Goal: Information Seeking & Learning: Find specific fact

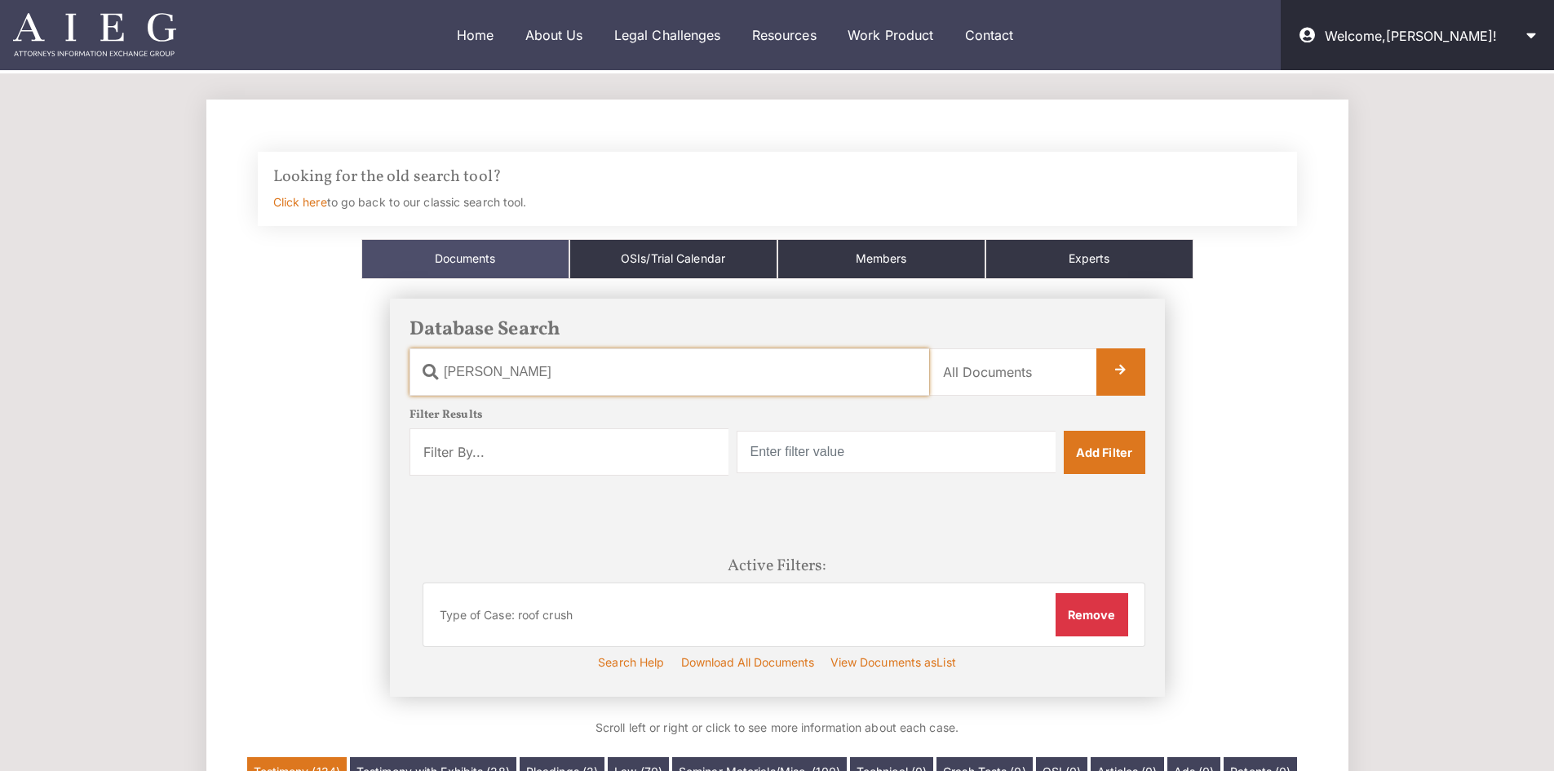
click at [530, 378] on input "vogler" at bounding box center [669, 371] width 520 height 47
click at [533, 377] on input "vogler" at bounding box center [669, 371] width 520 height 47
type input "[PERSON_NAME]"
click at [870, 621] on li "Type of Case: roof crush Remove" at bounding box center [784, 614] width 723 height 64
click at [1091, 631] on button "Remove" at bounding box center [1091, 614] width 73 height 42
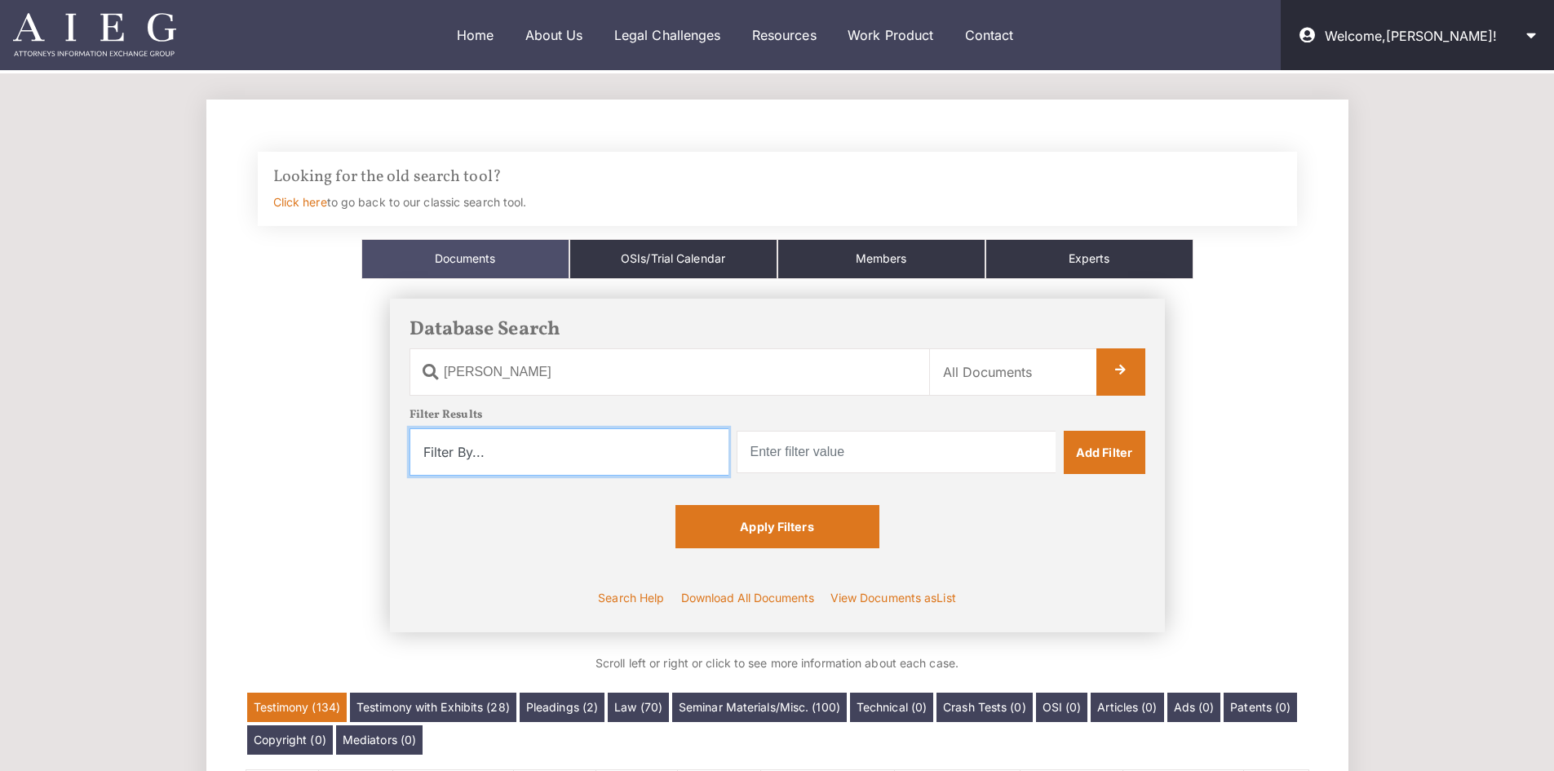
click at [526, 453] on select "Filter By... Product Witness Name Plaintiff Attorney Defense Attorney Case Name…" at bounding box center [568, 451] width 319 height 47
select select "product"
click at [409, 428] on select "Filter By... Product Witness Name Plaintiff Attorney Defense Attorney Case Name…" at bounding box center [568, 451] width 319 height 47
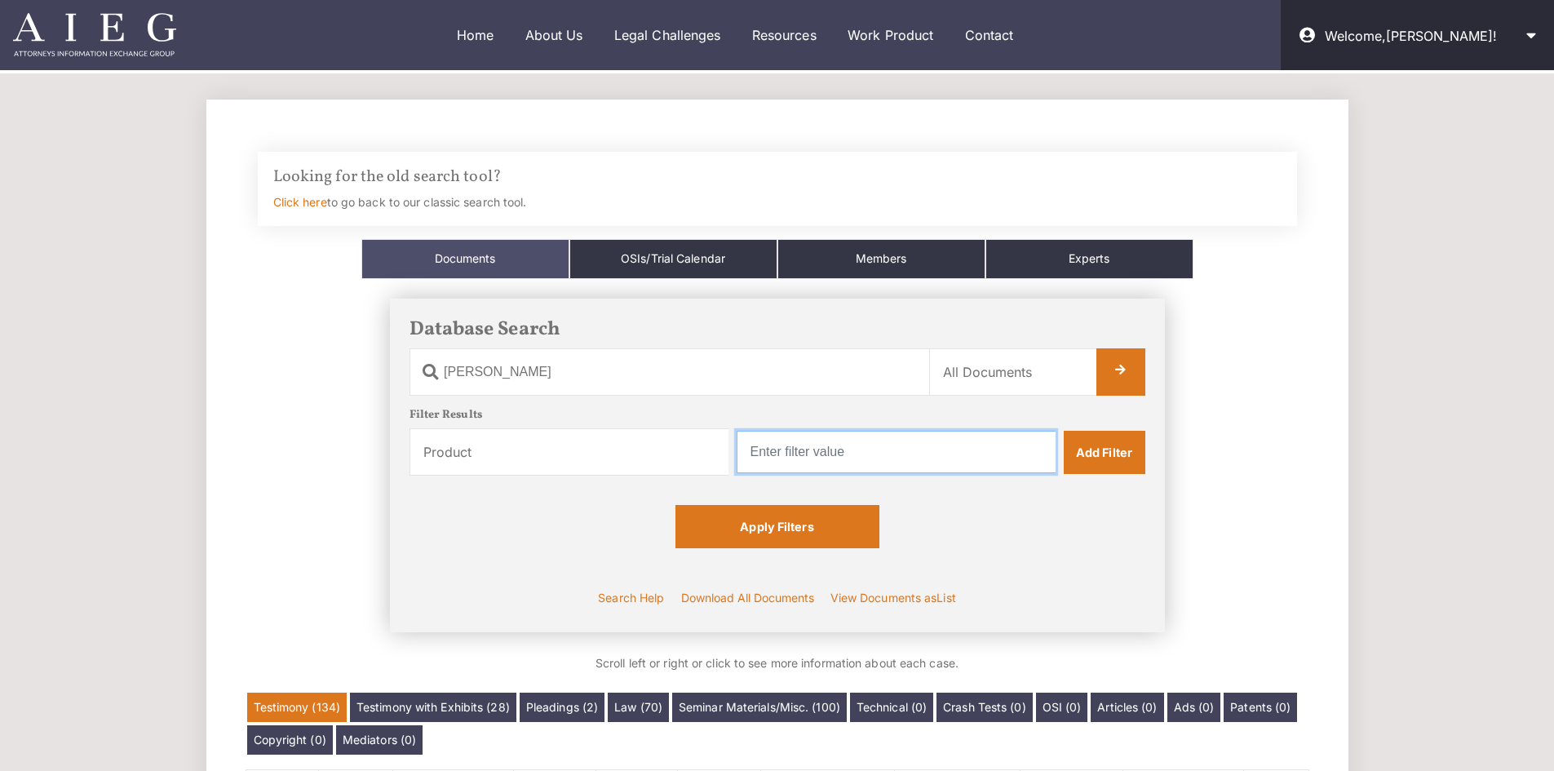
click at [861, 454] on input "text" at bounding box center [896, 452] width 319 height 42
type input "honda"
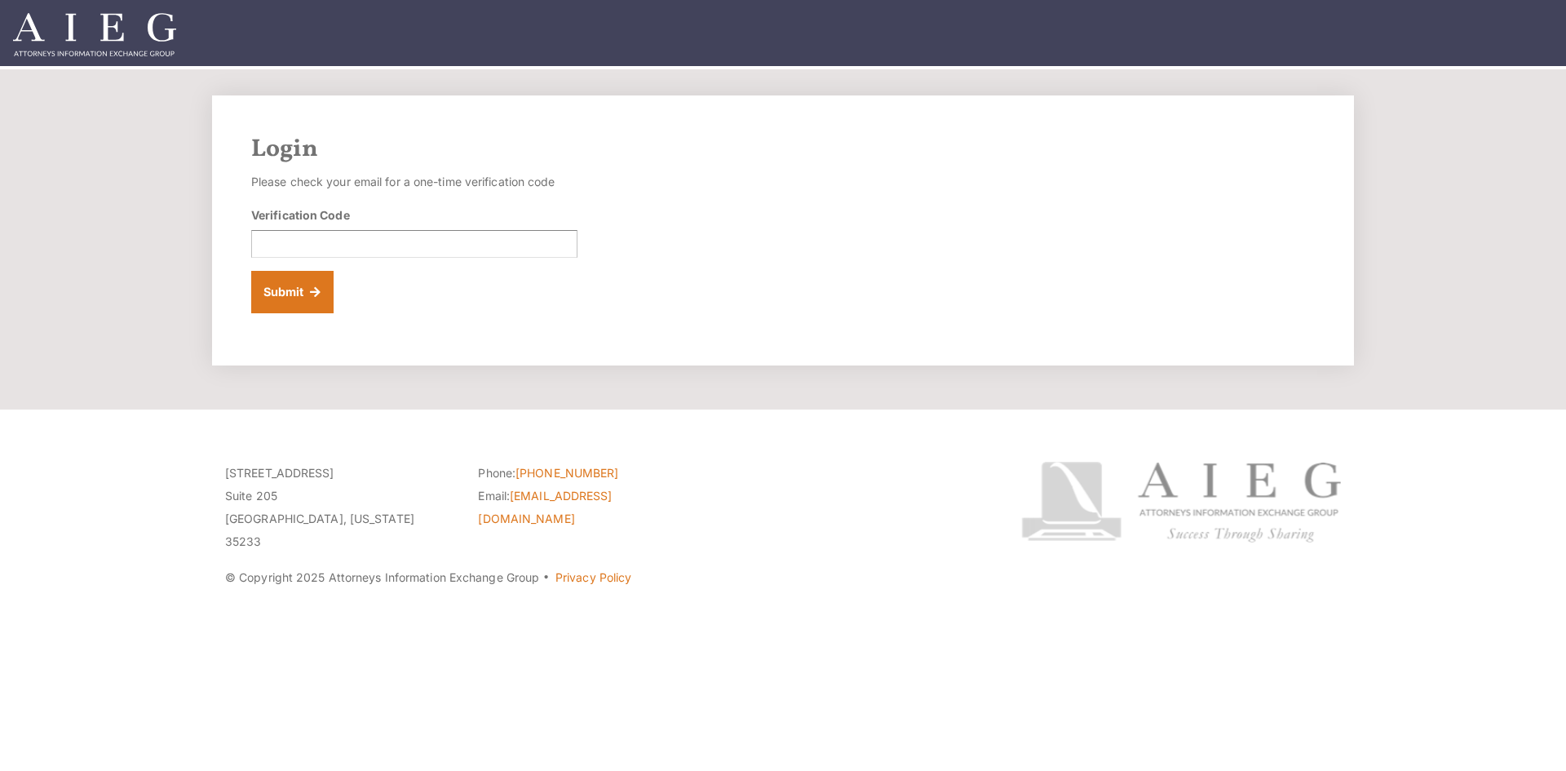
drag, startPoint x: 364, startPoint y: 225, endPoint x: 372, endPoint y: 236, distance: 13.4
click at [365, 225] on div "Verification Code" at bounding box center [414, 231] width 326 height 51
click at [373, 237] on input "Verification Code" at bounding box center [414, 244] width 326 height 28
paste input "870310"
type input "870310"
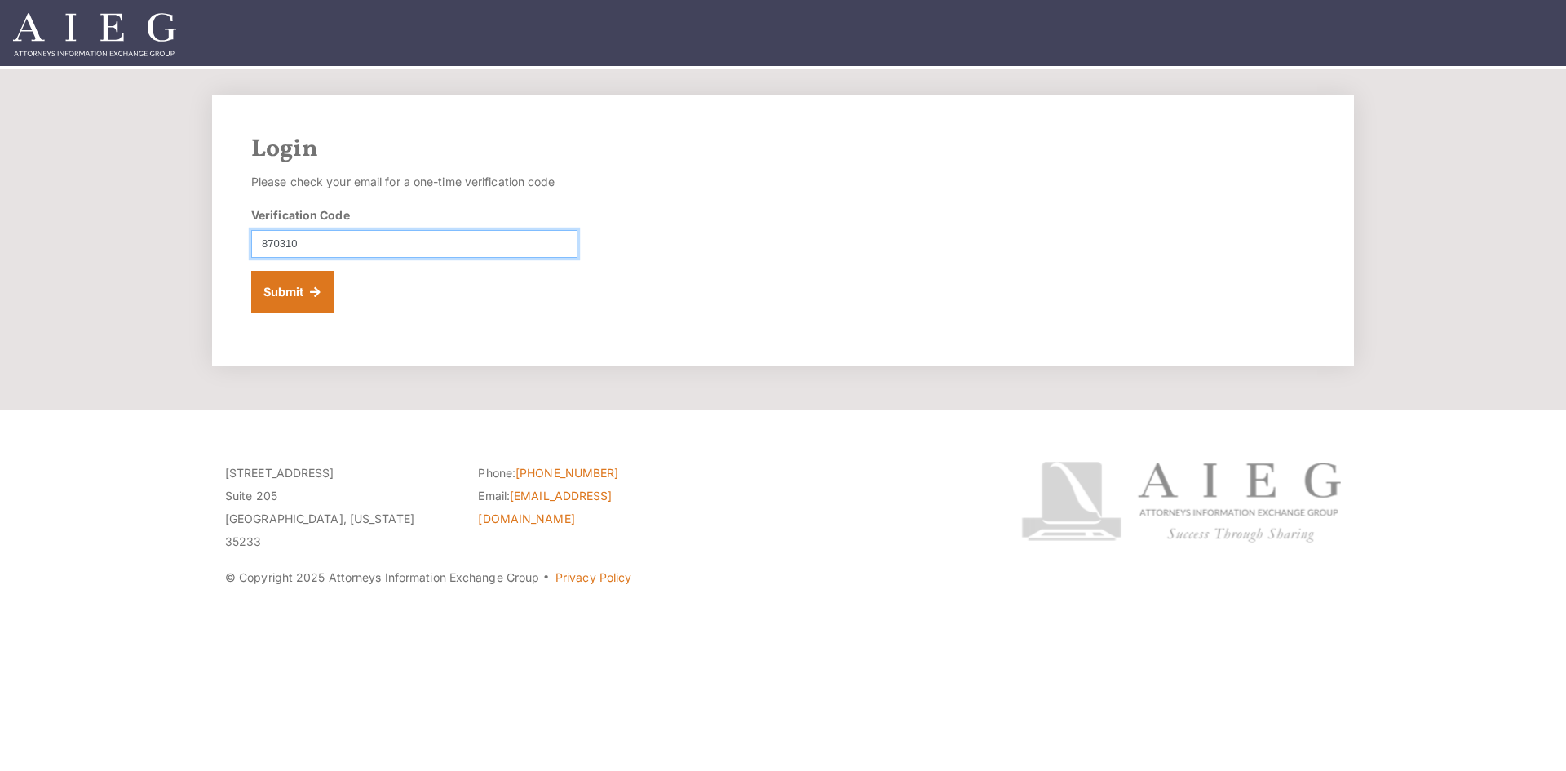
click at [251, 271] on button "Submit" at bounding box center [292, 292] width 82 height 42
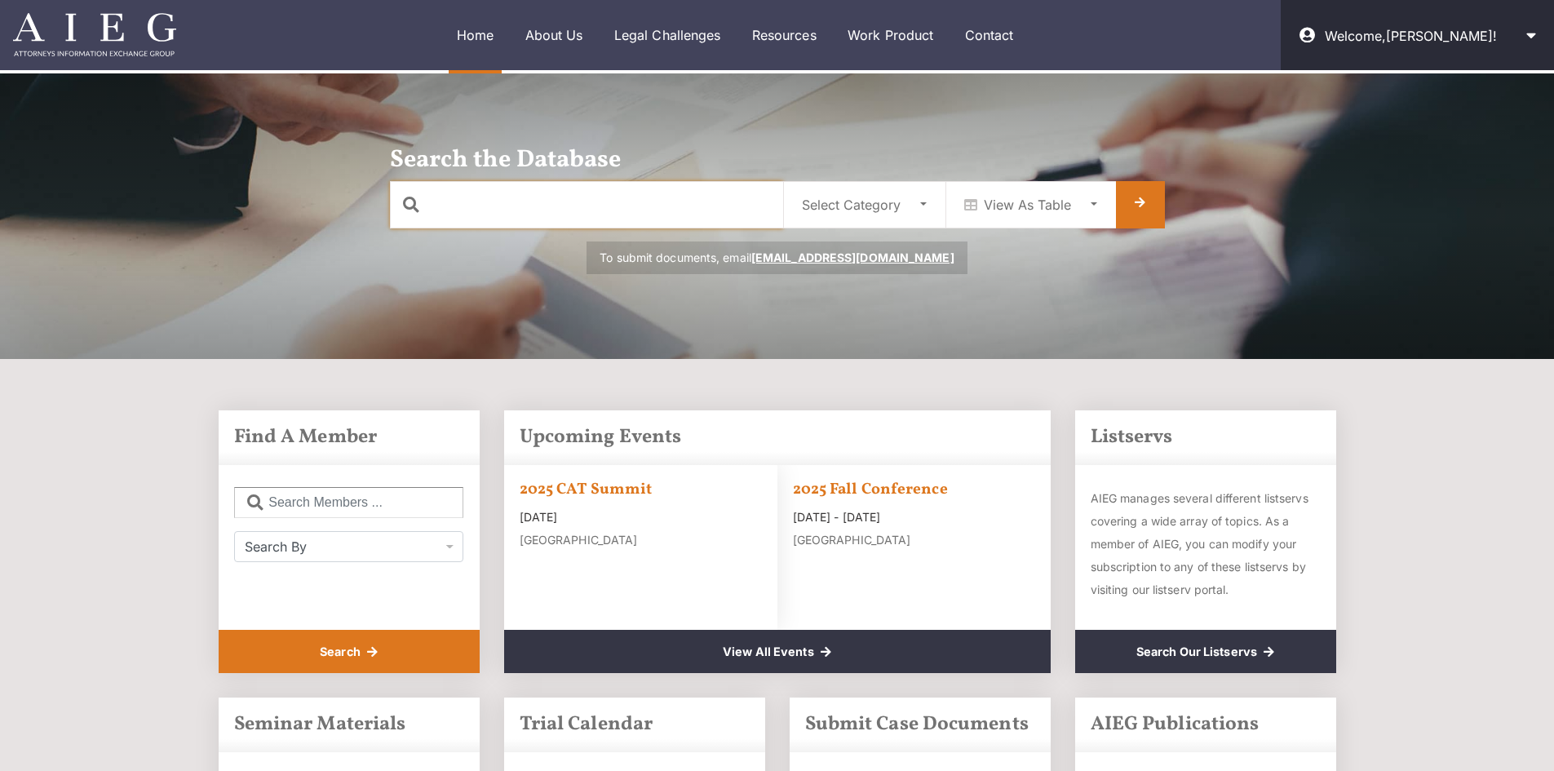
click at [584, 192] on input "text" at bounding box center [586, 204] width 393 height 47
type input "wright"
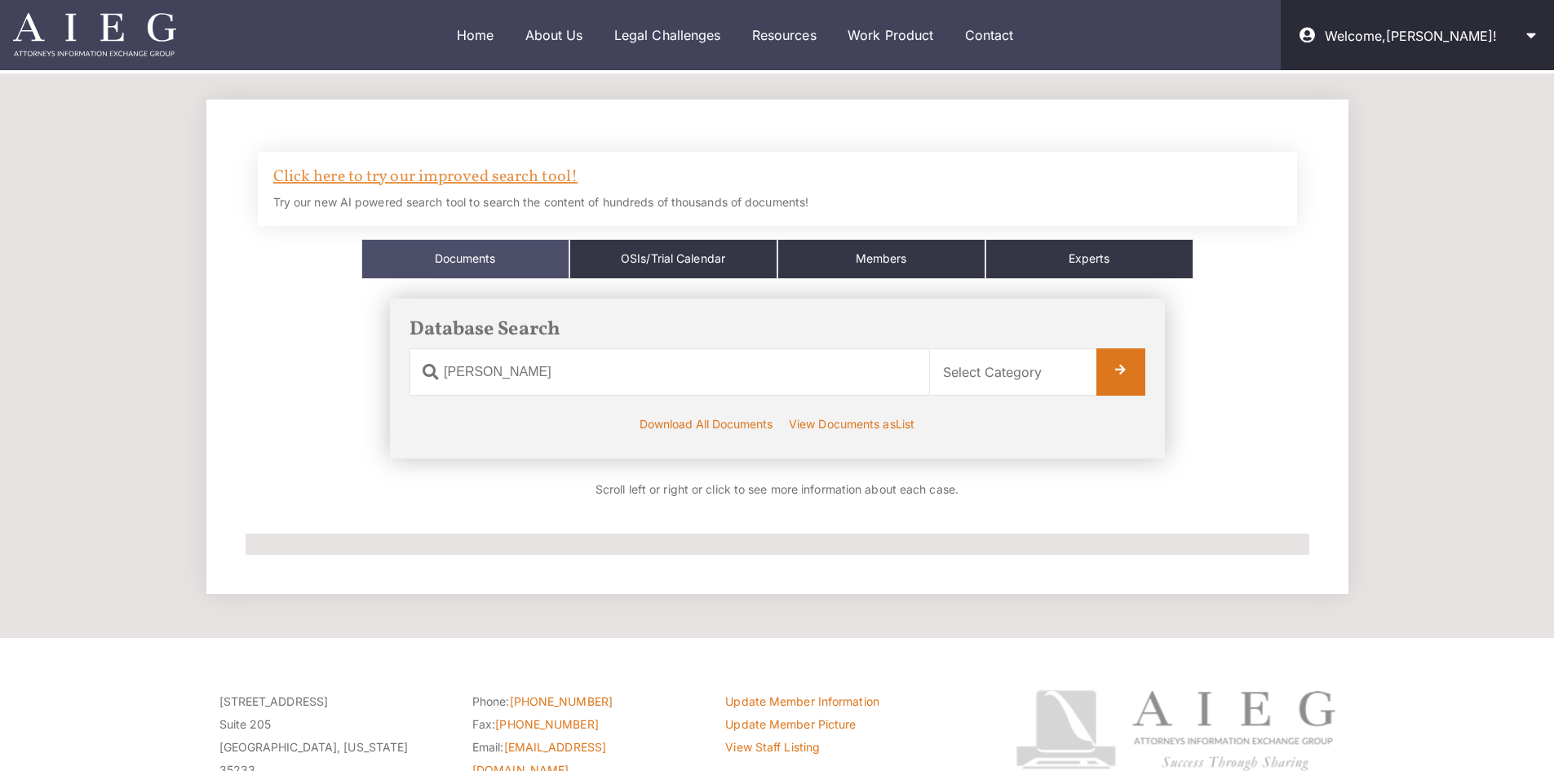
click at [515, 175] on link "Click here to try our improved search tool!" at bounding box center [425, 177] width 304 height 23
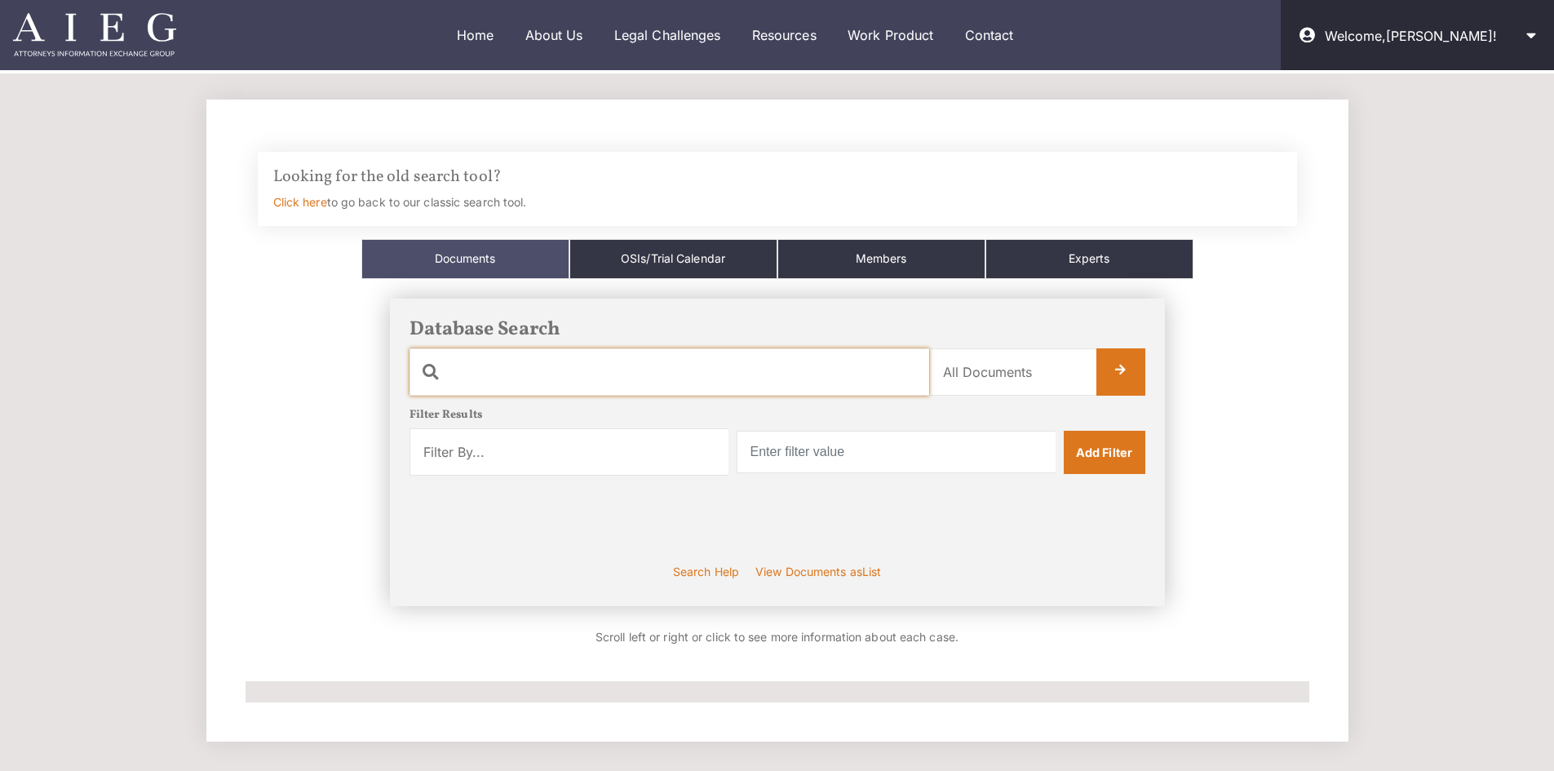
click at [512, 380] on input "text" at bounding box center [669, 371] width 520 height 47
drag, startPoint x: 726, startPoint y: 368, endPoint x: 374, endPoint y: 356, distance: 352.5
click at [374, 356] on div "Database Search Document Name wright Category Name All Documents Ads Articles C…" at bounding box center [778, 452] width 1064 height 347
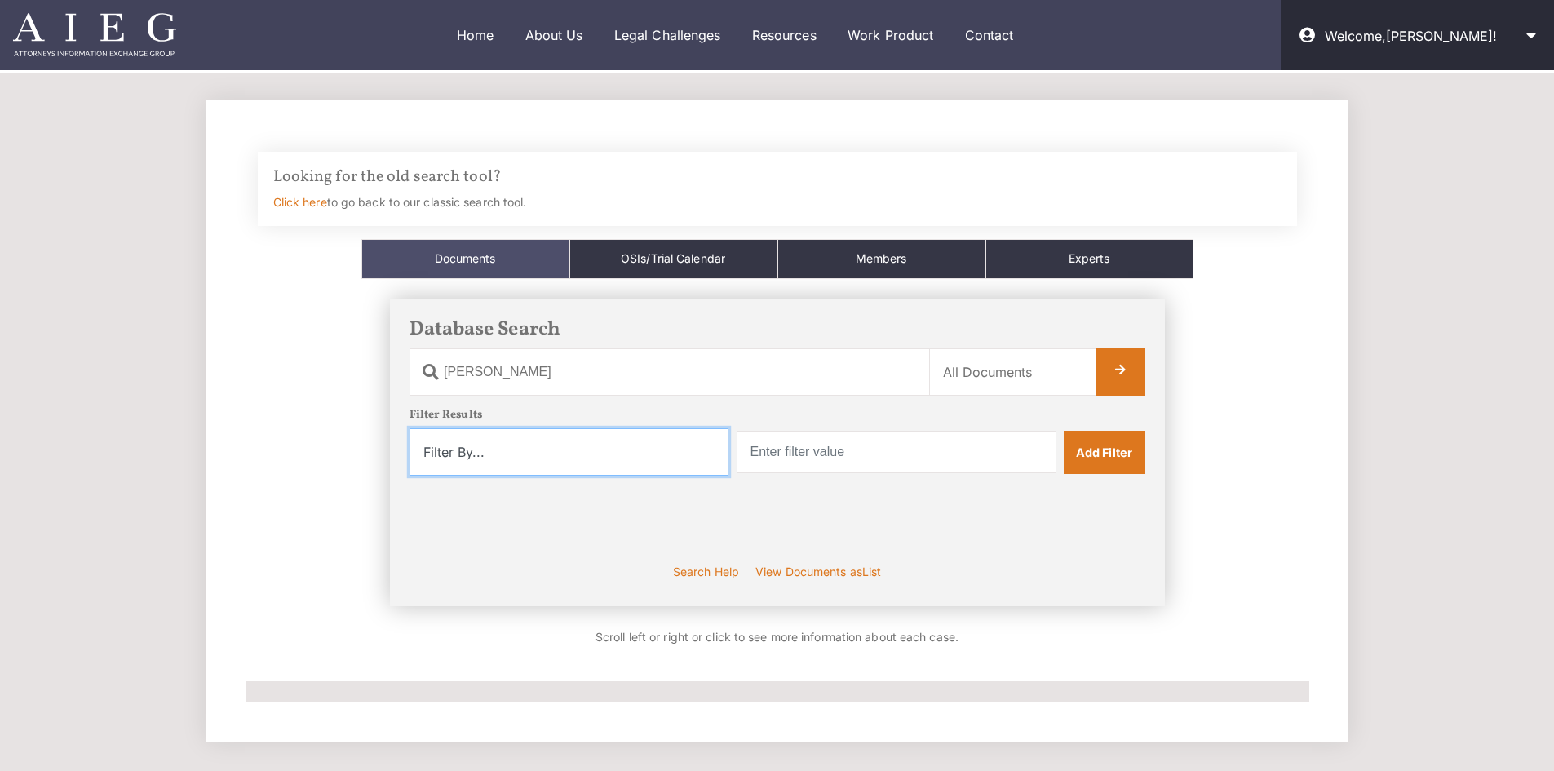
click at [670, 458] on select "Filter By... Product Witness Name Plaintiff Attorney Defense Attorney Case Name…" at bounding box center [568, 451] width 319 height 47
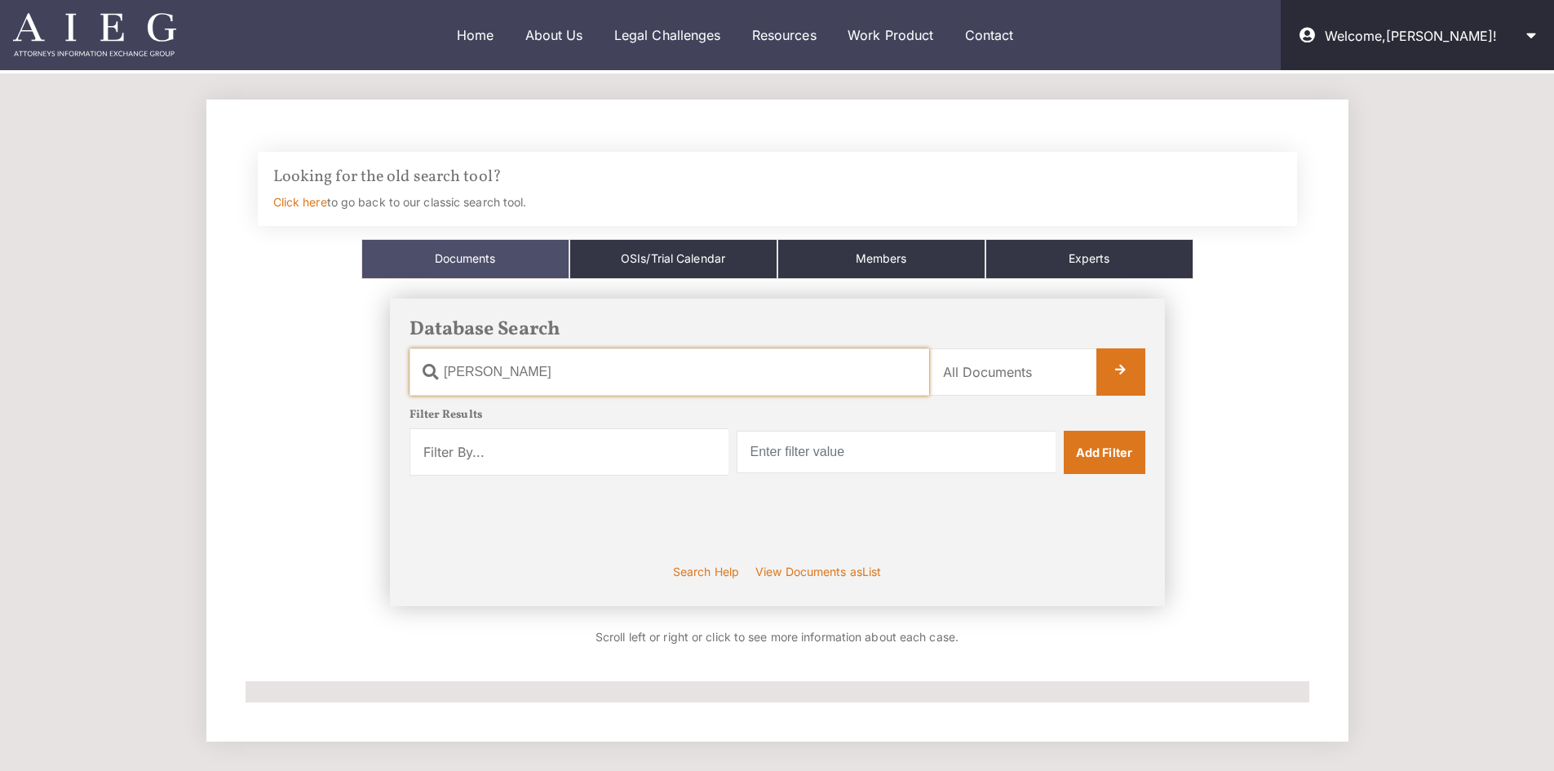
click at [779, 392] on input "wright" at bounding box center [669, 371] width 520 height 47
drag, startPoint x: 749, startPoint y: 360, endPoint x: 392, endPoint y: 375, distance: 356.8
click at [393, 375] on div "Database Search Document Name wright Category Name All Documents Ads Articles C…" at bounding box center [777, 453] width 775 height 308
click at [633, 418] on h5 "Filter Results" at bounding box center [777, 416] width 736 height 14
click at [582, 375] on input "Order | Decision" at bounding box center [669, 371] width 520 height 47
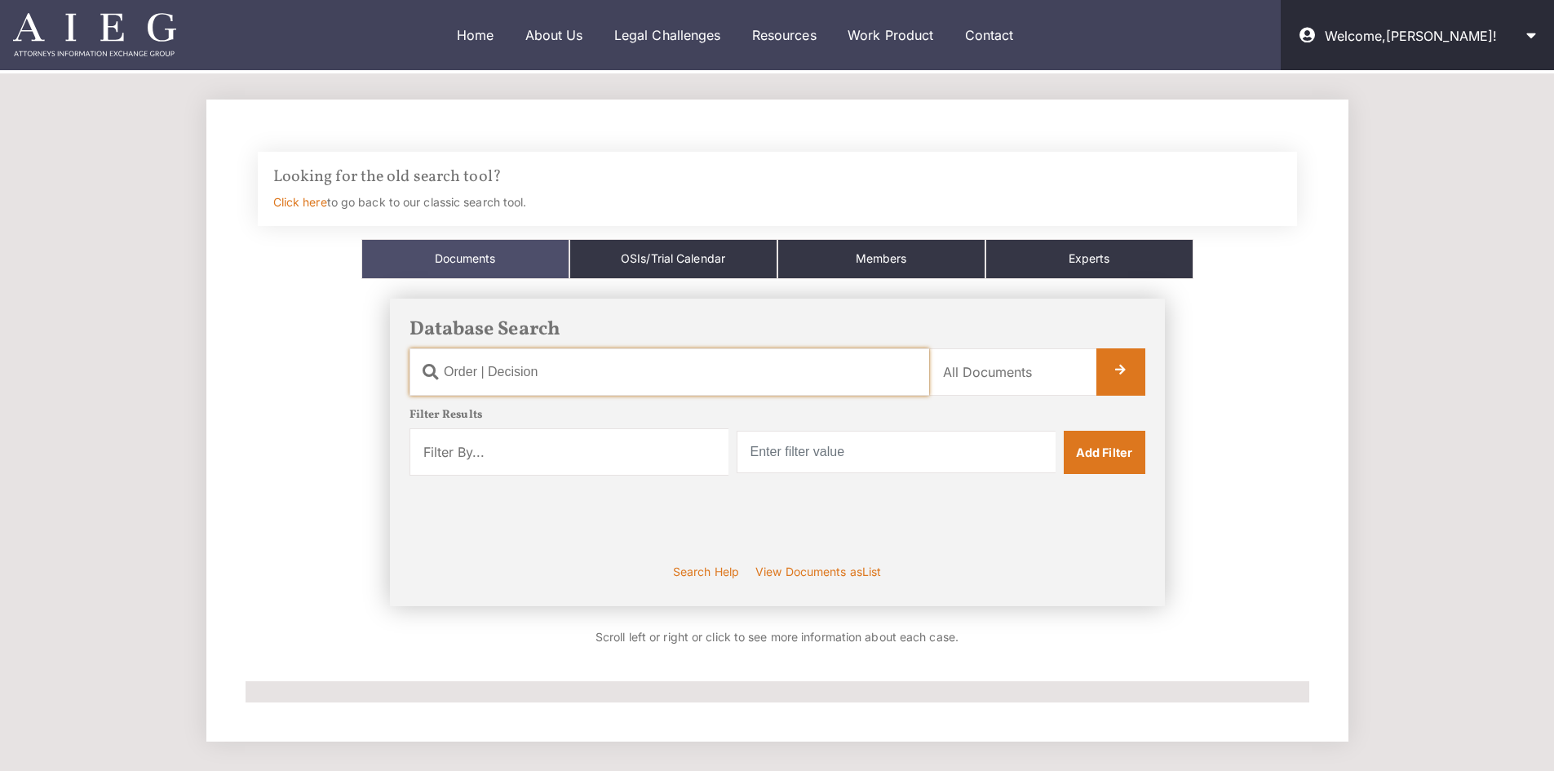
click at [524, 374] on input "Order | Decision" at bounding box center [669, 371] width 520 height 47
click at [520, 375] on input "Order | Decision" at bounding box center [669, 371] width 520 height 47
click at [532, 373] on input "Order | Decision" at bounding box center [669, 371] width 520 height 47
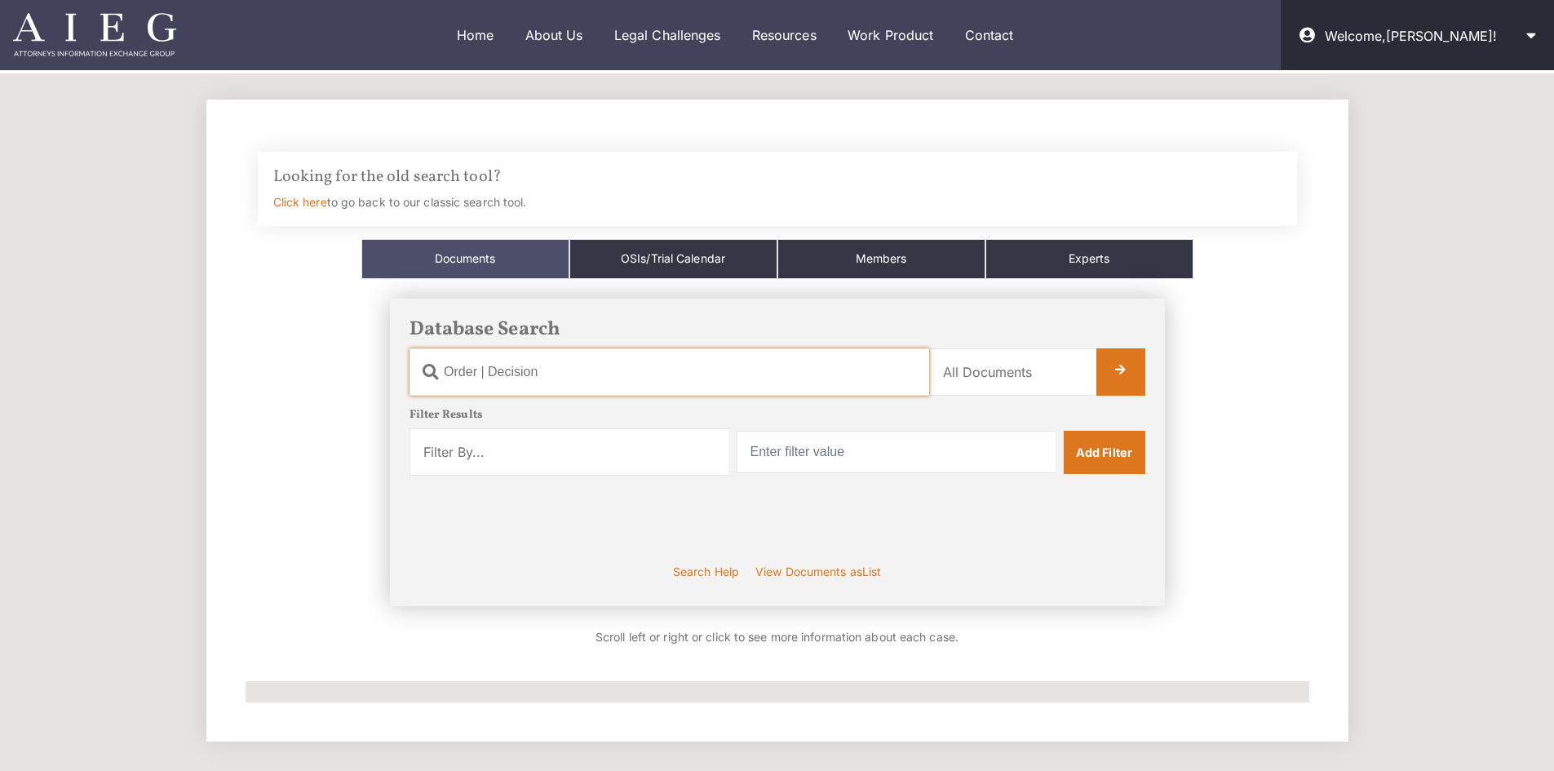
click at [567, 376] on input "Order | Decision" at bounding box center [669, 371] width 520 height 47
click at [525, 385] on input "Order | Decision" at bounding box center [669, 371] width 520 height 47
click at [516, 375] on input "Order | Decision" at bounding box center [669, 371] width 520 height 47
paste input "d"
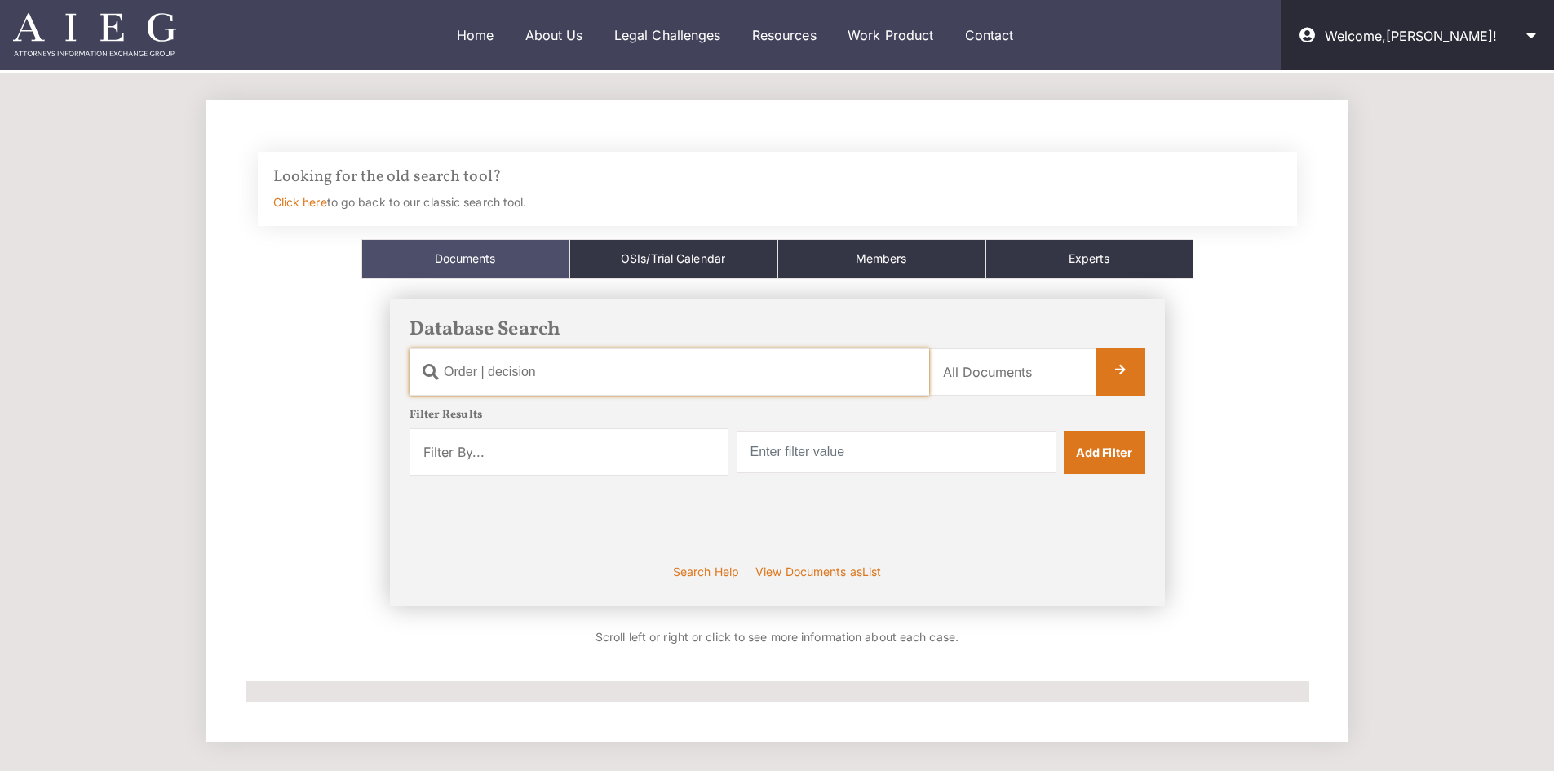
type input "Order | decision"
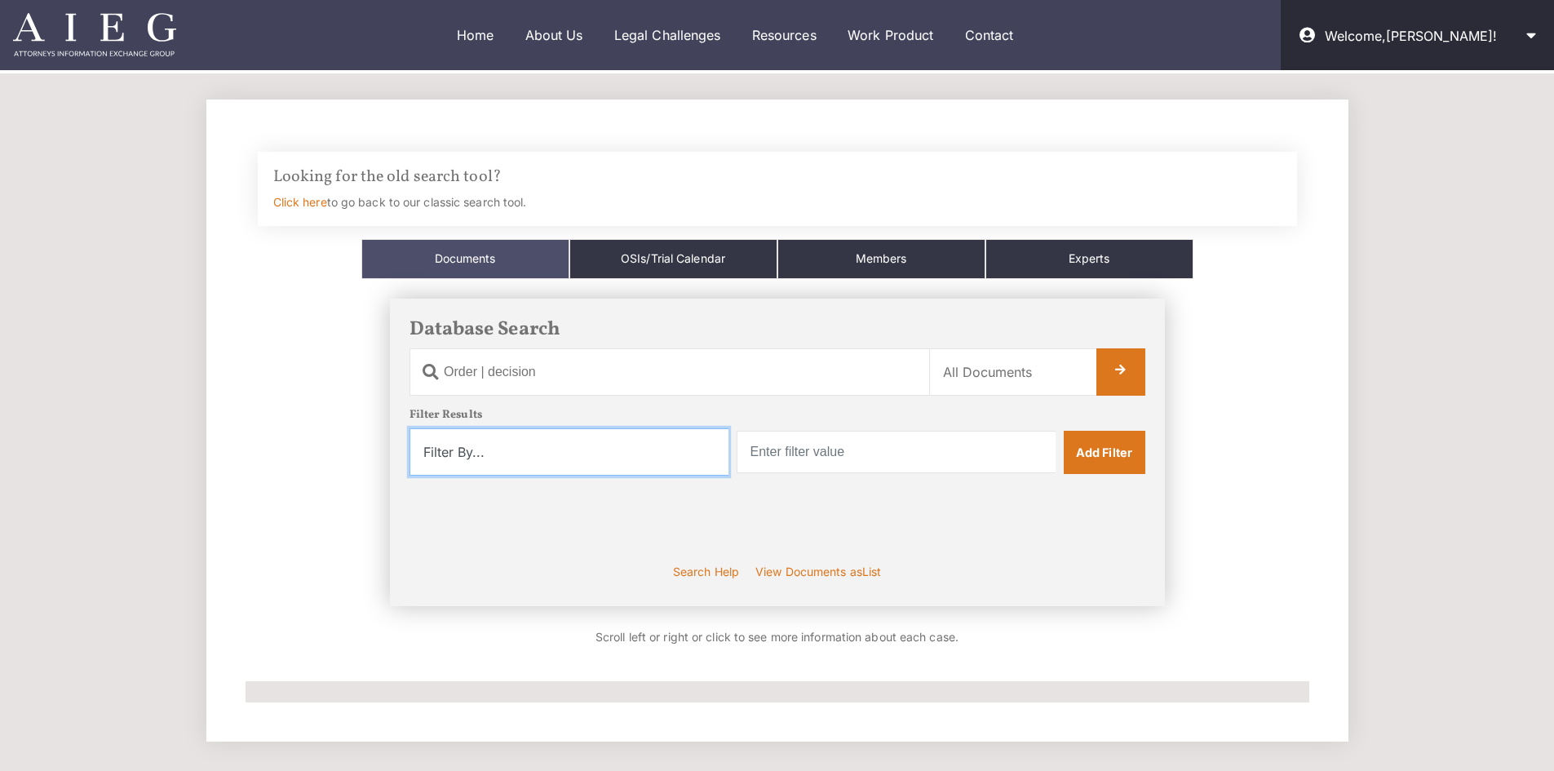
click at [529, 450] on select "Filter By... Product Witness Name Plaintiff Attorney Defense Attorney Case Name…" at bounding box center [568, 451] width 319 height 47
select select "case_name"
click at [409, 428] on select "Filter By... Product Witness Name Plaintiff Attorney Defense Attorney Case Name…" at bounding box center [568, 451] width 319 height 47
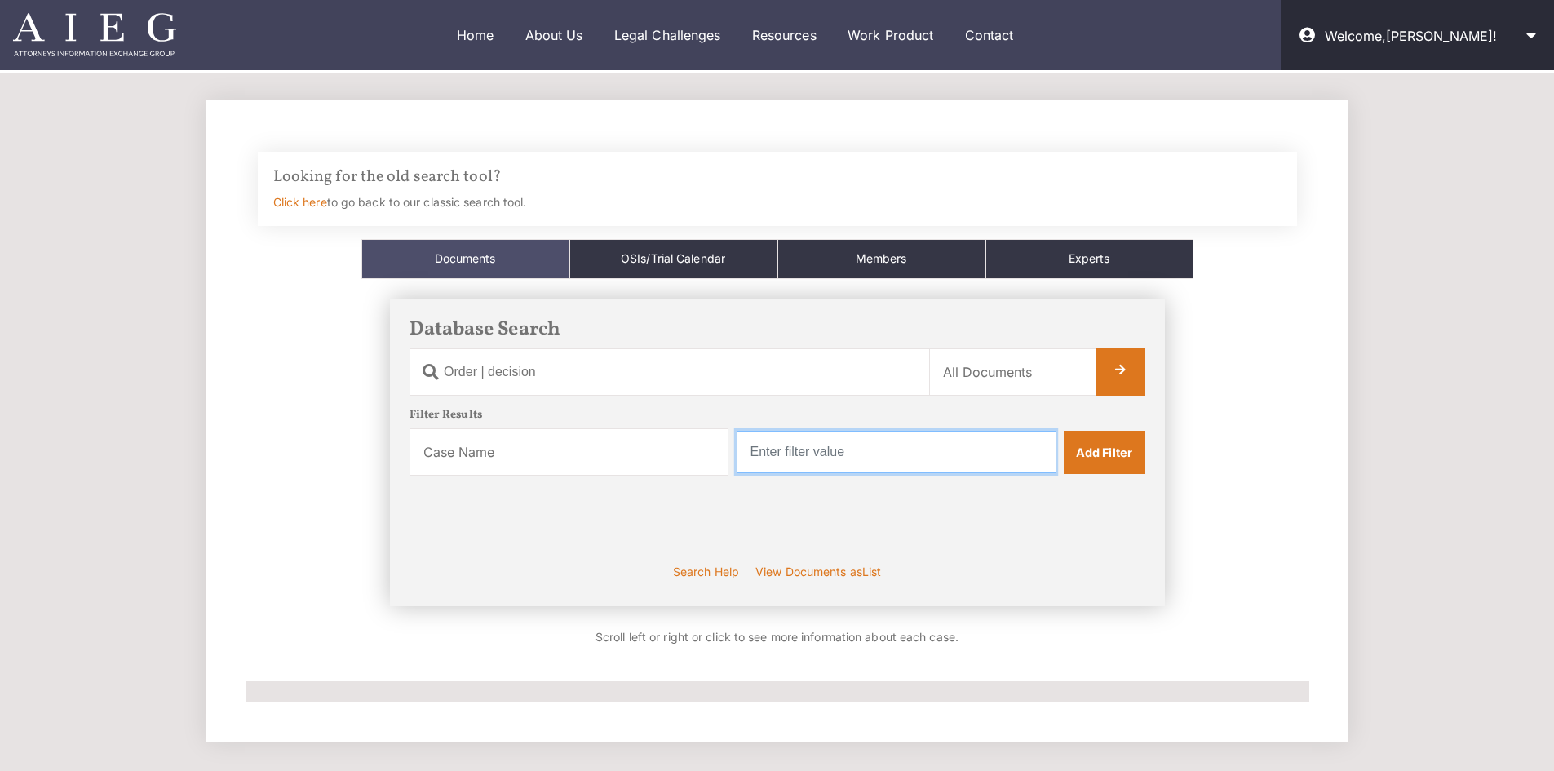
click at [954, 453] on input "text" at bounding box center [896, 452] width 319 height 42
type input "Wright"
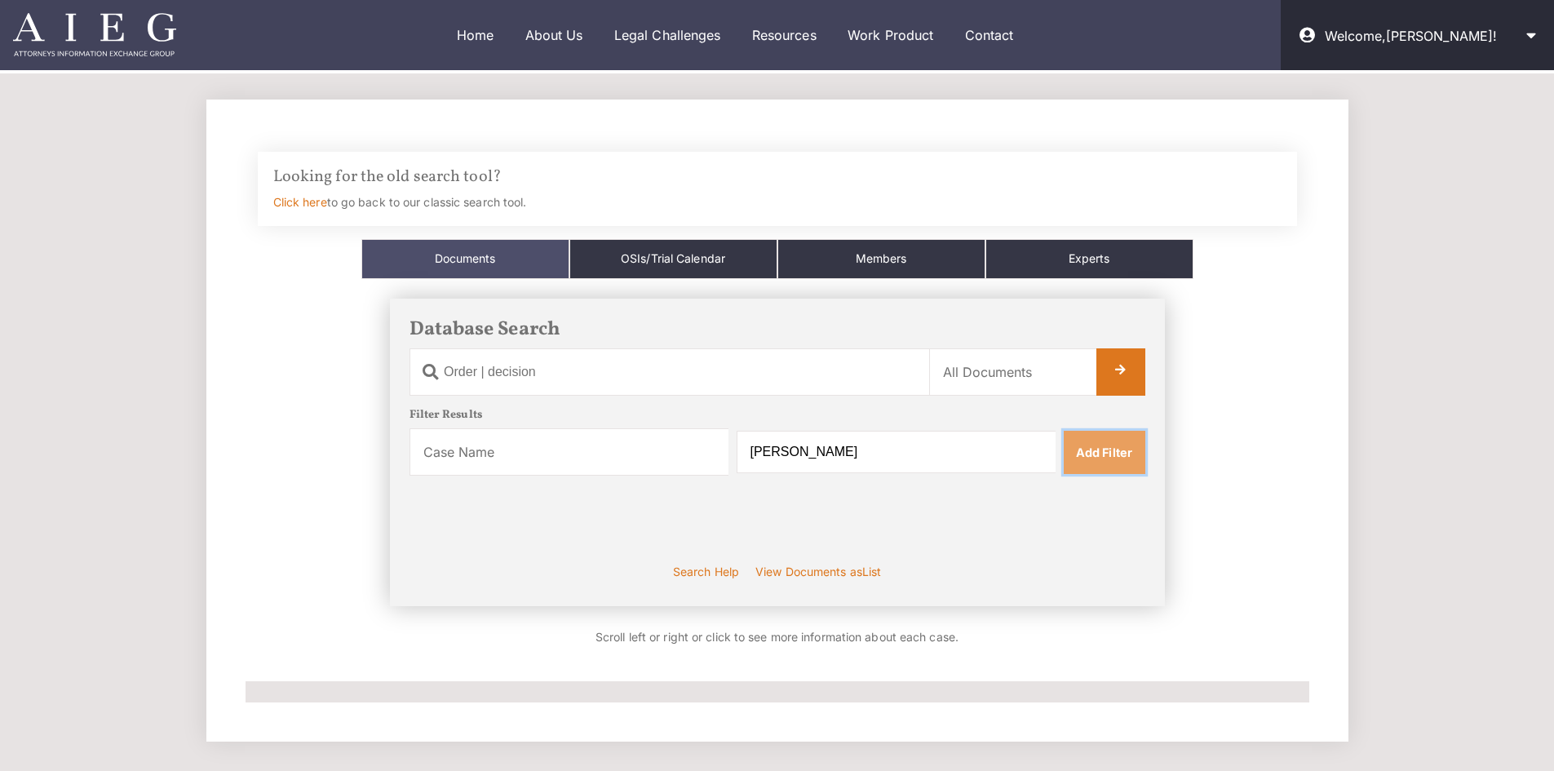
click at [1111, 461] on link "Add Filter" at bounding box center [1105, 452] width 82 height 42
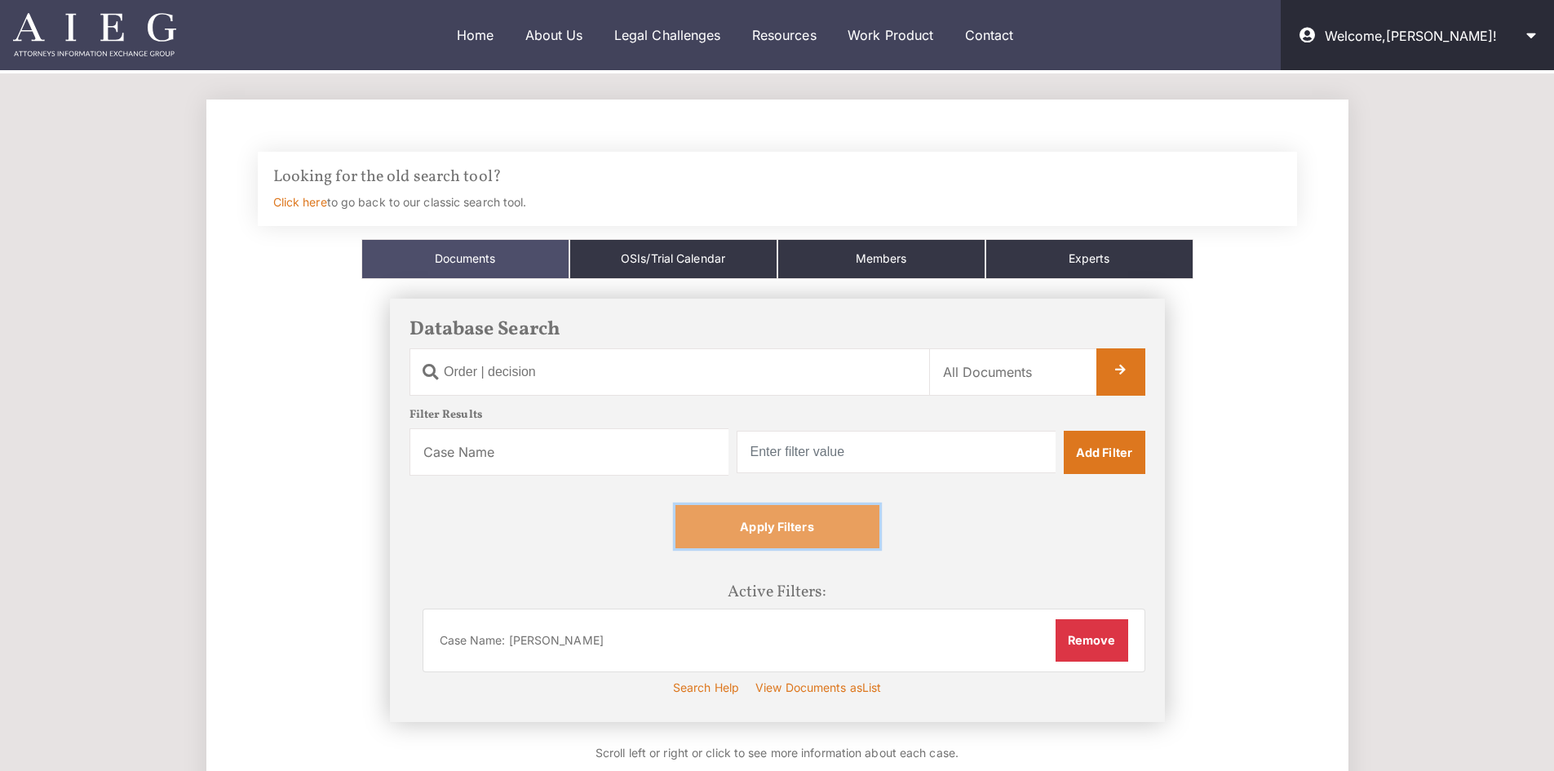
click at [803, 540] on link "Apply Filters" at bounding box center [777, 526] width 204 height 42
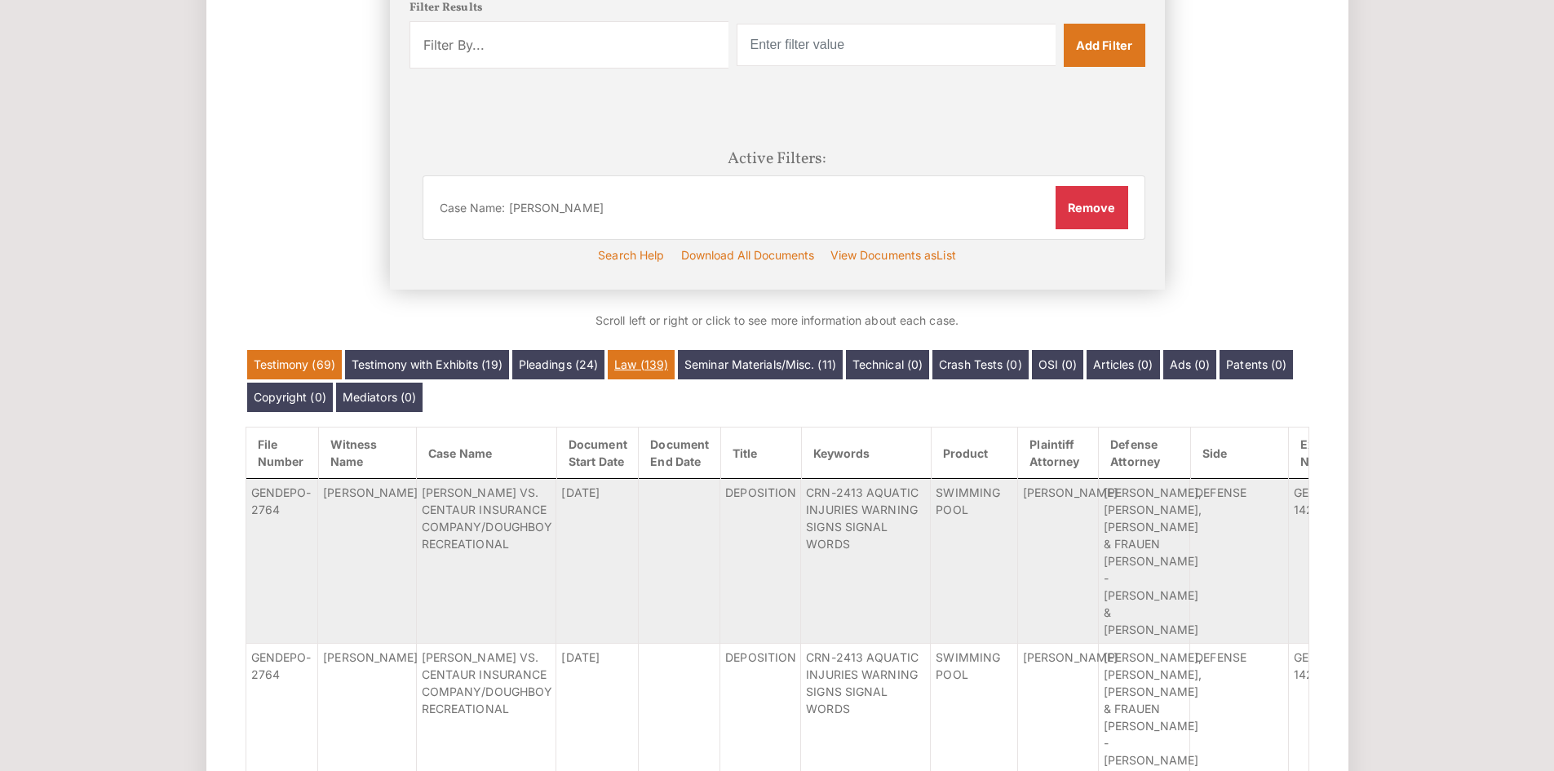
scroll to position [408, 0]
click at [655, 361] on link "Law (139)" at bounding box center [641, 363] width 67 height 29
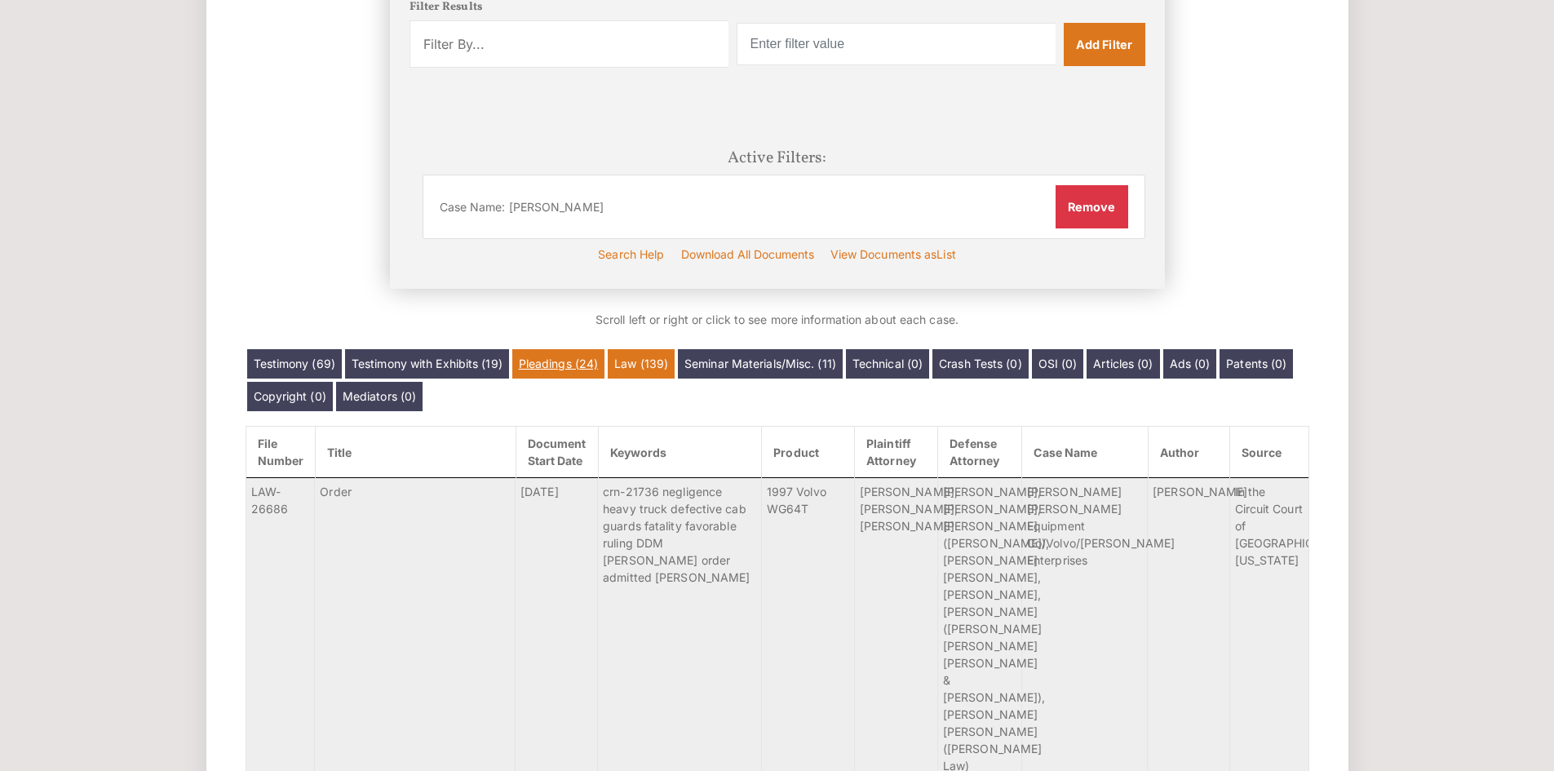
click at [576, 365] on link "Pleadings (24)" at bounding box center [558, 363] width 92 height 29
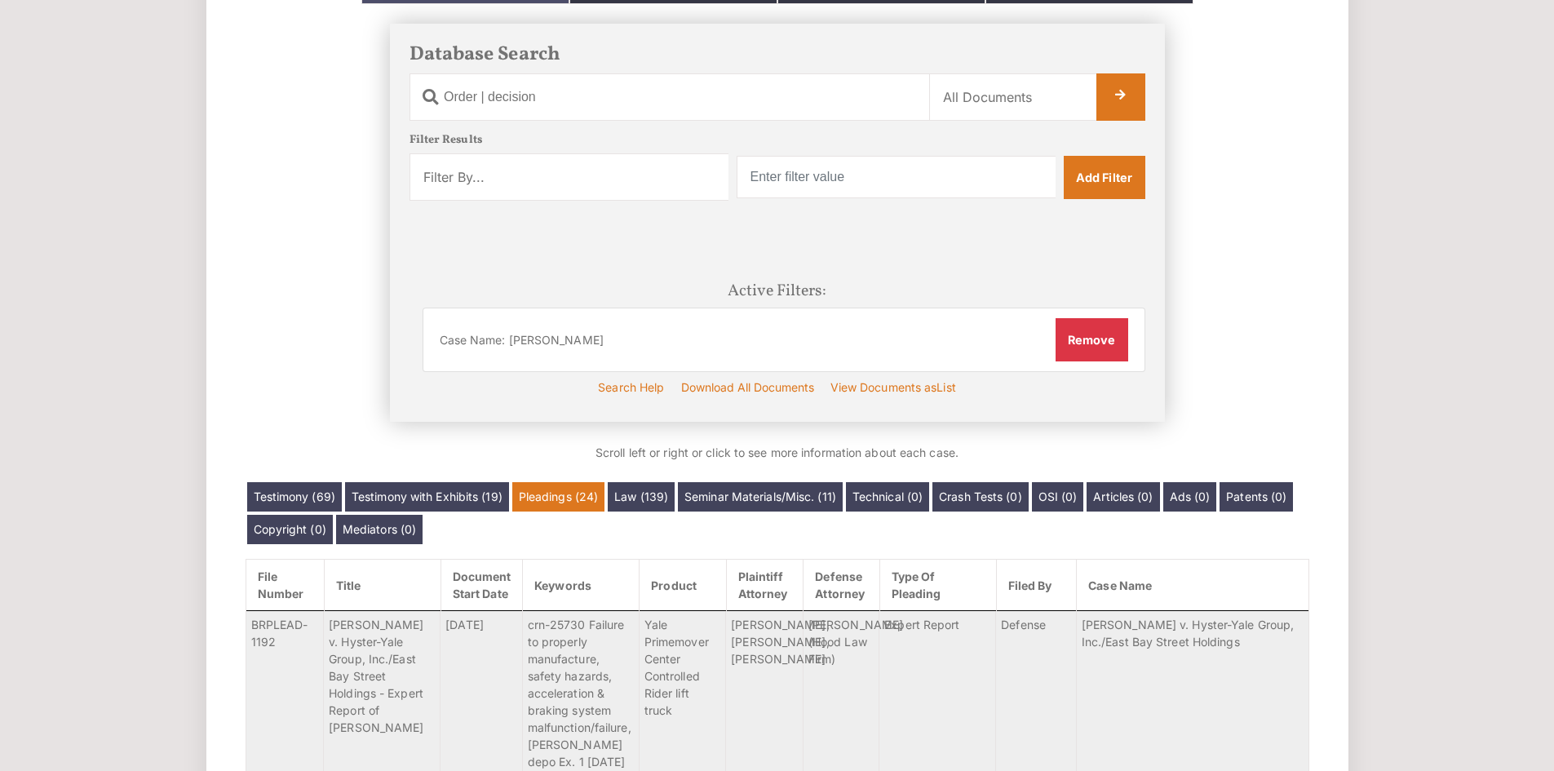
scroll to position [273, 0]
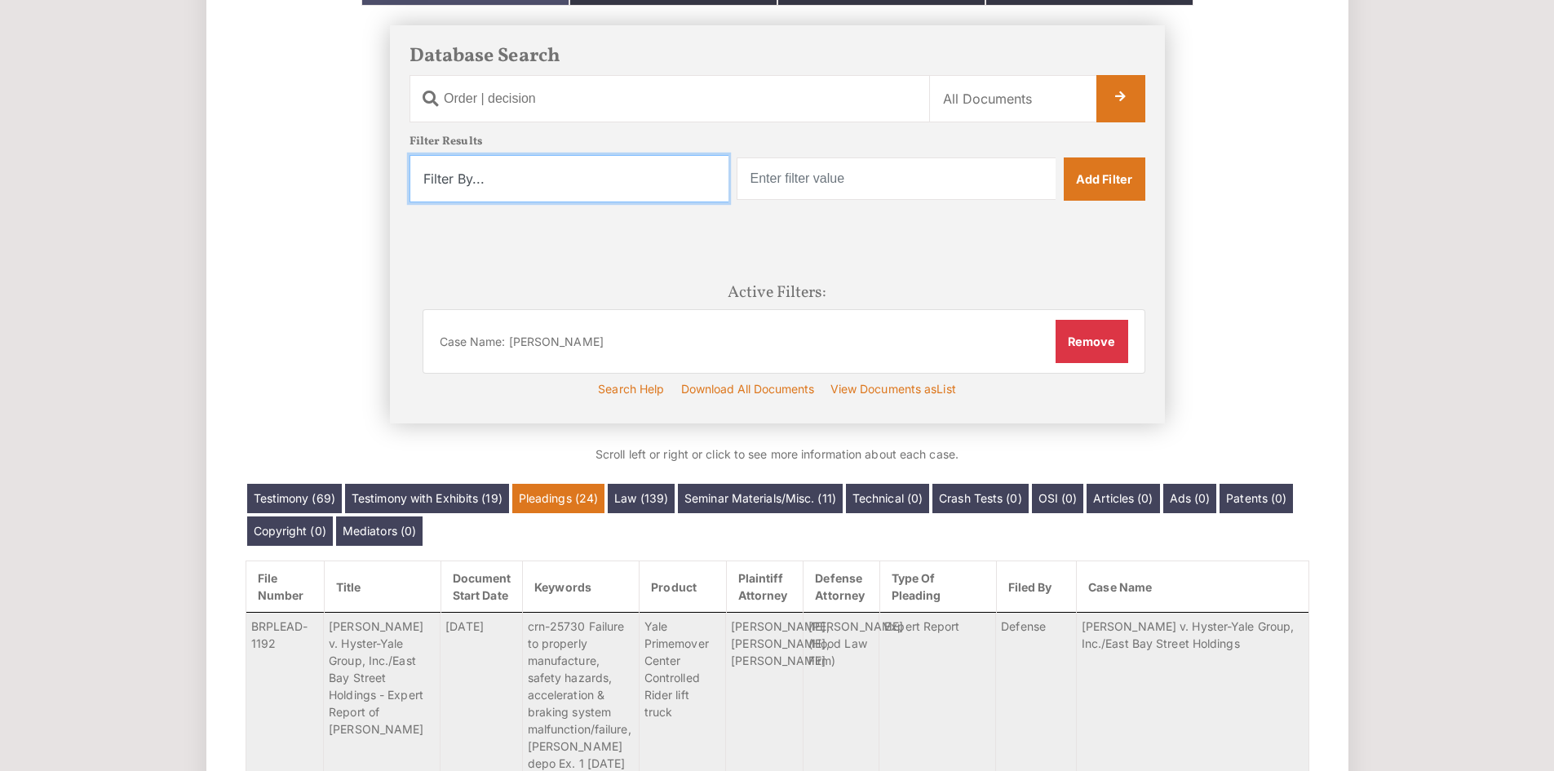
click at [679, 189] on select "Filter By... Product Witness Name Plaintiff Attorney Defense Attorney Case Name…" at bounding box center [568, 178] width 319 height 47
select select "product"
click at [409, 155] on select "Filter By... Product Witness Name Plaintiff Attorney Defense Attorney Case Name…" at bounding box center [568, 178] width 319 height 47
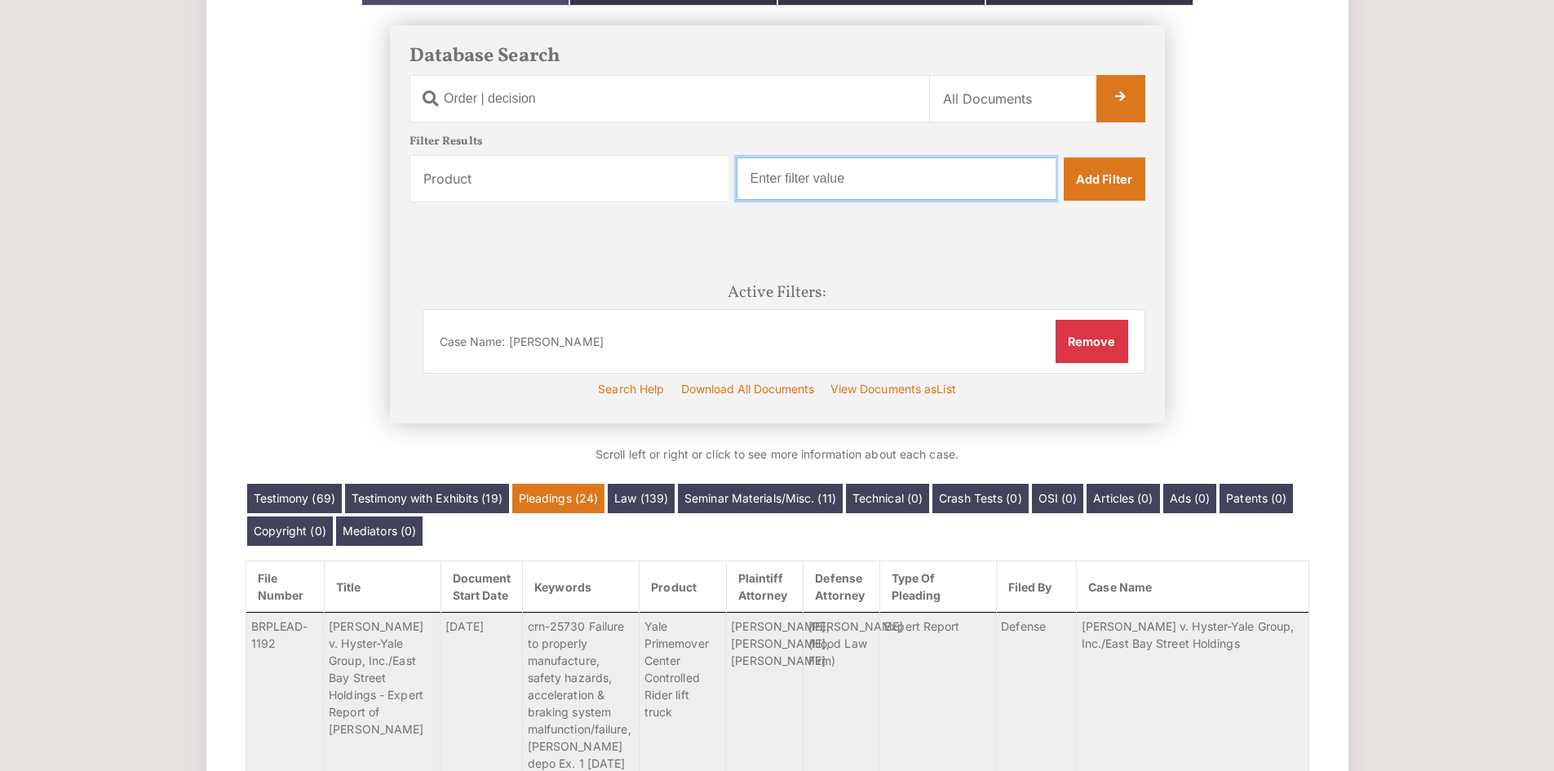
click at [892, 167] on input "text" at bounding box center [896, 178] width 319 height 42
type input "Honda"
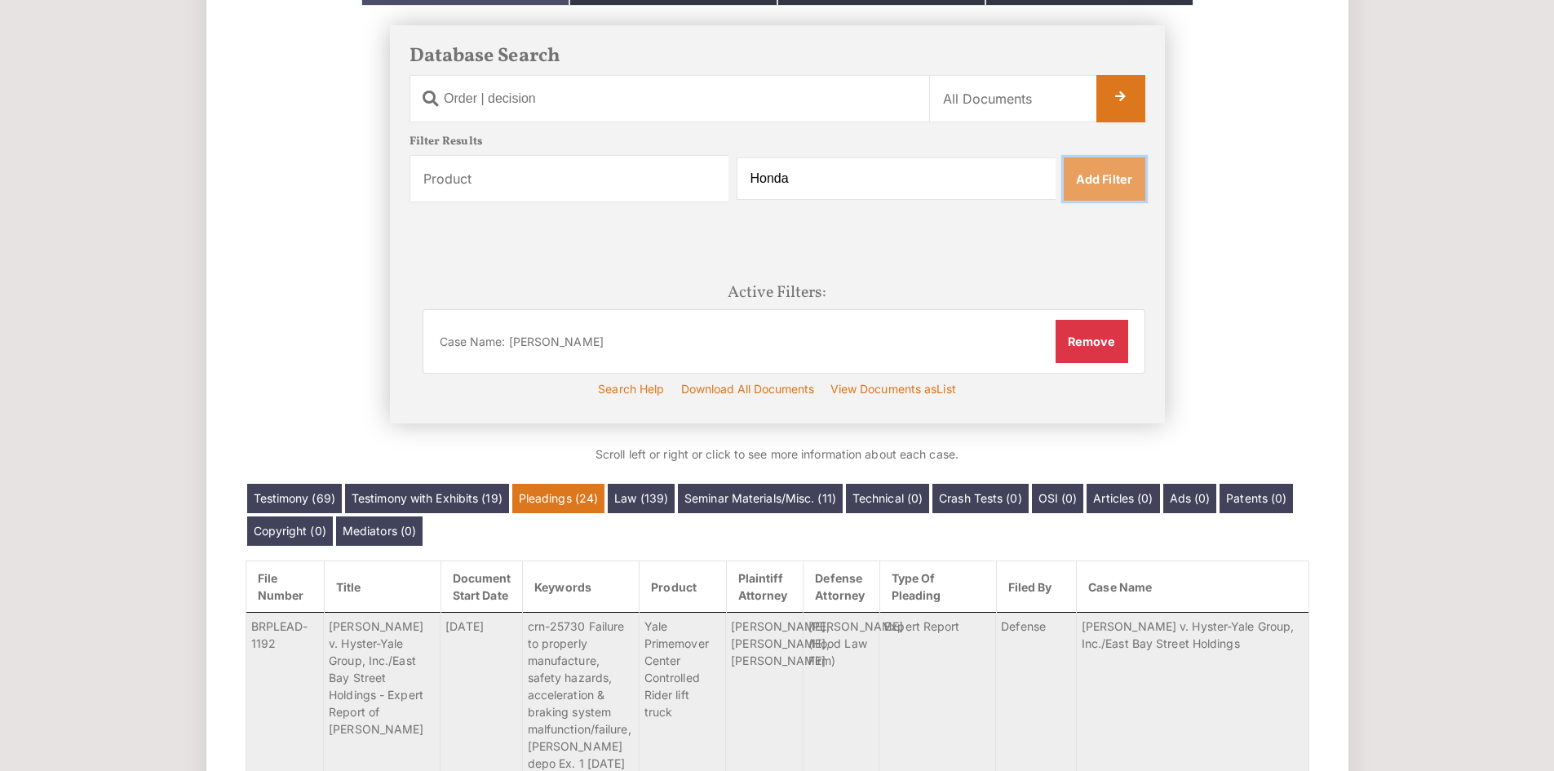
click at [1118, 184] on link "Add Filter" at bounding box center [1105, 178] width 82 height 42
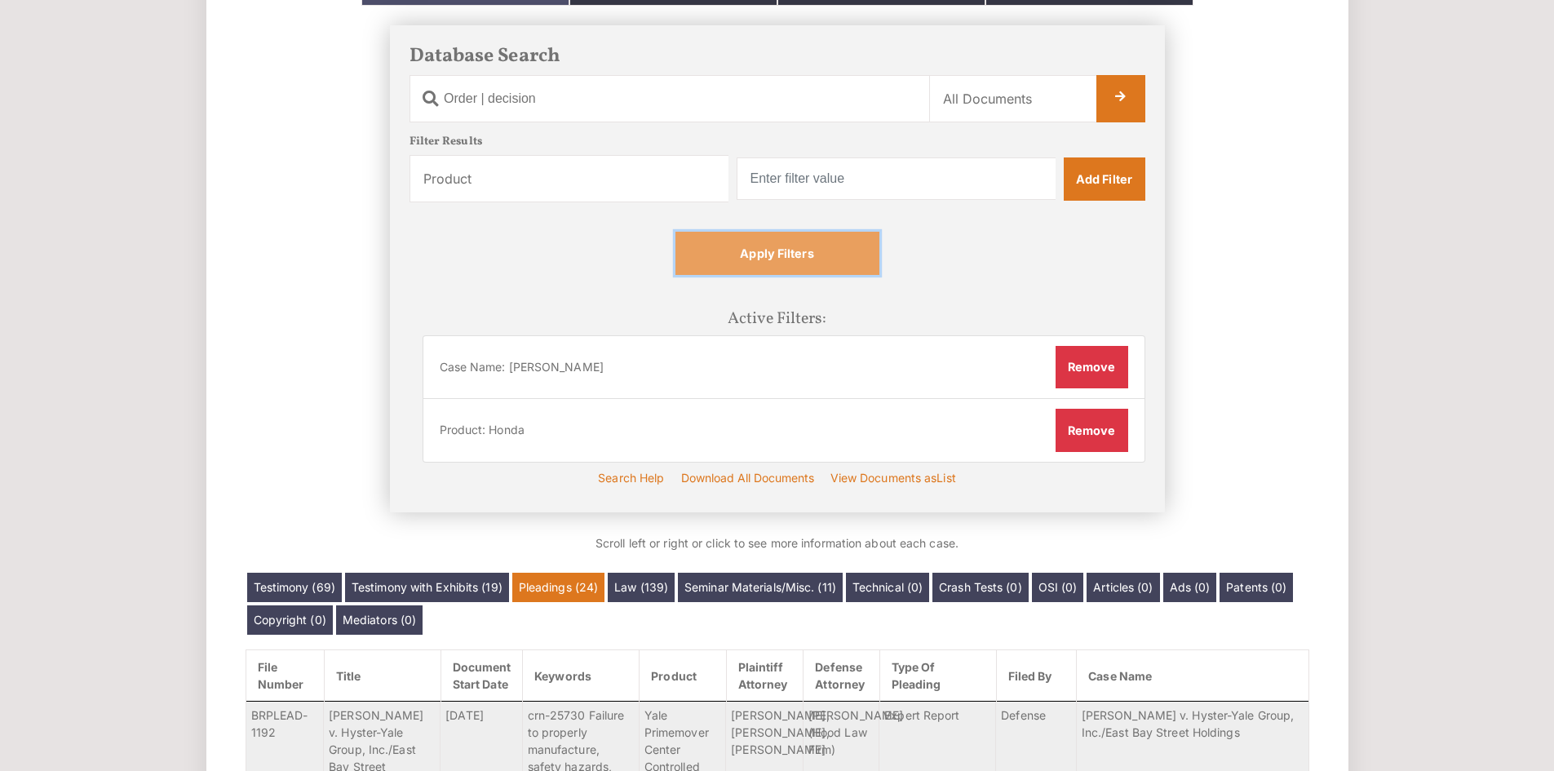
click at [835, 258] on link "Apply Filters" at bounding box center [777, 253] width 204 height 42
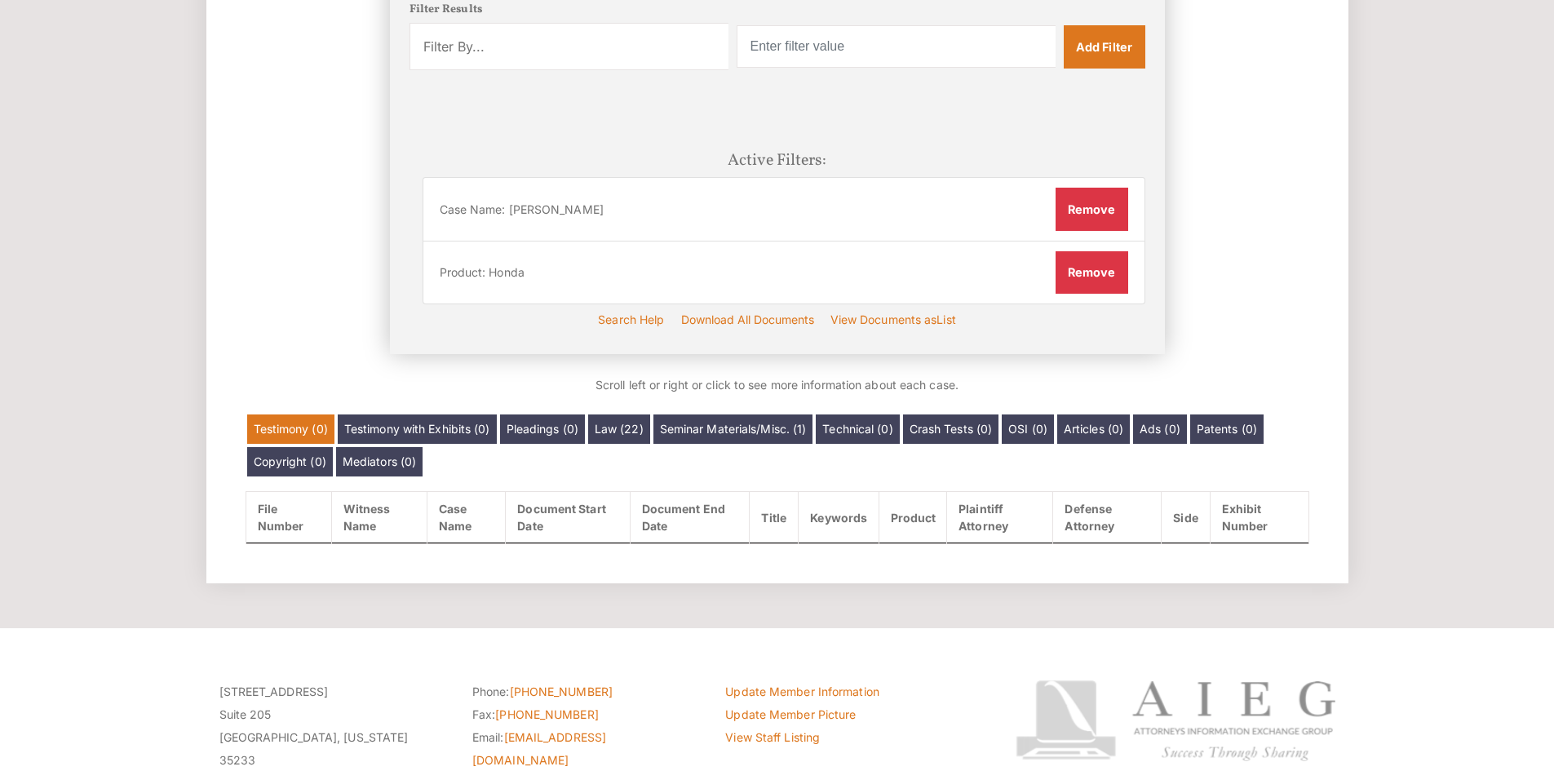
scroll to position [407, 0]
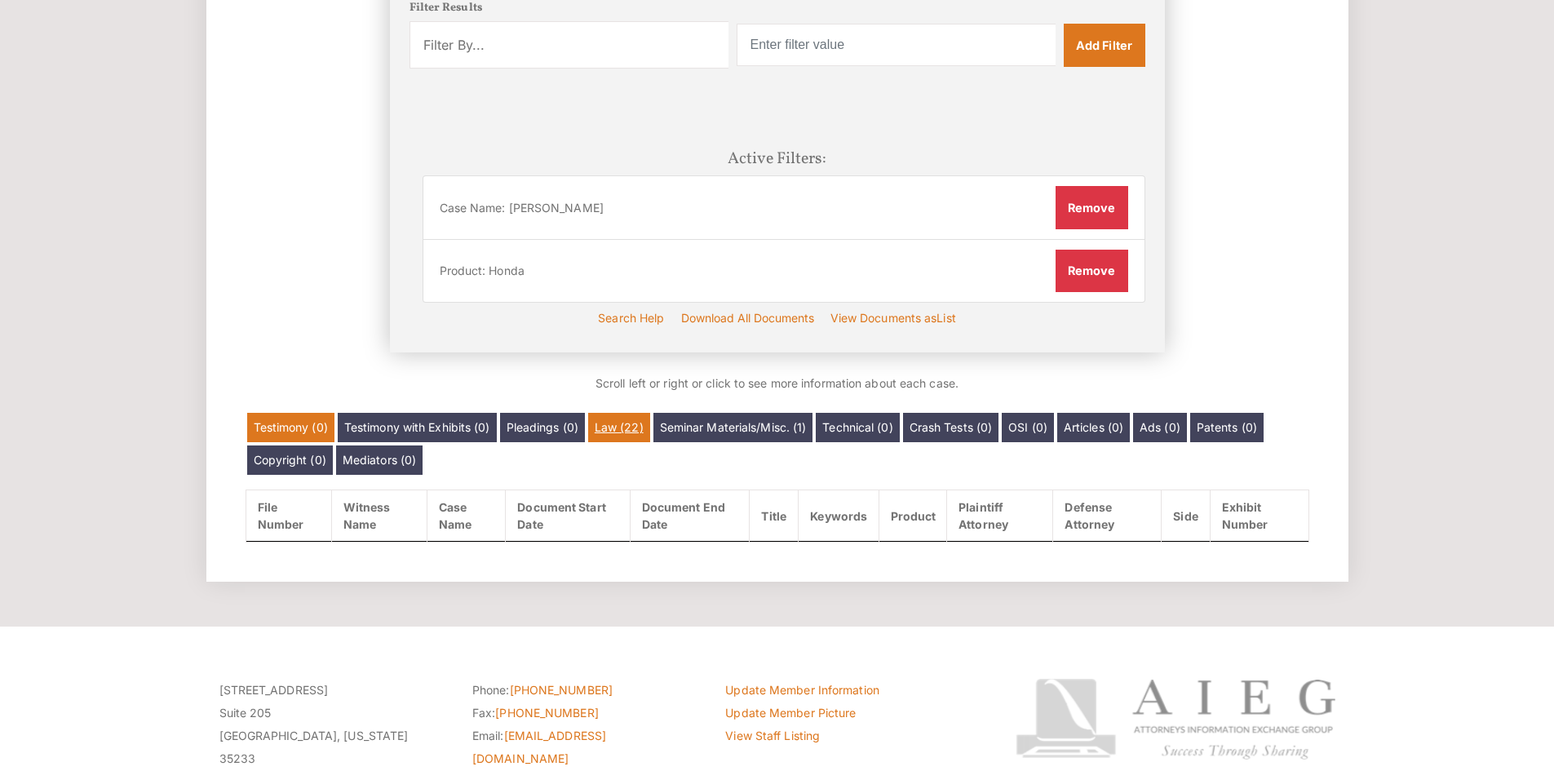
click at [644, 436] on link "Law (22)" at bounding box center [619, 427] width 62 height 29
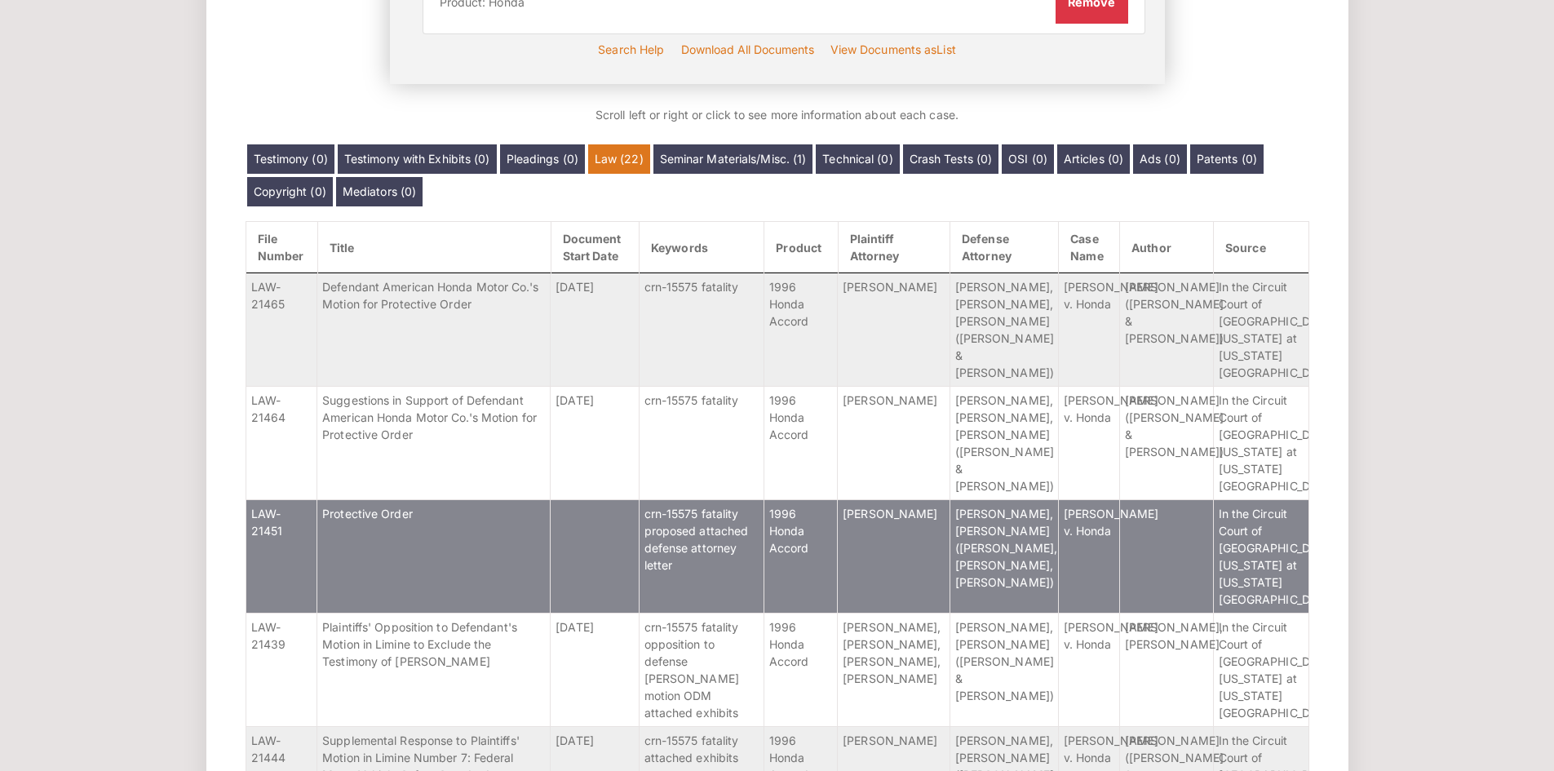
scroll to position [676, 0]
click at [484, 546] on td "Protective Order" at bounding box center [433, 555] width 233 height 113
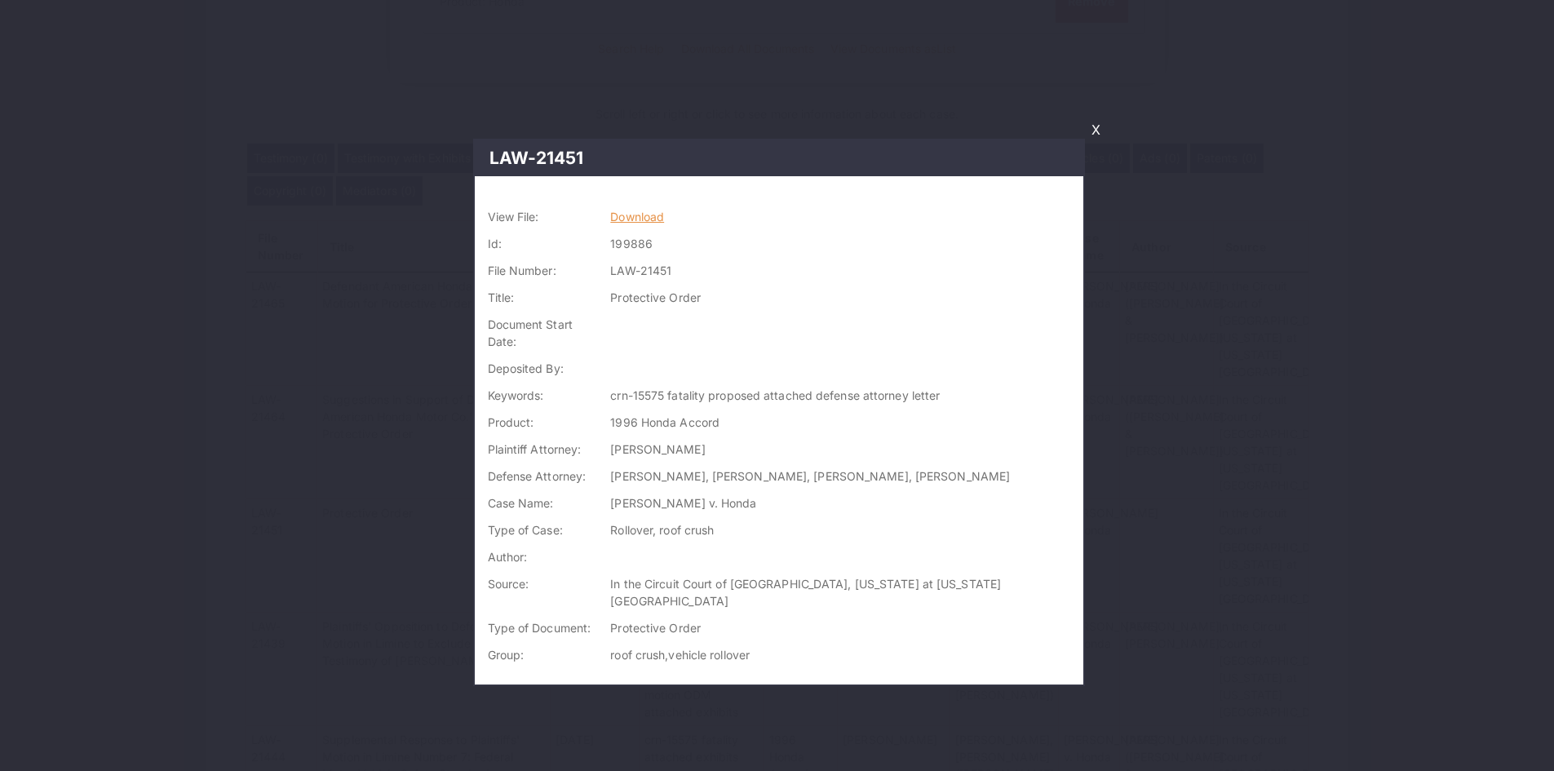
click at [653, 216] on link "Download" at bounding box center [637, 217] width 54 height 14
click at [1099, 134] on link "X" at bounding box center [1096, 130] width 22 height 28
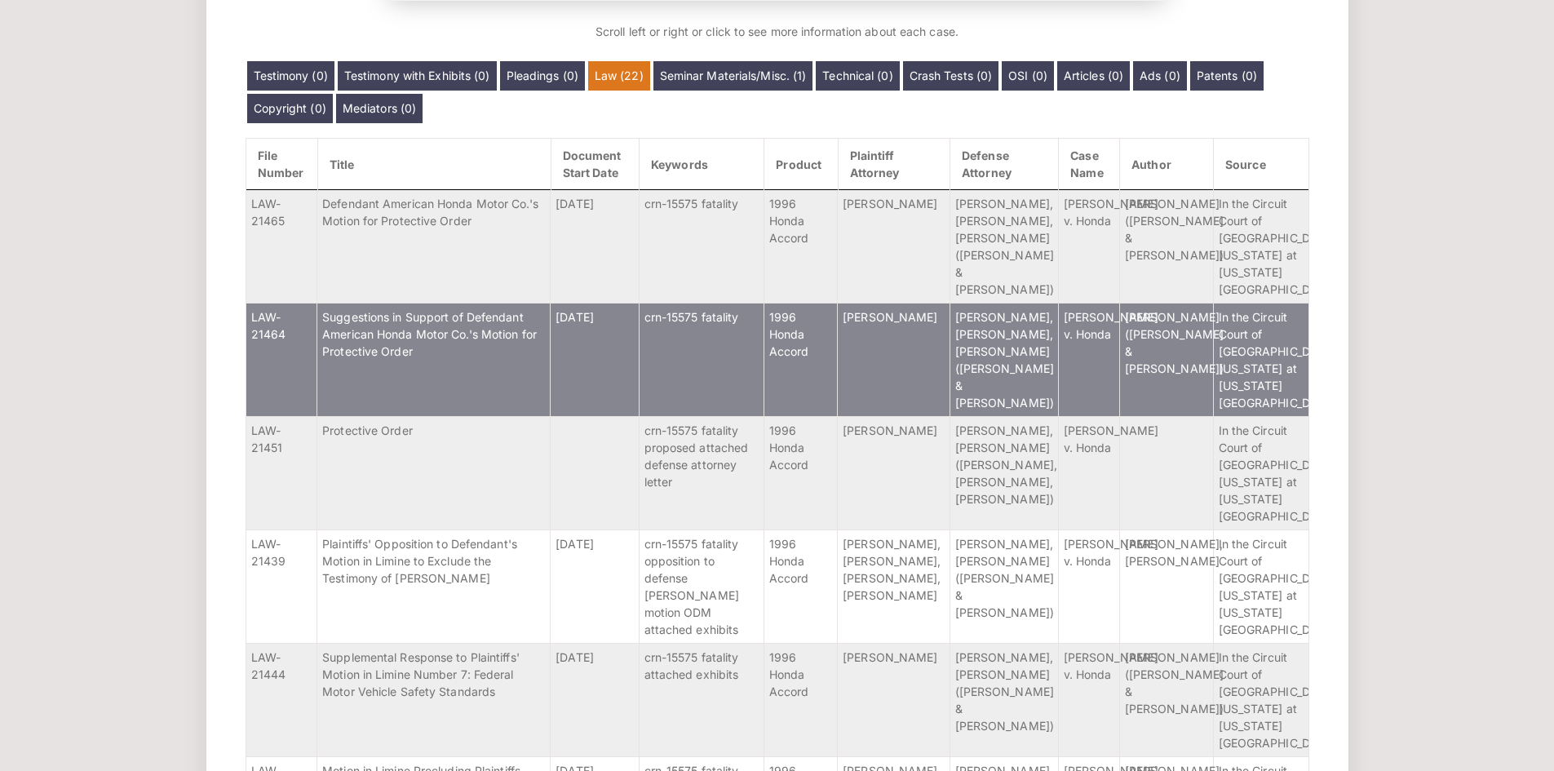
scroll to position [757, 0]
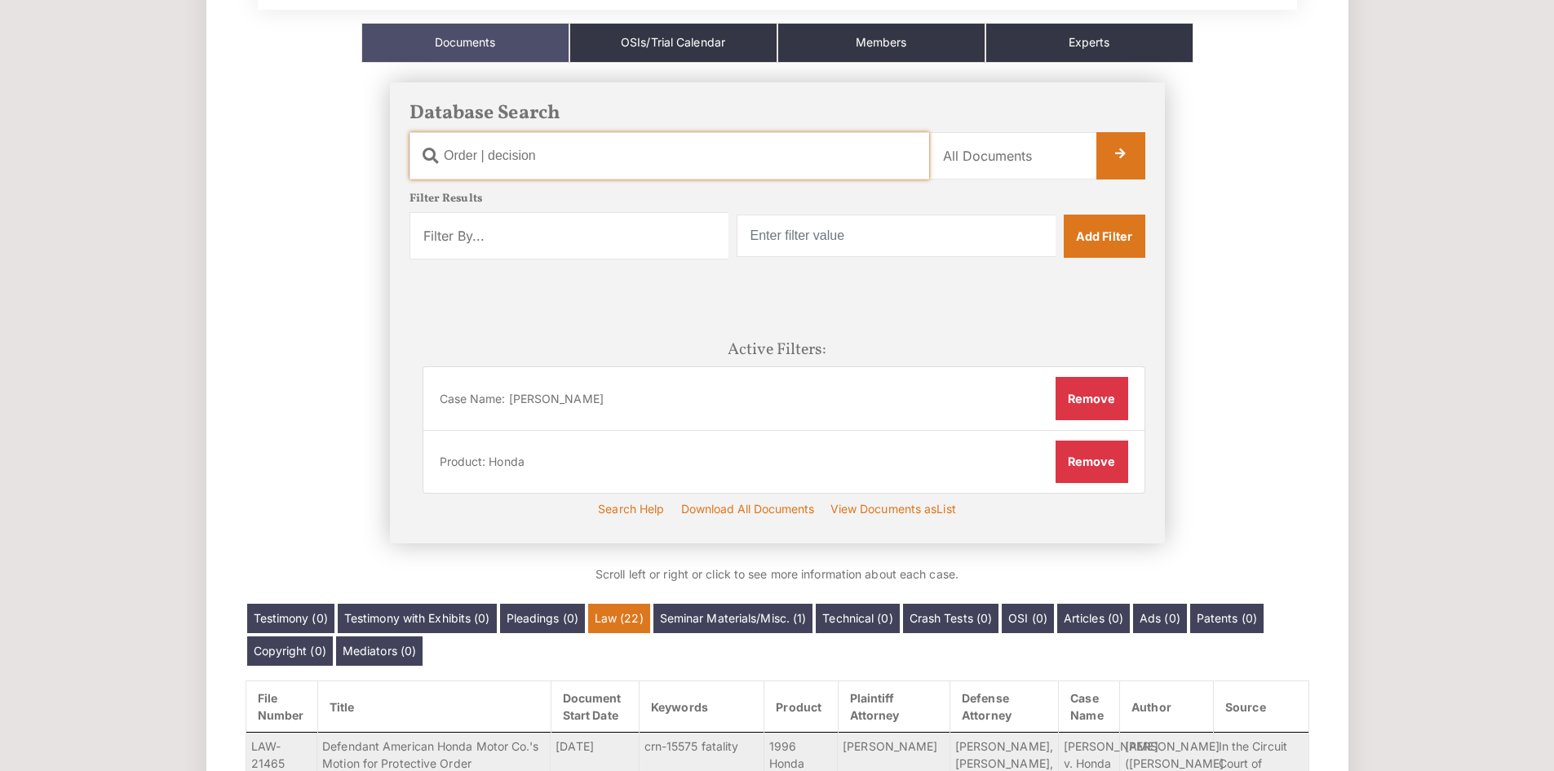
drag, startPoint x: 869, startPoint y: 143, endPoint x: 5, endPoint y: 151, distance: 863.8
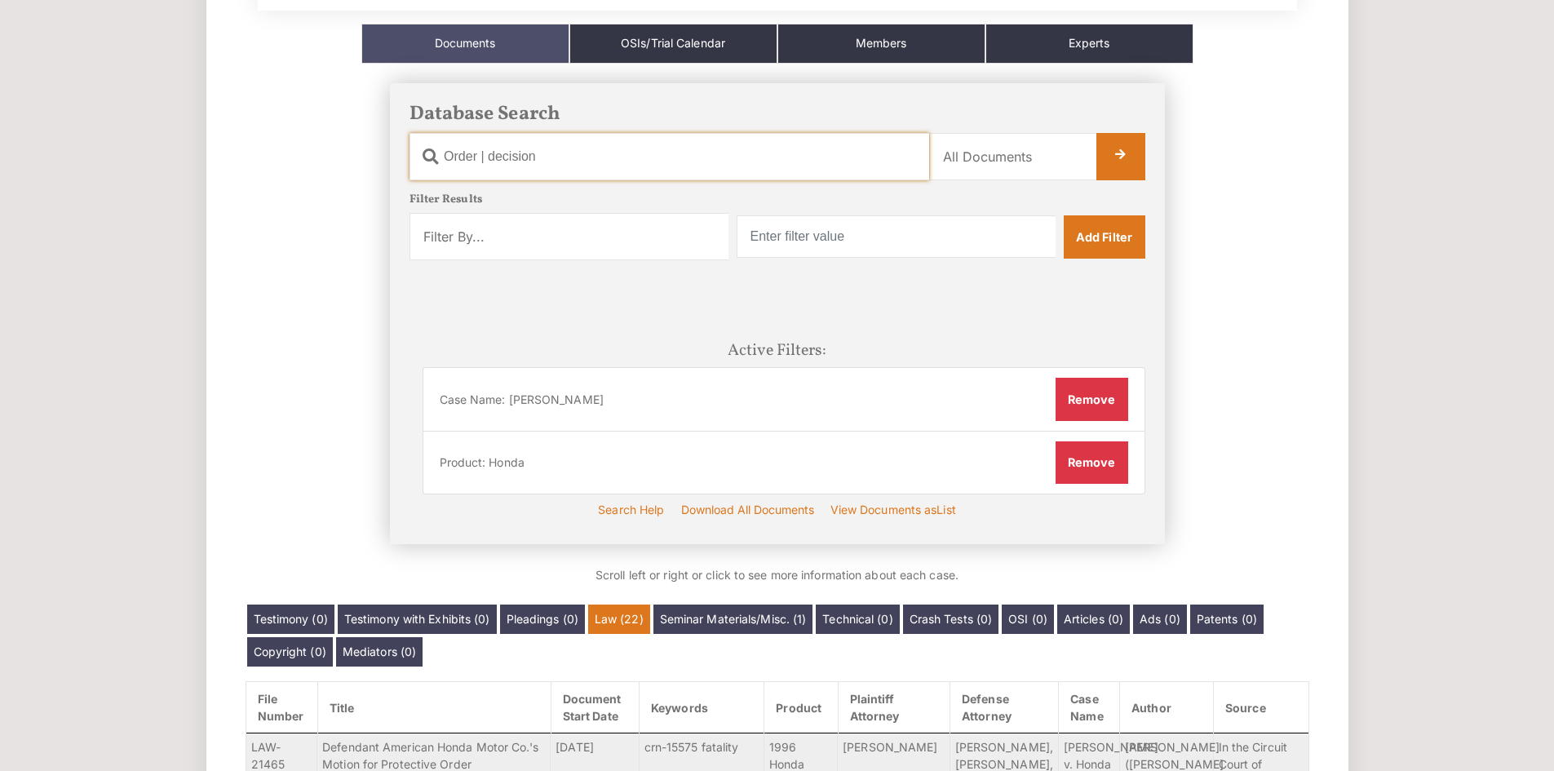
scroll to position [215, 0]
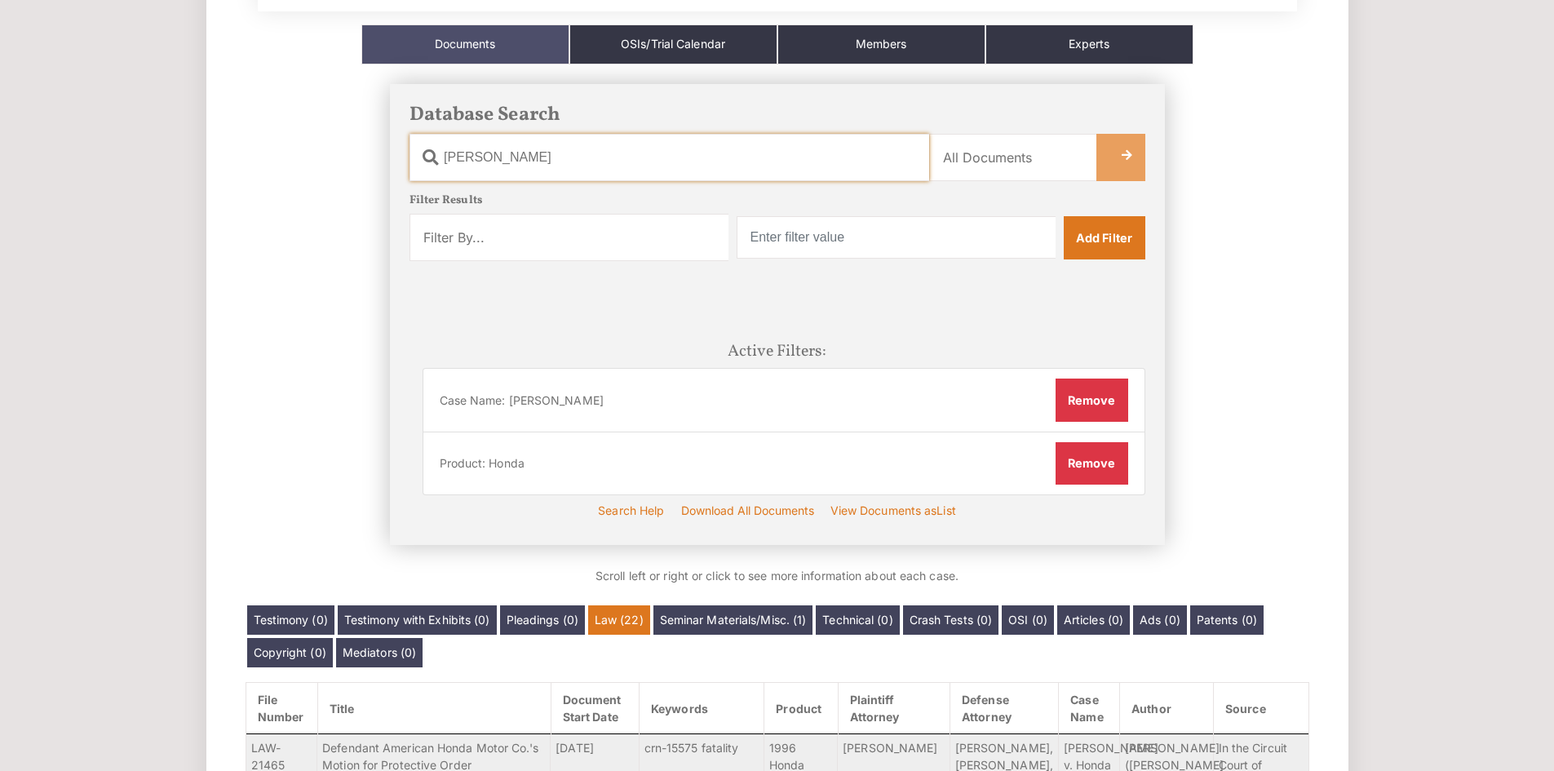
type input "vogler"
click at [1109, 165] on link at bounding box center [1120, 157] width 49 height 47
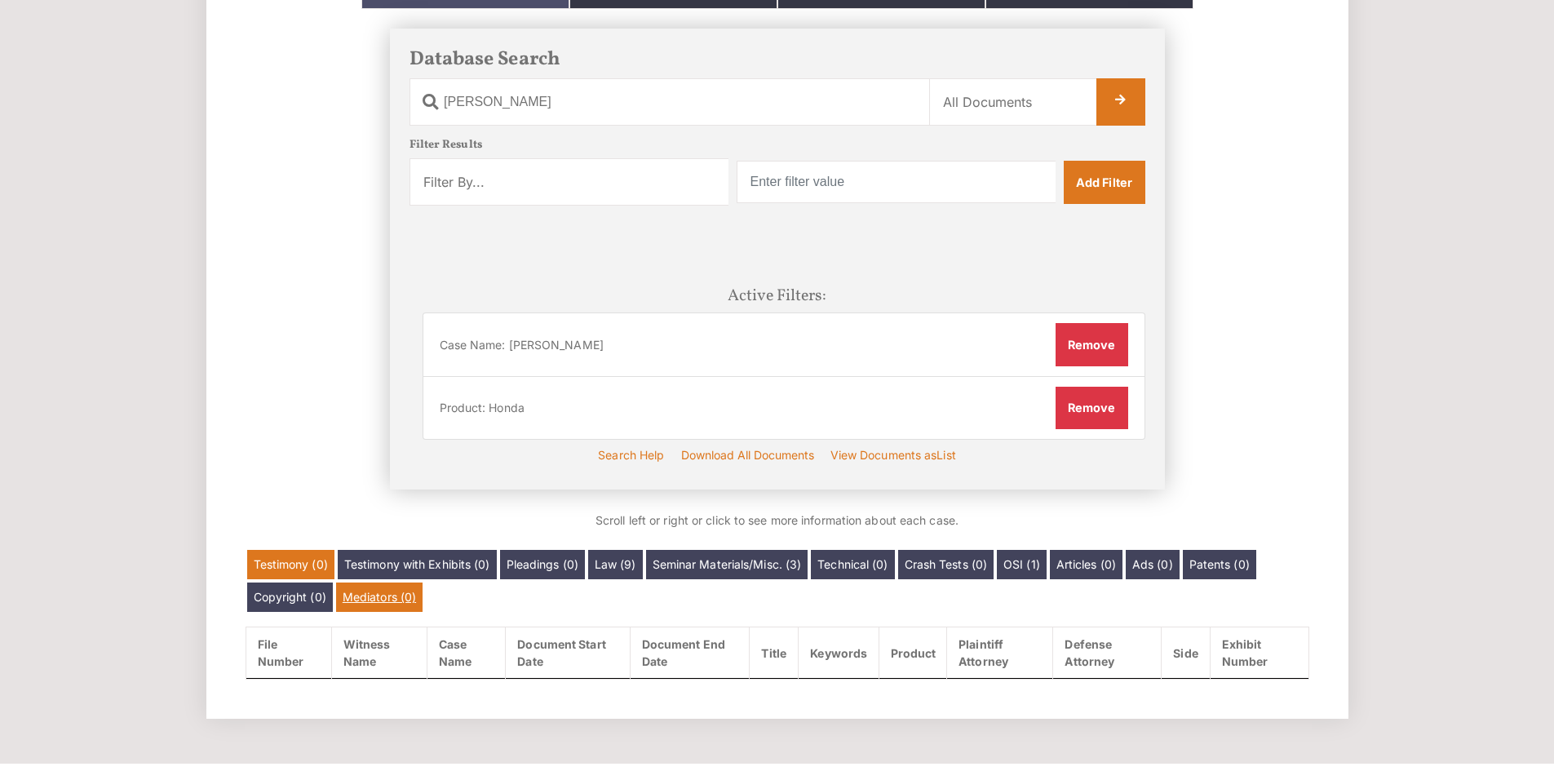
scroll to position [271, 0]
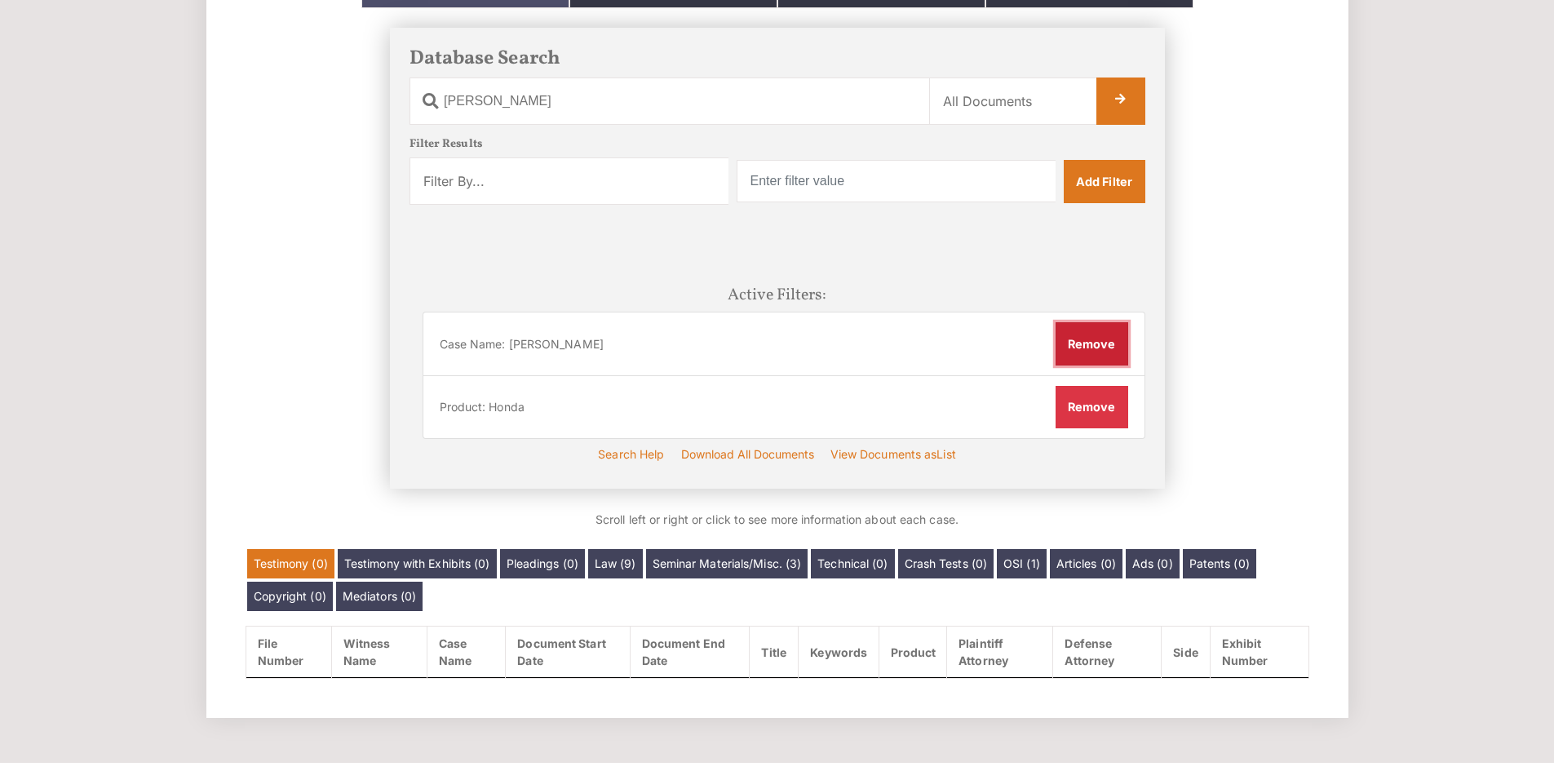
click at [1078, 335] on button "Remove" at bounding box center [1091, 343] width 73 height 42
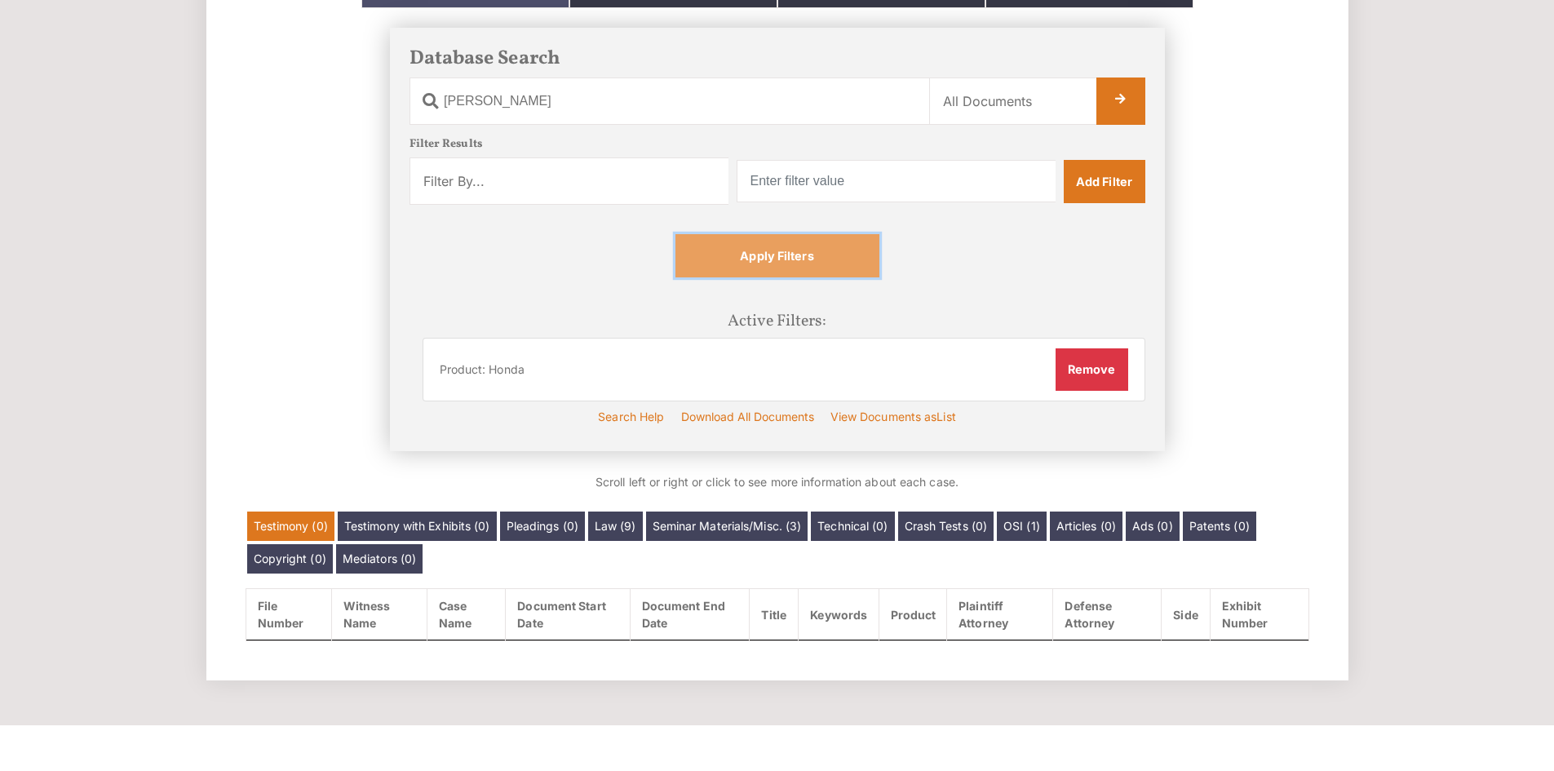
click at [770, 241] on link "Apply Filters" at bounding box center [777, 255] width 204 height 42
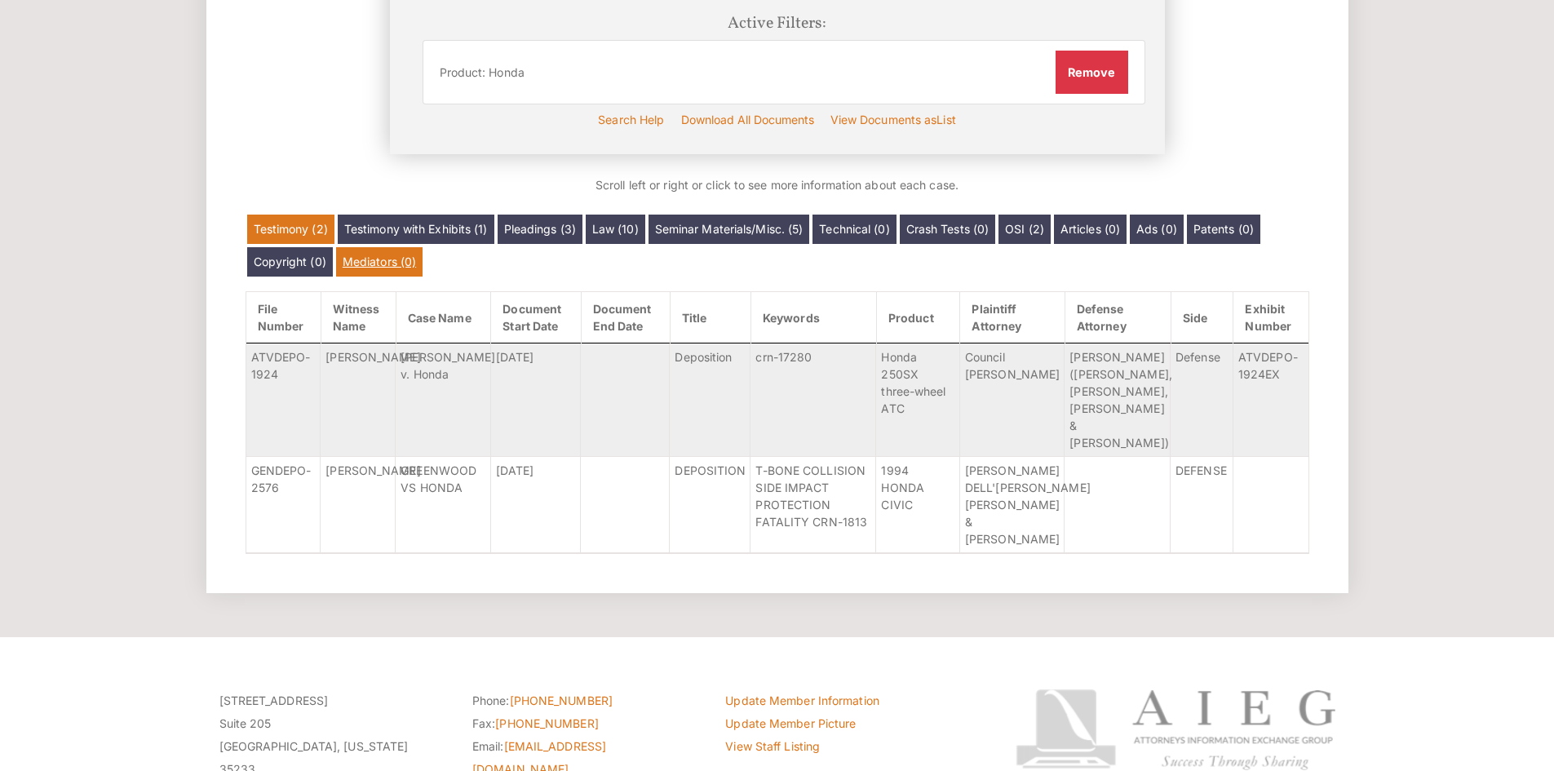
scroll to position [544, 0]
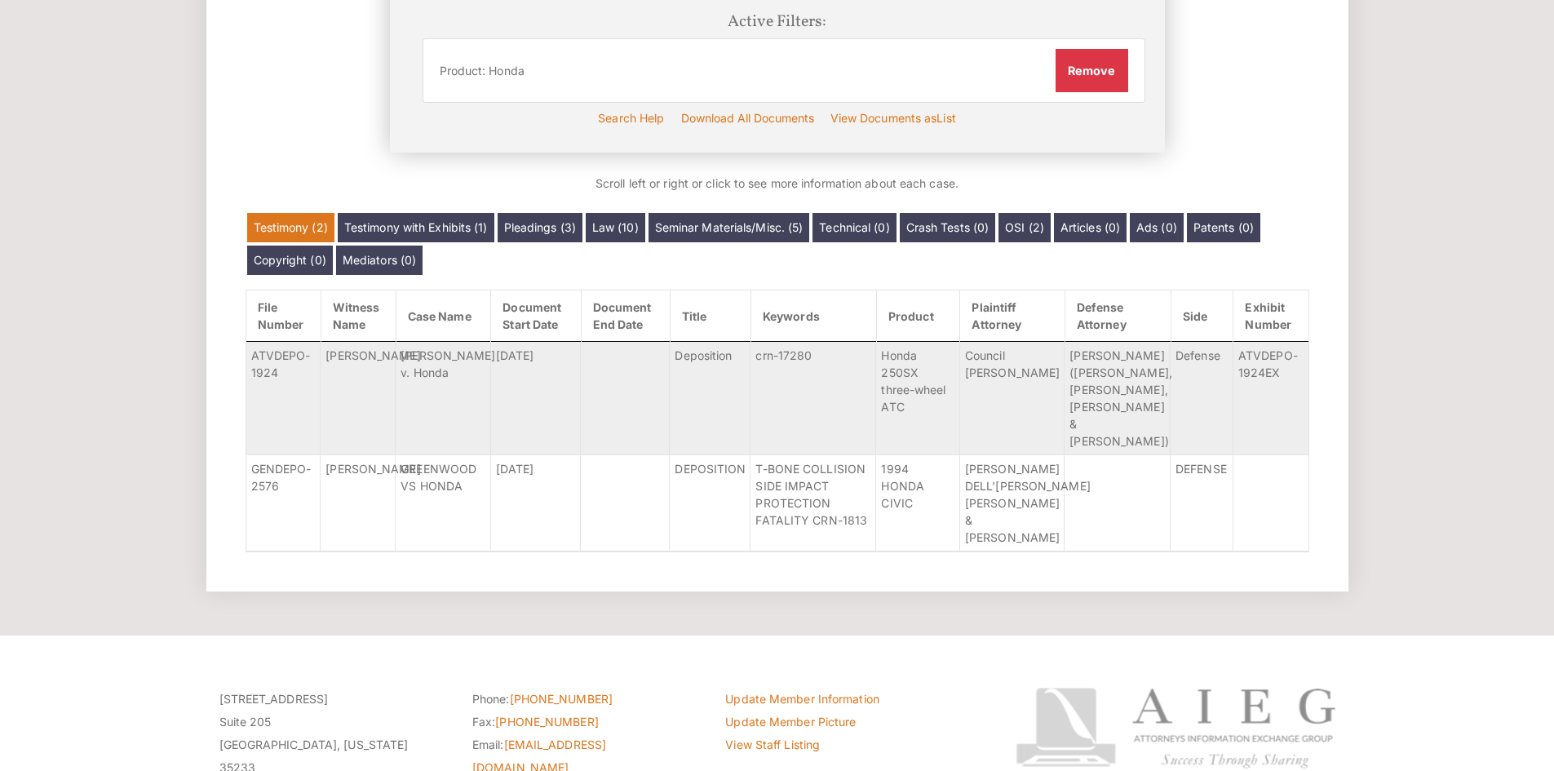
click at [401, 231] on link "Testimony with Exhibits (1)" at bounding box center [416, 227] width 157 height 29
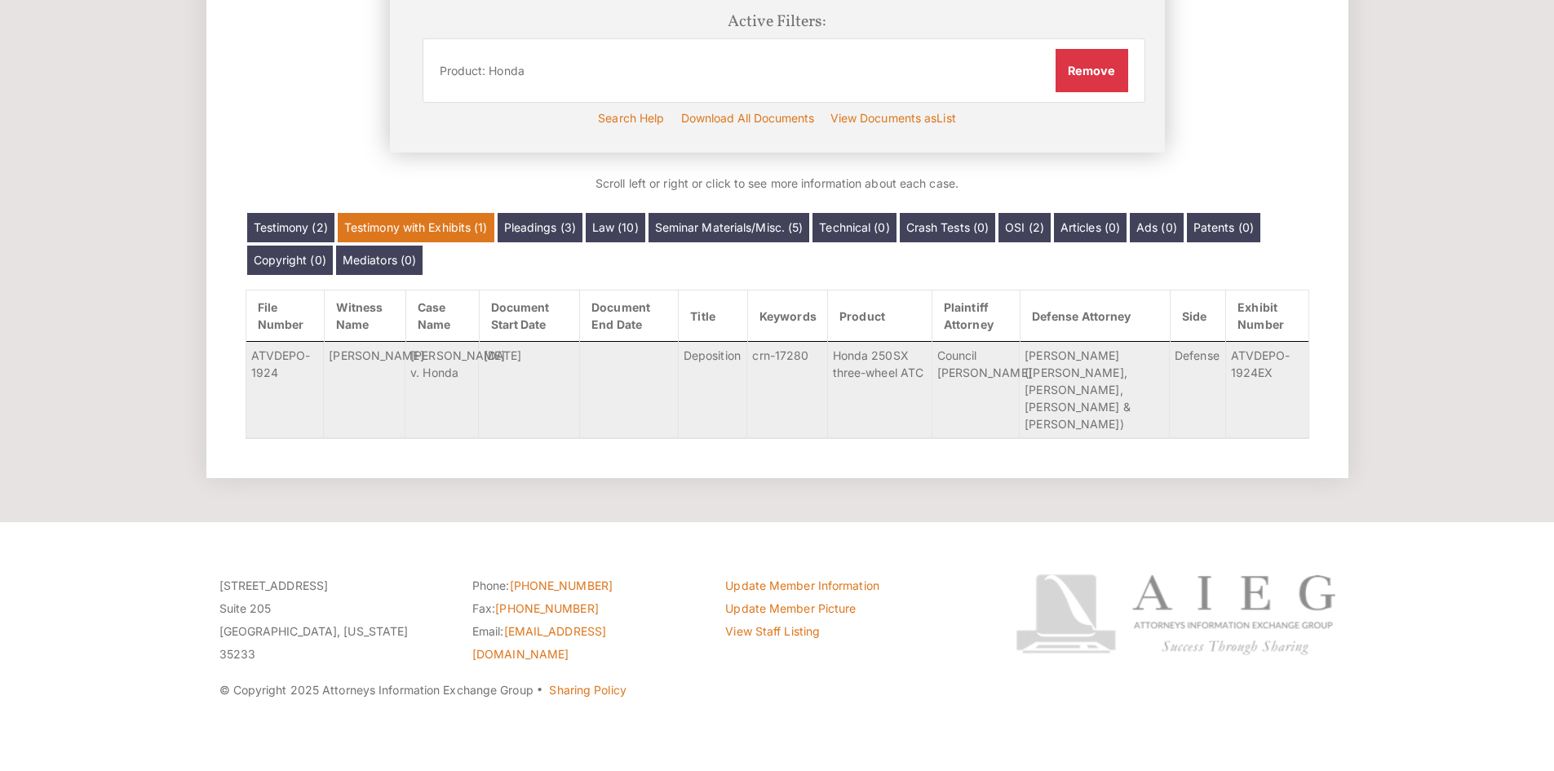
scroll to position [496, 0]
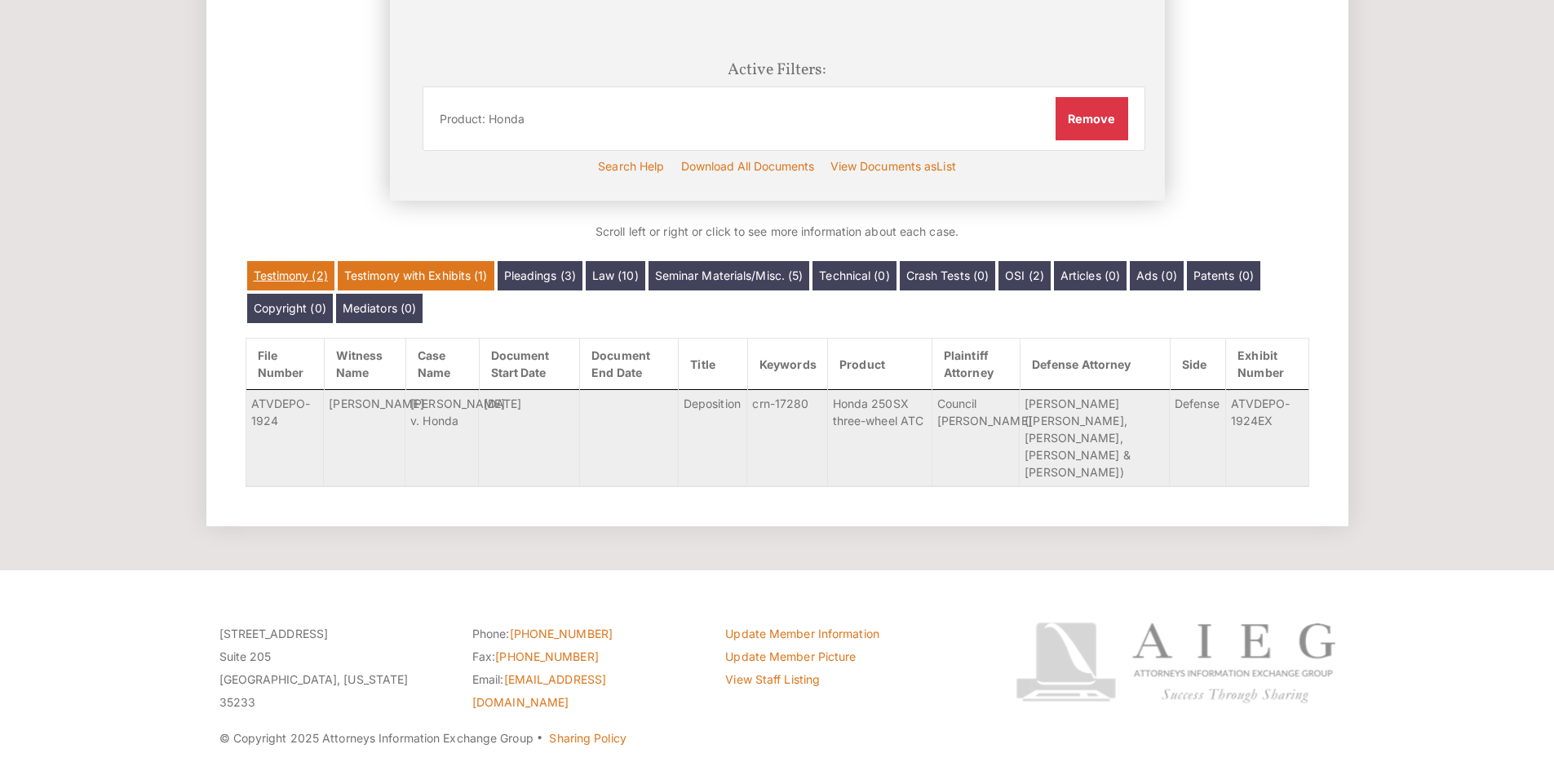
click at [291, 272] on link "Testimony (2)" at bounding box center [290, 275] width 87 height 29
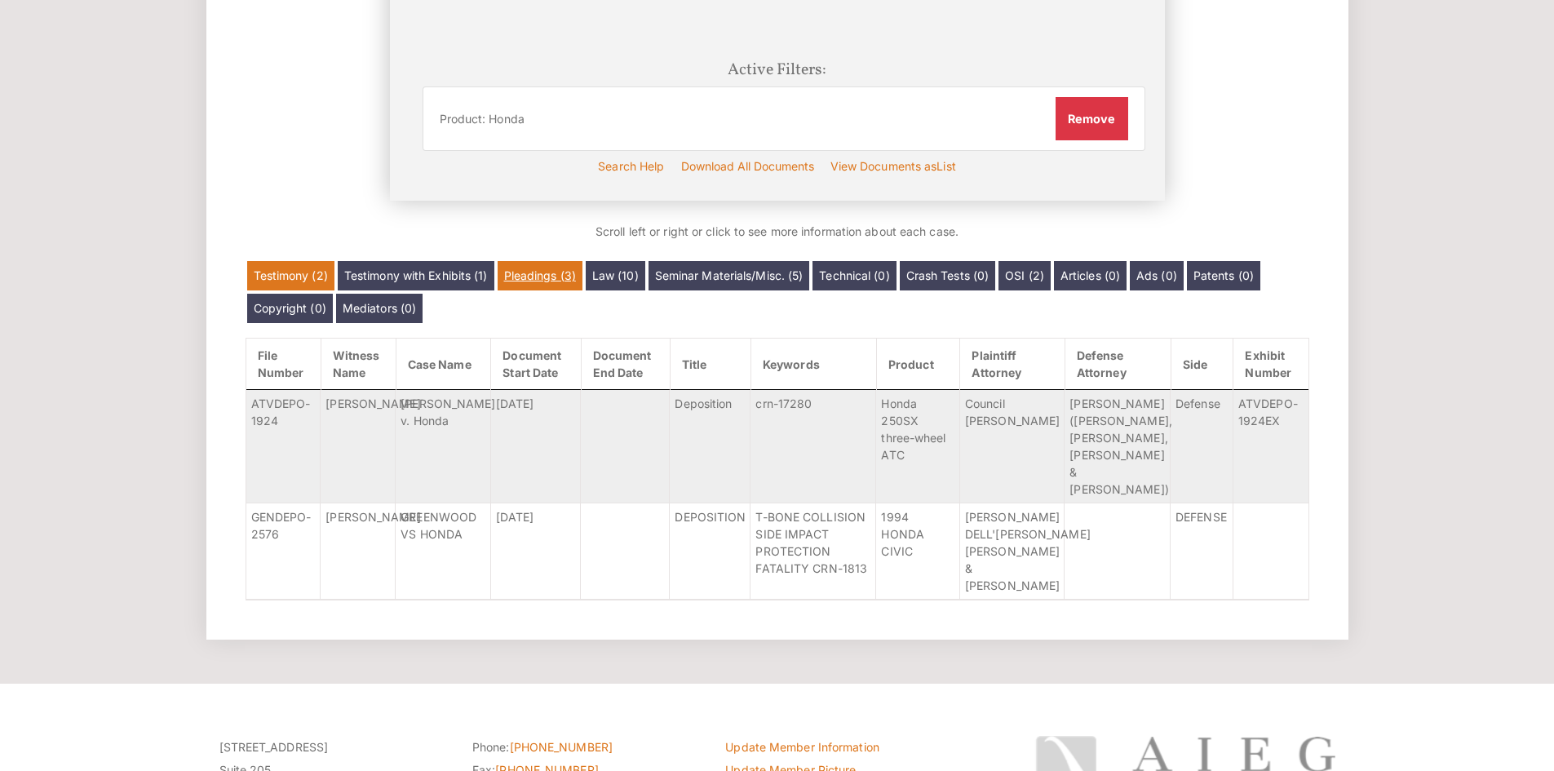
click at [553, 265] on link "Pleadings (3)" at bounding box center [540, 275] width 85 height 29
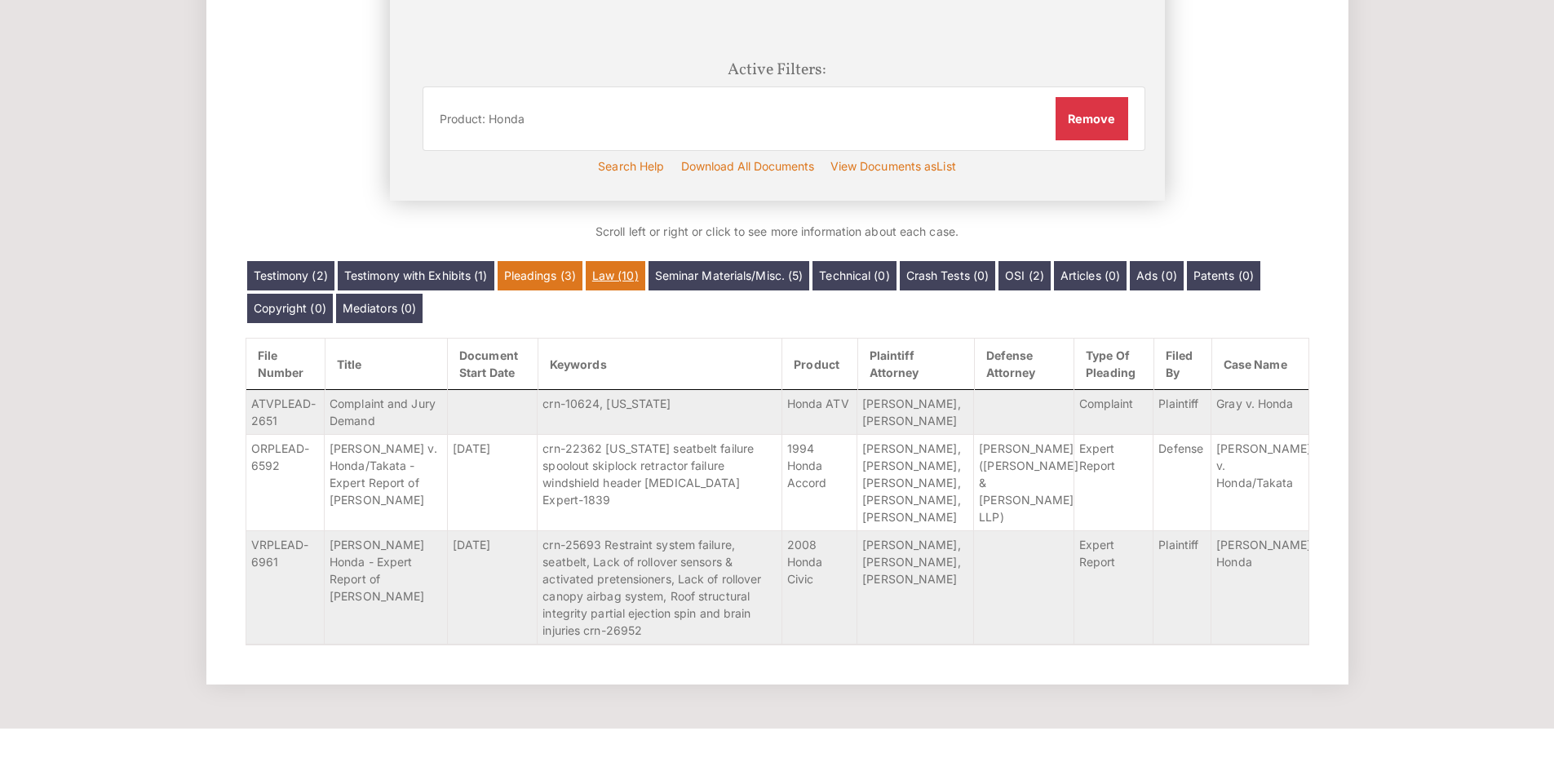
click at [633, 284] on link "Law (10)" at bounding box center [616, 275] width 60 height 29
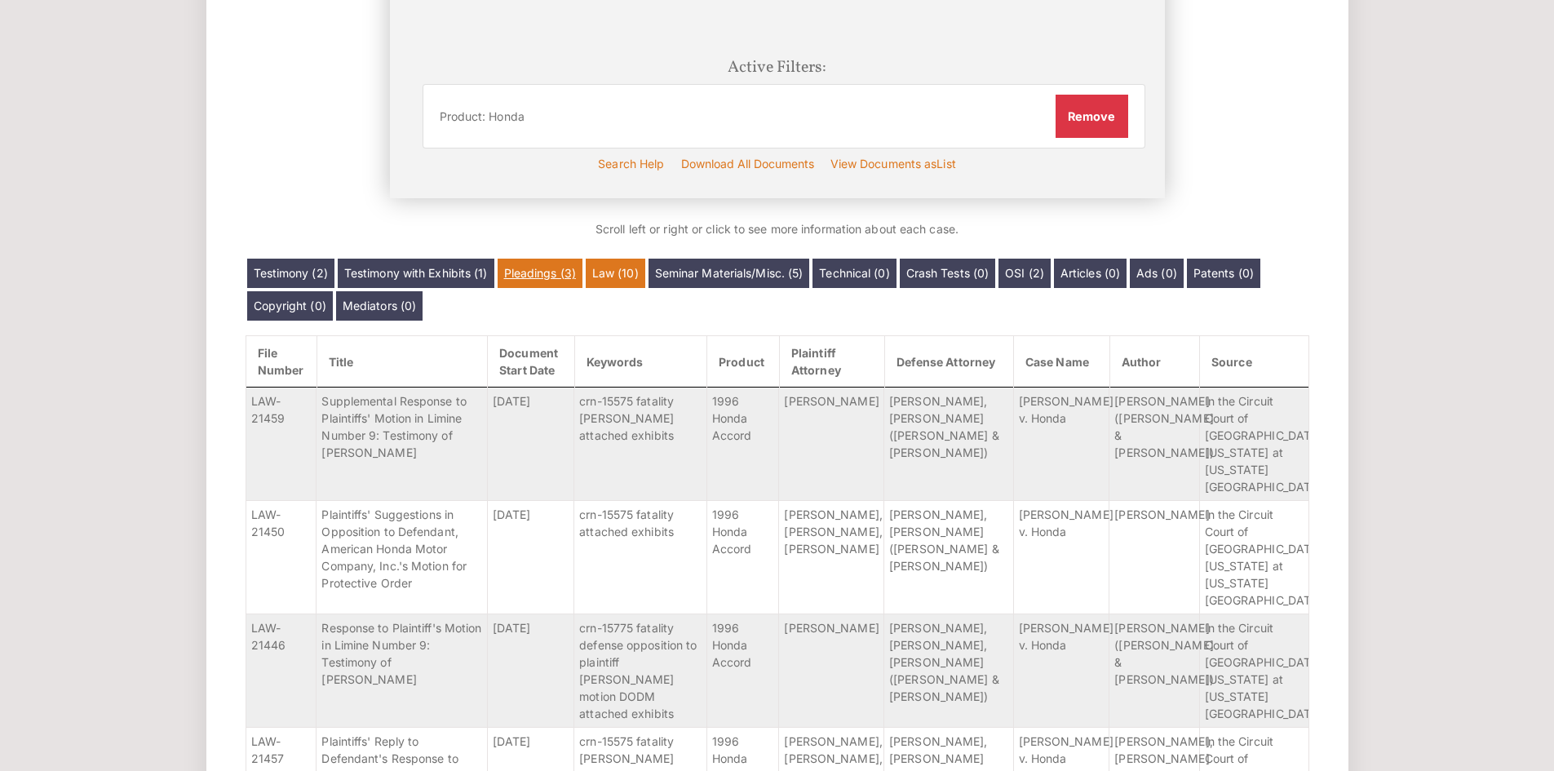
scroll to position [497, 0]
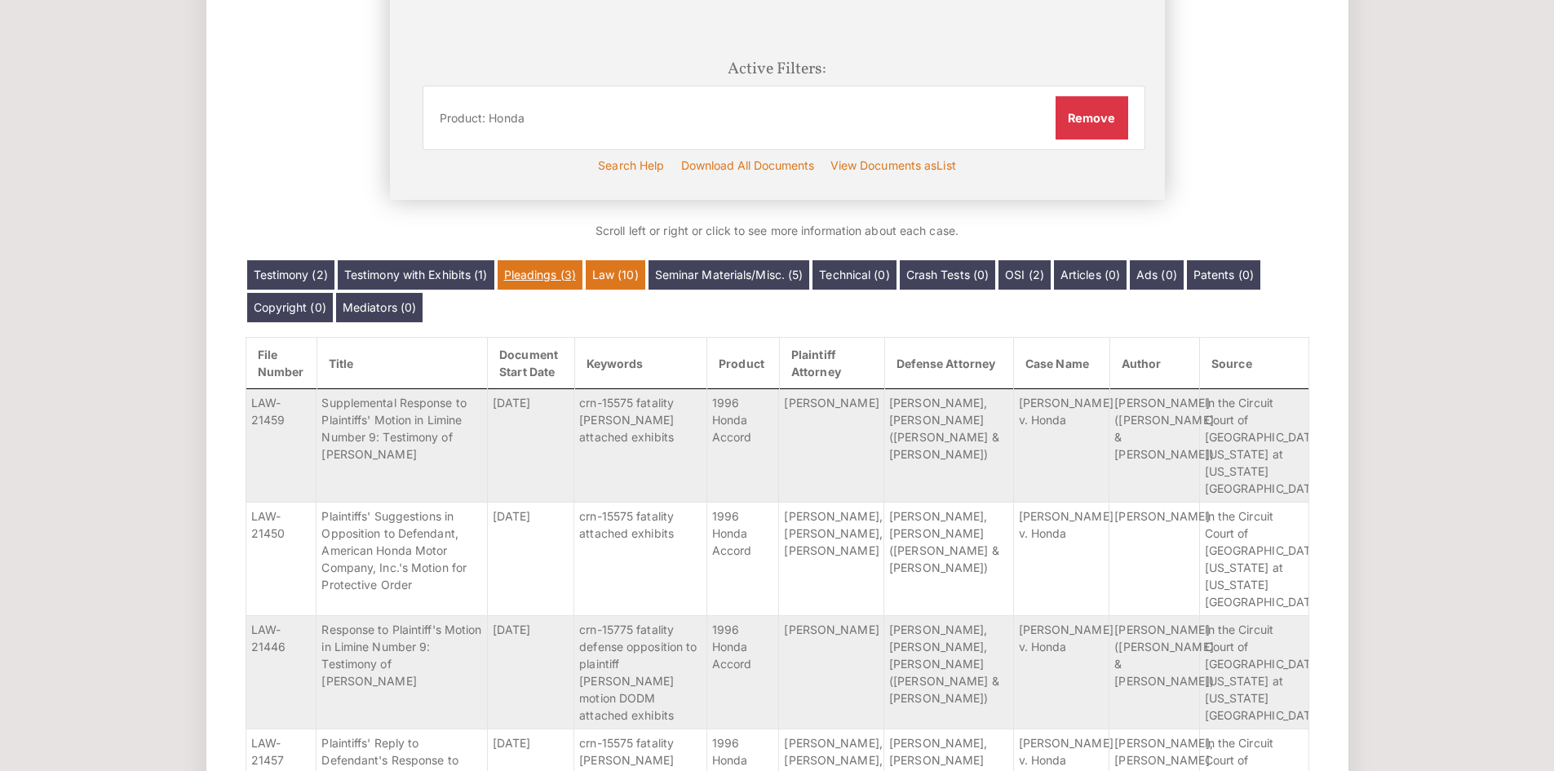
click at [549, 272] on link "Pleadings (3)" at bounding box center [540, 274] width 85 height 29
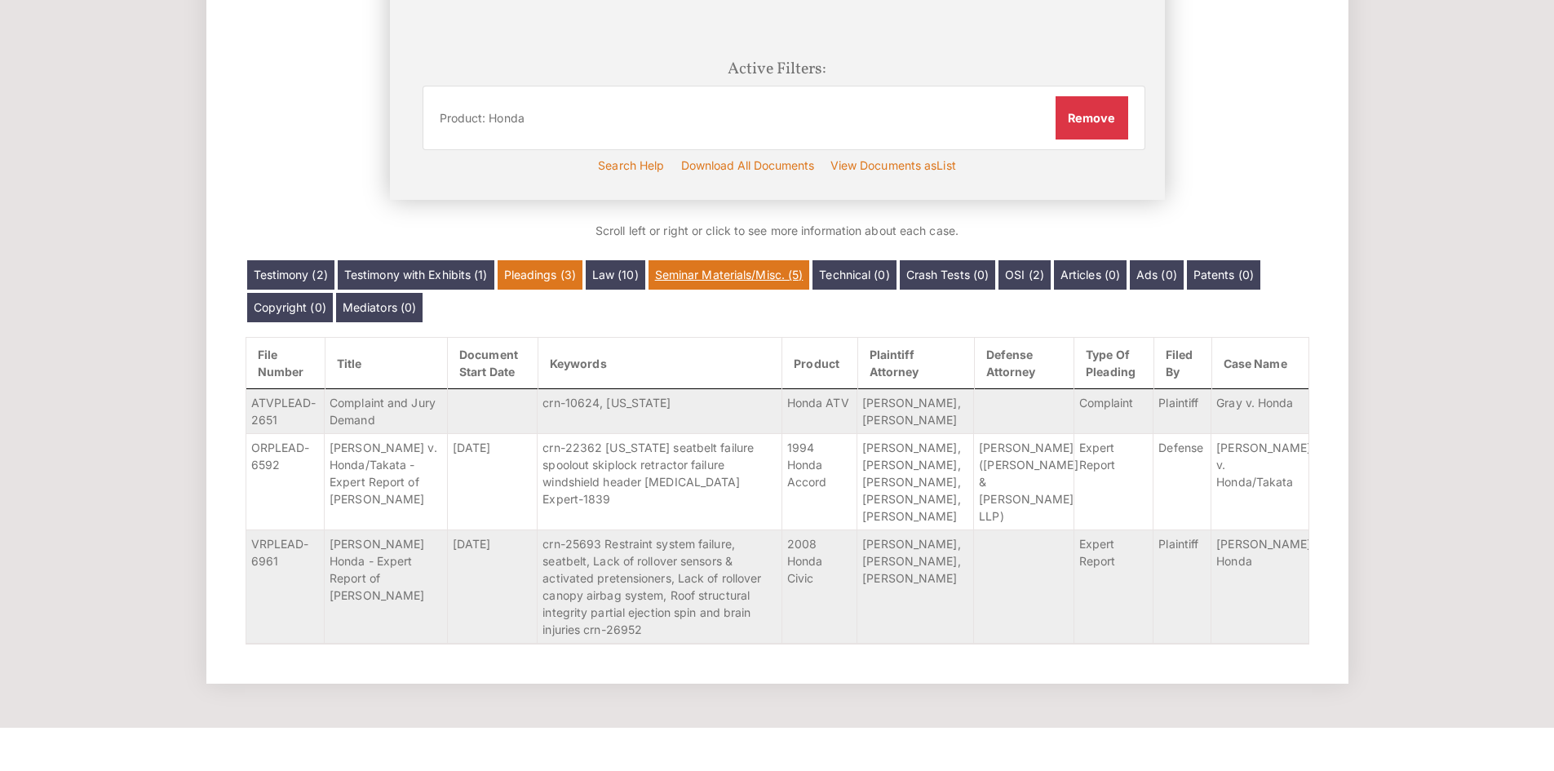
click at [738, 285] on link "Seminar Materials/Misc. (5)" at bounding box center [729, 274] width 162 height 29
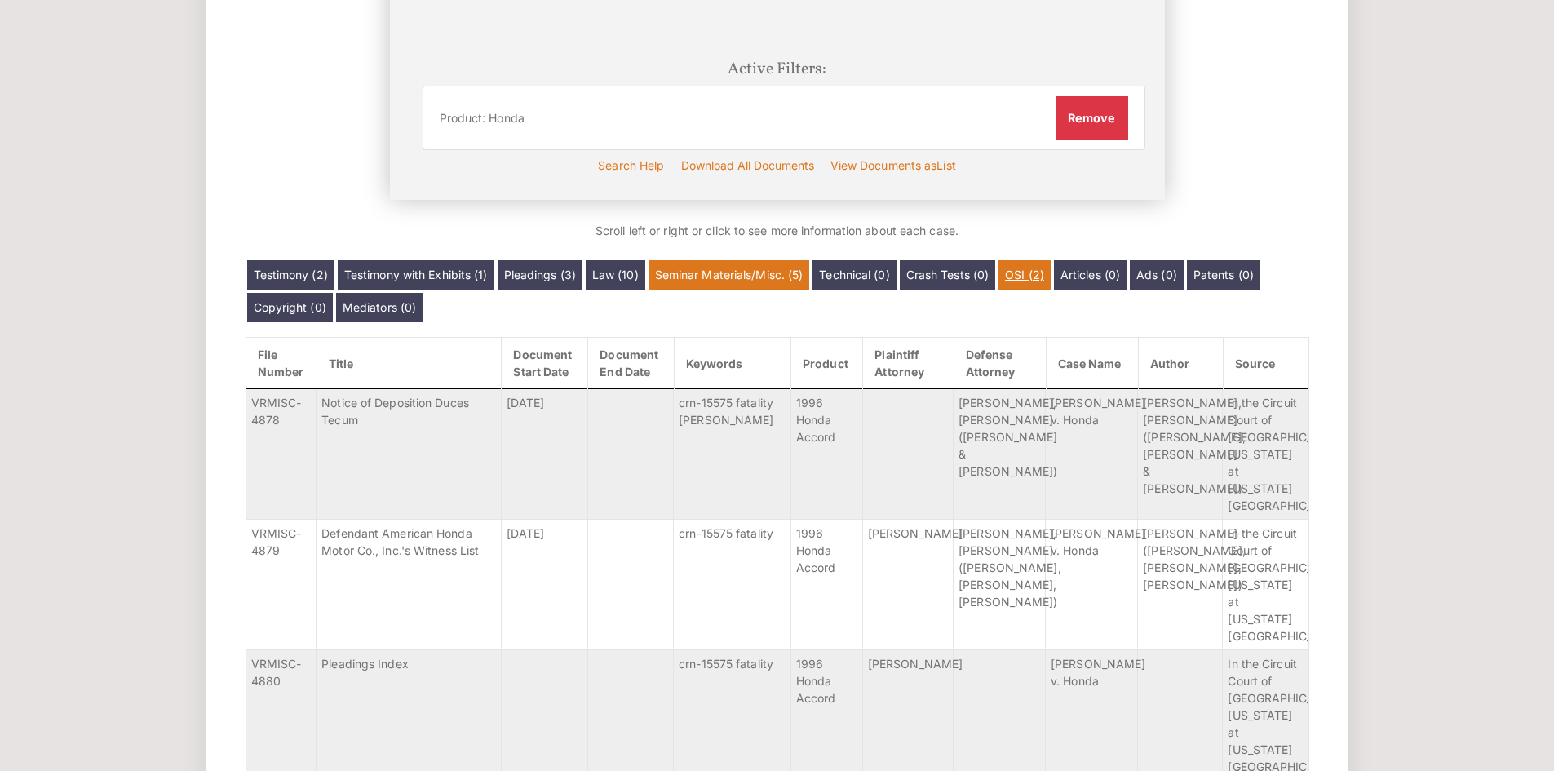
click at [1045, 285] on link "OSI (2)" at bounding box center [1024, 274] width 52 height 29
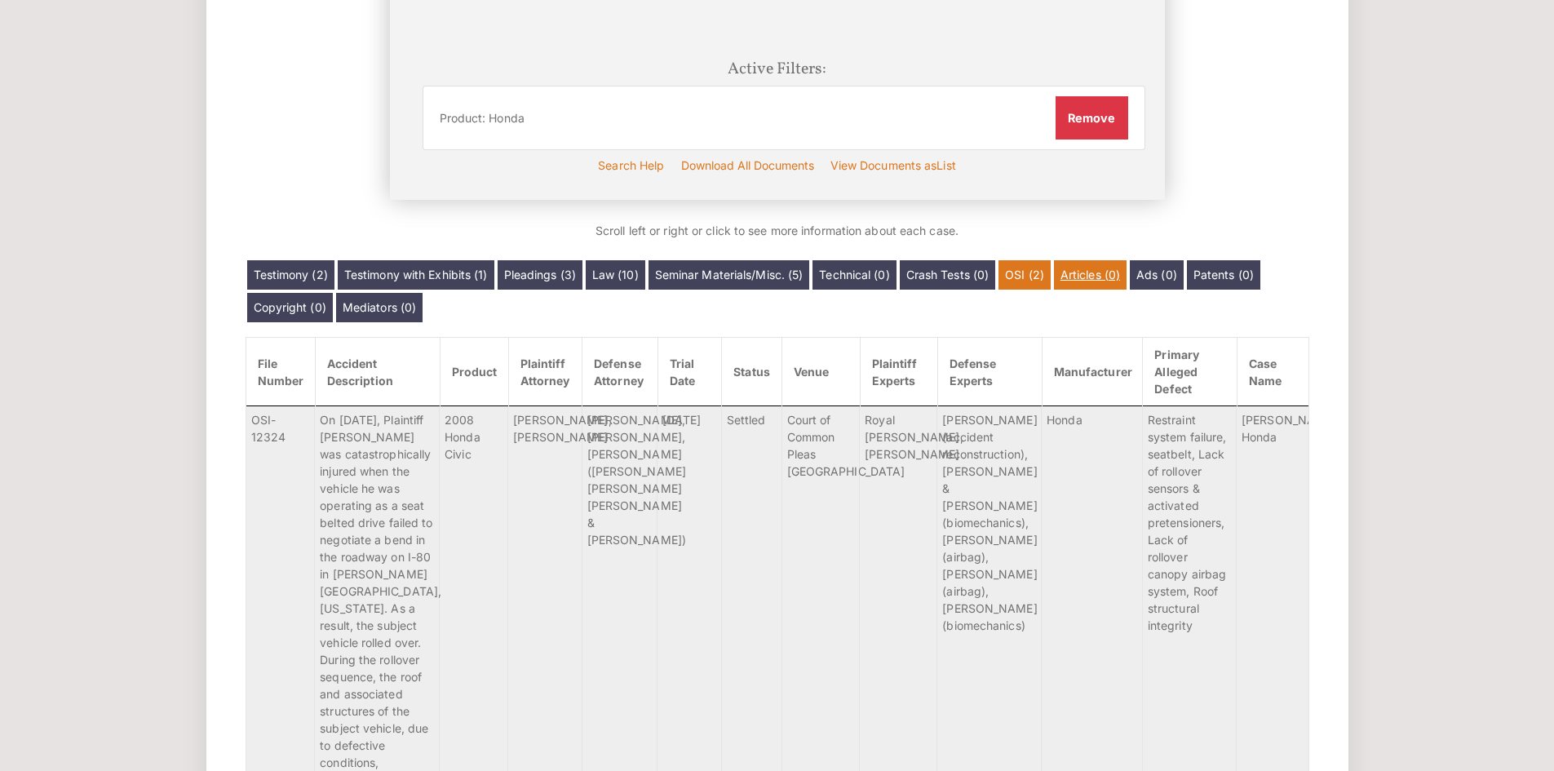
click at [1096, 278] on link "Articles (0)" at bounding box center [1090, 274] width 73 height 29
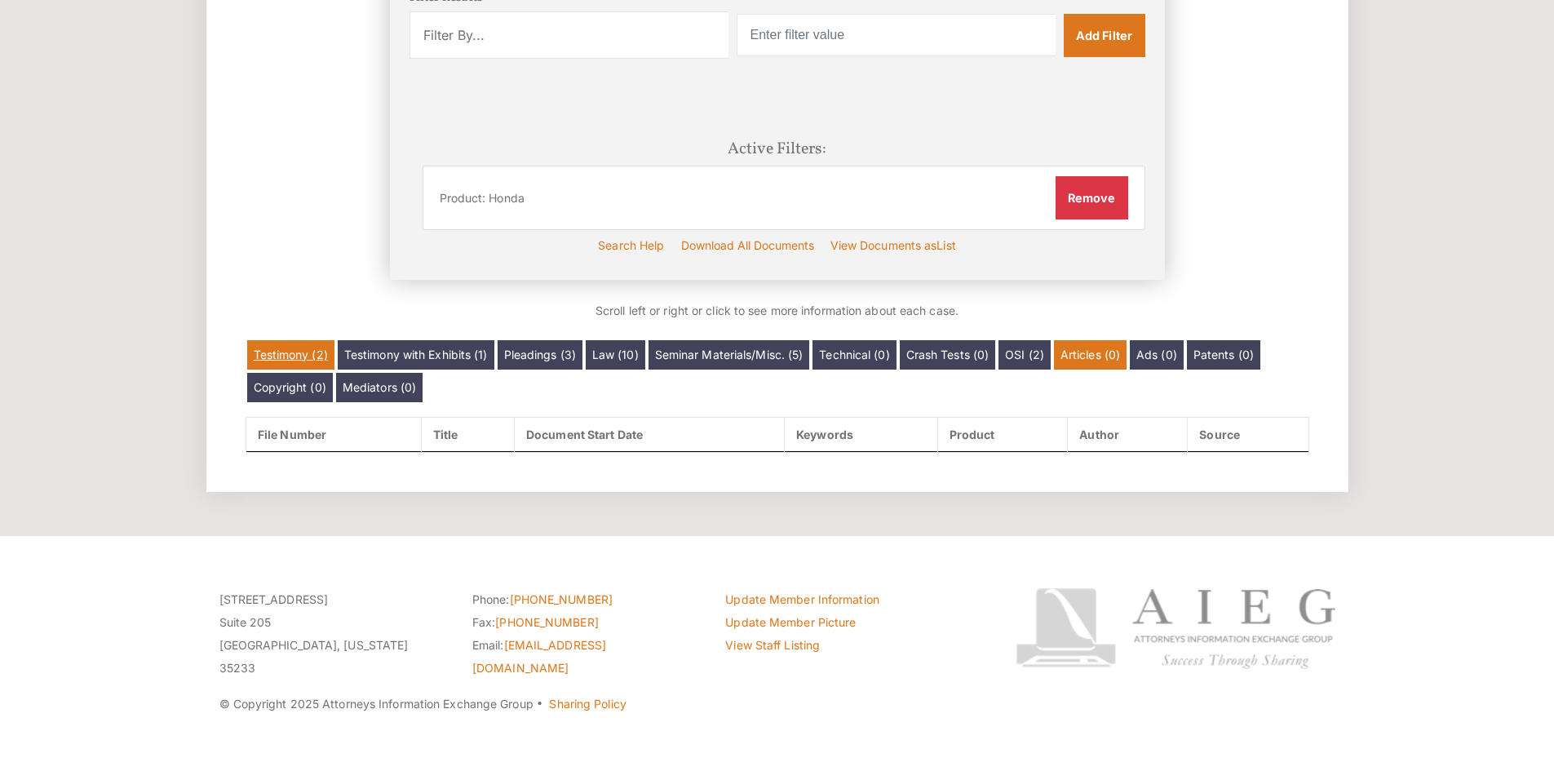
click at [322, 355] on link "Testimony (2)" at bounding box center [290, 354] width 87 height 29
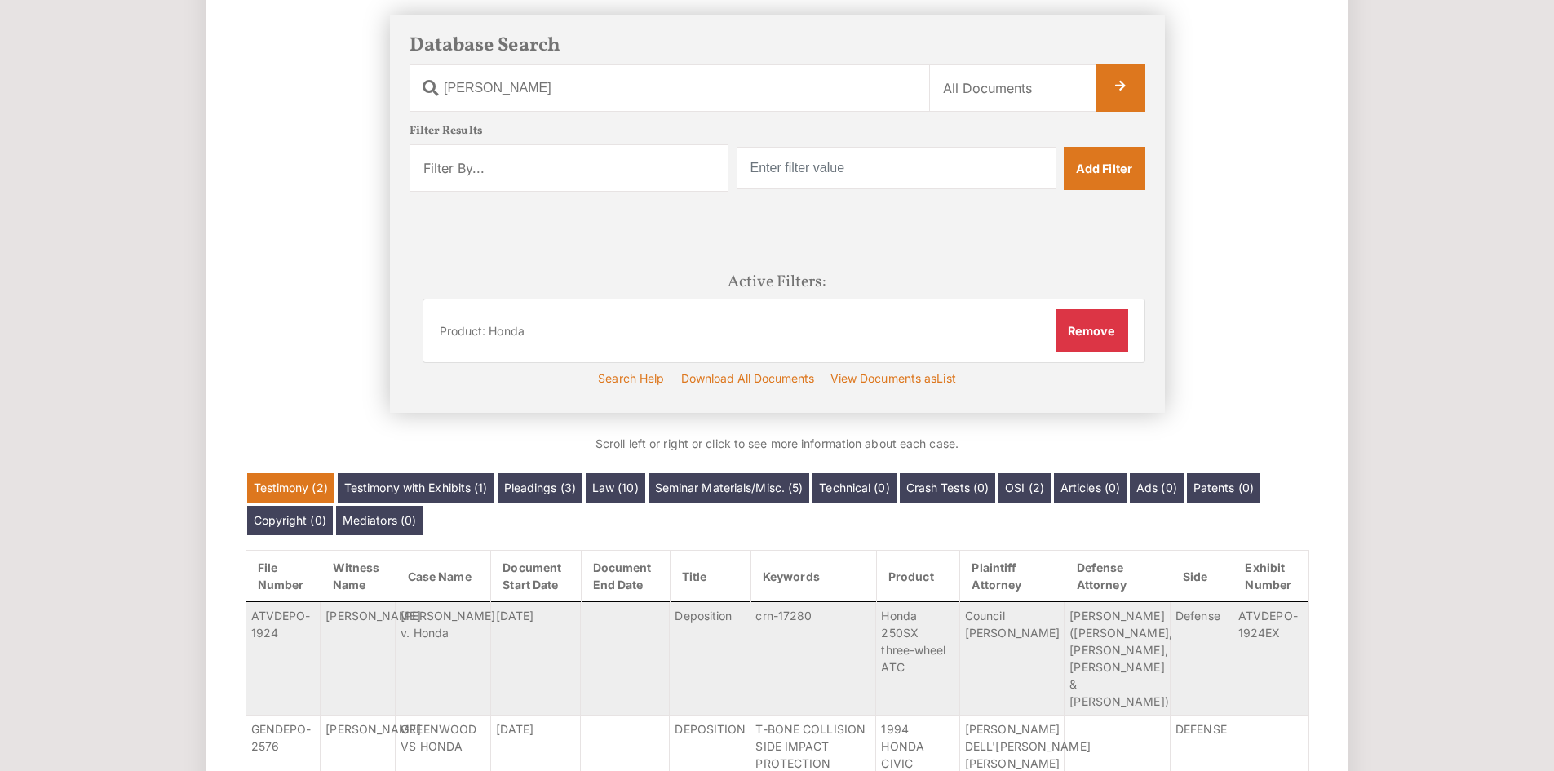
scroll to position [282, 0]
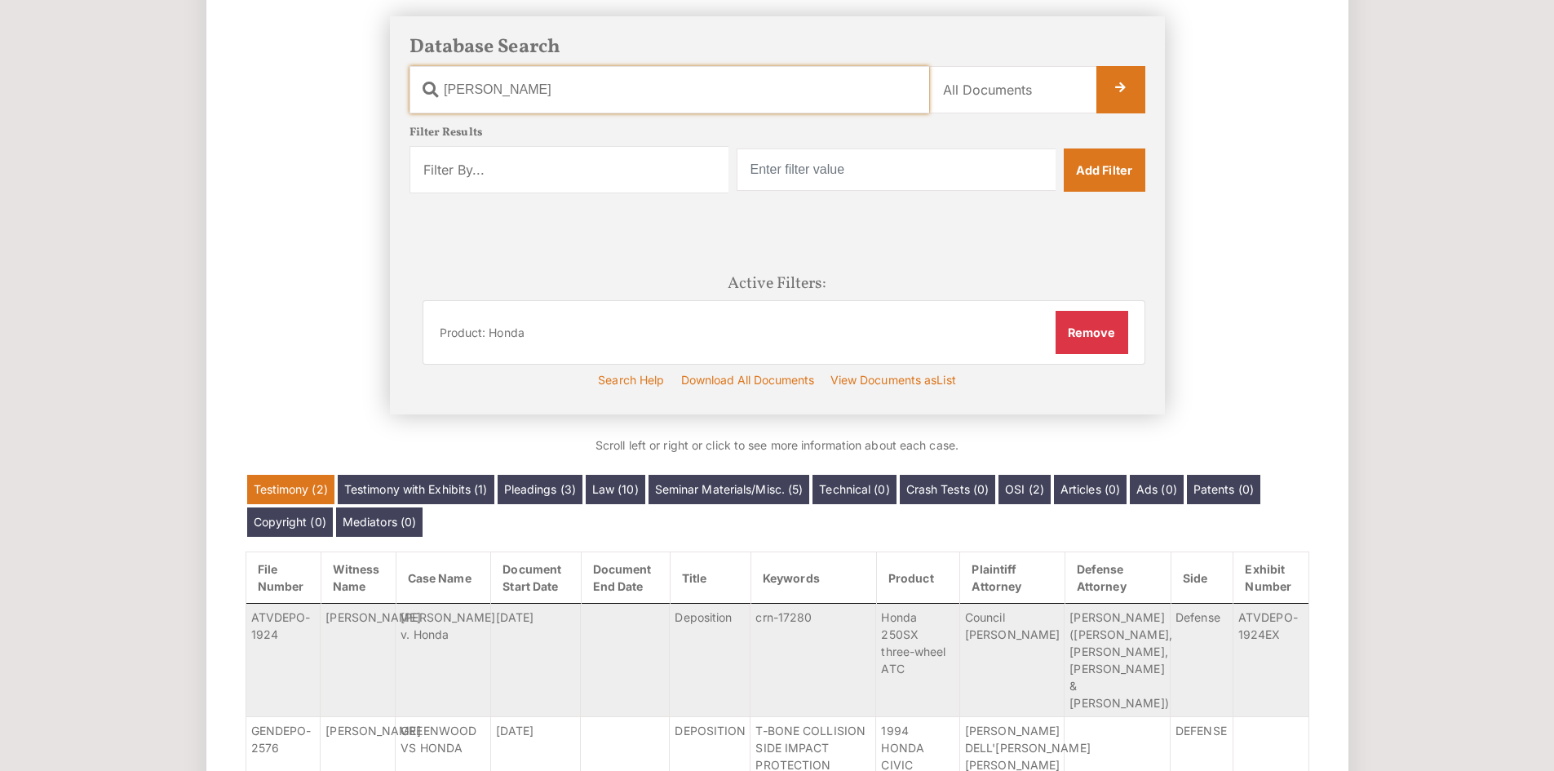
drag, startPoint x: 520, startPoint y: 100, endPoint x: 441, endPoint y: 100, distance: 79.1
click at [441, 100] on input "vogler" at bounding box center [669, 89] width 520 height 47
type input "[PERSON_NAME]"
click at [1098, 96] on link at bounding box center [1120, 89] width 49 height 47
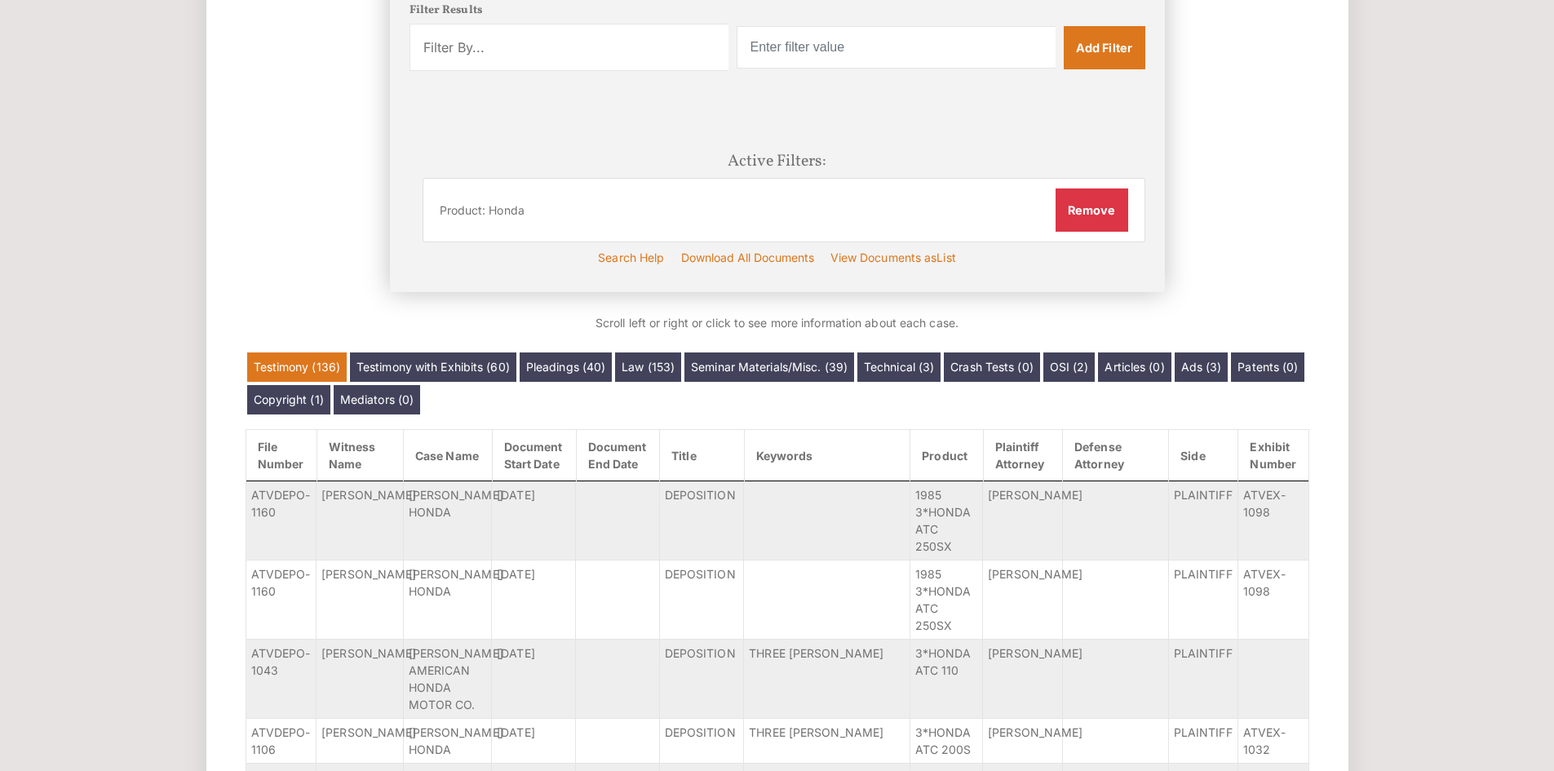
scroll to position [405, 0]
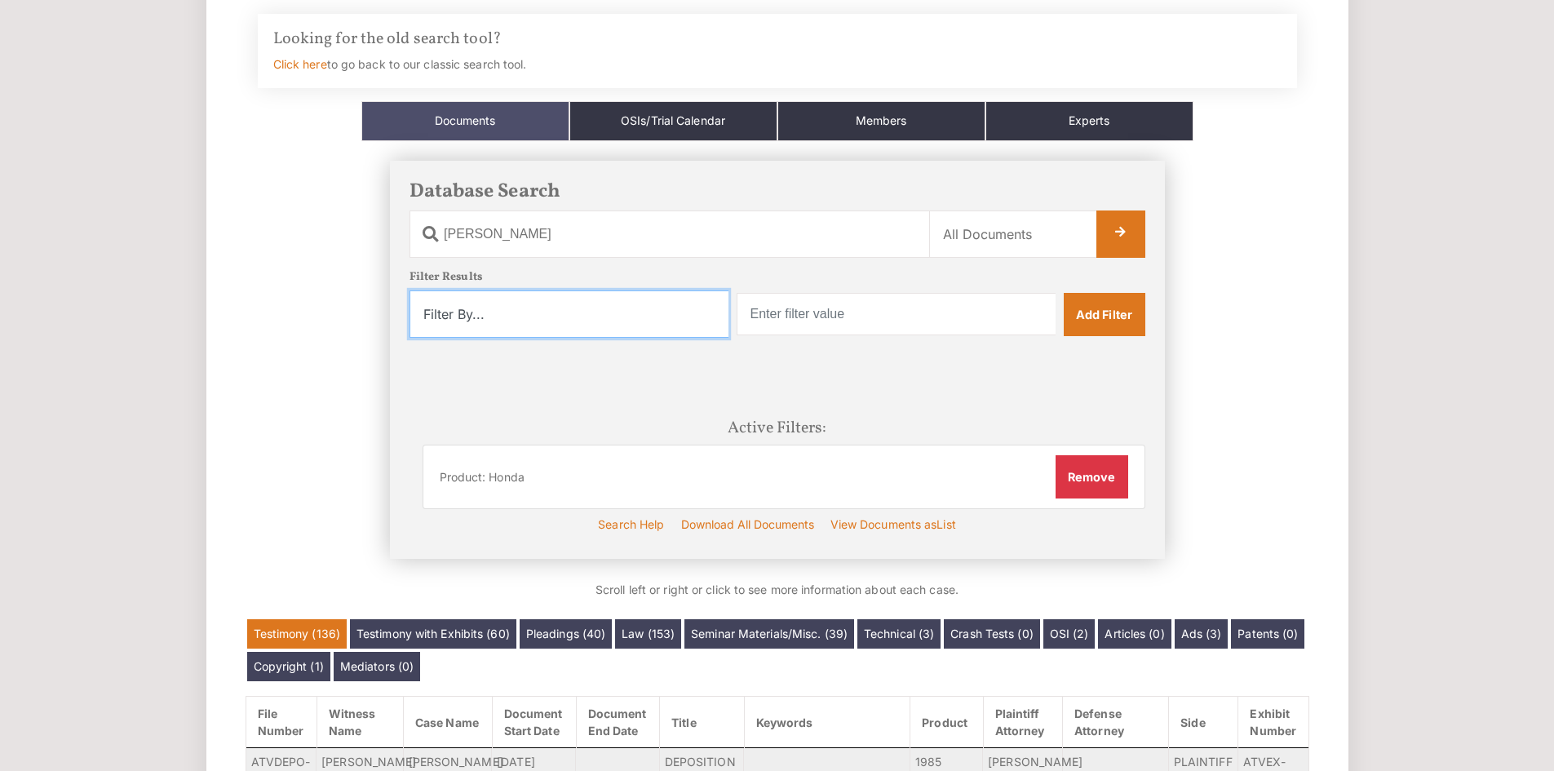
click at [647, 308] on select "Filter By... Product Witness Name Plaintiff Attorney Defense Attorney Case Name…" at bounding box center [568, 313] width 319 height 47
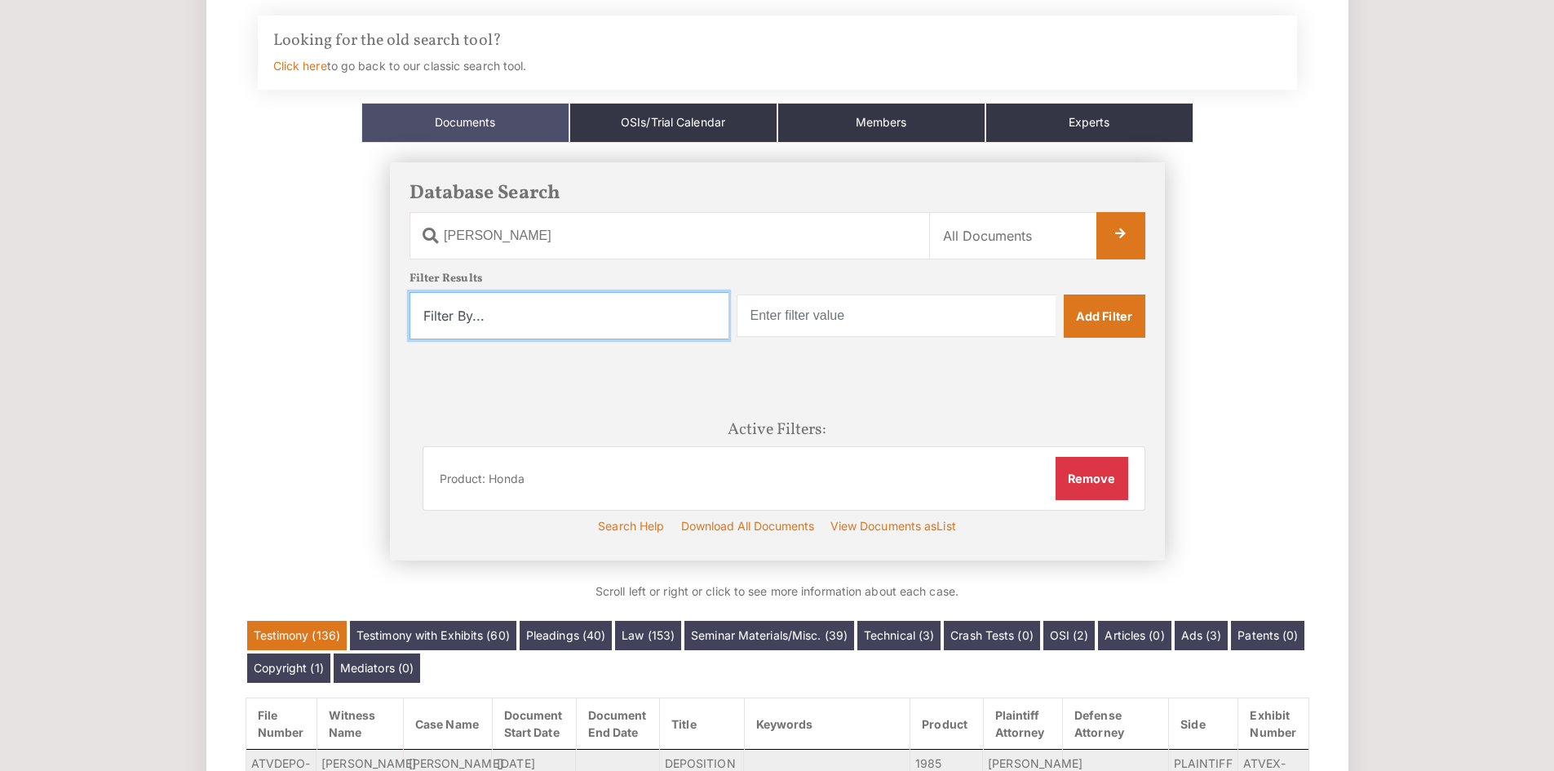
click at [646, 312] on select "Filter By... Product Witness Name Plaintiff Attorney Defense Attorney Case Name…" at bounding box center [568, 315] width 319 height 47
click at [639, 324] on select "Filter By... Product Witness Name Plaintiff Attorney Defense Attorney Case Name…" at bounding box center [568, 315] width 319 height 47
select select "witness_name"
click at [409, 292] on select "Filter By... Product Witness Name Plaintiff Attorney Defense Attorney Case Name…" at bounding box center [568, 315] width 319 height 47
click at [856, 321] on input "text" at bounding box center [896, 315] width 319 height 42
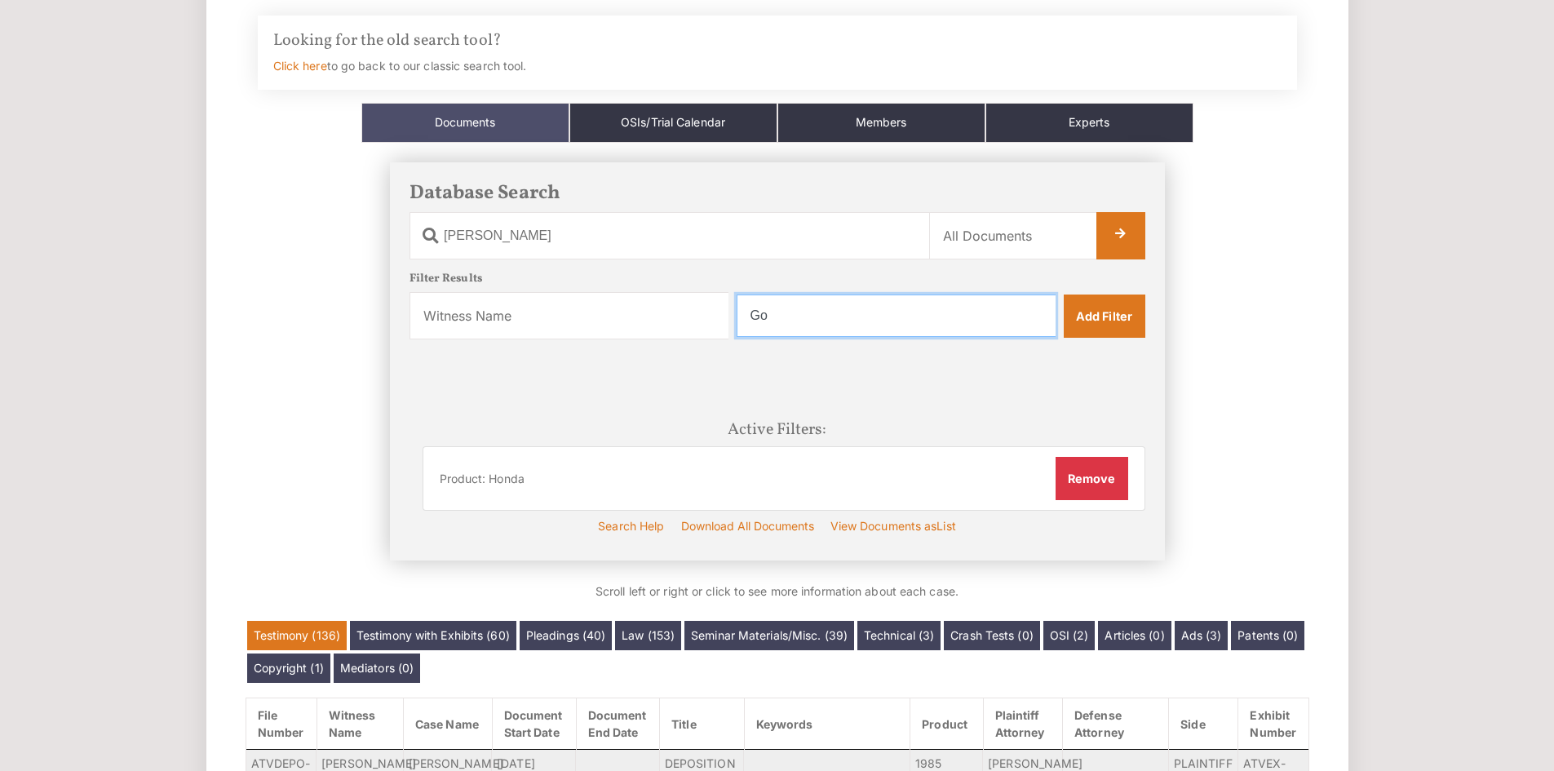
type input "G"
type input "[PERSON_NAME]"
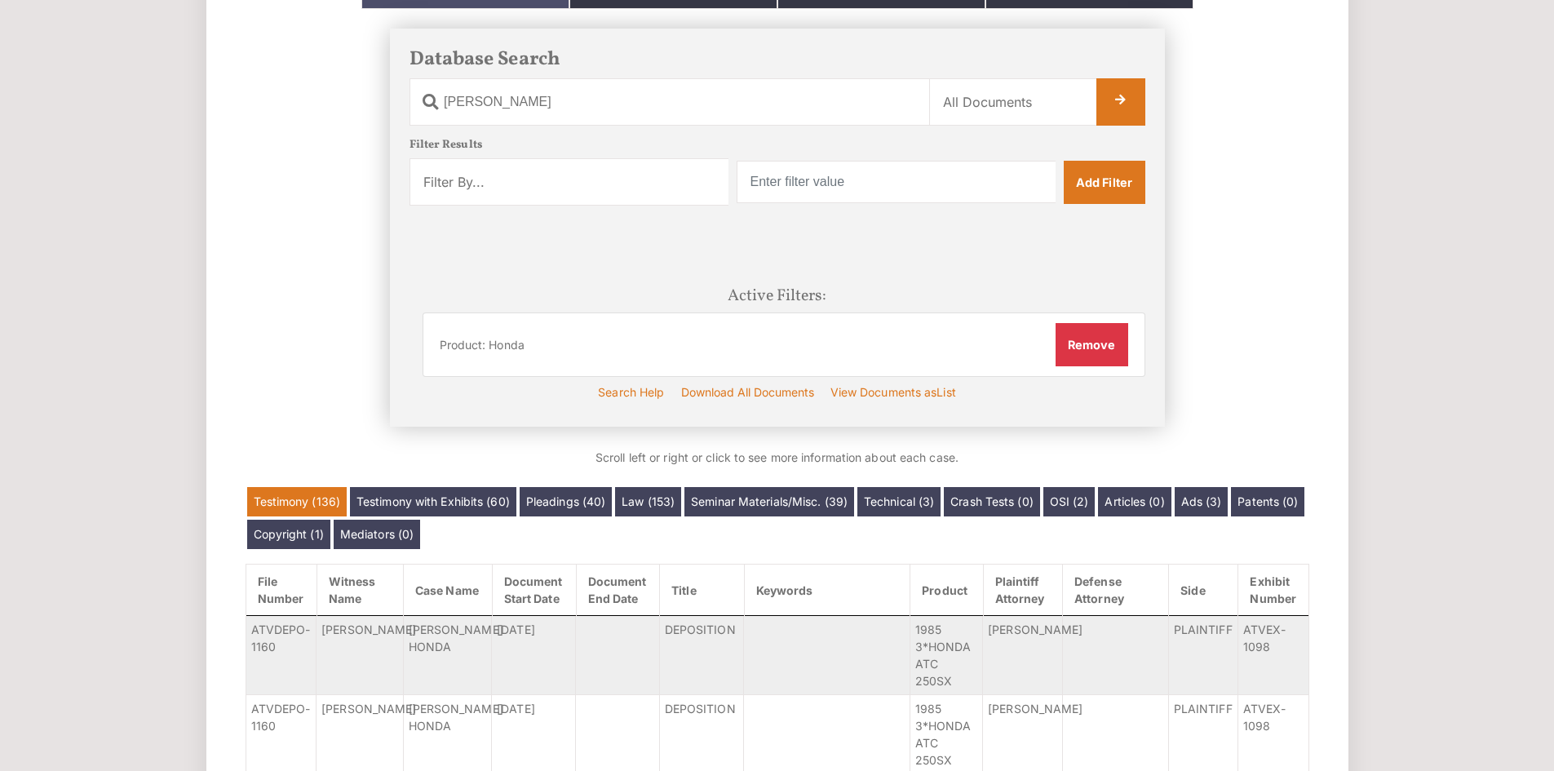
scroll to position [271, 0]
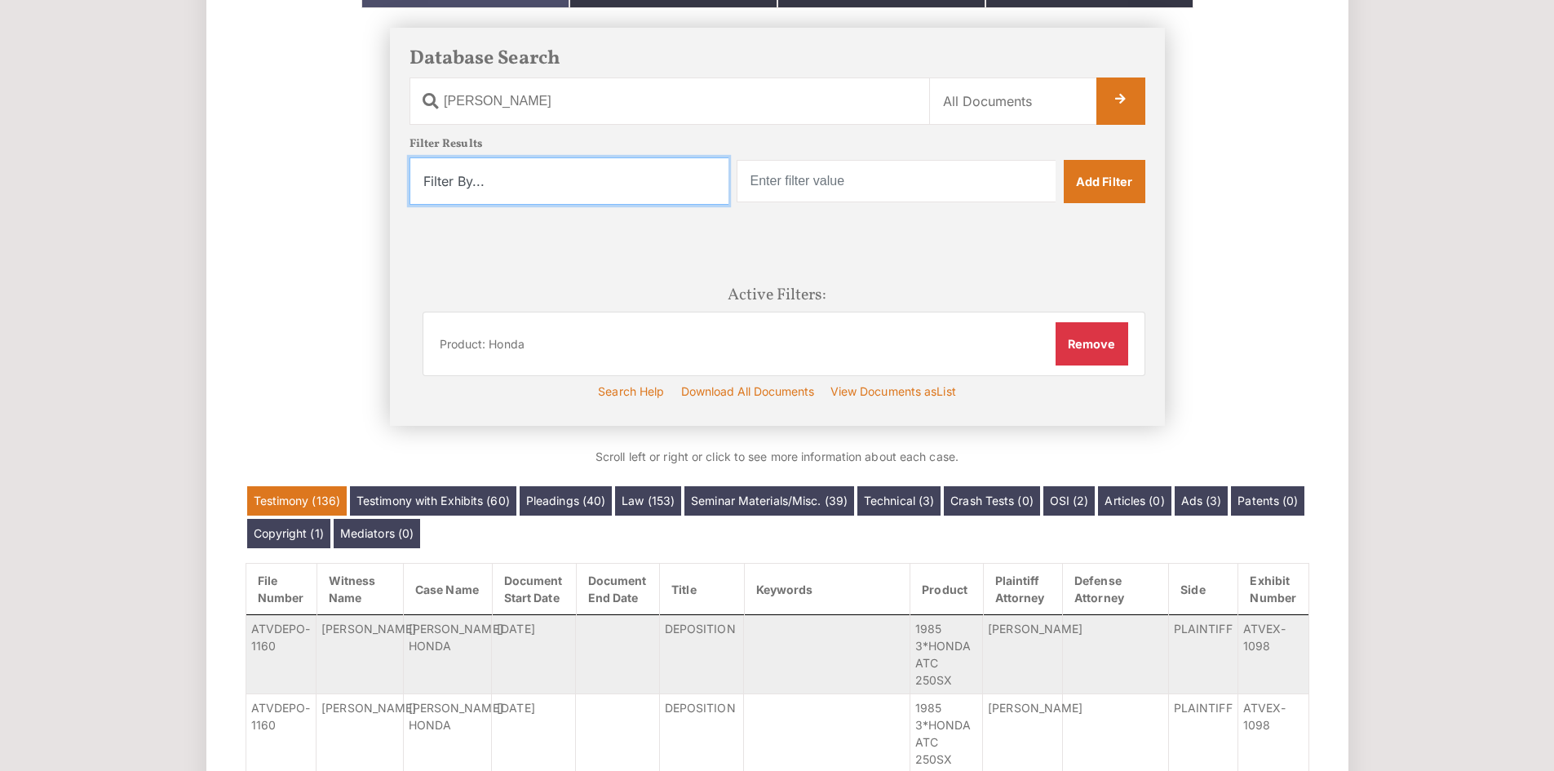
click at [698, 182] on select "Filter By... Product Witness Name Plaintiff Attorney Defense Attorney Case Name…" at bounding box center [568, 180] width 319 height 47
select select "witness_name"
click at [409, 157] on select "Filter By... Product Witness Name Plaintiff Attorney Defense Attorney Case Name…" at bounding box center [568, 180] width 319 height 47
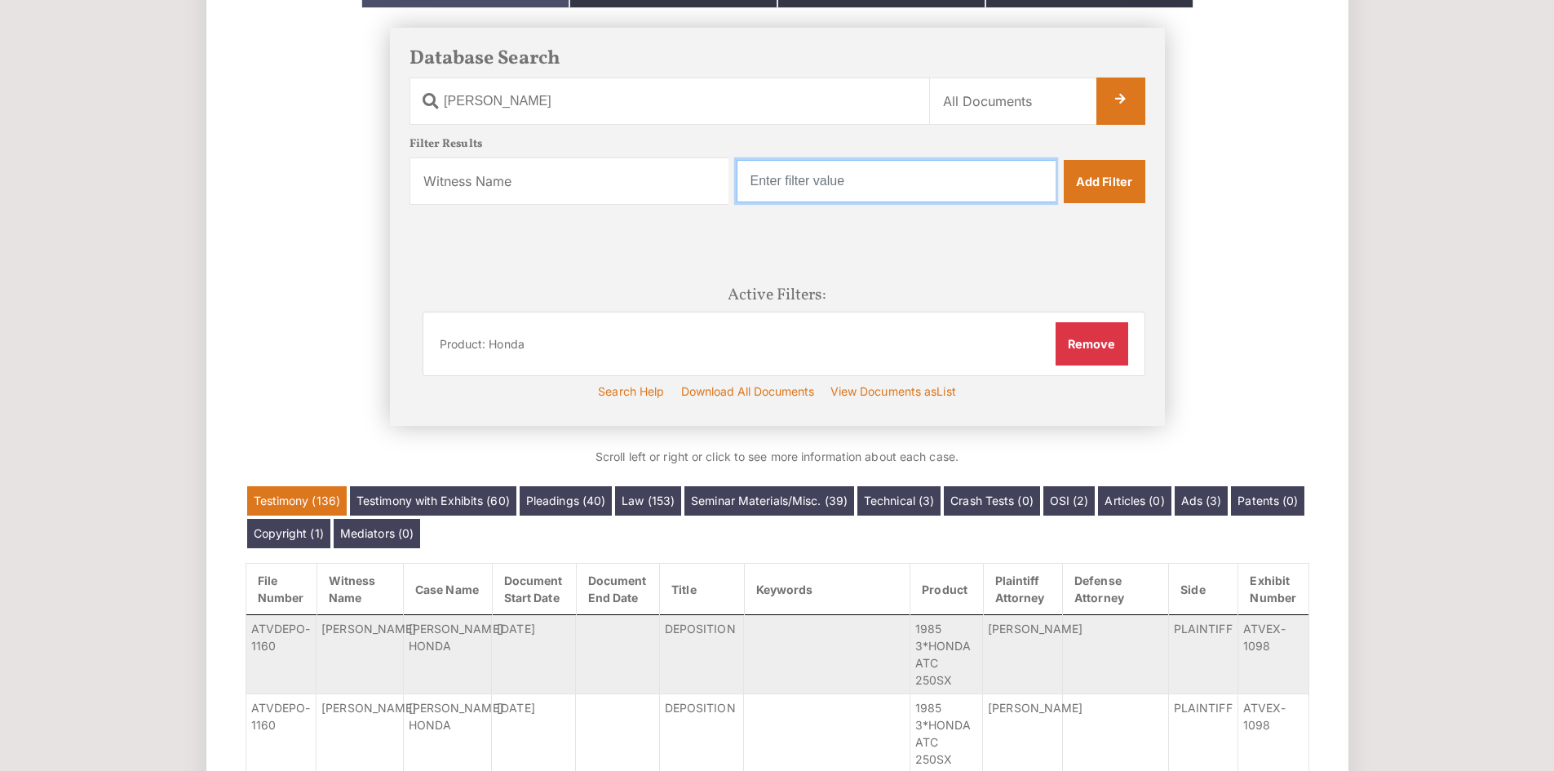
click at [892, 170] on input "text" at bounding box center [896, 181] width 319 height 42
type input "Vogler"
click at [1146, 201] on div "Database Search Document Name Wright Category Name All Documents Ads Articles C…" at bounding box center [777, 227] width 775 height 398
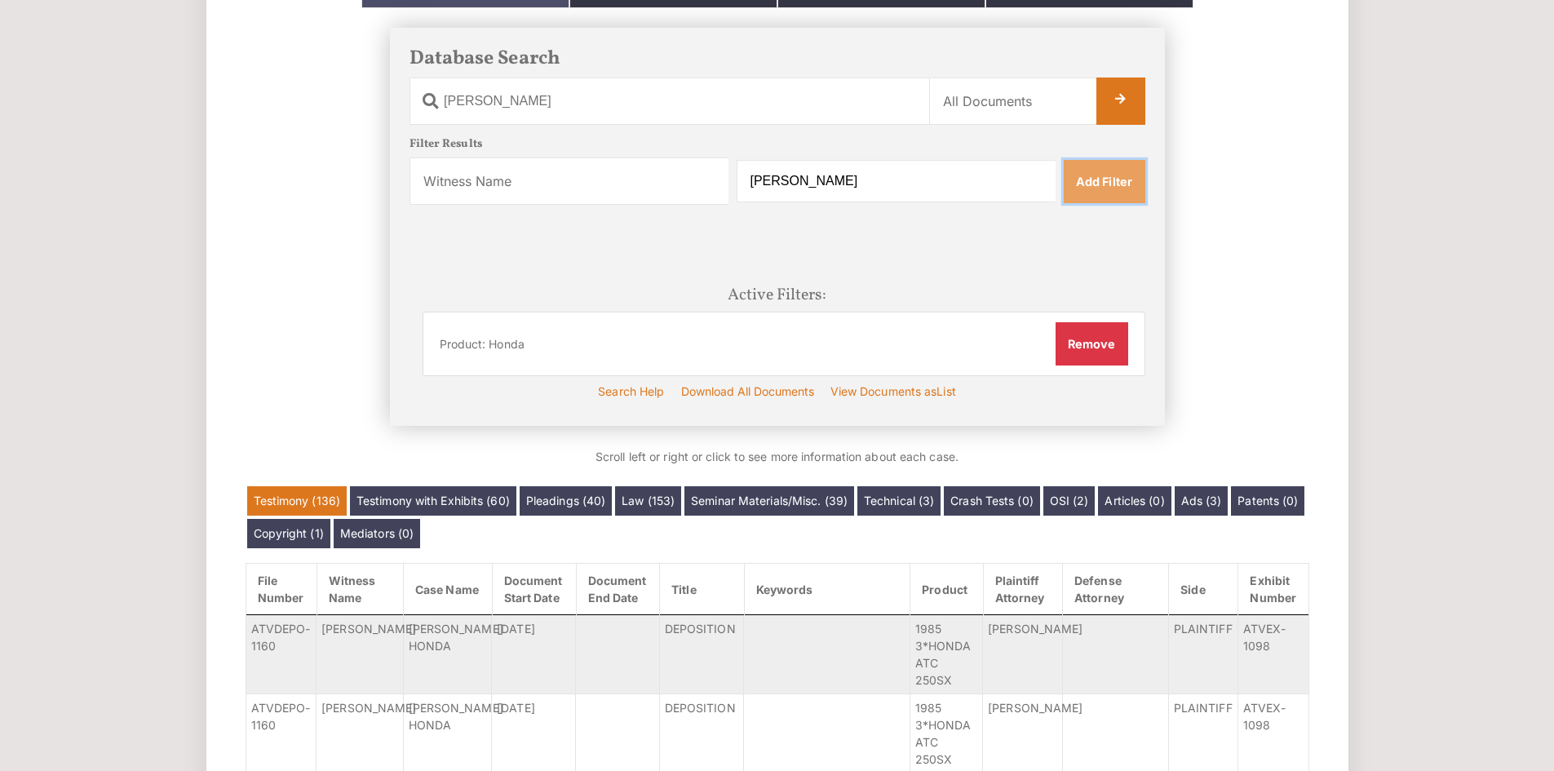
click at [1117, 180] on link "Add Filter" at bounding box center [1105, 181] width 82 height 42
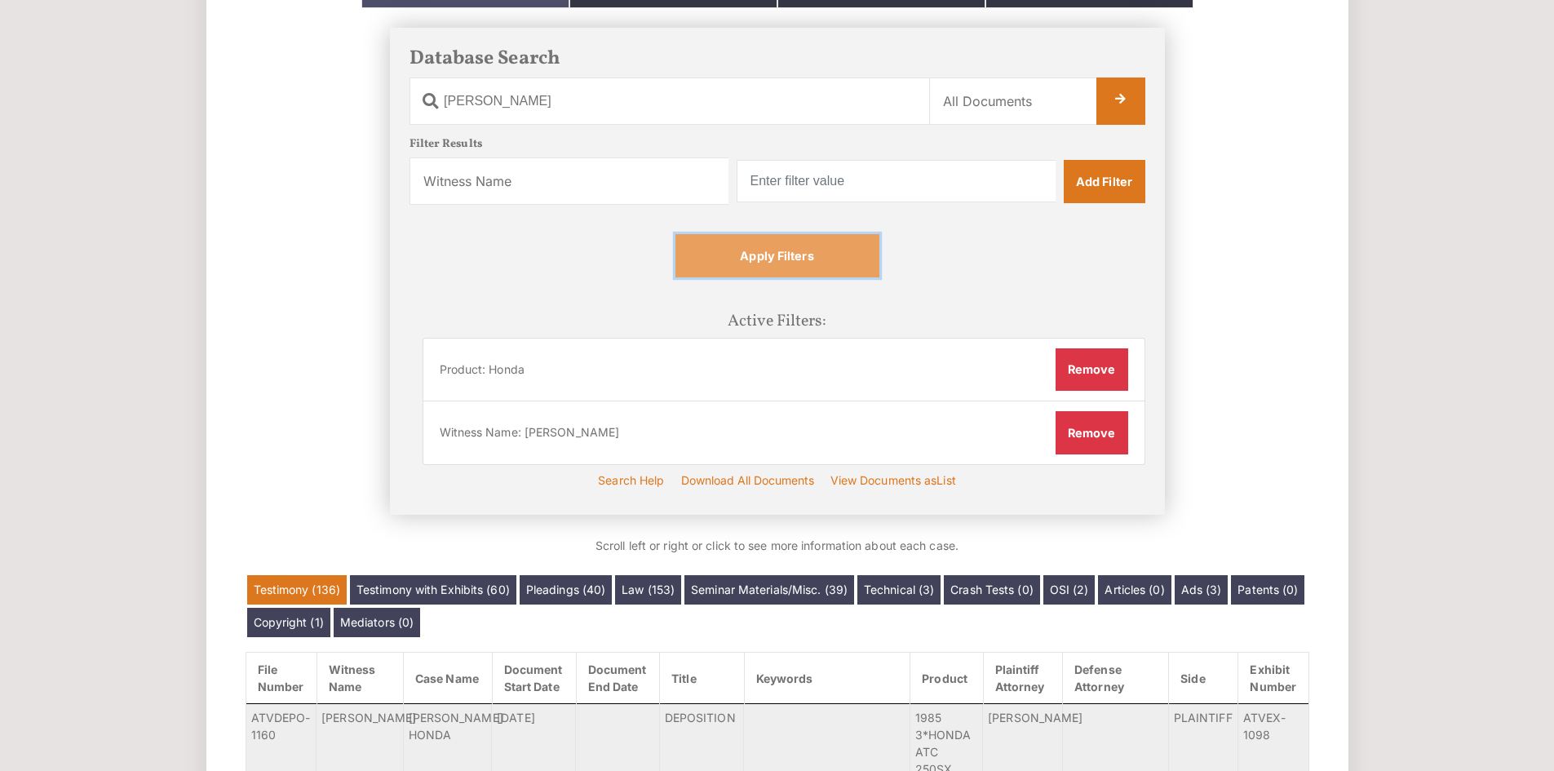
click at [843, 265] on link "Apply Filters" at bounding box center [777, 255] width 204 height 42
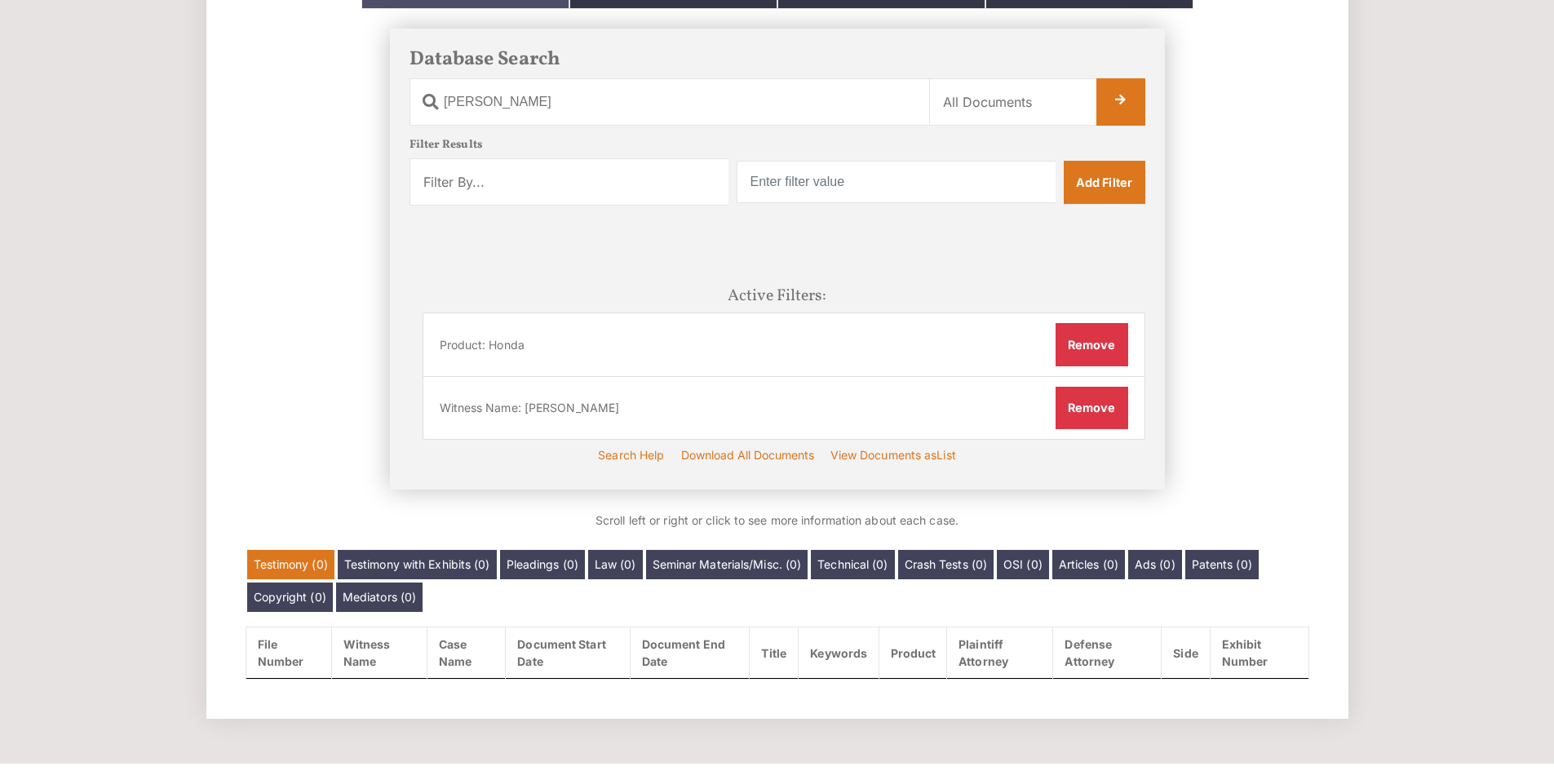
scroll to position [271, 0]
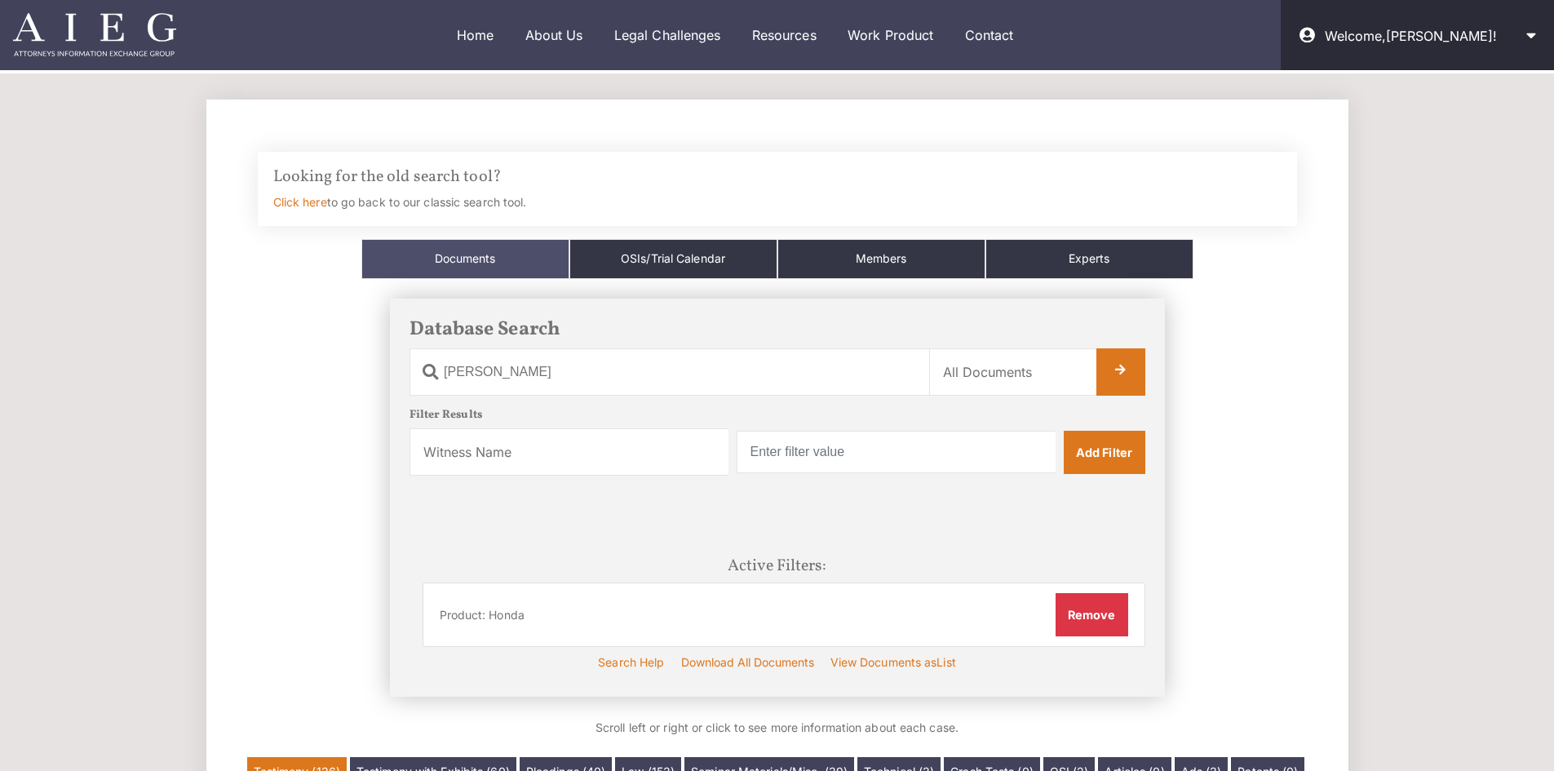
select select "witness_name"
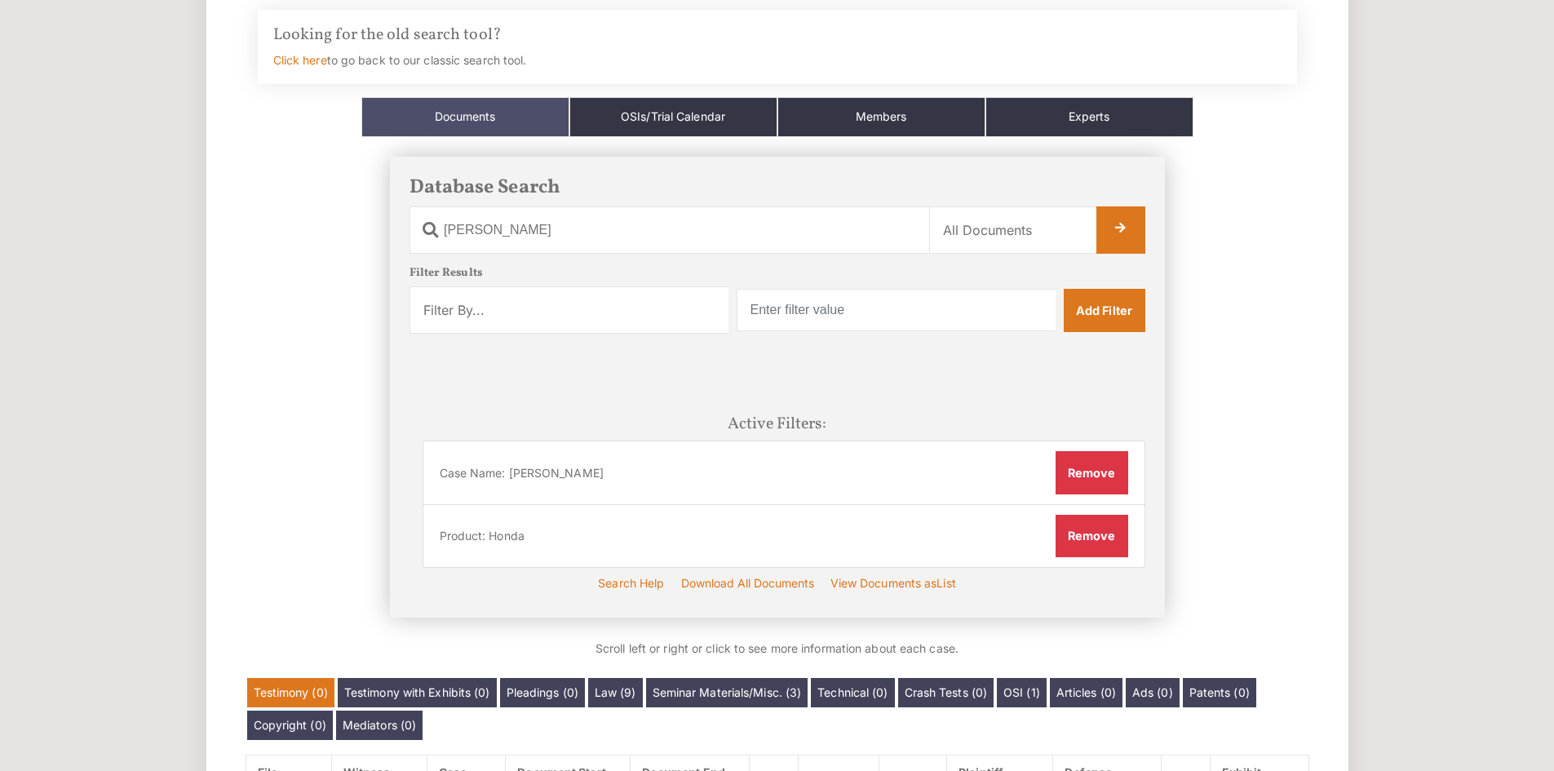
scroll to position [136, 0]
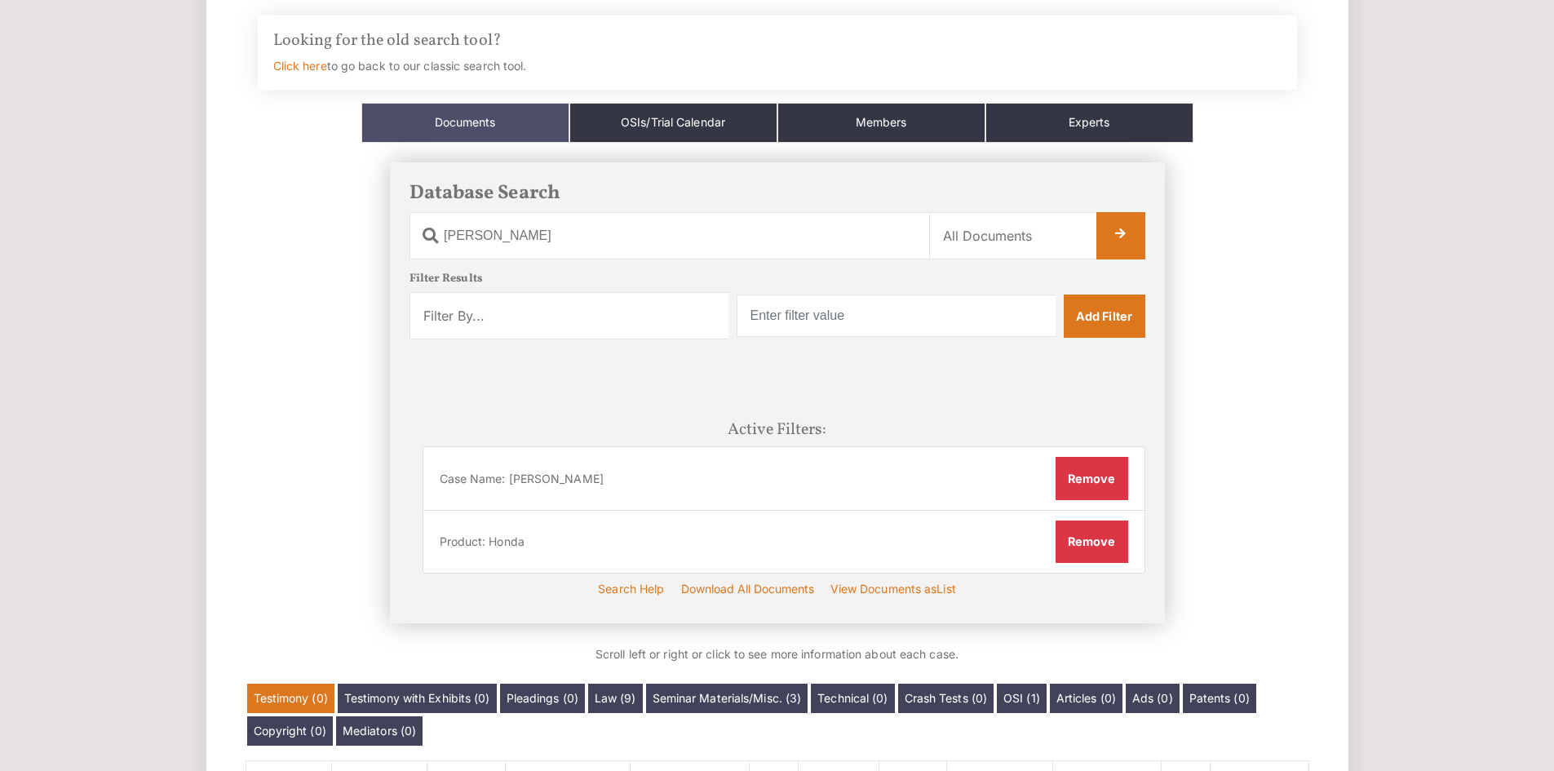
click at [946, 546] on li "Product: Honda Remove" at bounding box center [784, 542] width 723 height 63
click at [1082, 538] on button "Remove" at bounding box center [1091, 541] width 73 height 42
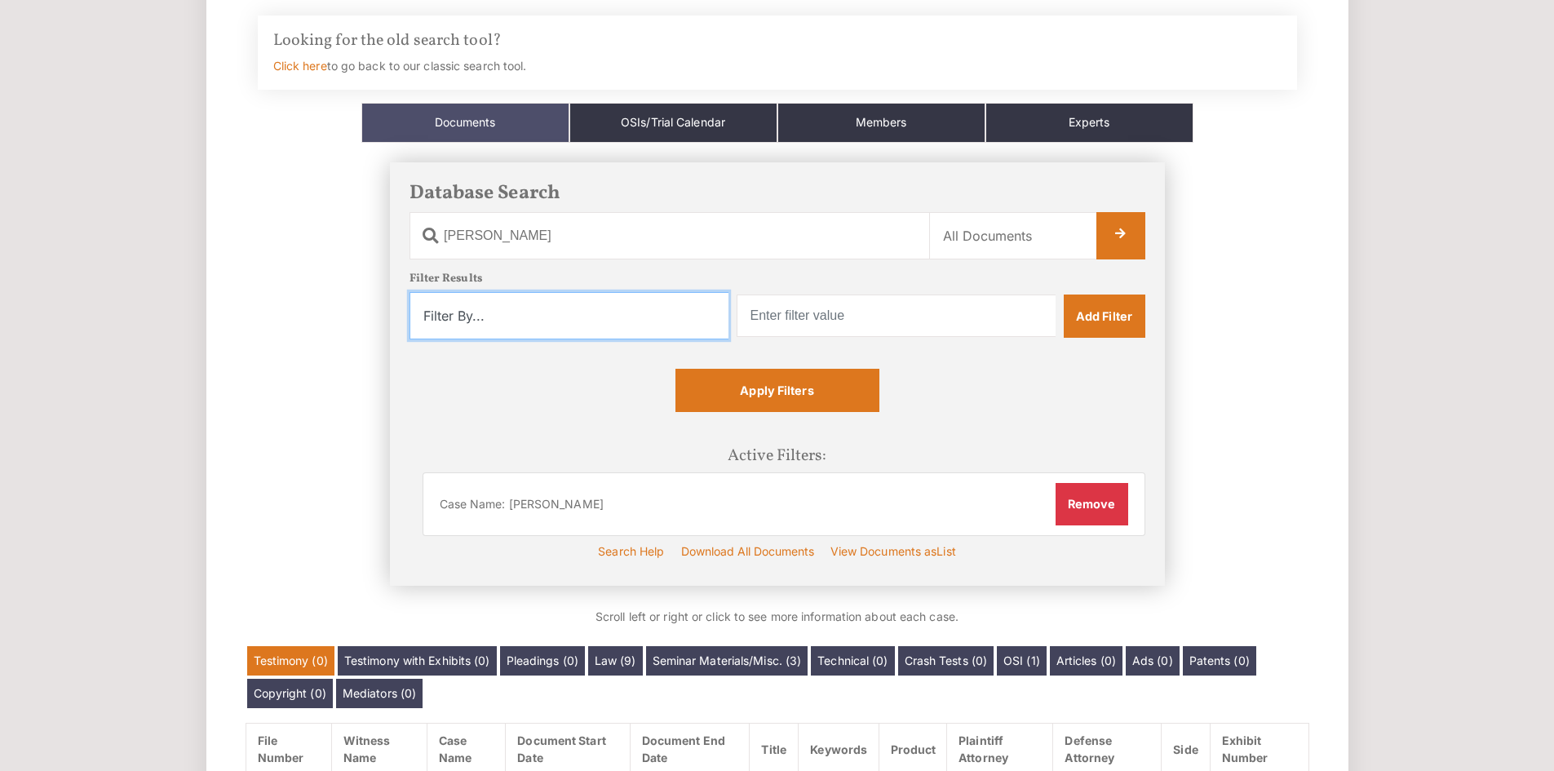
click at [641, 315] on select "Filter By... Product Witness Name Plaintiff Attorney Defense Attorney Case Name…" at bounding box center [568, 315] width 319 height 47
select select "product"
click at [409, 292] on select "Filter By... Product Witness Name Plaintiff Attorney Defense Attorney Case Name…" at bounding box center [568, 315] width 319 height 47
click at [829, 324] on input "text" at bounding box center [896, 315] width 319 height 42
type input "Ford"
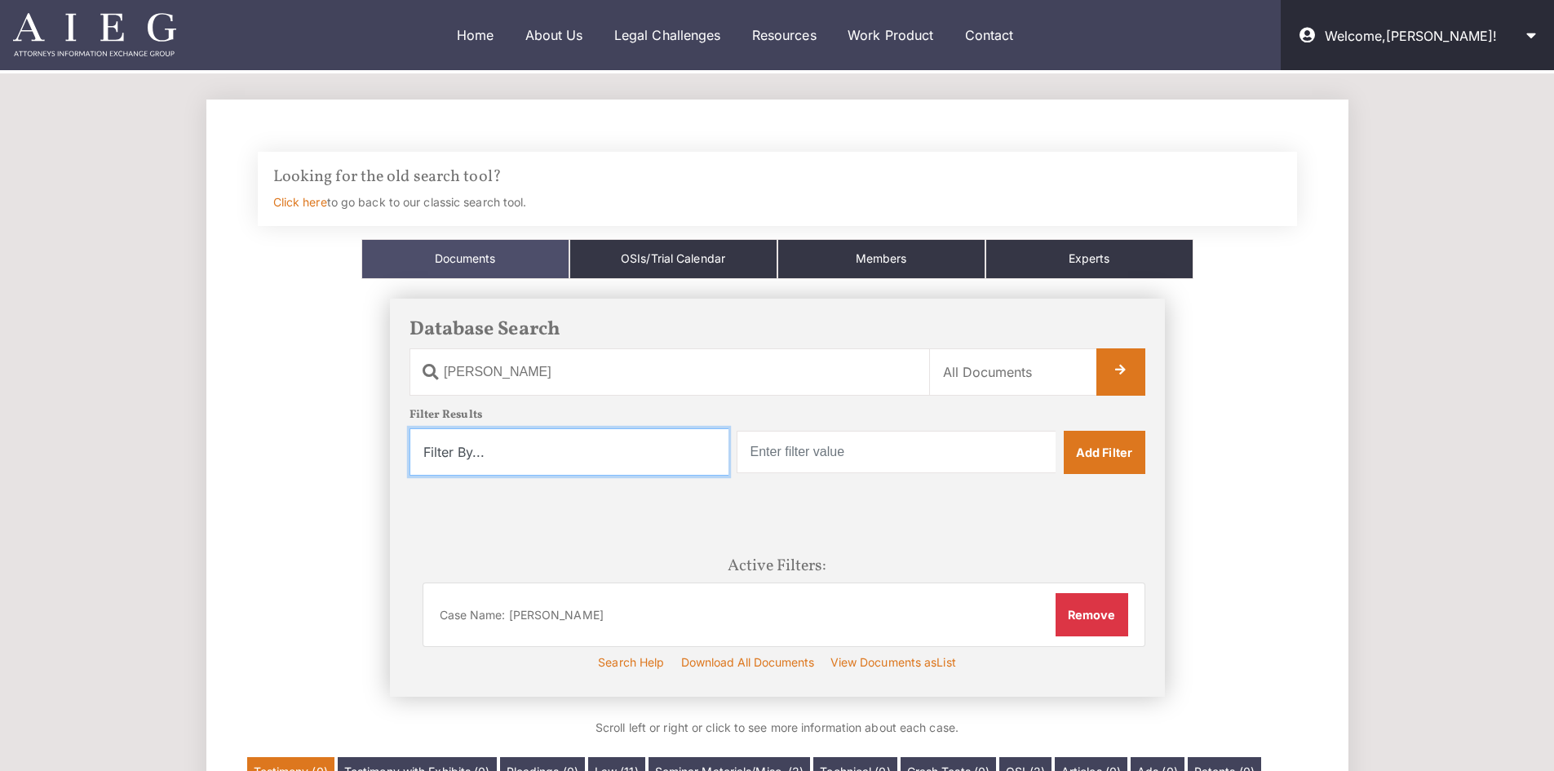
click at [626, 471] on select "Filter By... Product Witness Name Plaintiff Attorney Defense Attorney Case Name…" at bounding box center [568, 451] width 319 height 47
select select "product"
click at [409, 428] on select "Filter By... Product Witness Name Plaintiff Attorney Defense Attorney Case Name…" at bounding box center [568, 451] width 319 height 47
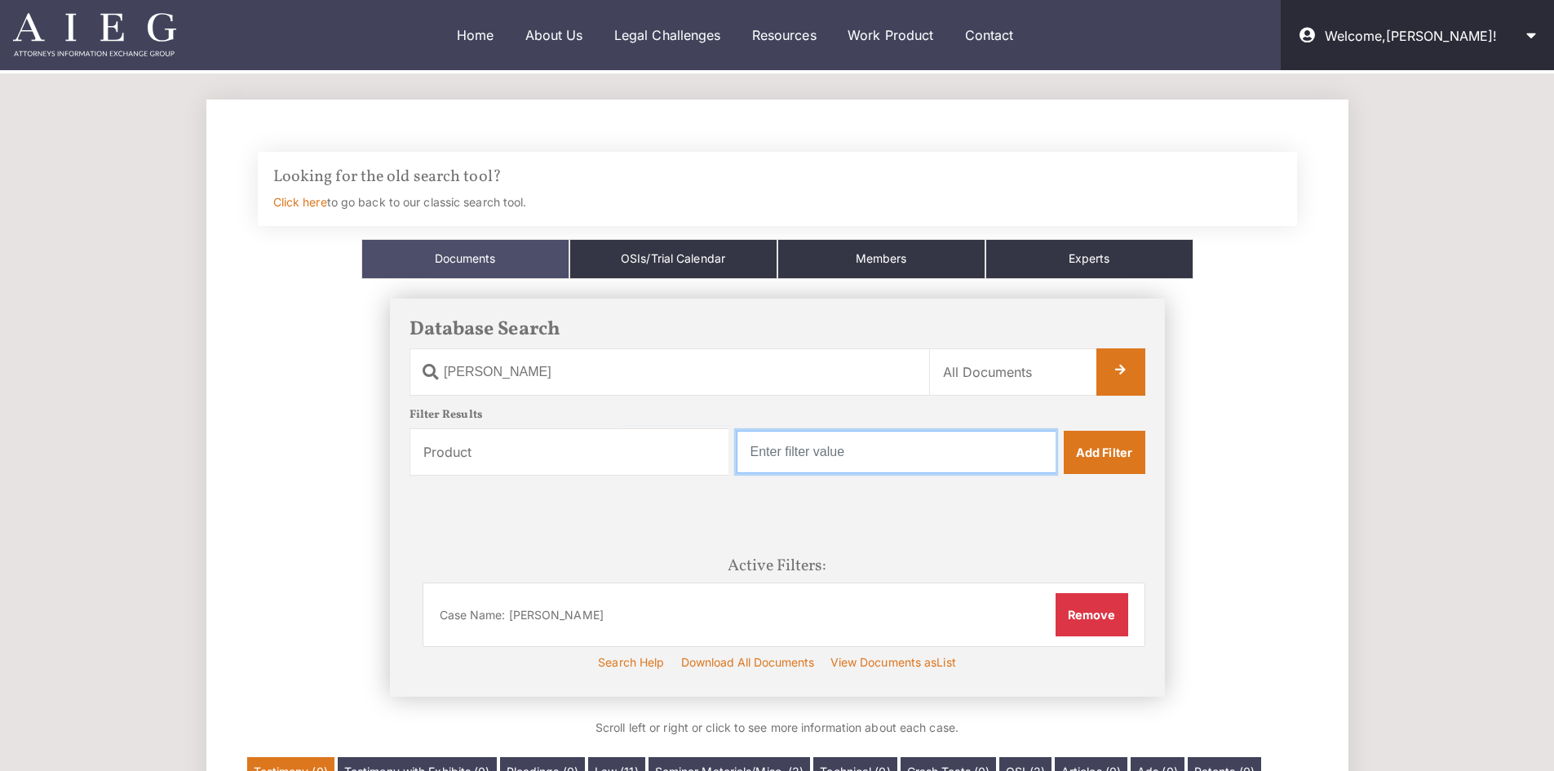
click at [841, 464] on input "text" at bounding box center [896, 452] width 319 height 42
type input "Ford"
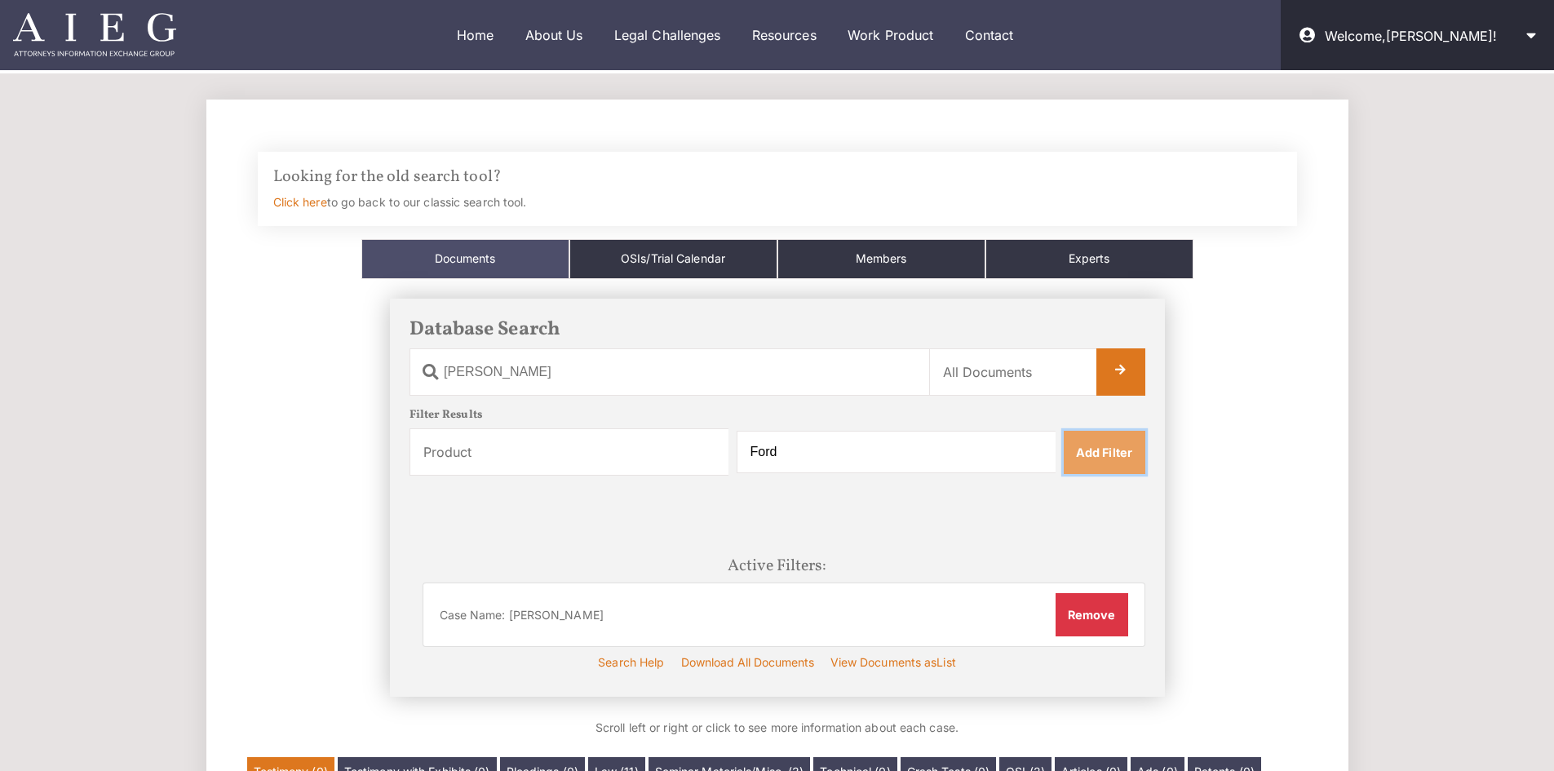
click at [1116, 450] on link "Add Filter" at bounding box center [1105, 452] width 82 height 42
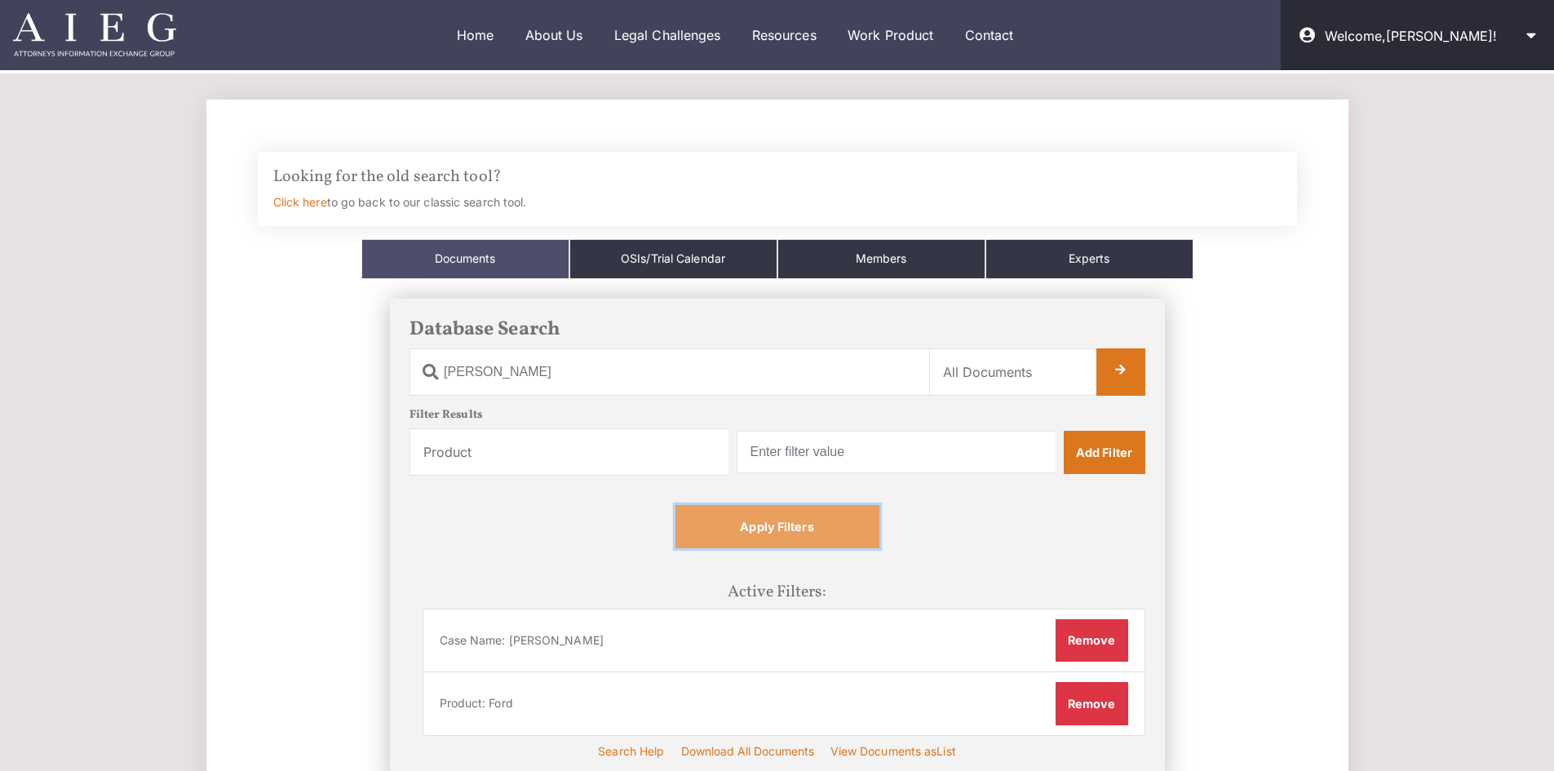
click at [836, 535] on link "Apply Filters" at bounding box center [777, 526] width 204 height 42
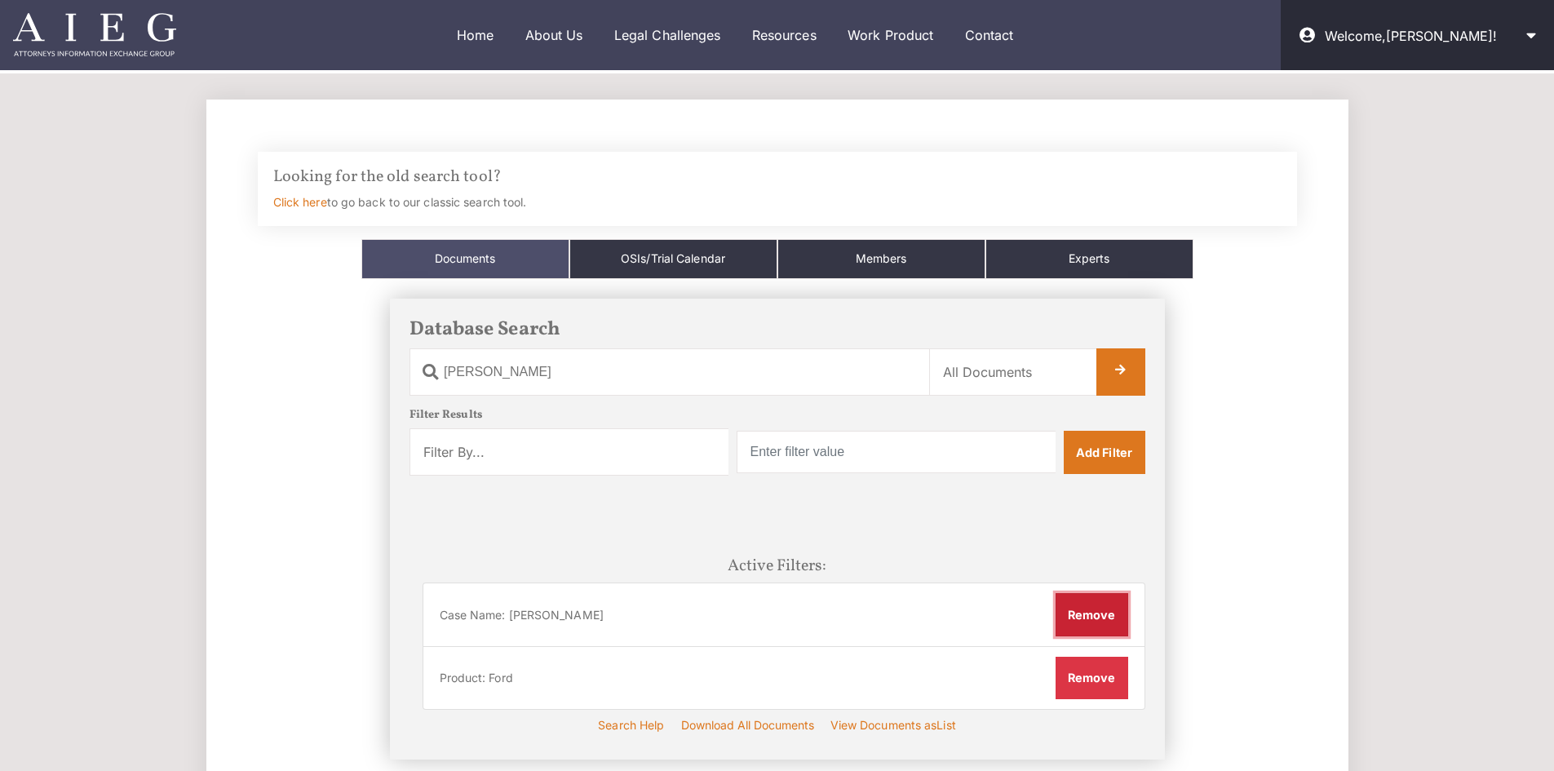
click at [1085, 615] on button "Remove" at bounding box center [1091, 614] width 73 height 42
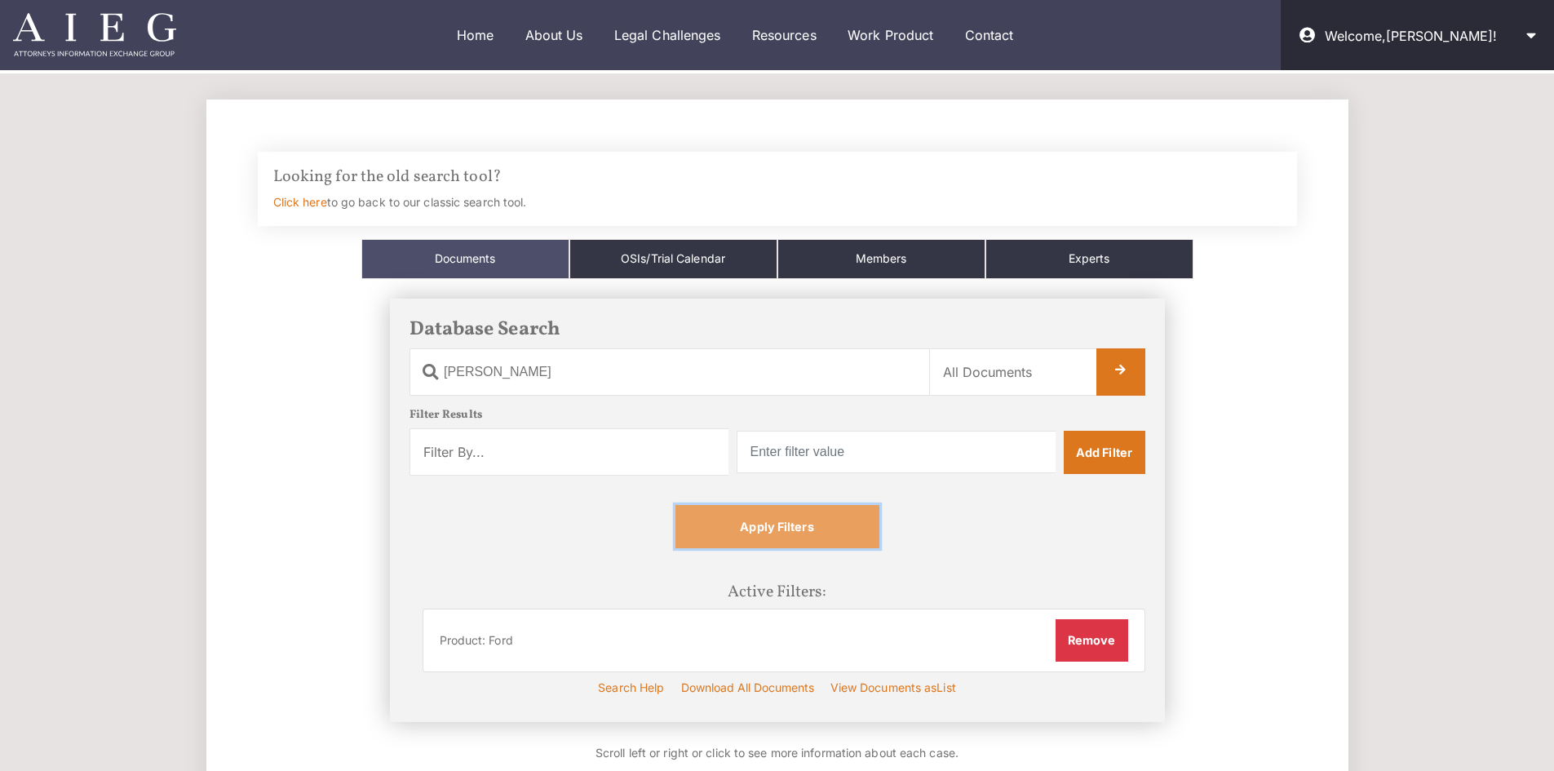
click at [837, 523] on link "Apply Filters" at bounding box center [777, 526] width 204 height 42
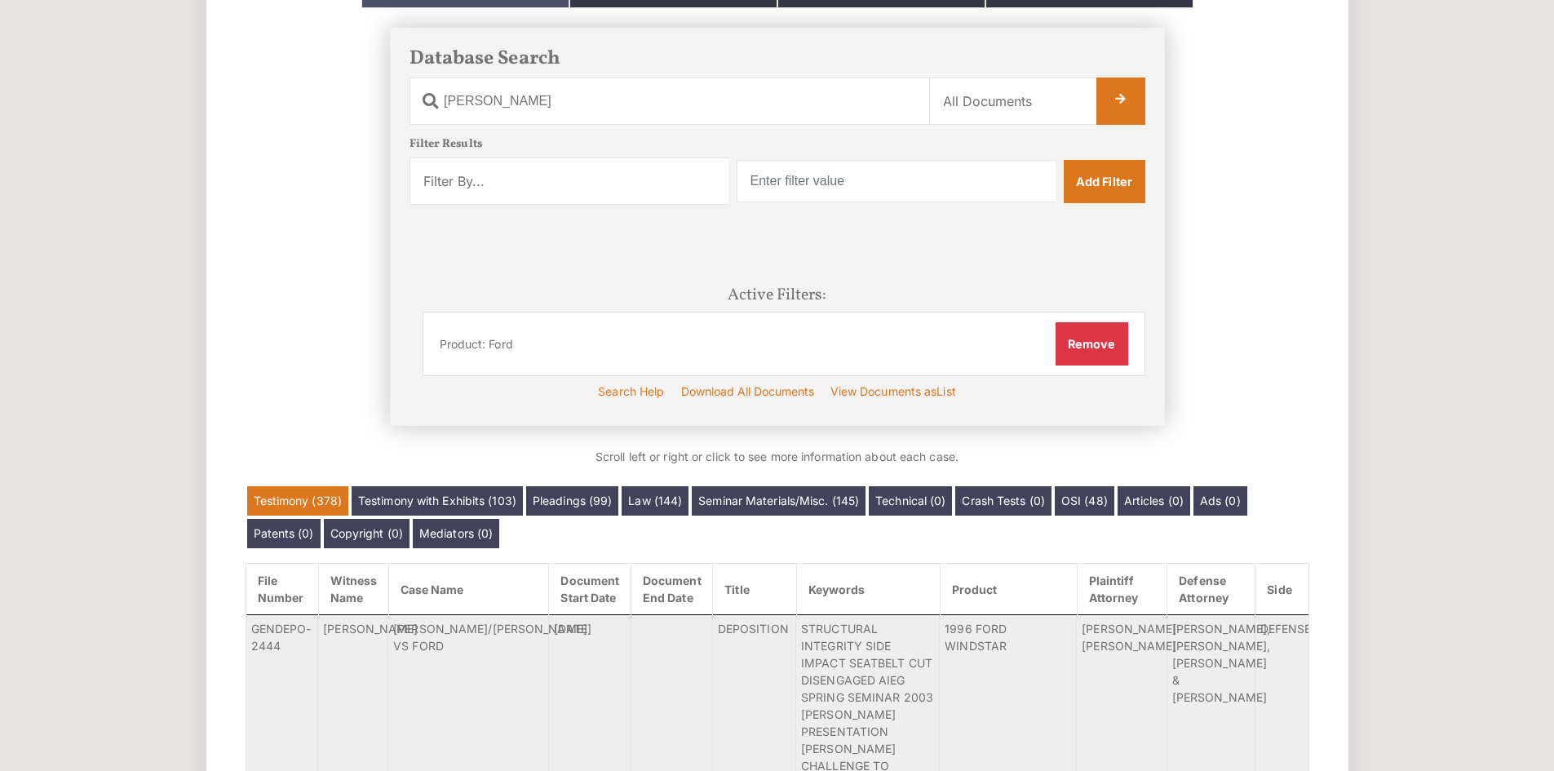
scroll to position [272, 0]
drag, startPoint x: 587, startPoint y: 171, endPoint x: 596, endPoint y: 179, distance: 11.6
click at [587, 171] on select "Filter By... Product Witness Name Plaintiff Attorney Defense Attorney Case Name…" at bounding box center [568, 180] width 319 height 47
select select "case_name"
click at [409, 157] on select "Filter By... Product Witness Name Plaintiff Attorney Defense Attorney Case Name…" at bounding box center [568, 180] width 319 height 47
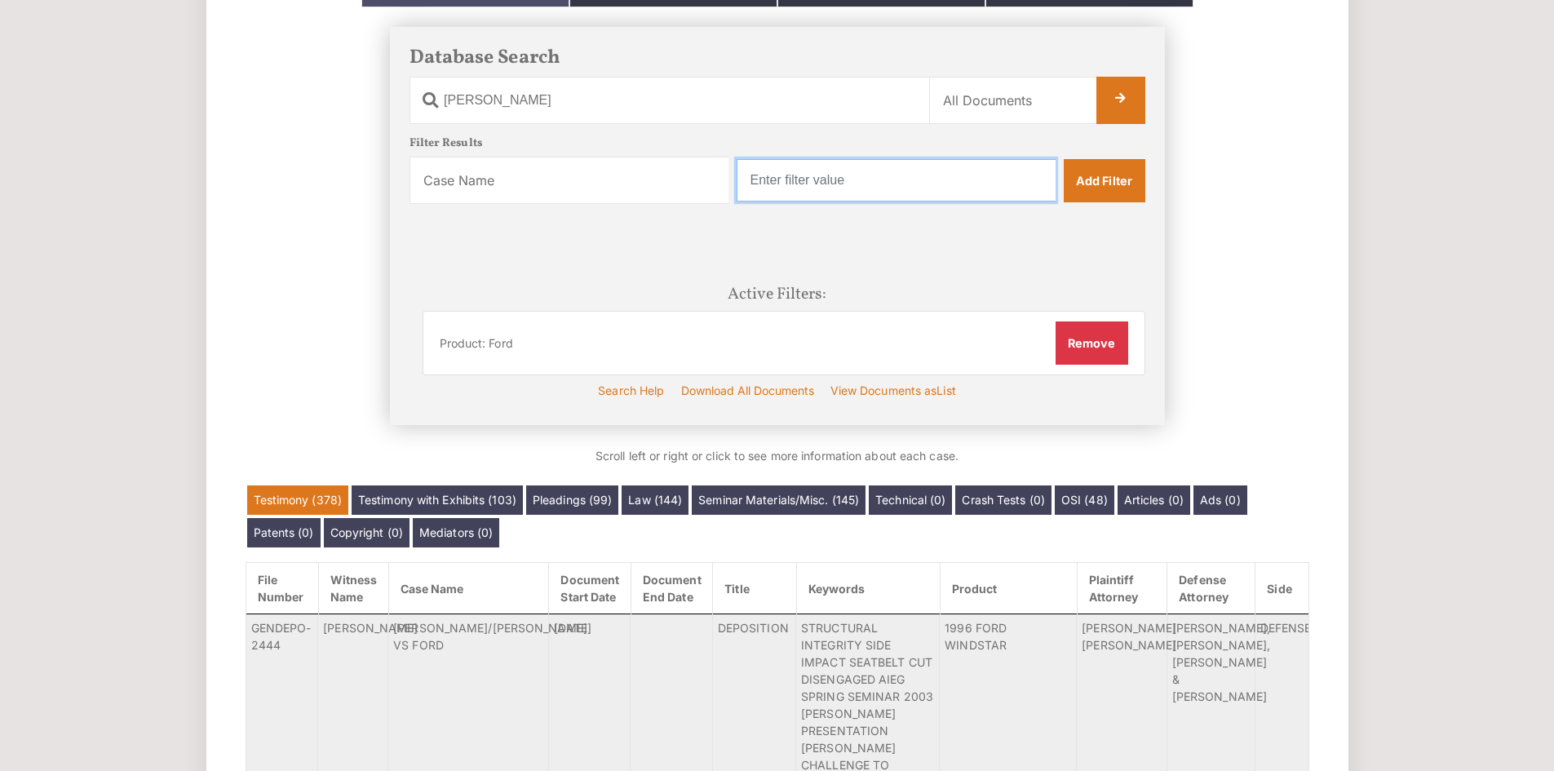
click at [869, 175] on input "text" at bounding box center [896, 180] width 319 height 42
type input "Kraft"
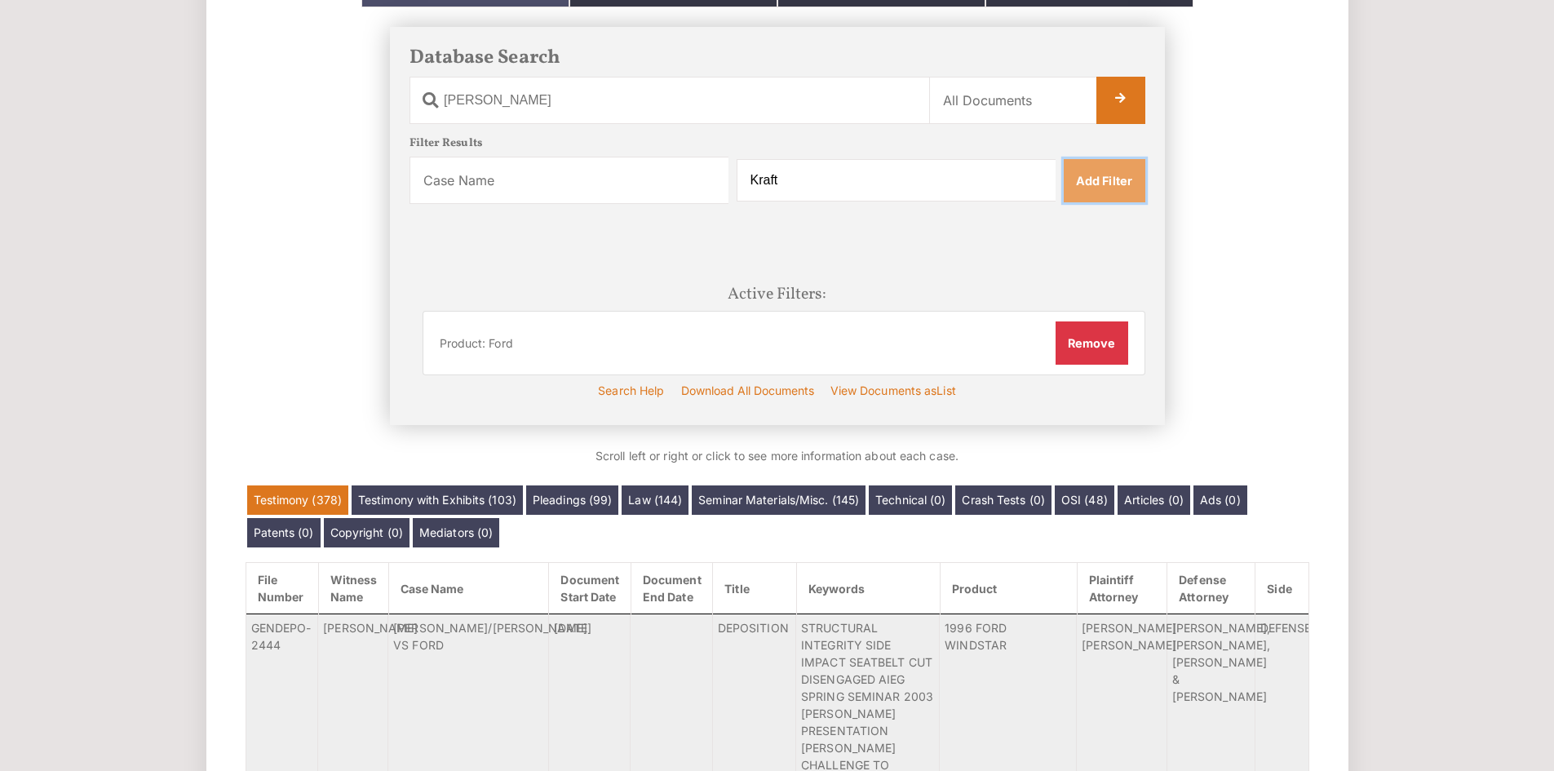
click at [1106, 166] on link "Add Filter" at bounding box center [1105, 180] width 82 height 42
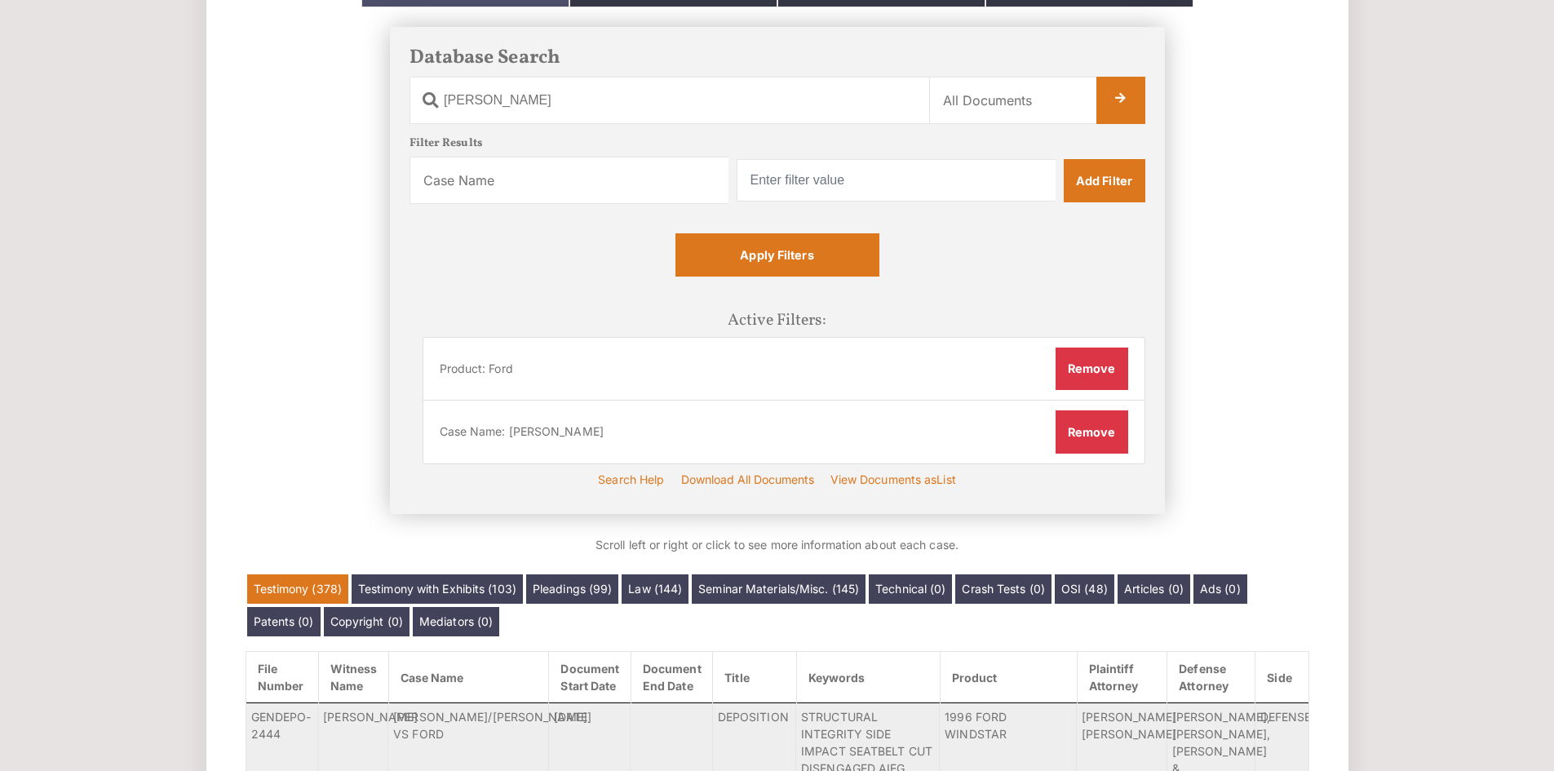
click at [879, 247] on div "Apply Filters Active Filters: Product: Ford Remove Case Name: Kraft Remove" at bounding box center [777, 348] width 736 height 230
click at [860, 254] on link "Apply Filters" at bounding box center [777, 254] width 204 height 42
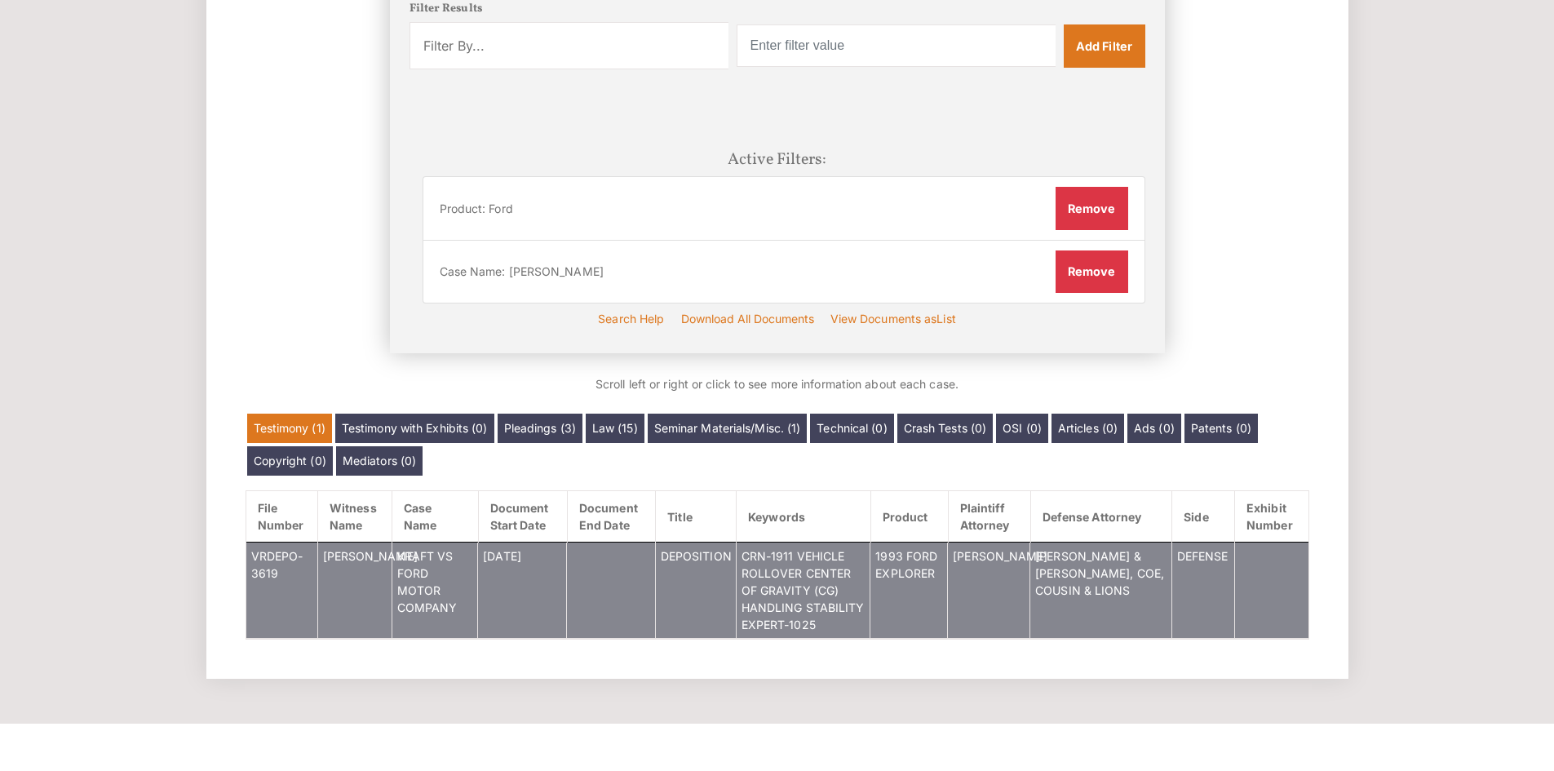
scroll to position [407, 0]
click at [525, 574] on td "[DATE]" at bounding box center [522, 590] width 89 height 96
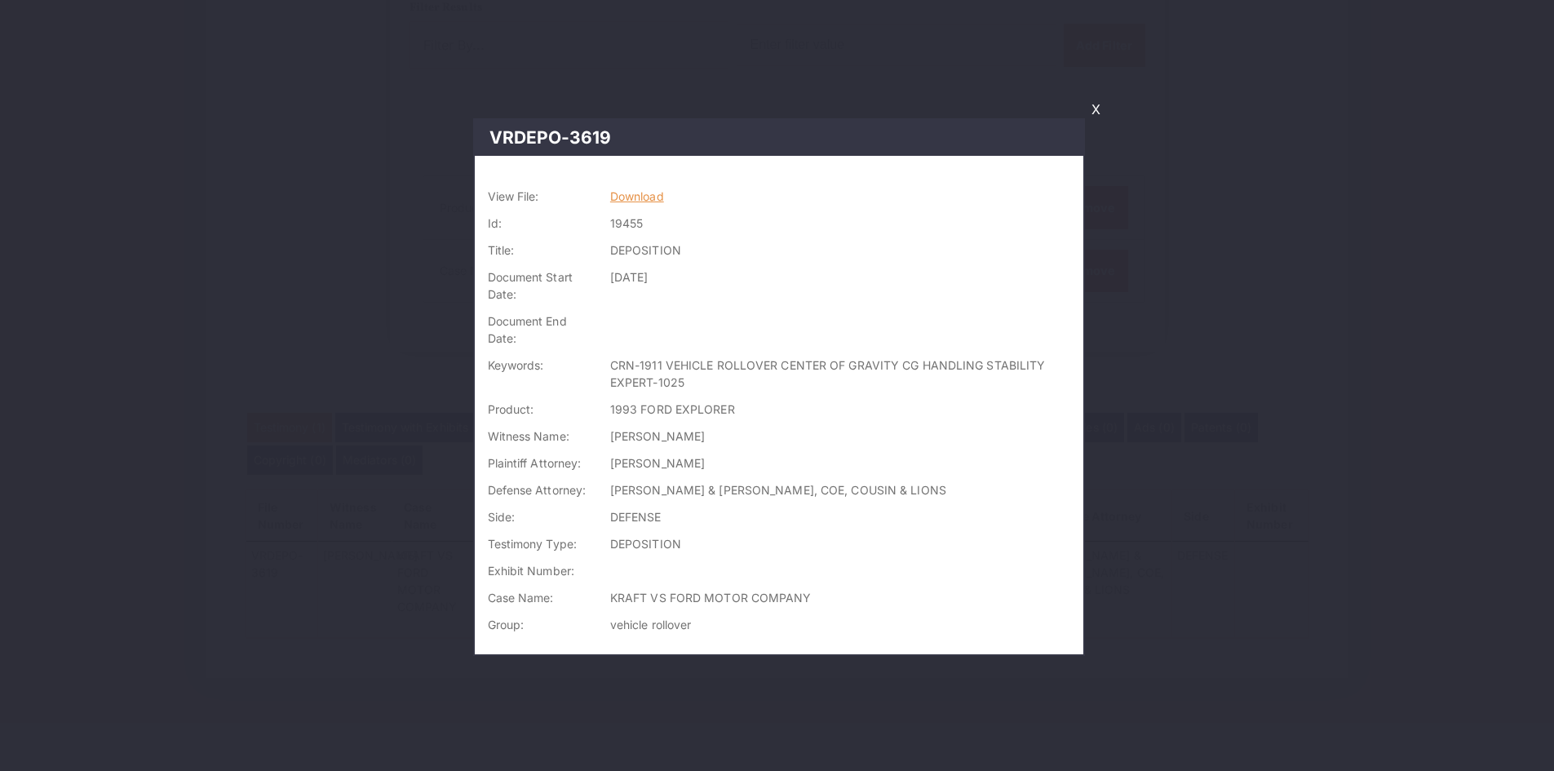
click at [649, 192] on link "Download" at bounding box center [637, 196] width 54 height 14
click at [1100, 110] on link "X" at bounding box center [1096, 109] width 22 height 28
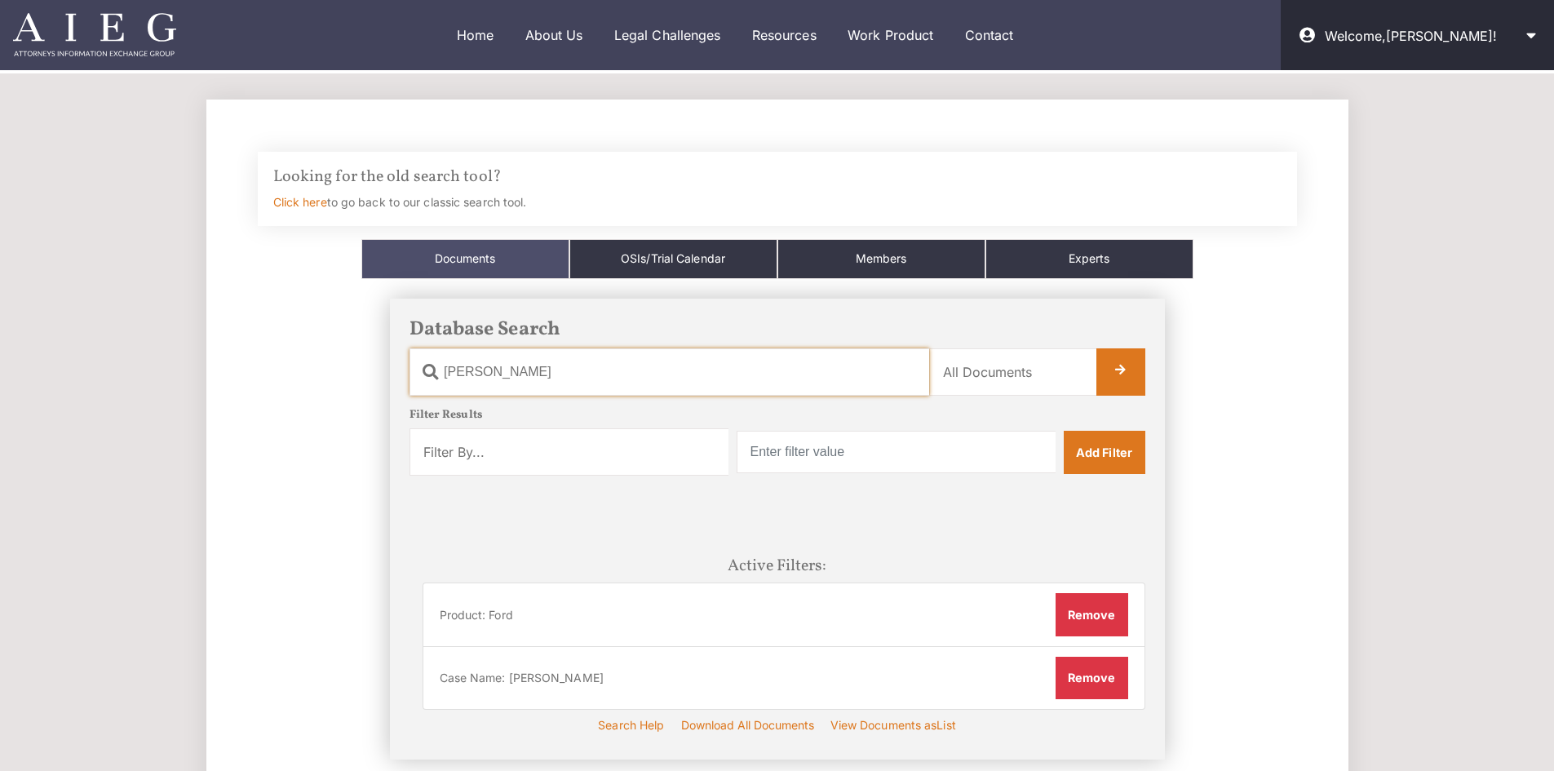
click at [576, 380] on input "vogler" at bounding box center [669, 371] width 520 height 47
click at [576, 381] on input "vogler" at bounding box center [669, 371] width 520 height 47
type input "Kraft"
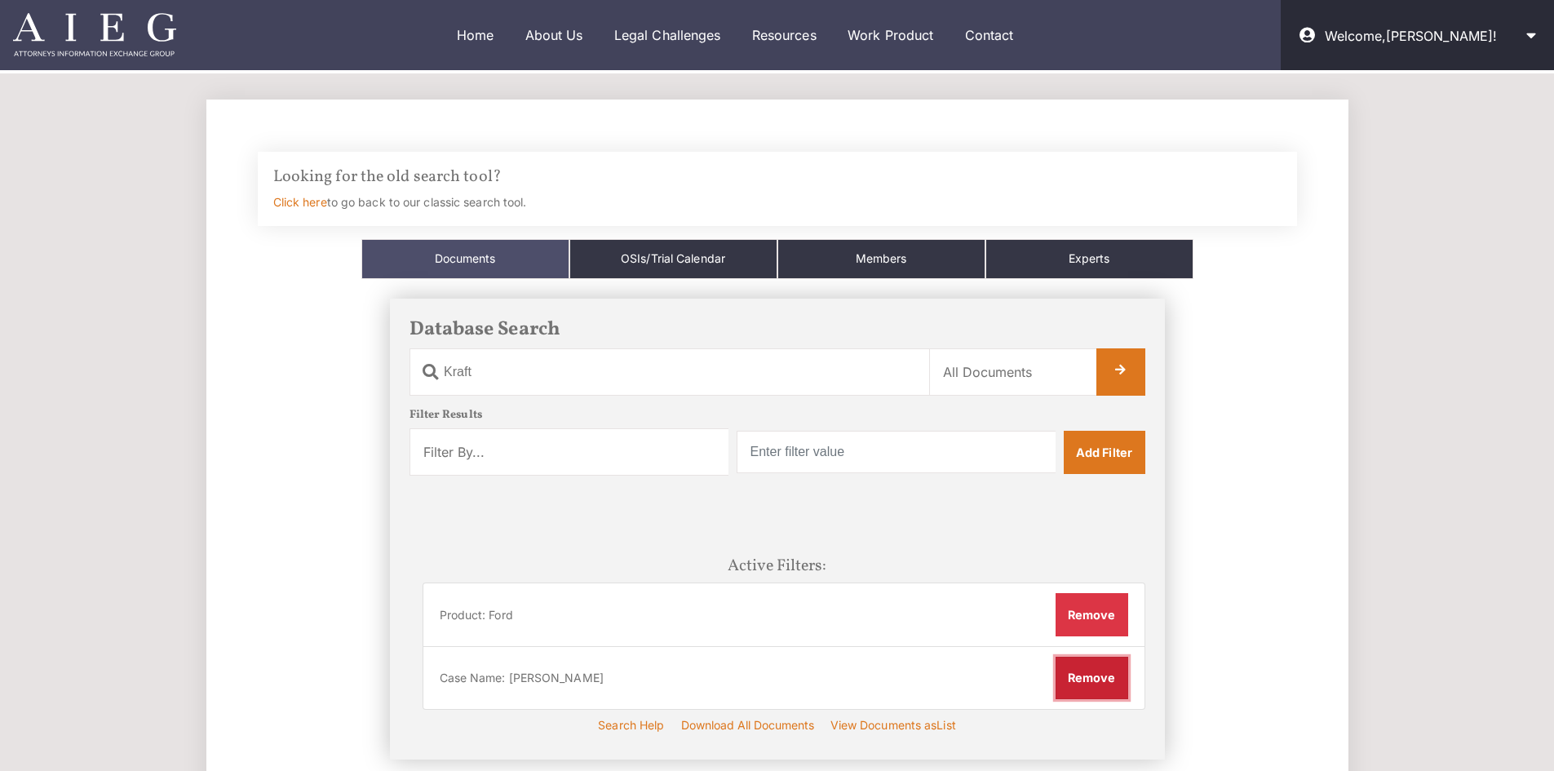
click at [1076, 675] on button "Remove" at bounding box center [1091, 678] width 73 height 42
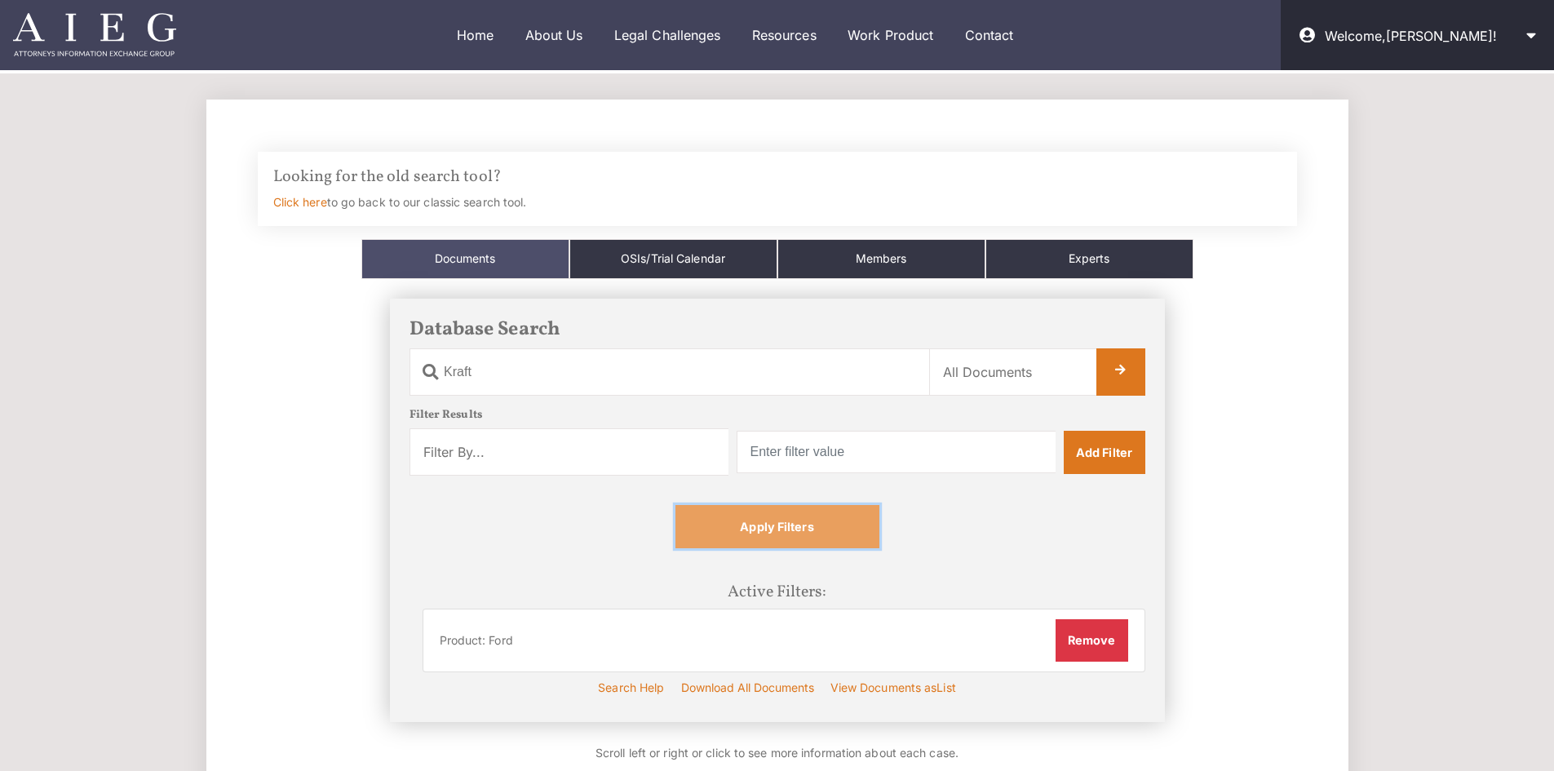
click at [839, 539] on link "Apply Filters" at bounding box center [777, 526] width 204 height 42
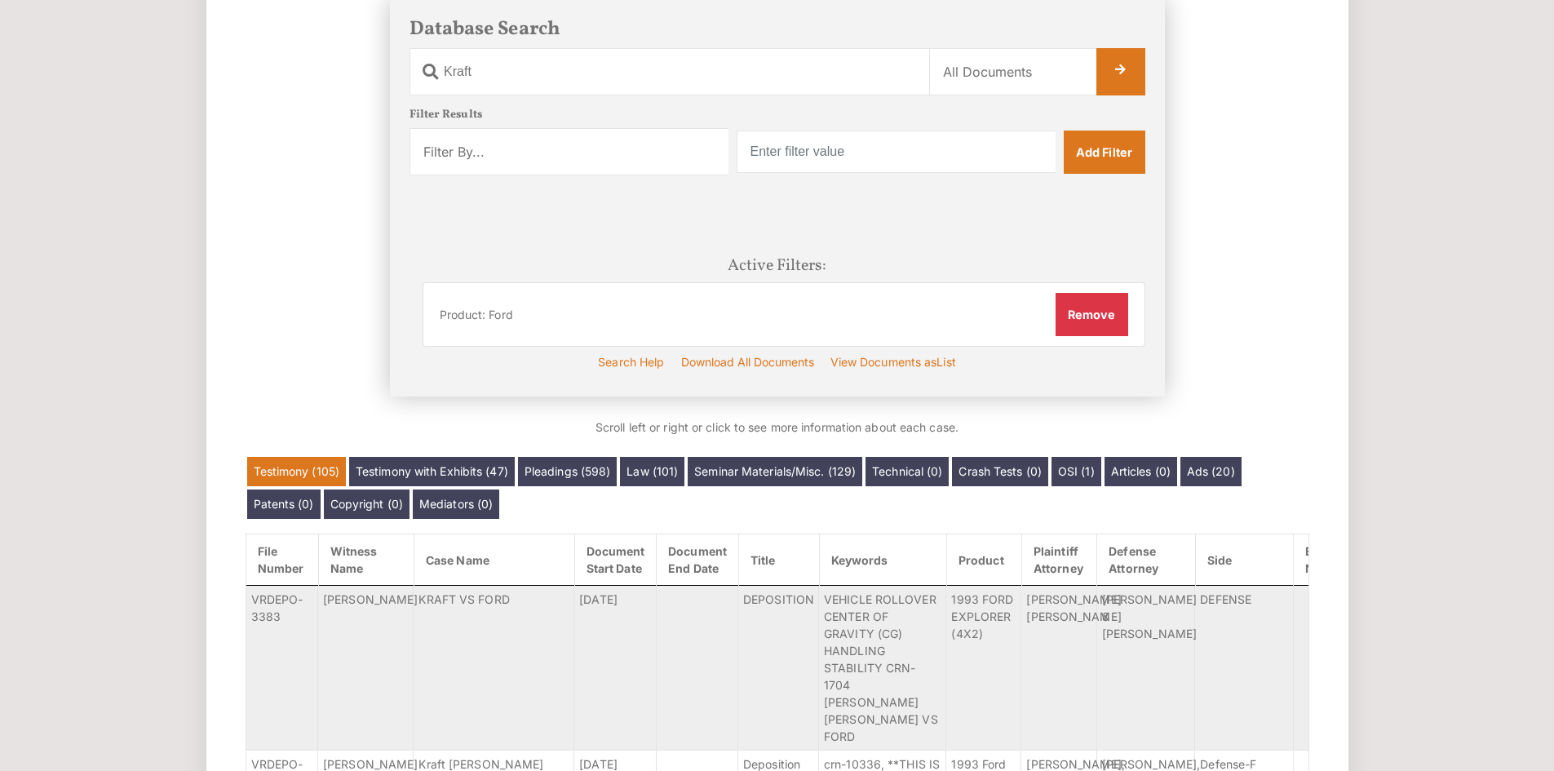
scroll to position [301, 0]
click at [639, 156] on select "Filter By... Product Witness Name Plaintiff Attorney Defense Attorney Case Name…" at bounding box center [568, 150] width 319 height 47
select select "case_name"
click at [409, 127] on select "Filter By... Product Witness Name Plaintiff Attorney Defense Attorney Case Name…" at bounding box center [568, 150] width 319 height 47
click at [880, 151] on input "text" at bounding box center [896, 151] width 319 height 42
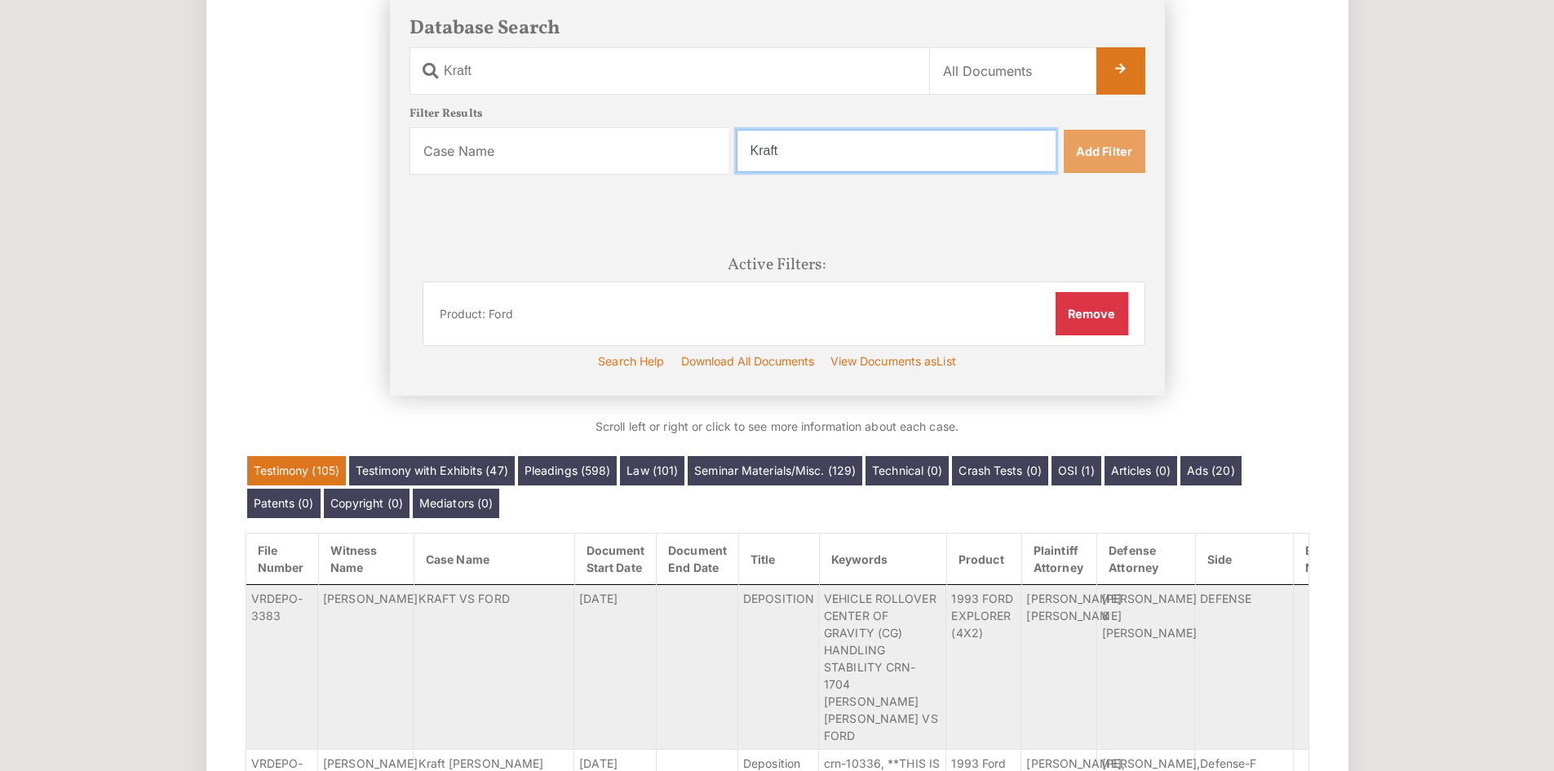
type input "Kraft"
click at [1107, 154] on link "Add Filter" at bounding box center [1105, 151] width 82 height 42
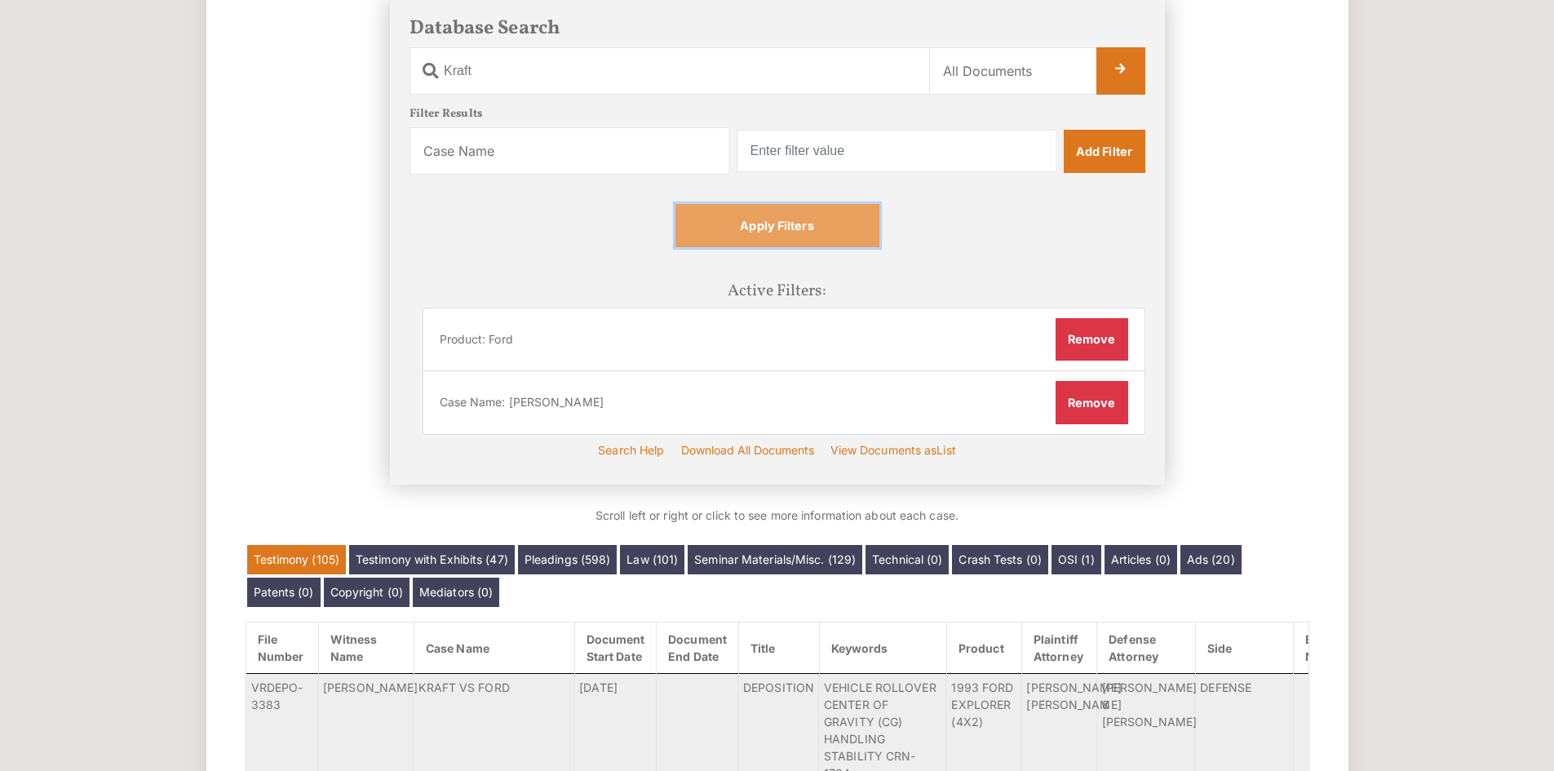
click at [861, 239] on link "Apply Filters" at bounding box center [777, 225] width 204 height 42
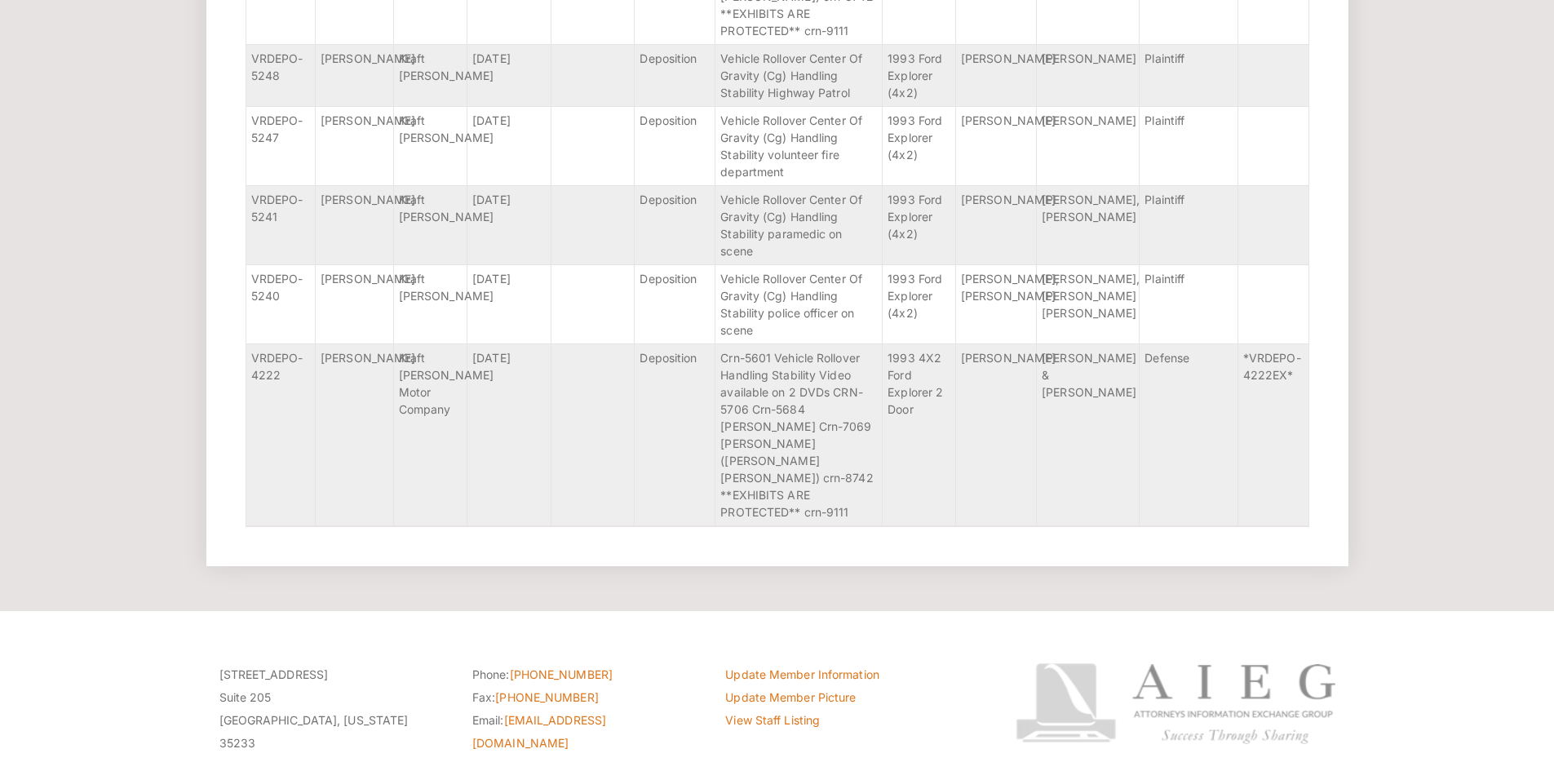
scroll to position [2162, 0]
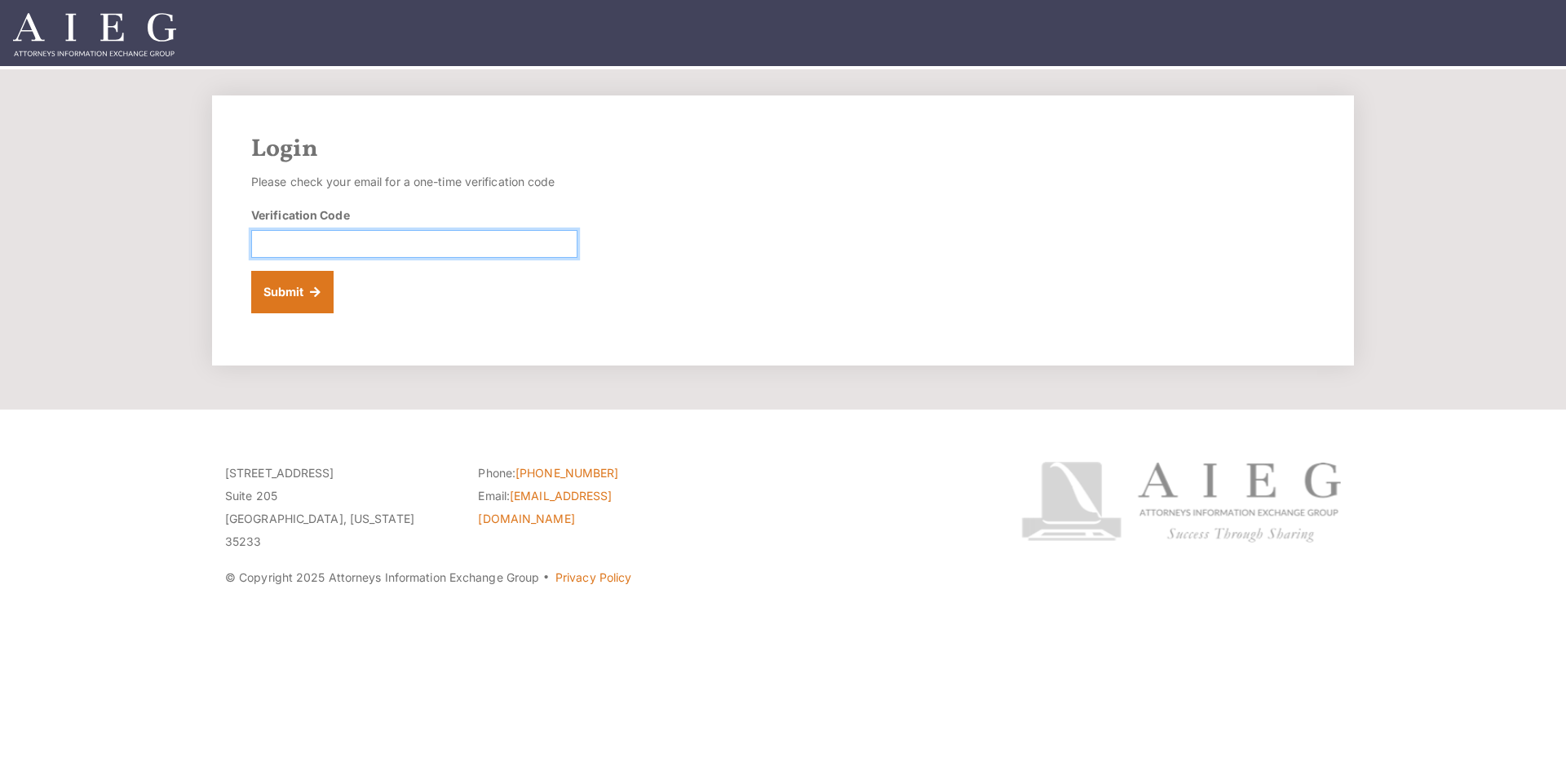
click at [314, 231] on input "Verification Code" at bounding box center [414, 244] width 326 height 28
paste input "172433"
type input "172433"
click at [298, 299] on button "Submit" at bounding box center [292, 292] width 82 height 42
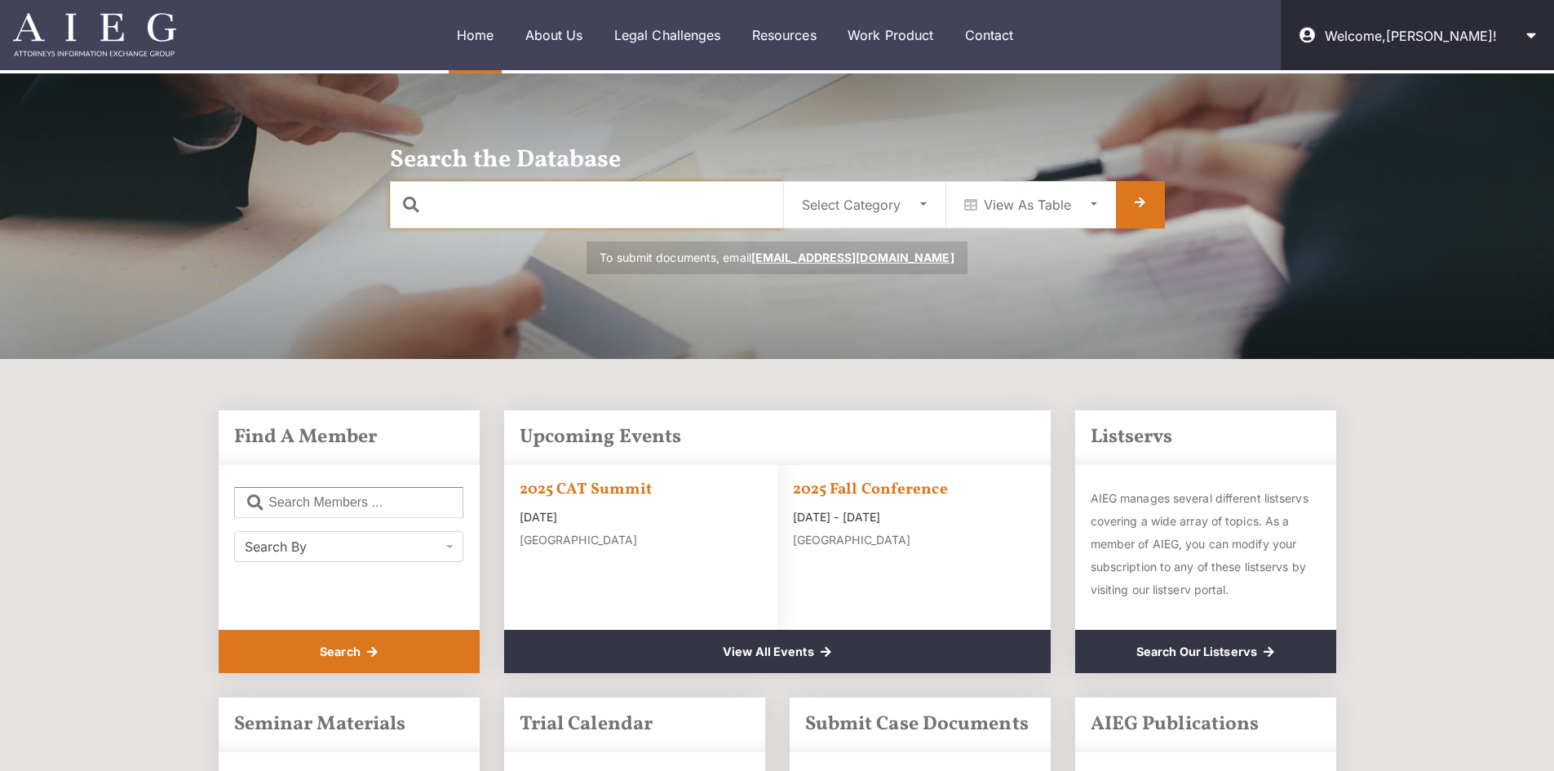
click at [613, 215] on input "text" at bounding box center [586, 204] width 393 height 47
type input "night"
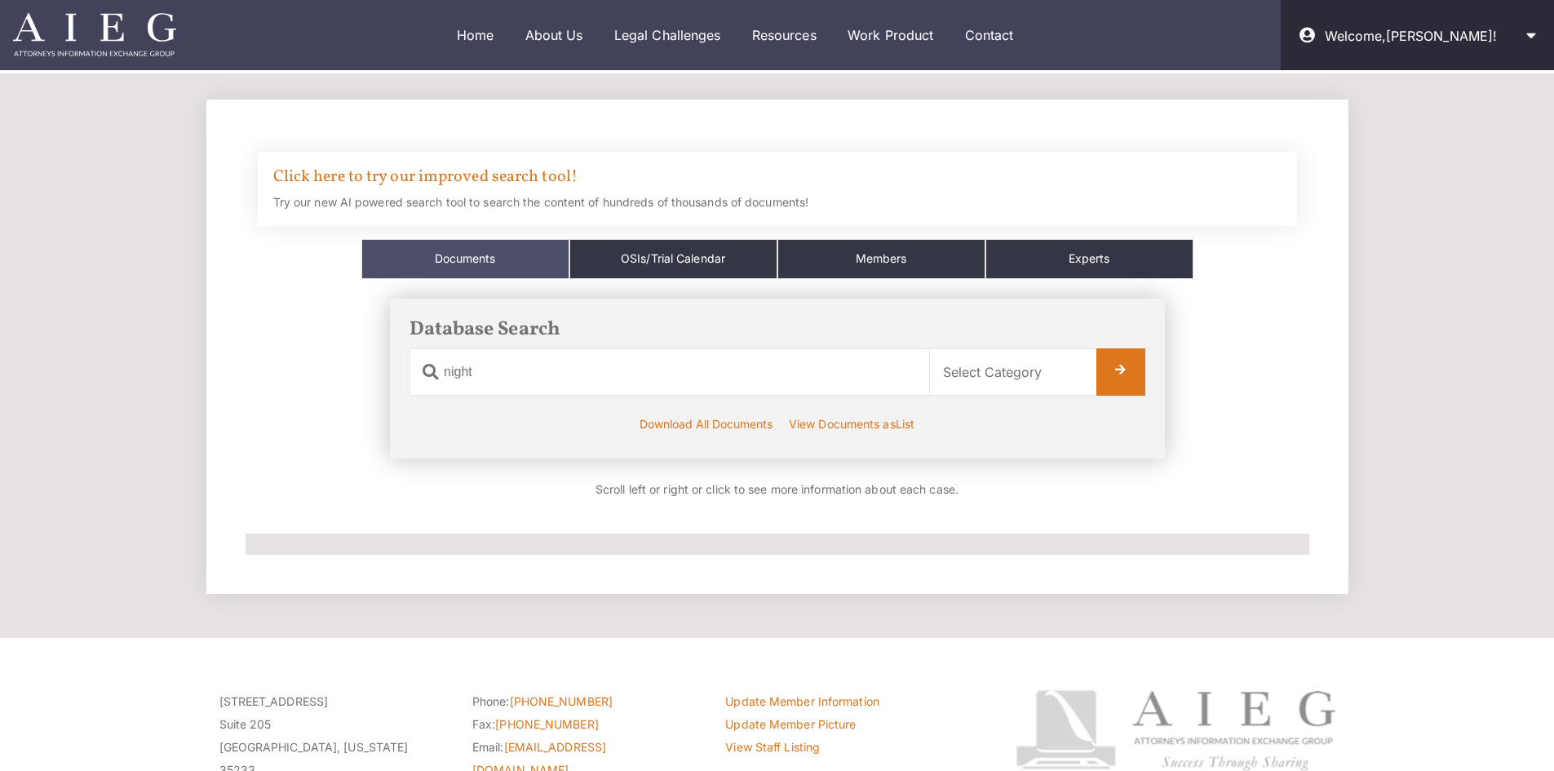
click at [534, 188] on div "Click here to try our improved search tool! Try our new AI powered search tool …" at bounding box center [777, 189] width 1039 height 74
click at [545, 179] on link "Click here to try our improved search tool!" at bounding box center [425, 177] width 304 height 23
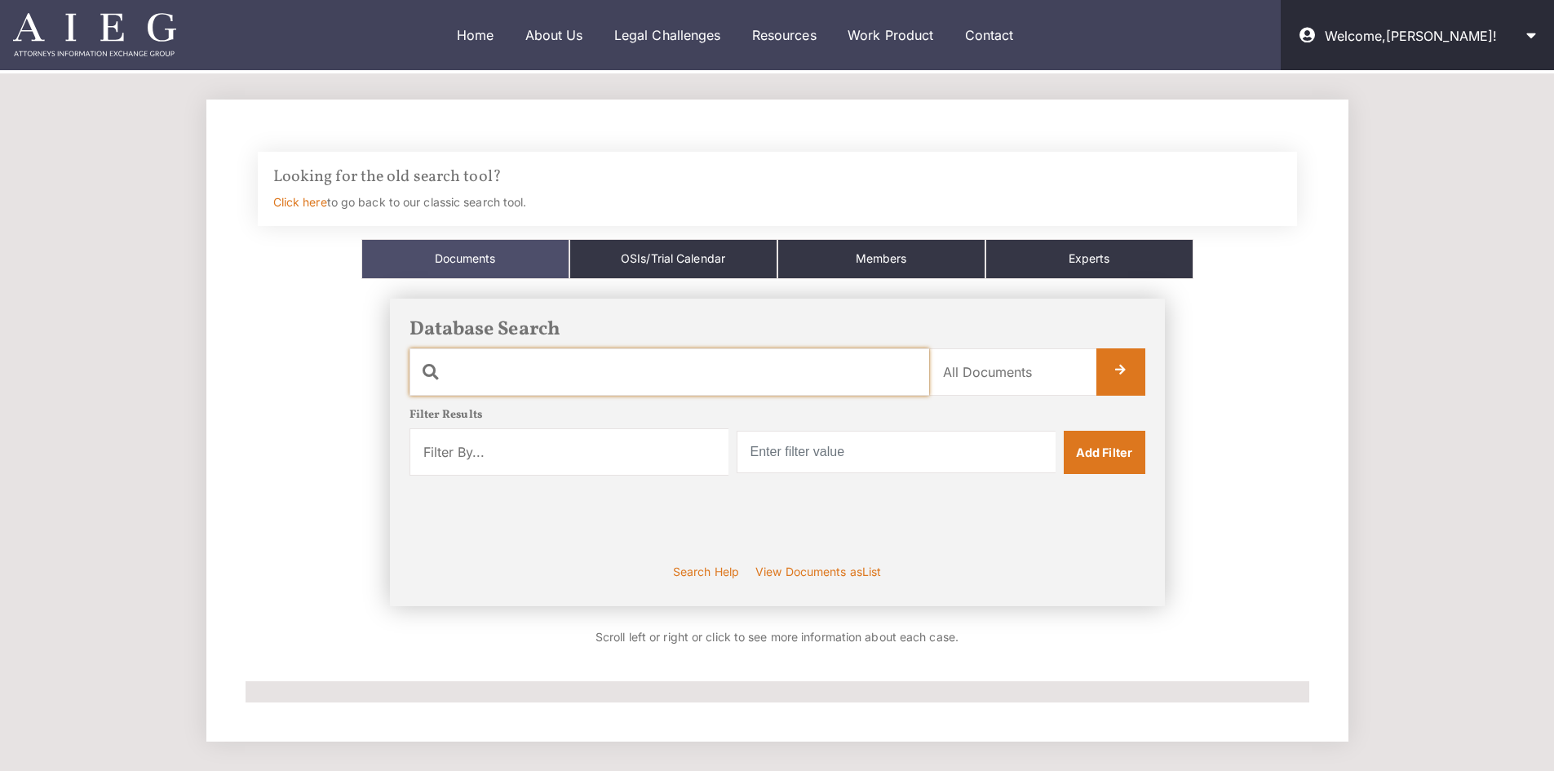
click at [542, 386] on input "text" at bounding box center [669, 371] width 520 height 47
type input "nightingale"
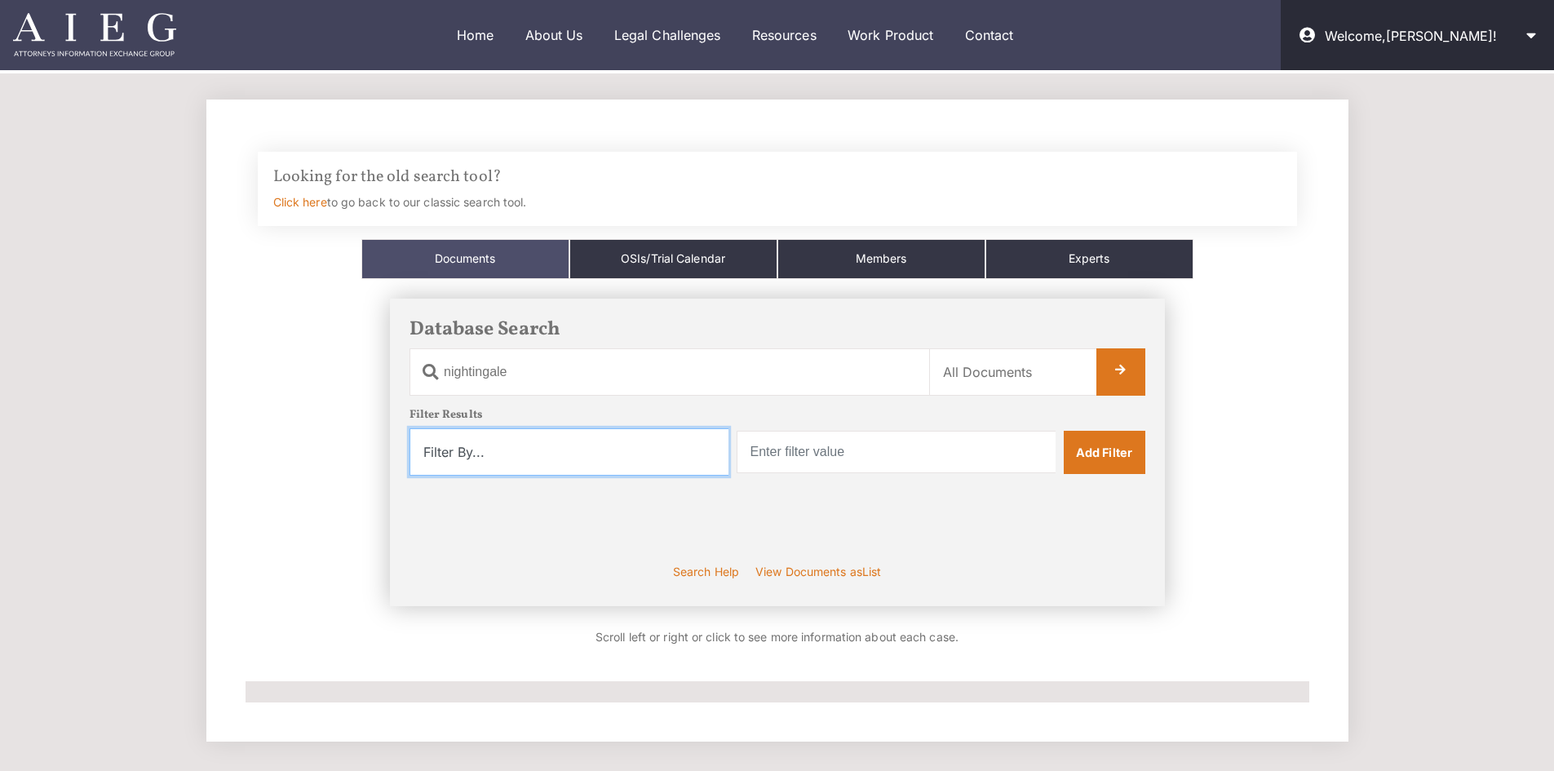
click at [591, 452] on select "Filter By... Product Witness Name Plaintiff Attorney Defense Attorney Case Name…" at bounding box center [568, 451] width 319 height 47
select select "type_of_case"
click at [409, 428] on select "Filter By... Product Witness Name Plaintiff Attorney Defense Attorney Case Name…" at bounding box center [568, 451] width 319 height 47
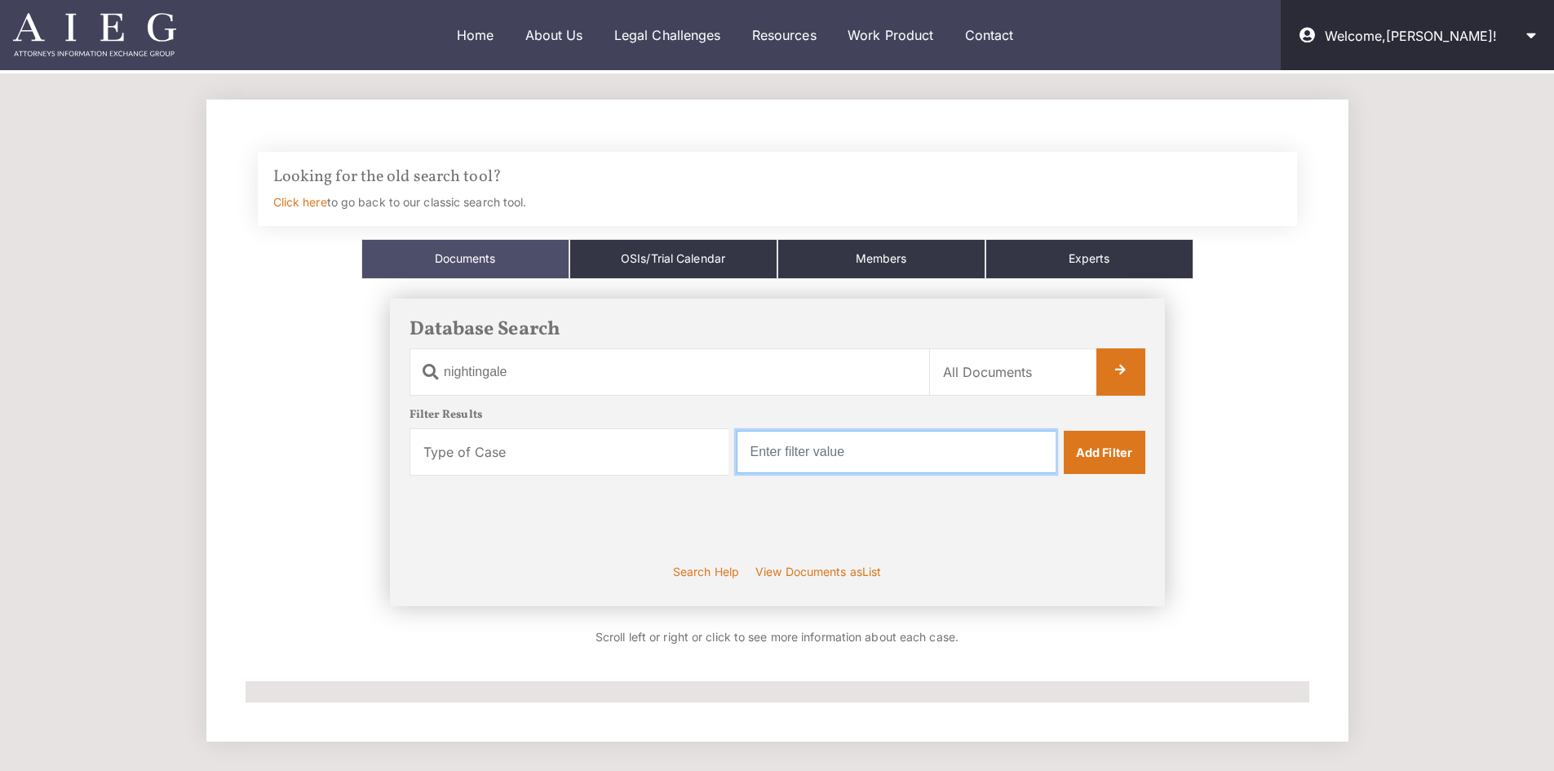
click at [893, 454] on input "text" at bounding box center [896, 452] width 319 height 42
type input "rollover"
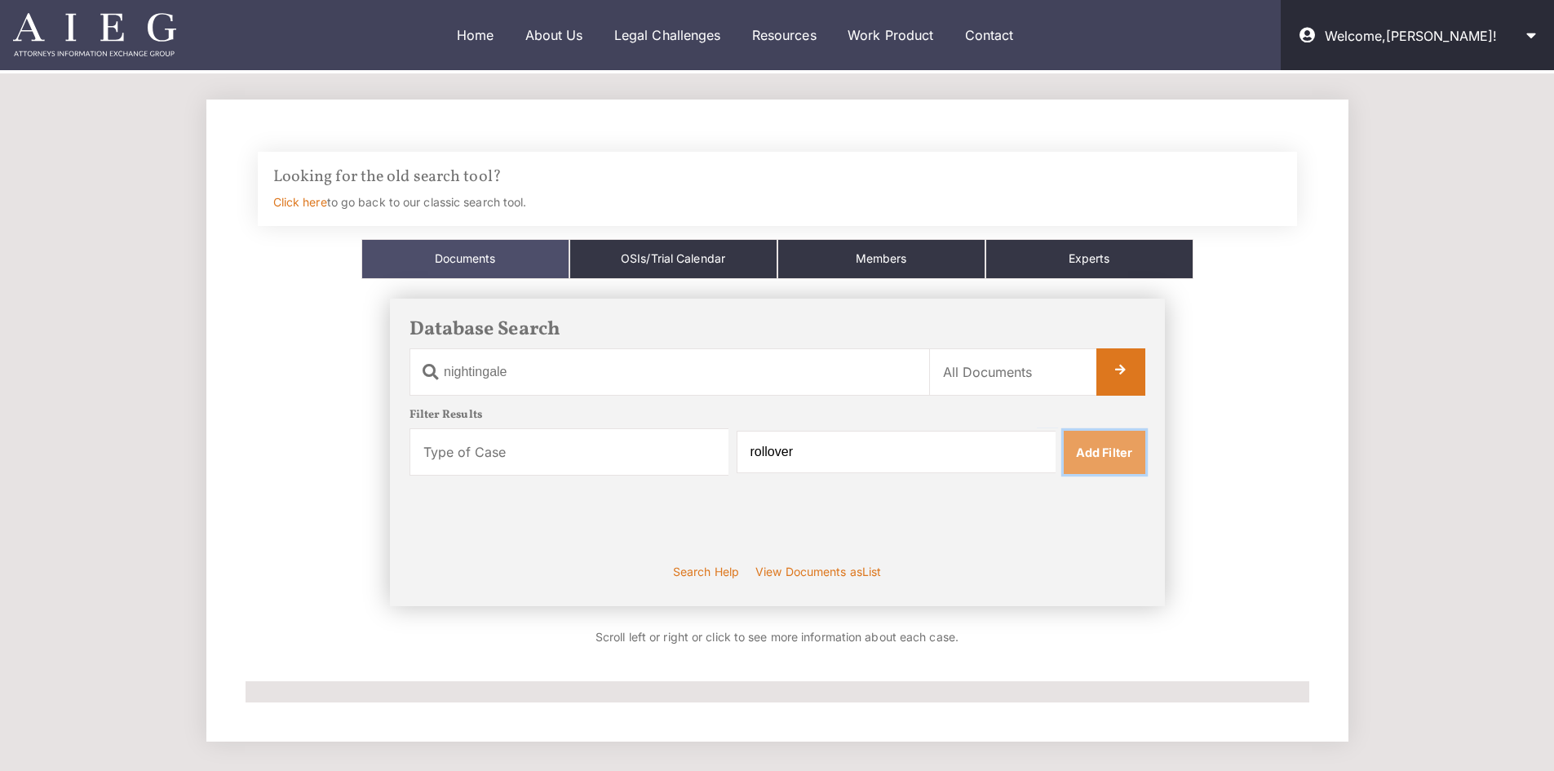
click at [1108, 452] on link "Add Filter" at bounding box center [1105, 452] width 82 height 42
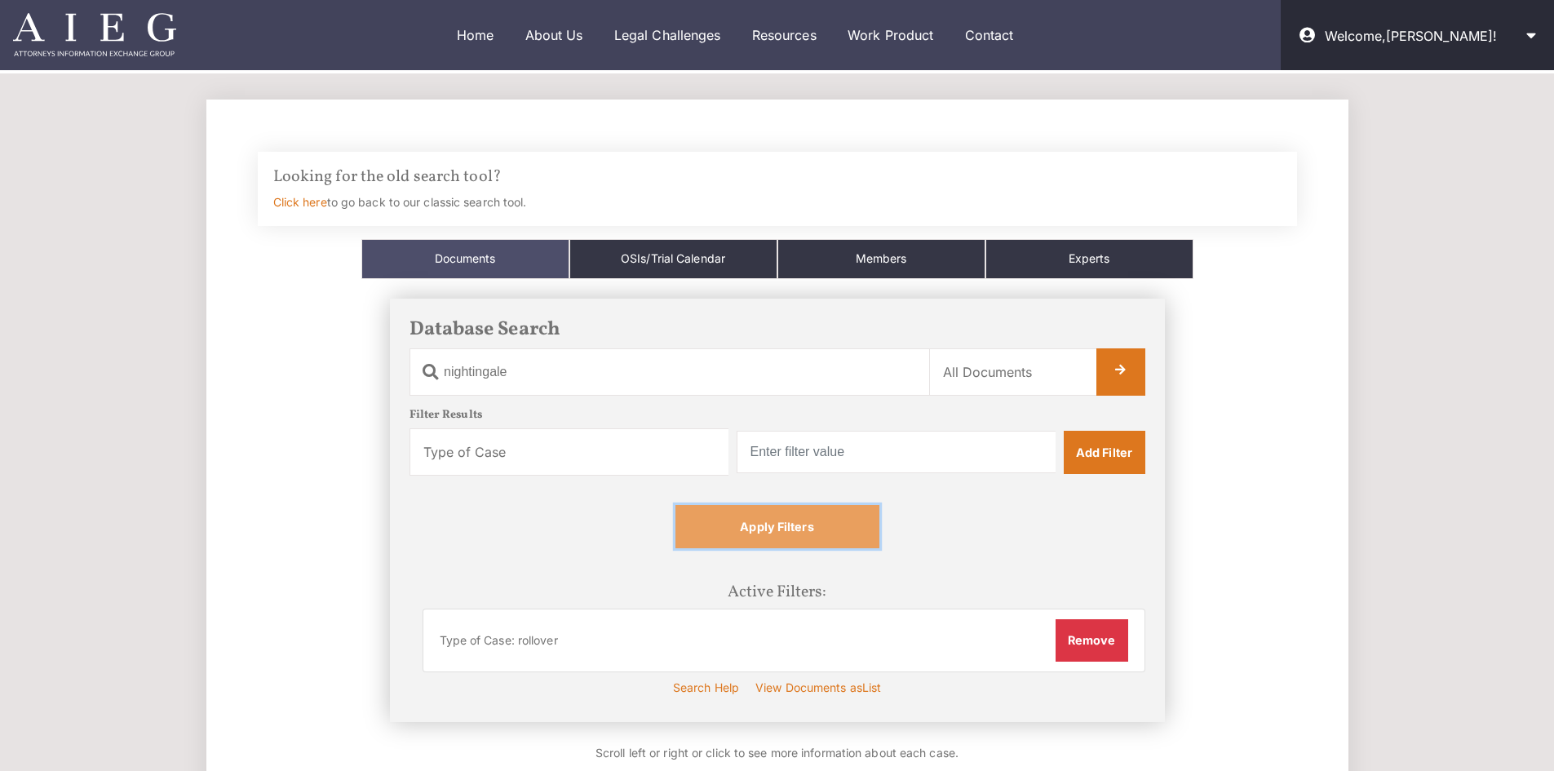
click at [746, 534] on link "Apply Filters" at bounding box center [777, 526] width 204 height 42
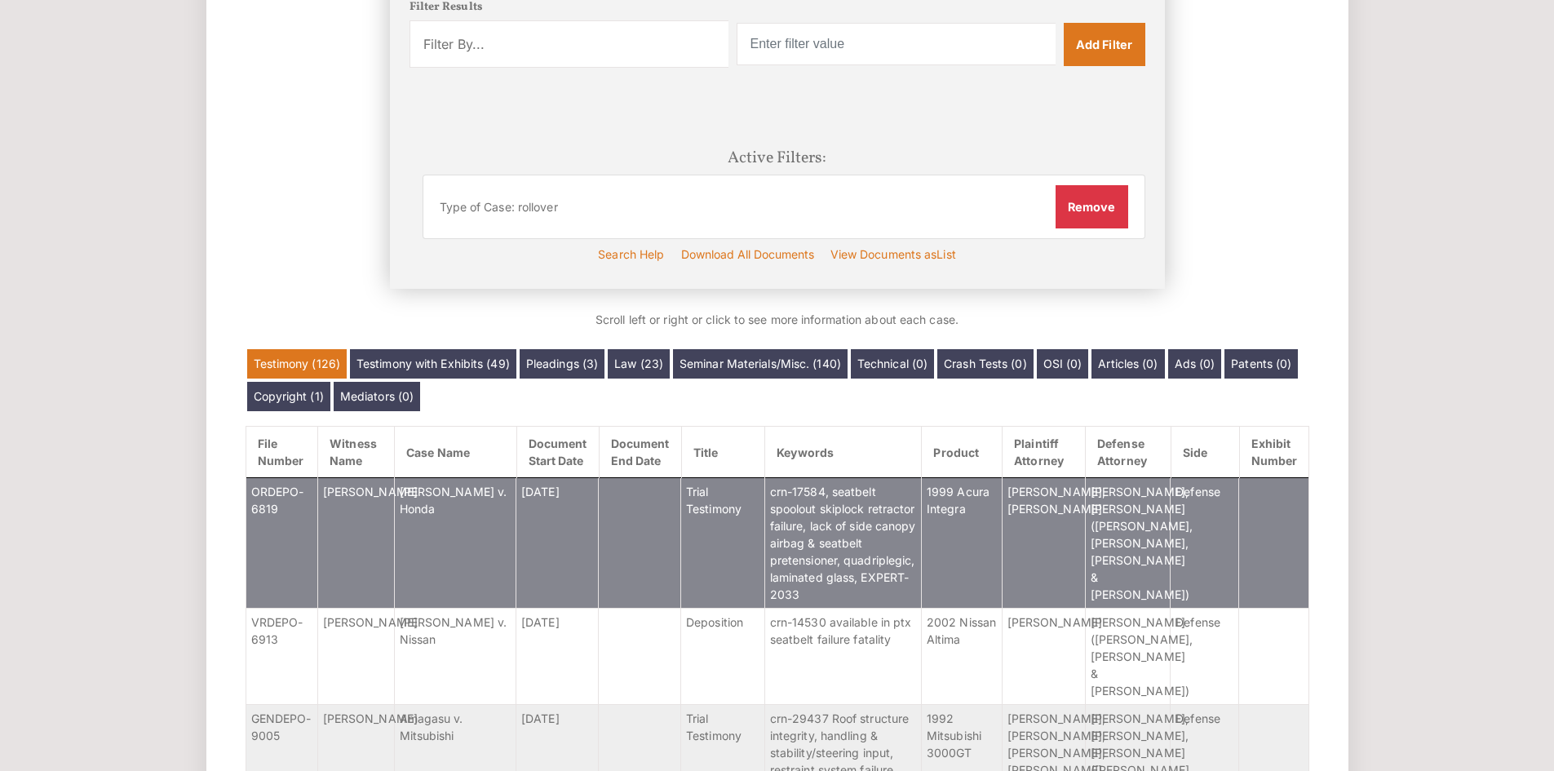
scroll to position [544, 0]
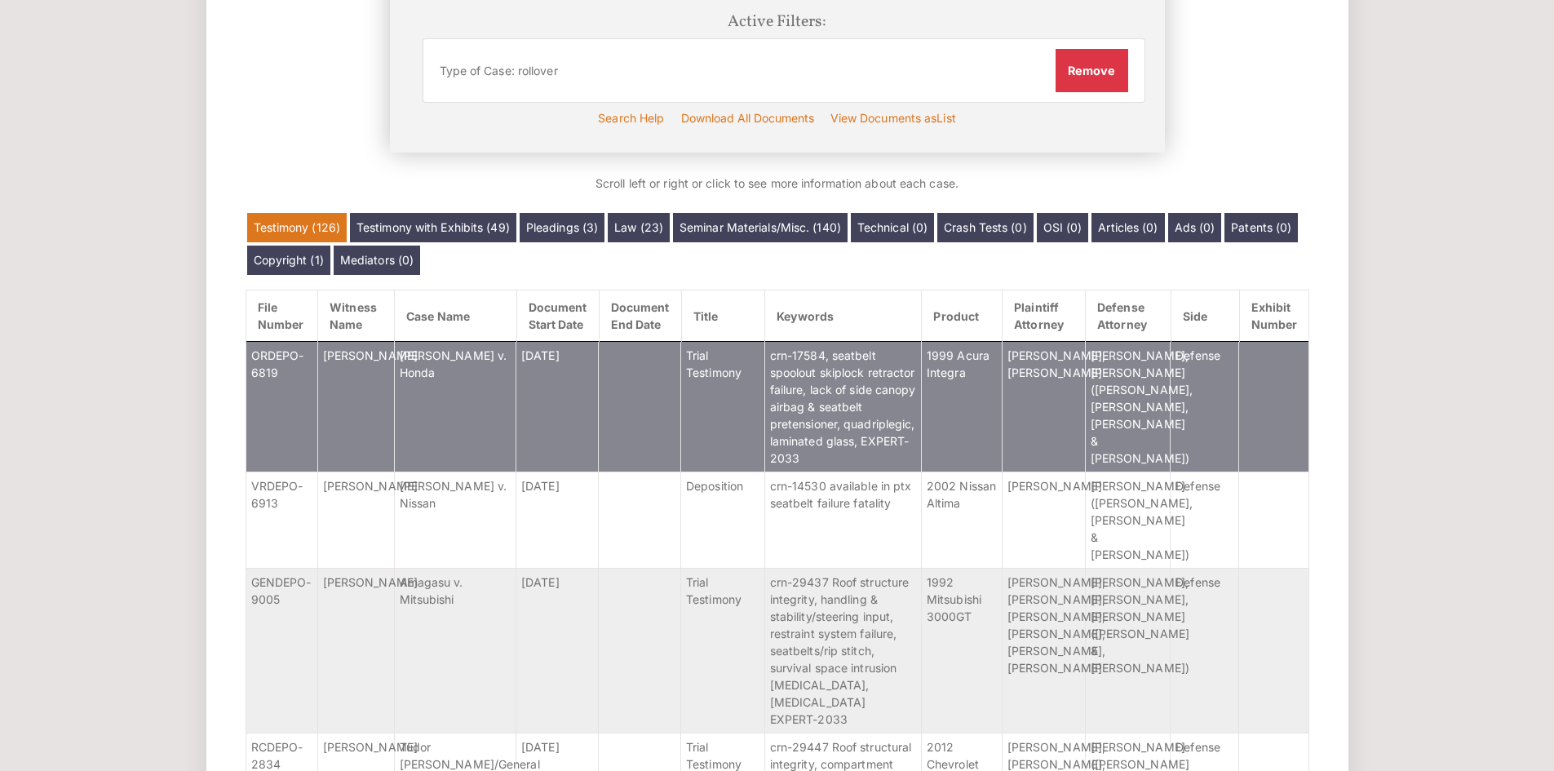
click at [523, 431] on td "6/24/2014" at bounding box center [557, 406] width 82 height 131
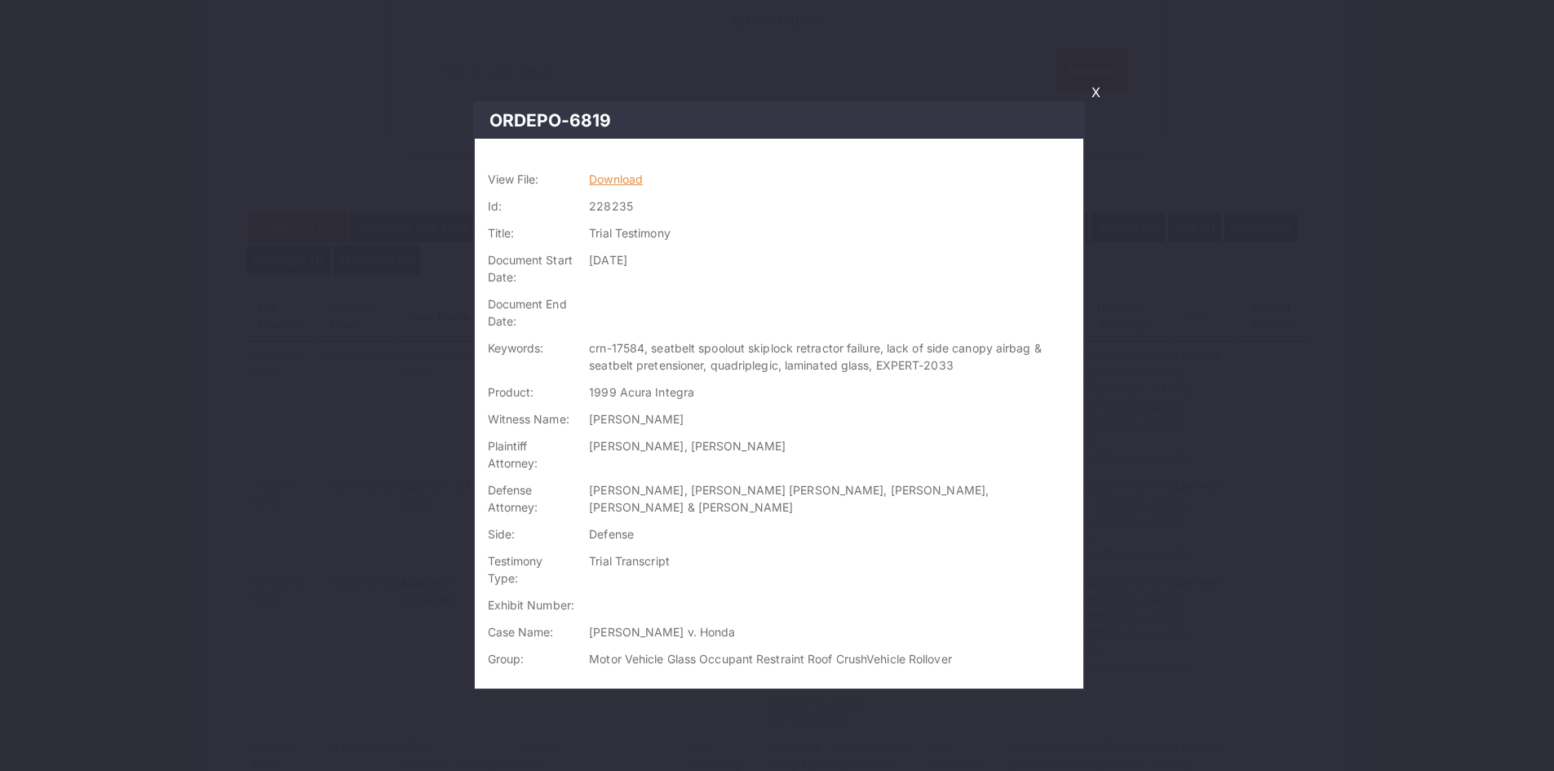
click at [620, 174] on link "Download" at bounding box center [616, 179] width 54 height 14
click at [1093, 99] on link "X" at bounding box center [1096, 92] width 22 height 28
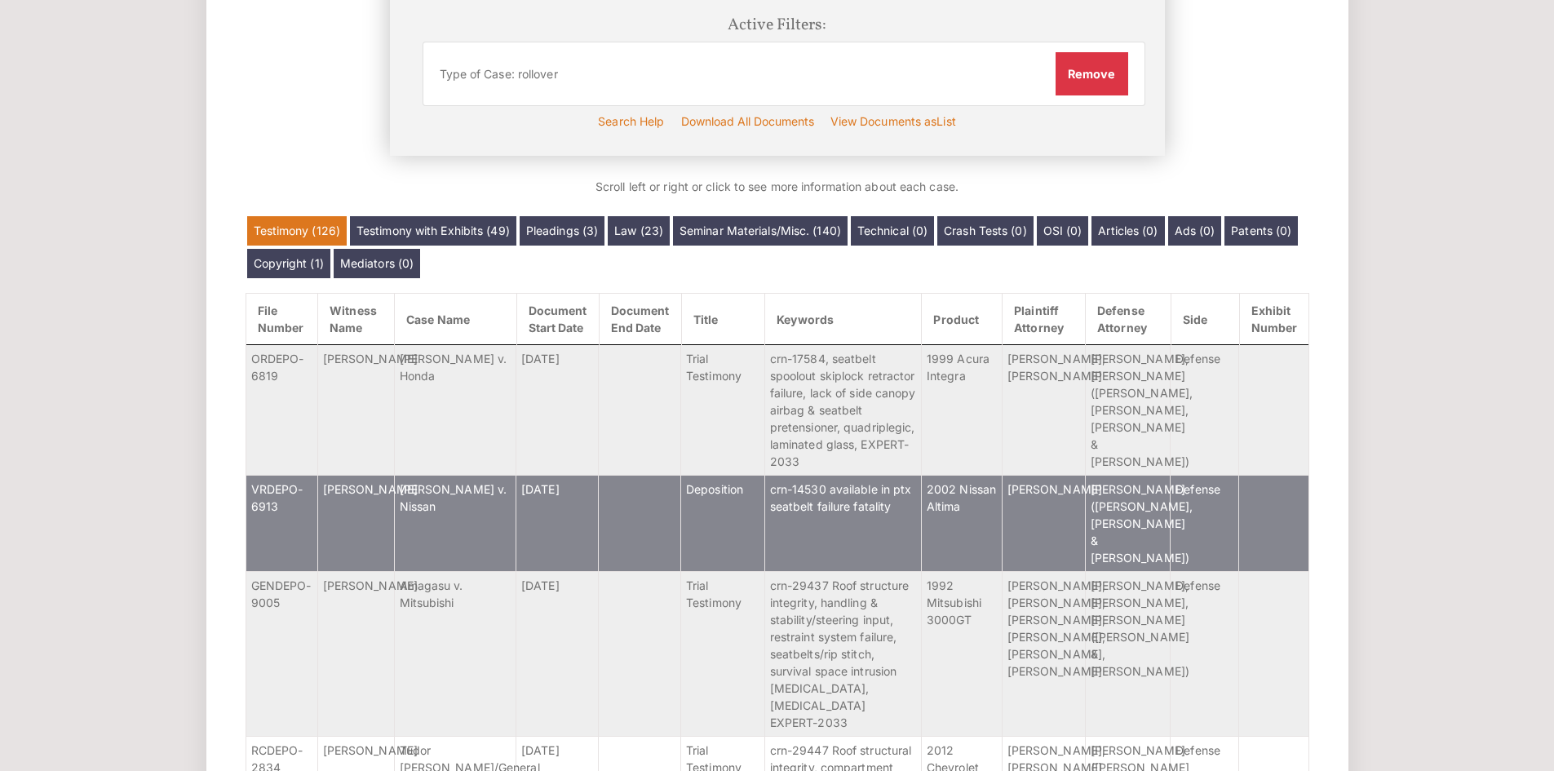
scroll to position [542, 0]
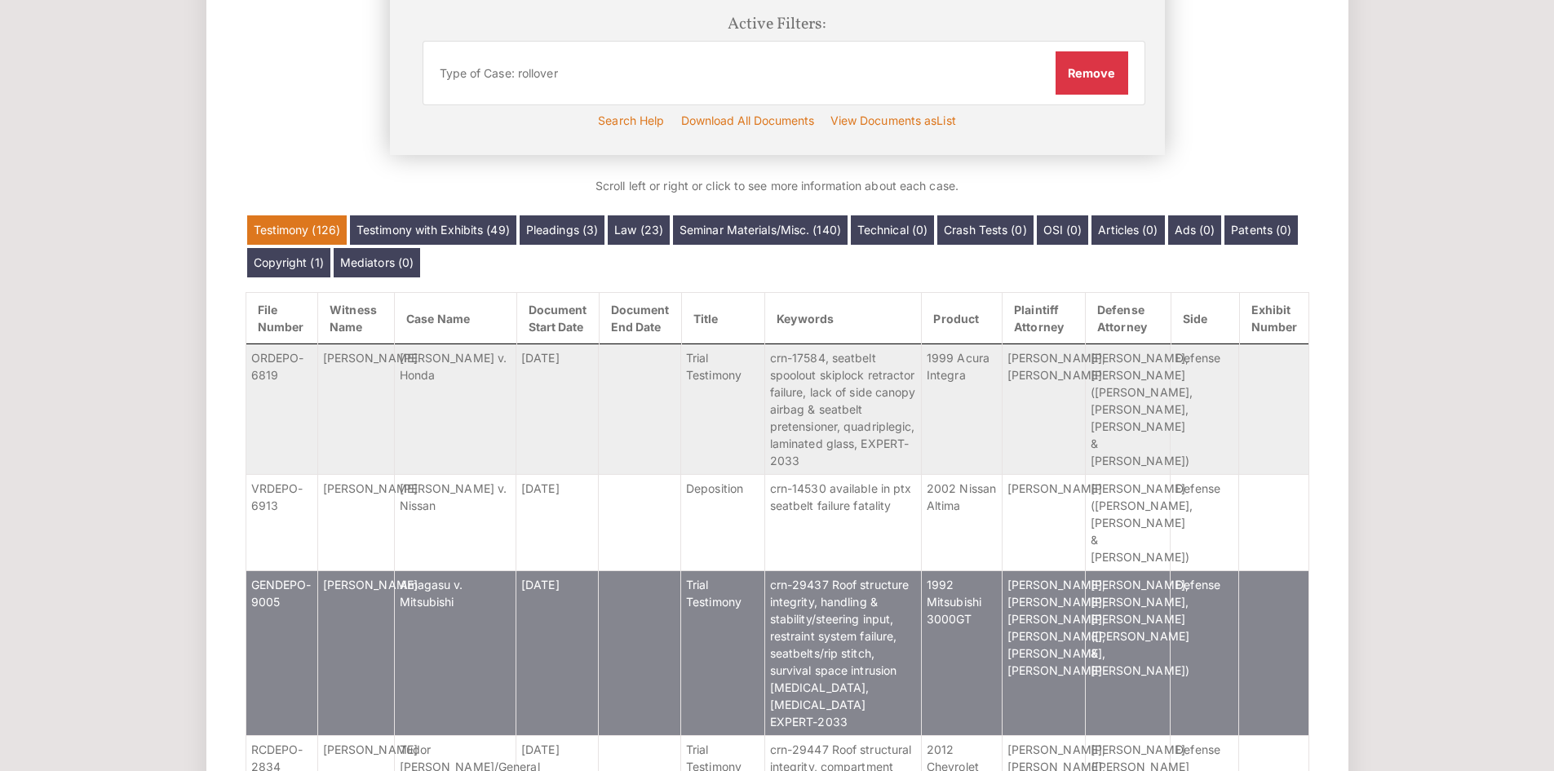
click at [489, 629] on td "Amagasu v. Mitsubishi" at bounding box center [455, 652] width 122 height 165
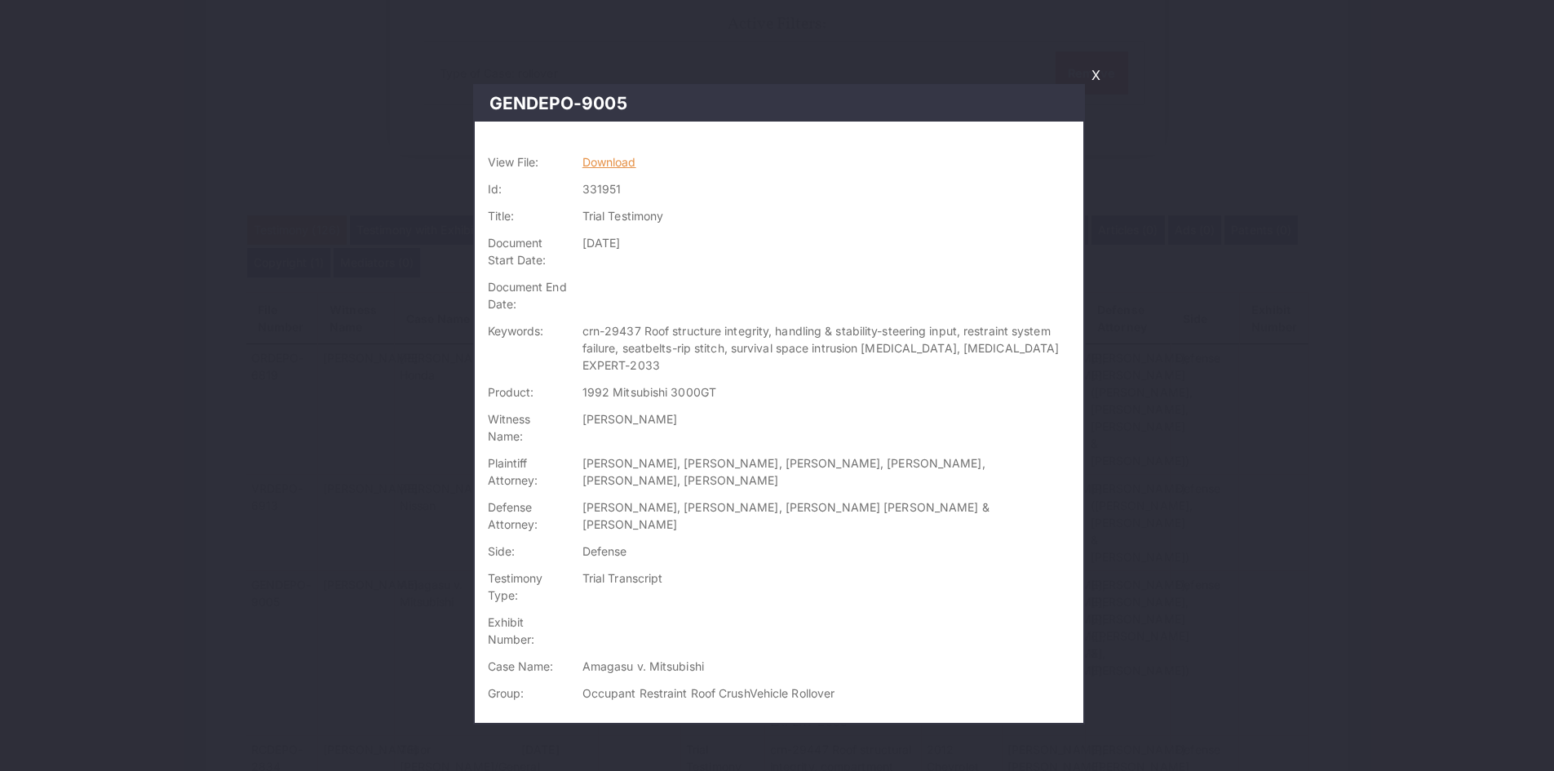
click at [618, 165] on link "Download" at bounding box center [609, 162] width 54 height 14
click at [1096, 73] on link "X" at bounding box center [1096, 75] width 22 height 28
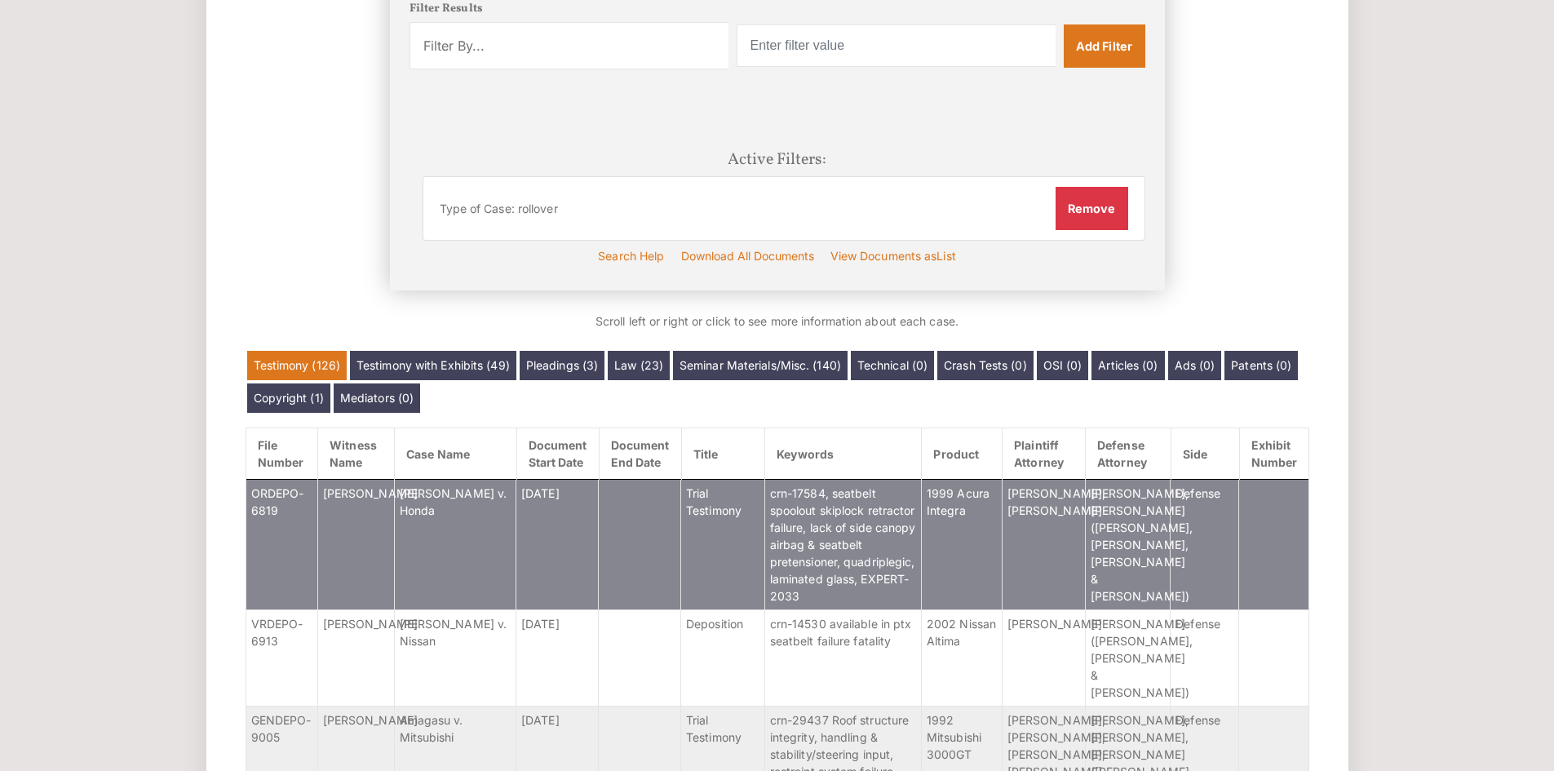
scroll to position [408, 0]
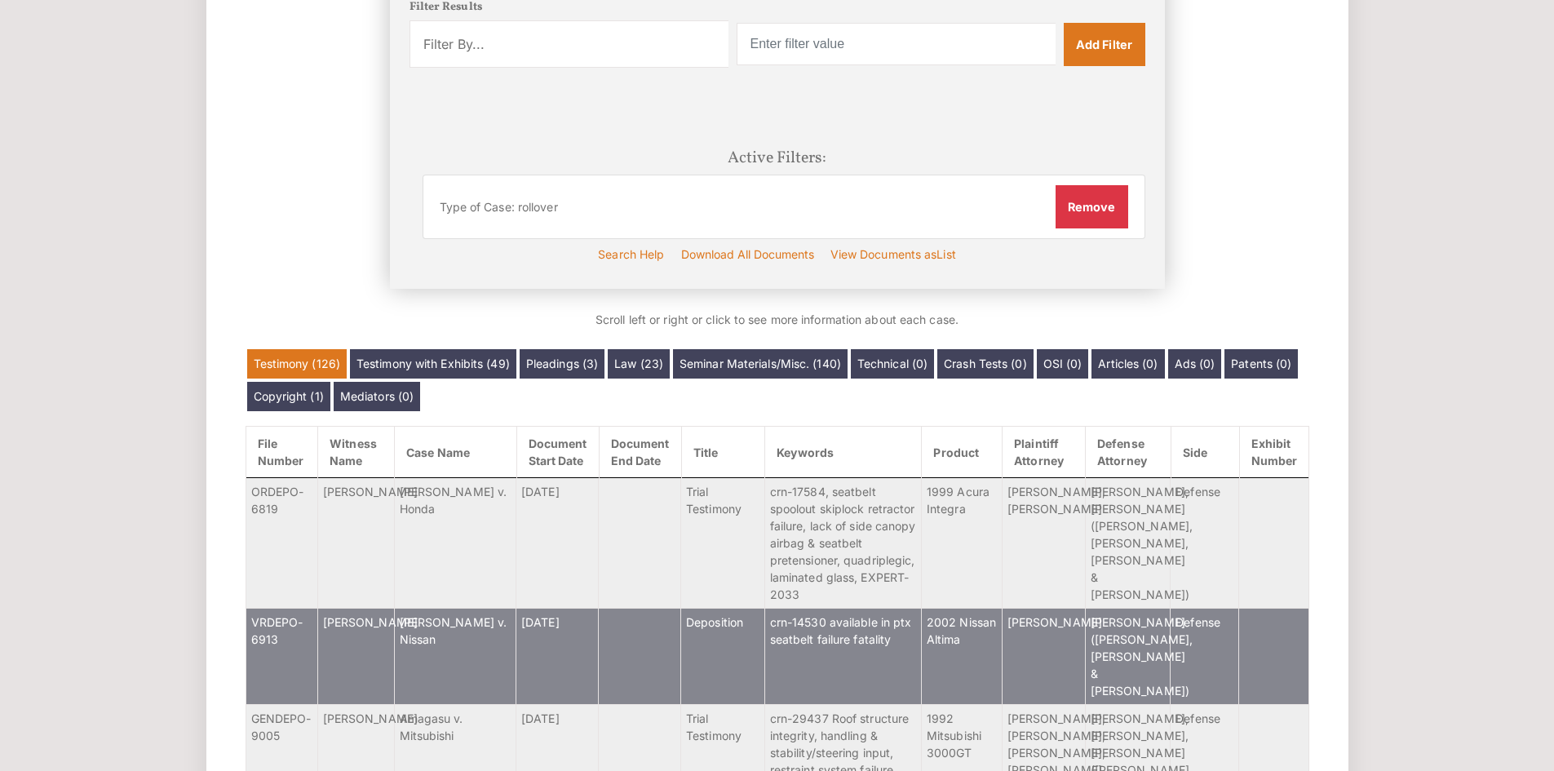
click at [502, 644] on td "Anita Robinson v. Nissan" at bounding box center [455, 656] width 122 height 96
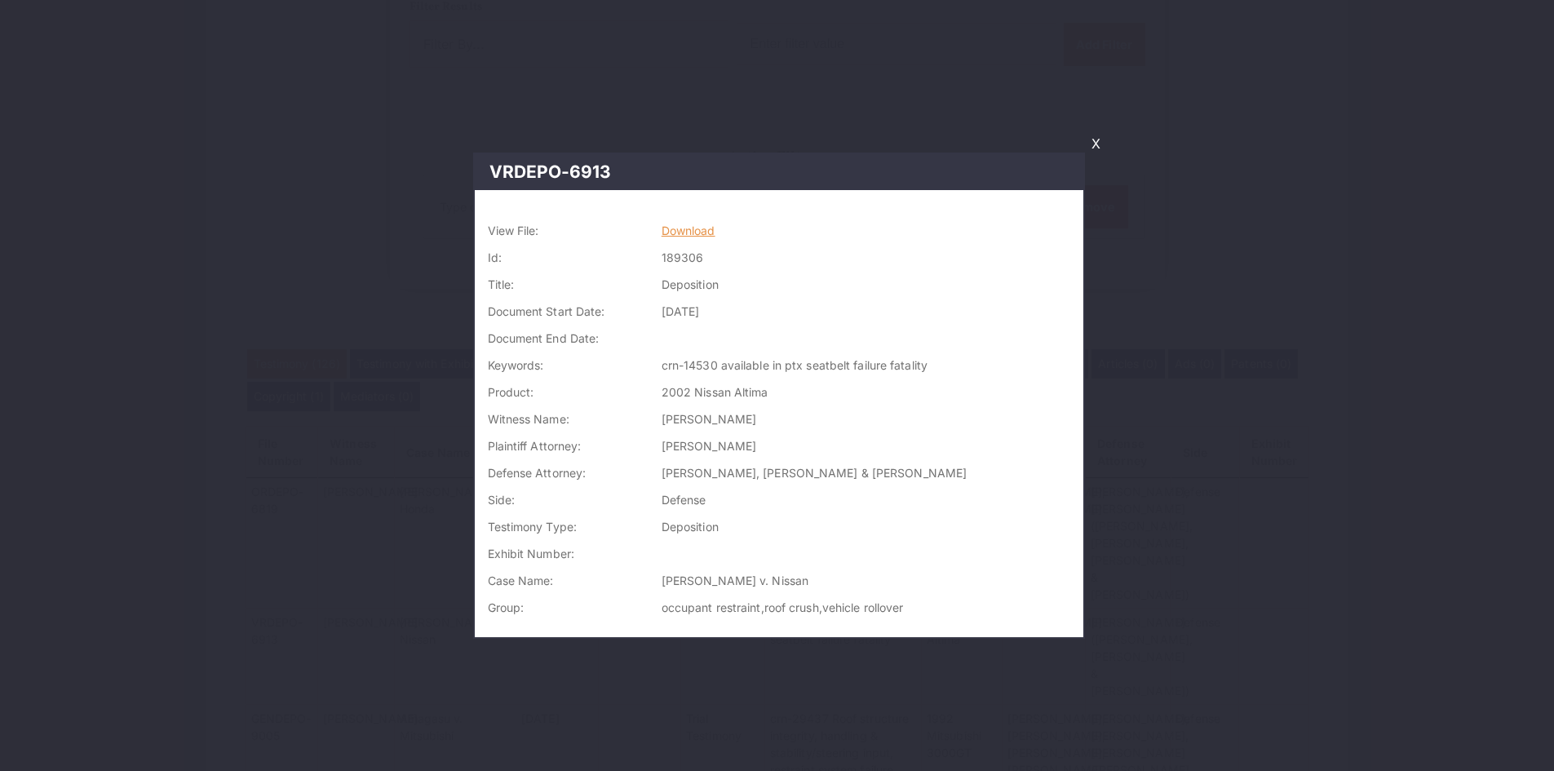
click at [711, 233] on link "Download" at bounding box center [688, 230] width 54 height 14
drag, startPoint x: 1095, startPoint y: 141, endPoint x: 1079, endPoint y: 158, distance: 23.1
click at [1095, 141] on link "X" at bounding box center [1096, 144] width 22 height 28
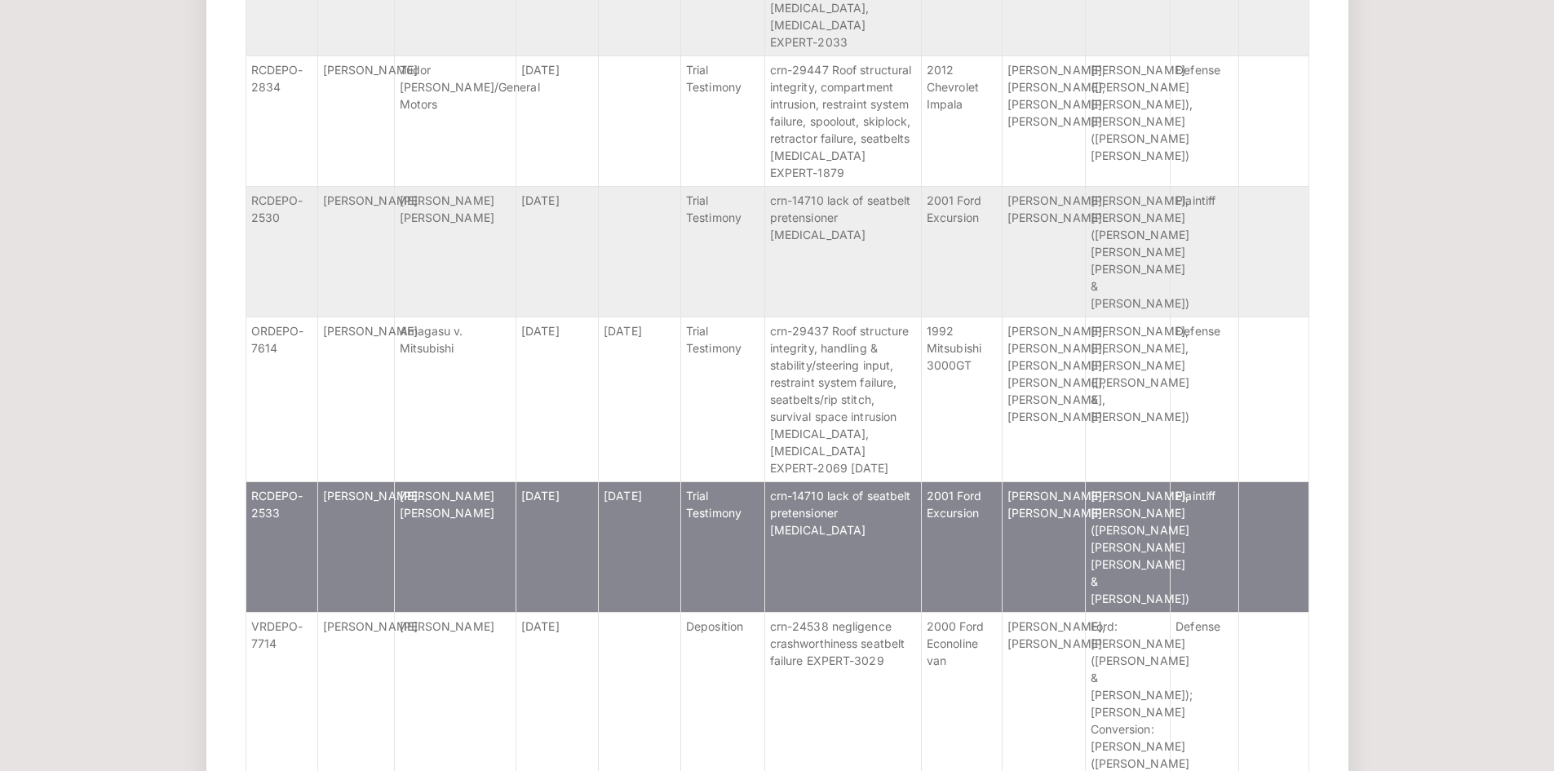
scroll to position [1223, 0]
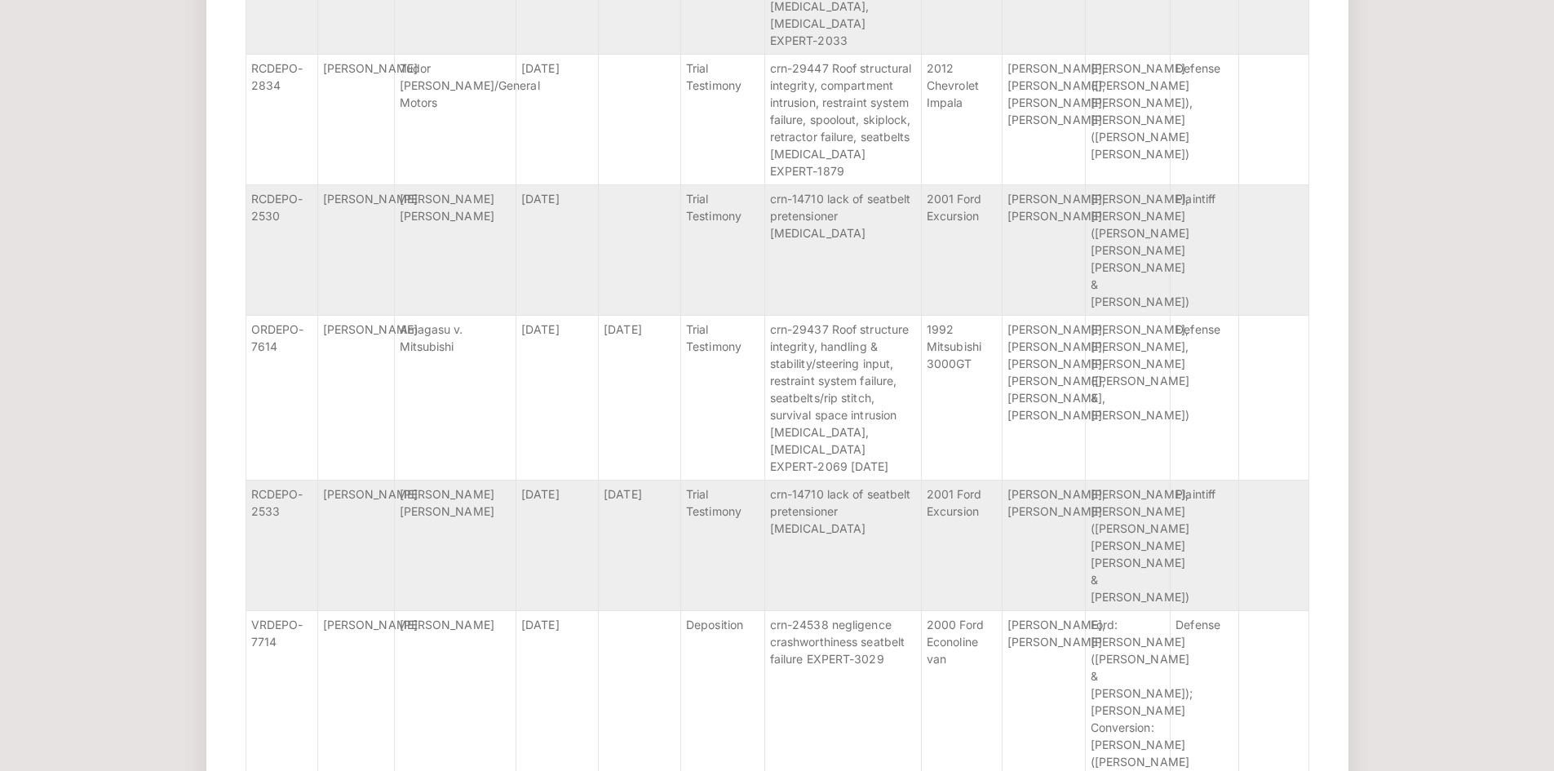
click at [507, 315] on td "Parr v. Ford" at bounding box center [455, 249] width 122 height 131
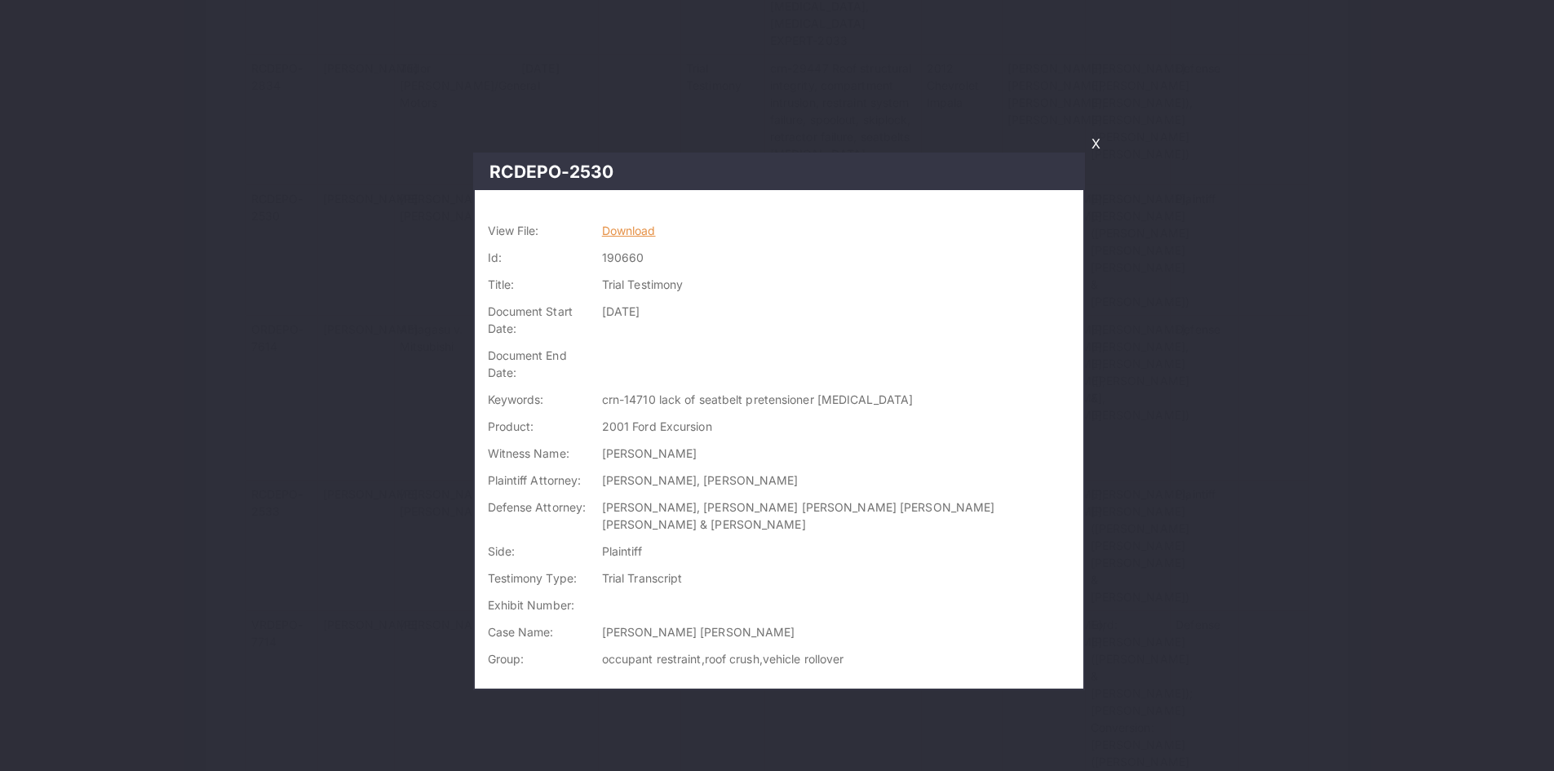
click at [652, 231] on link "Download" at bounding box center [629, 230] width 54 height 14
drag, startPoint x: 1100, startPoint y: 139, endPoint x: 1082, endPoint y: 150, distance: 22.0
click at [1100, 139] on link "X" at bounding box center [1096, 144] width 22 height 28
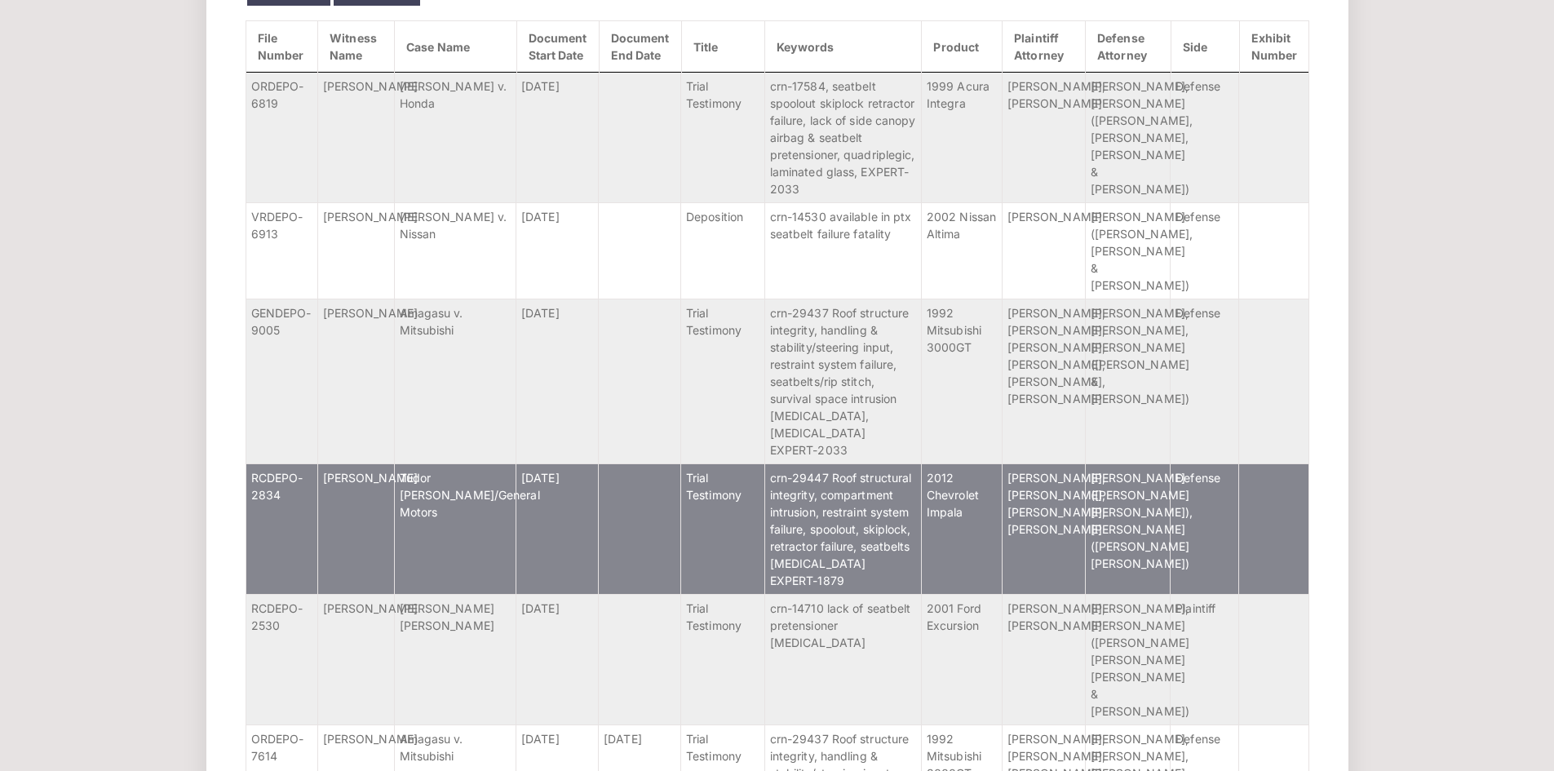
scroll to position [815, 0]
click at [511, 586] on td "Tudor v. Banks/General Motors" at bounding box center [455, 527] width 122 height 131
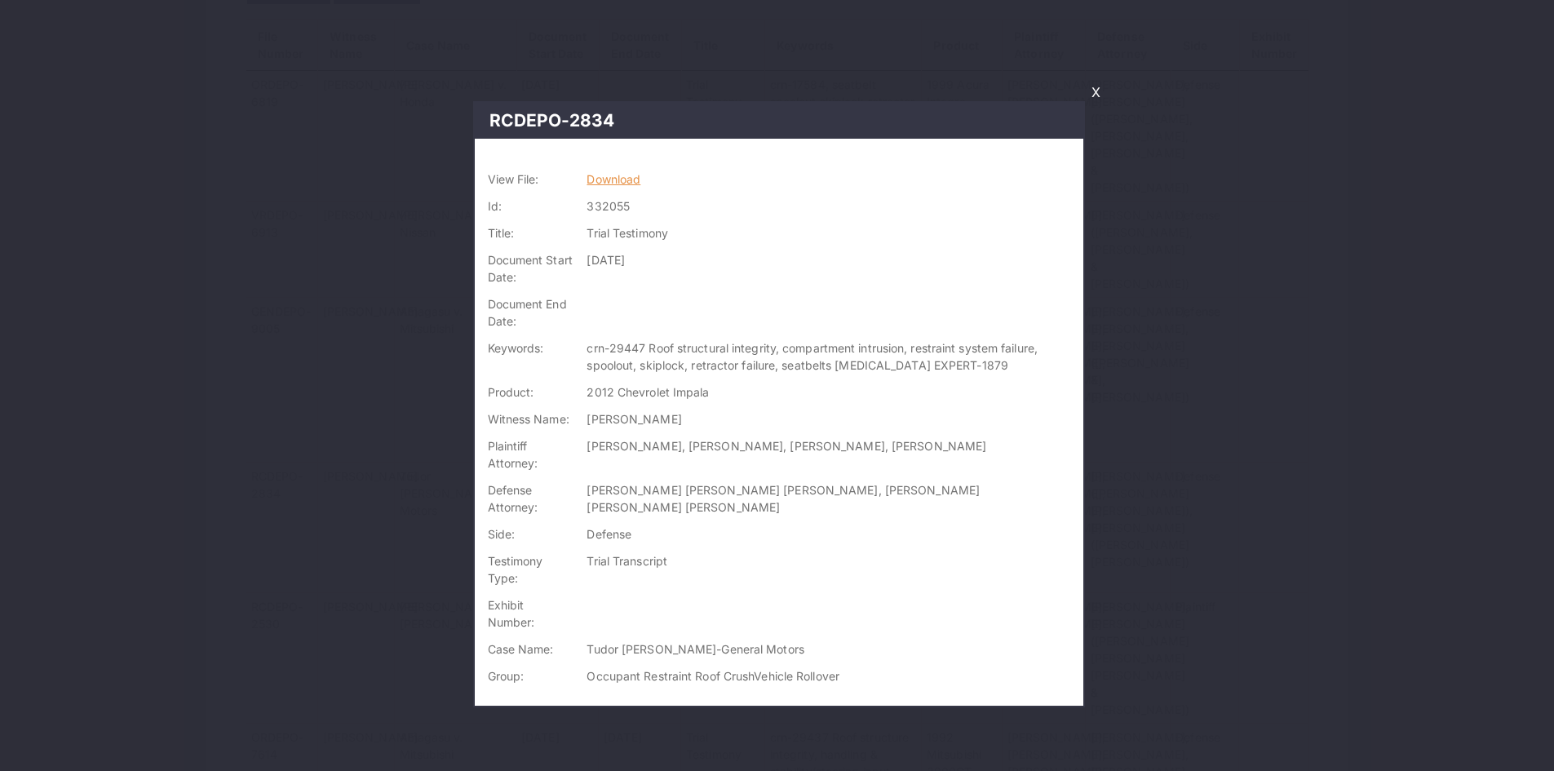
click at [613, 184] on link "Download" at bounding box center [613, 179] width 54 height 14
click at [1091, 94] on link "X" at bounding box center [1096, 92] width 22 height 28
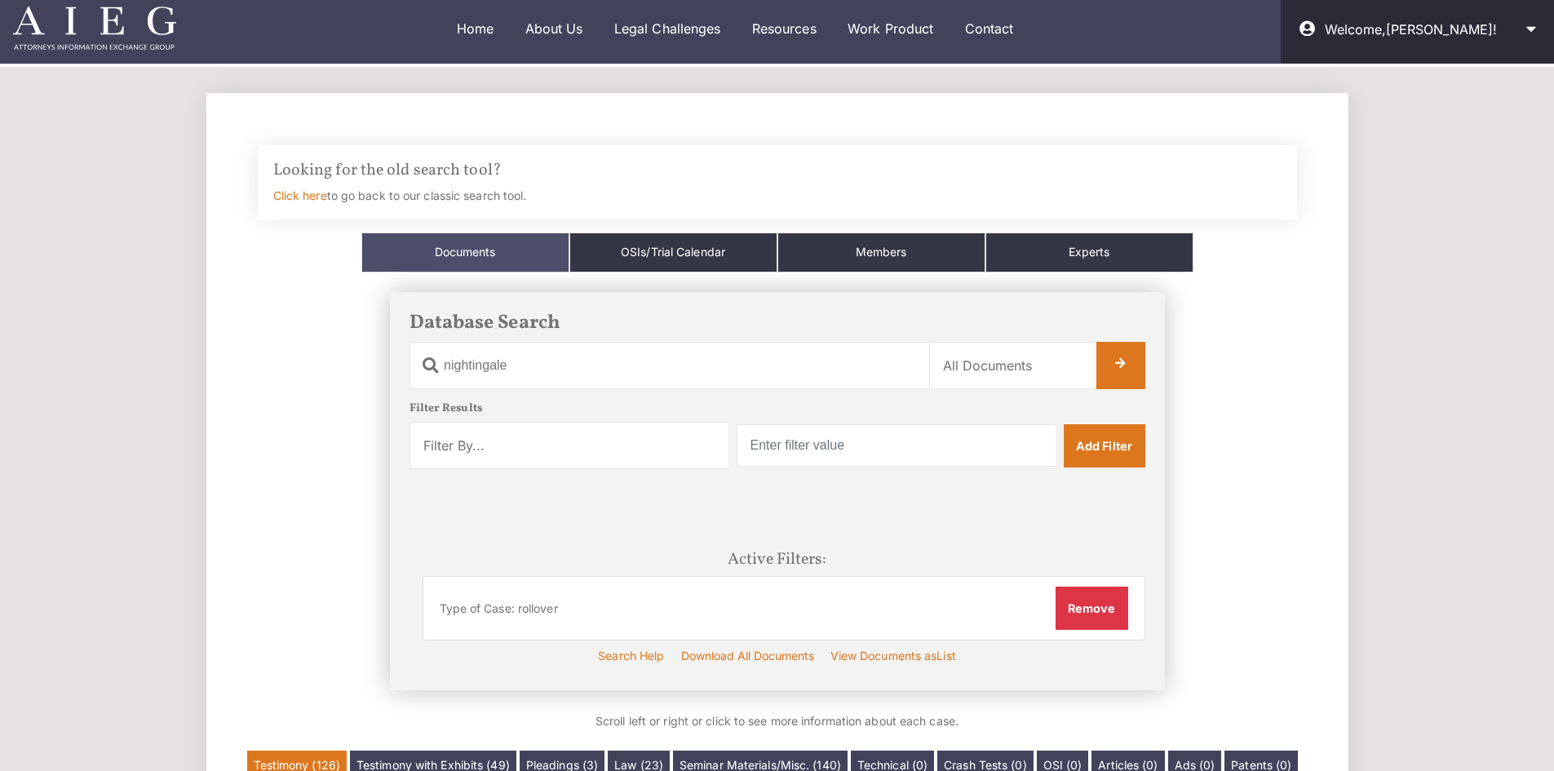
scroll to position [0, 0]
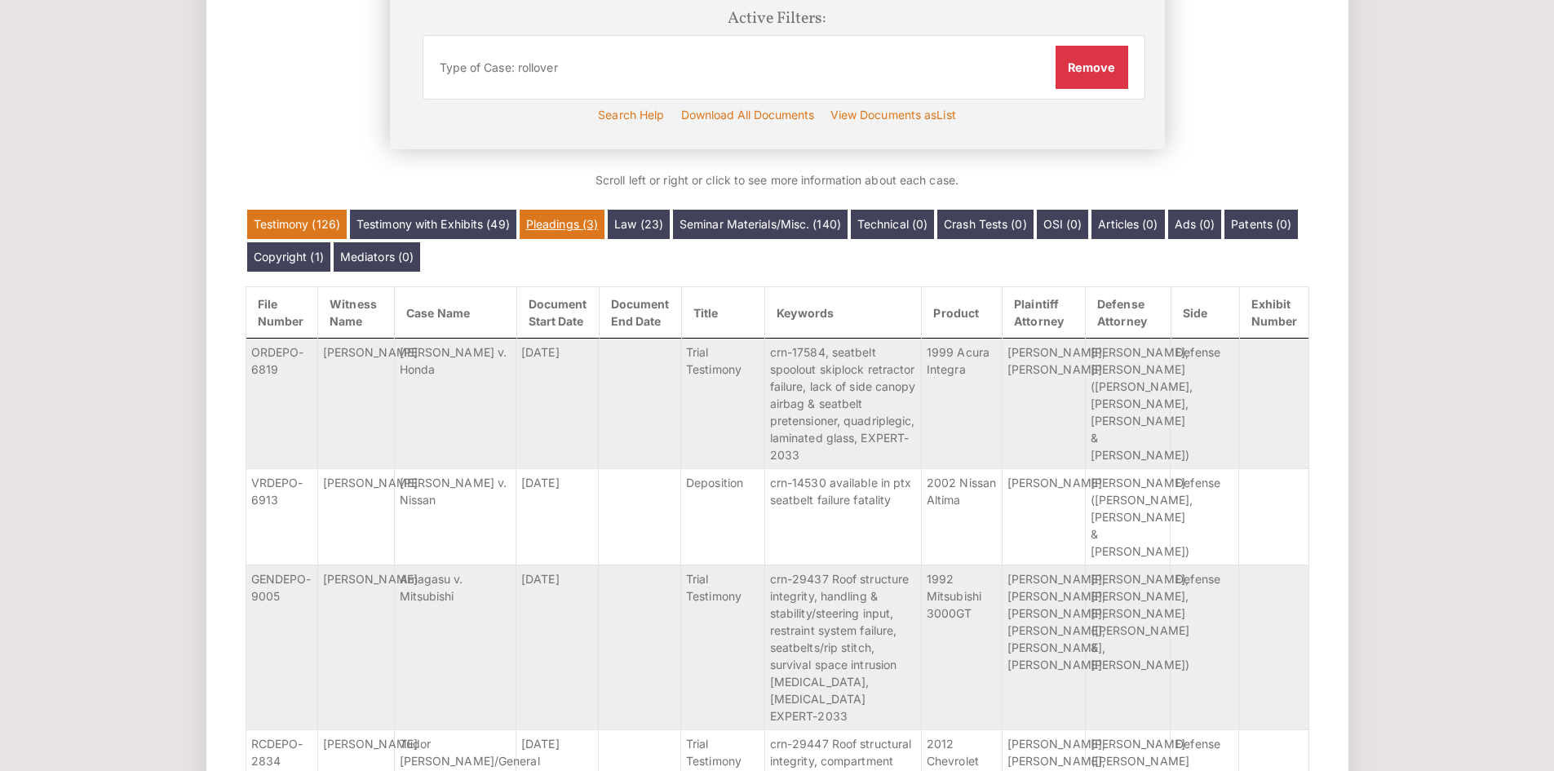
click at [600, 219] on link "Pleadings (3)" at bounding box center [562, 224] width 85 height 29
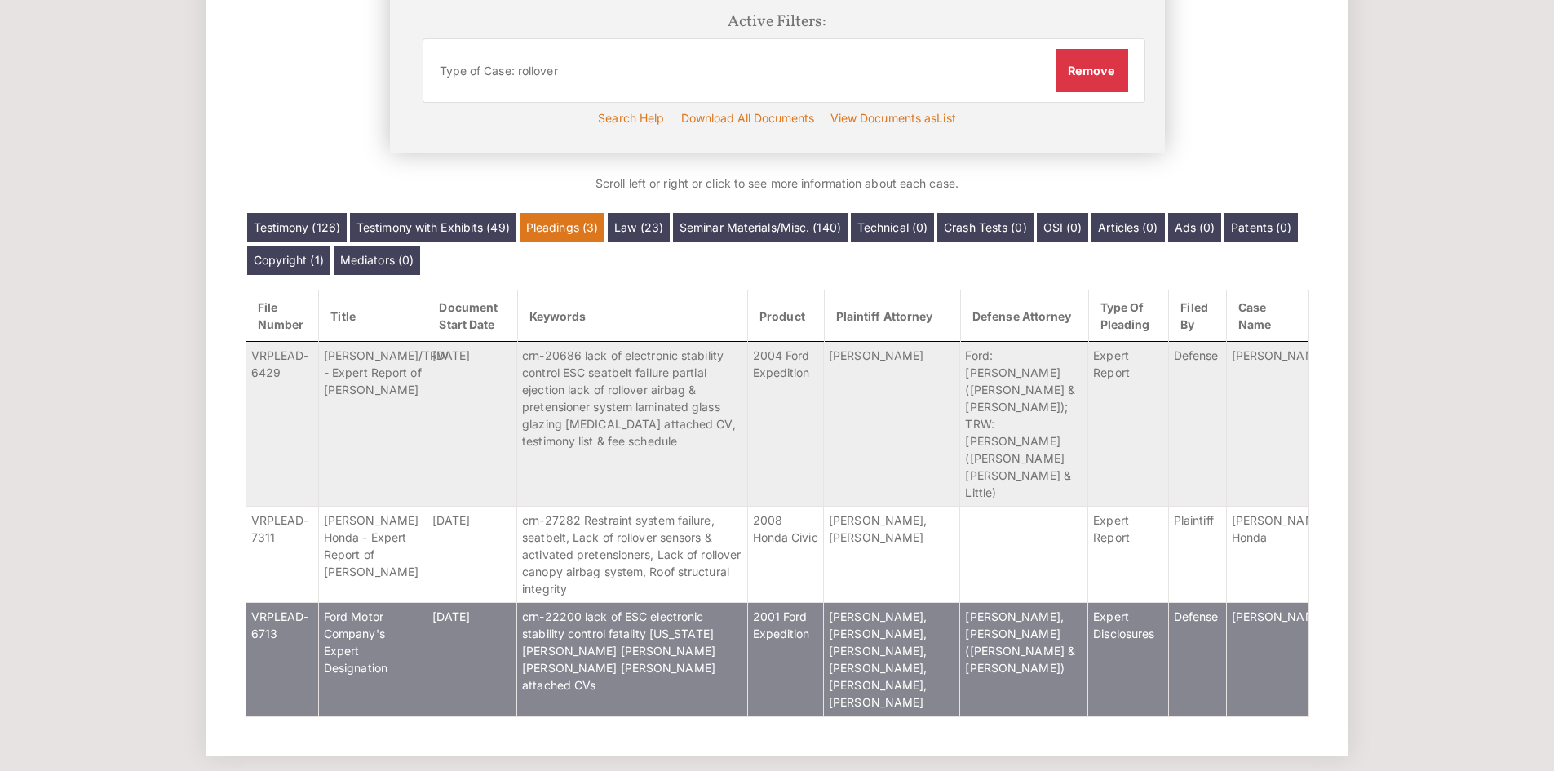
scroll to position [545, 0]
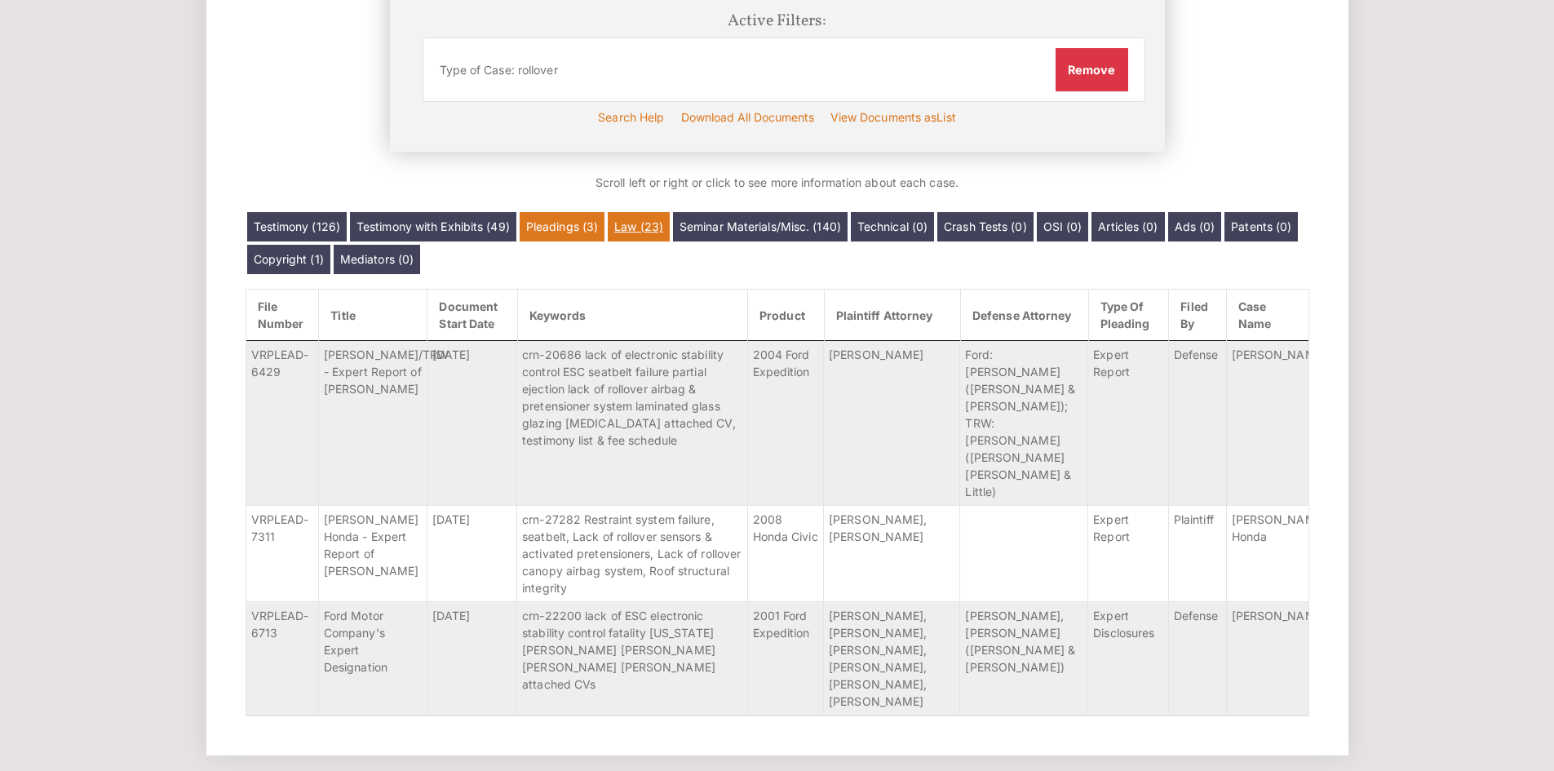
click at [629, 222] on link "Law (23)" at bounding box center [639, 226] width 62 height 29
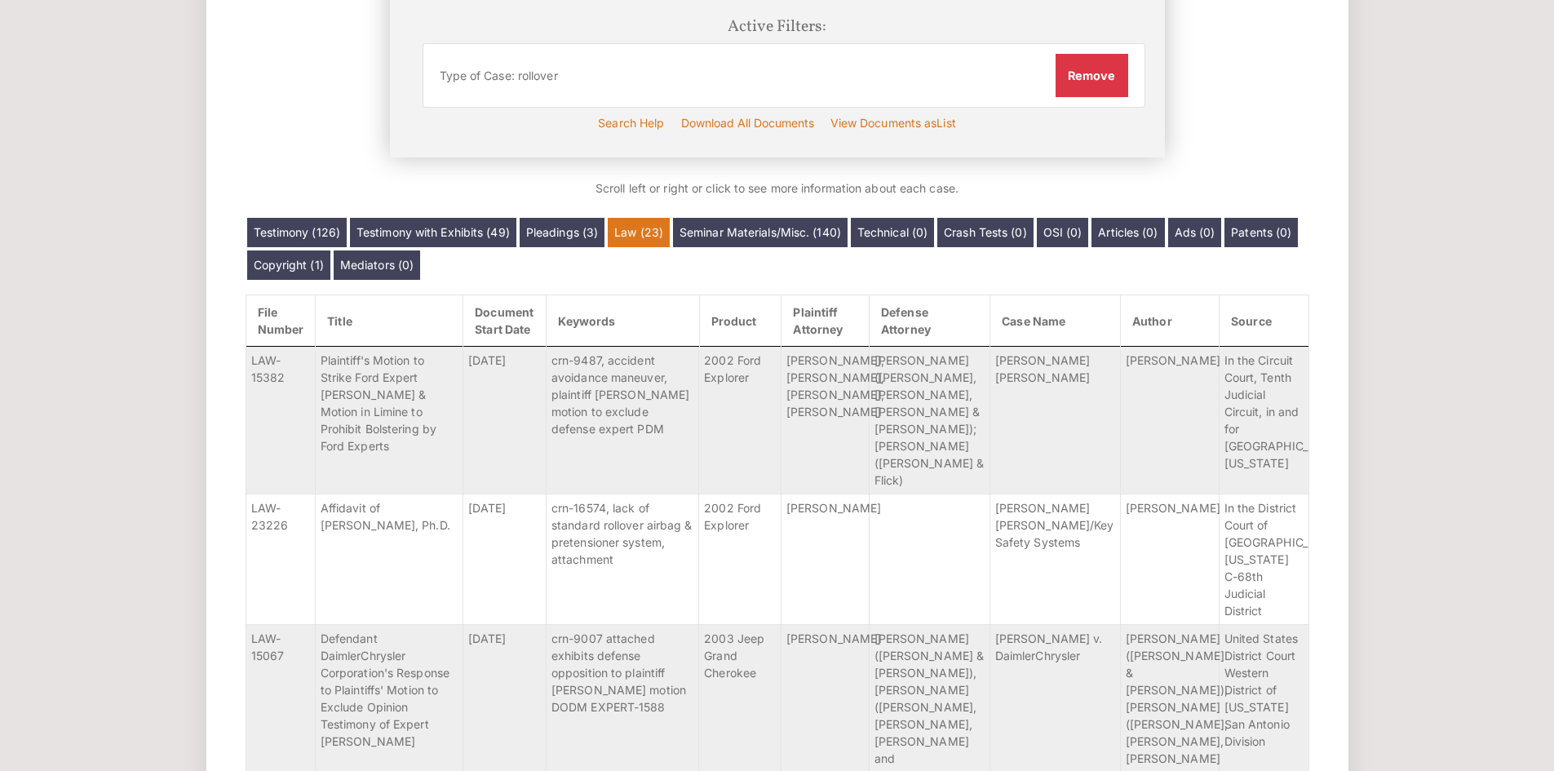
scroll to position [0, 0]
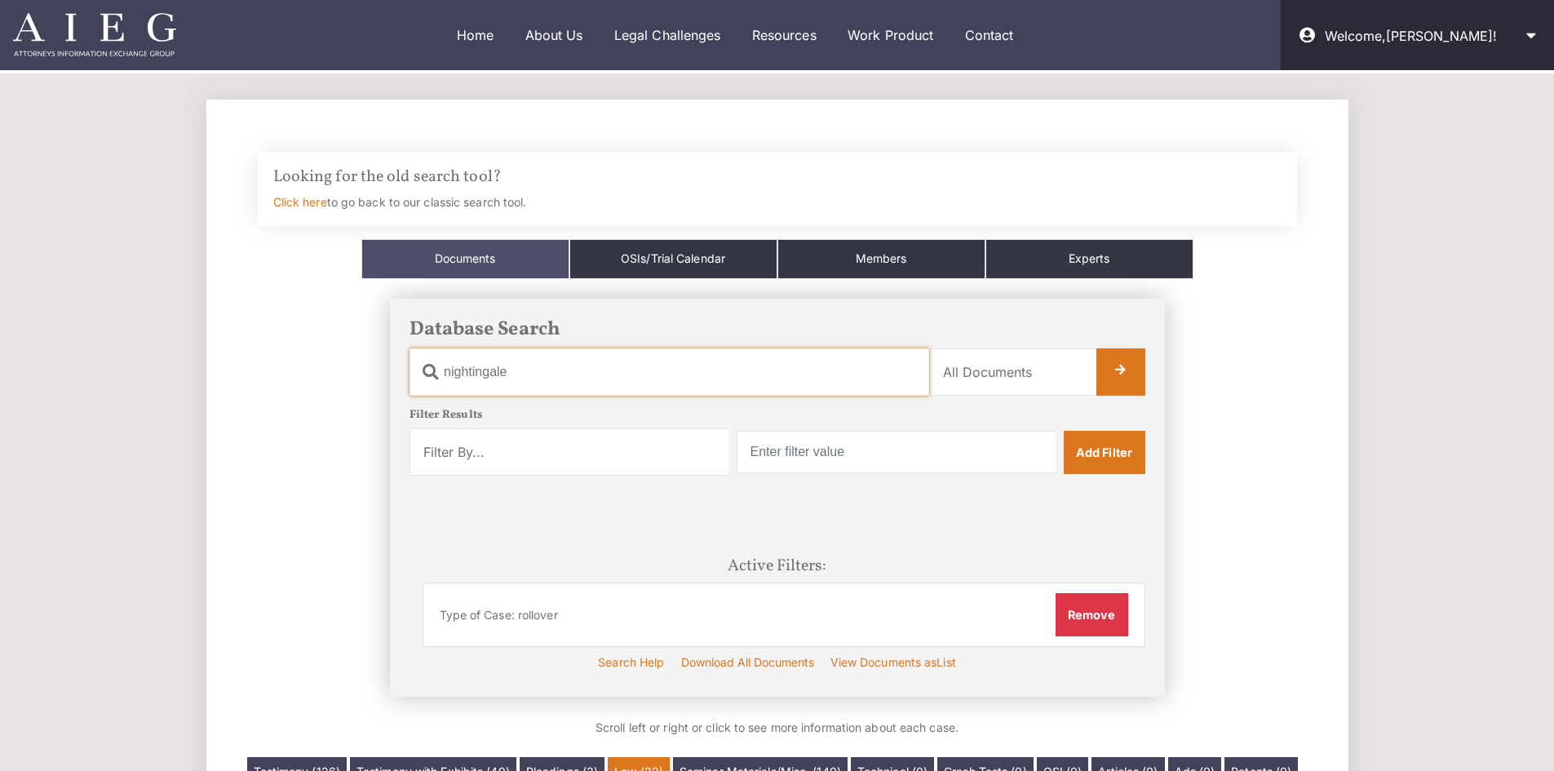
click at [564, 382] on input "nightingale" at bounding box center [669, 371] width 520 height 47
type input "malibu"
click at [1112, 360] on link at bounding box center [1120, 371] width 49 height 47
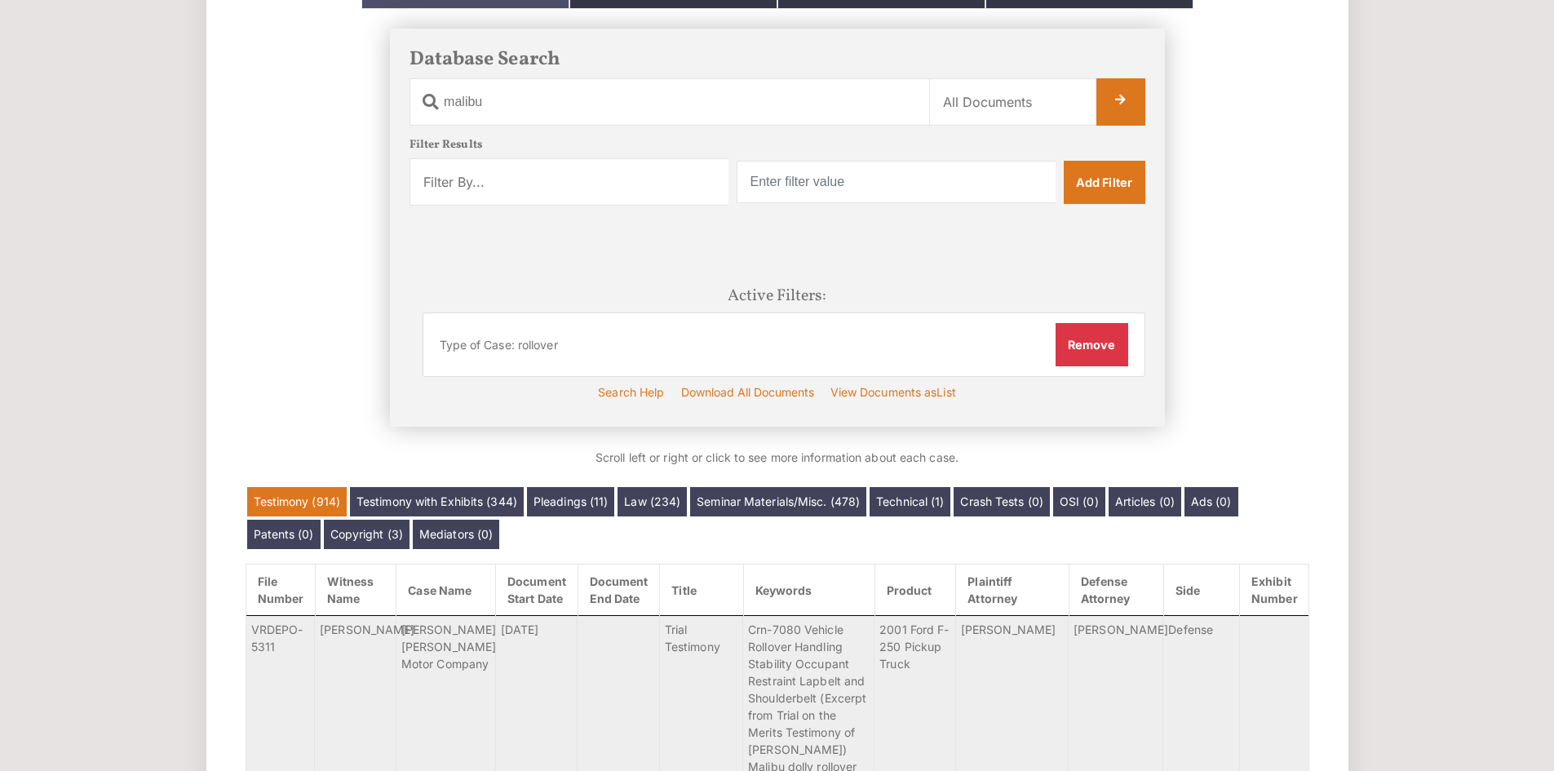
scroll to position [271, 0]
click at [932, 507] on link "Technical (1)" at bounding box center [909, 500] width 81 height 29
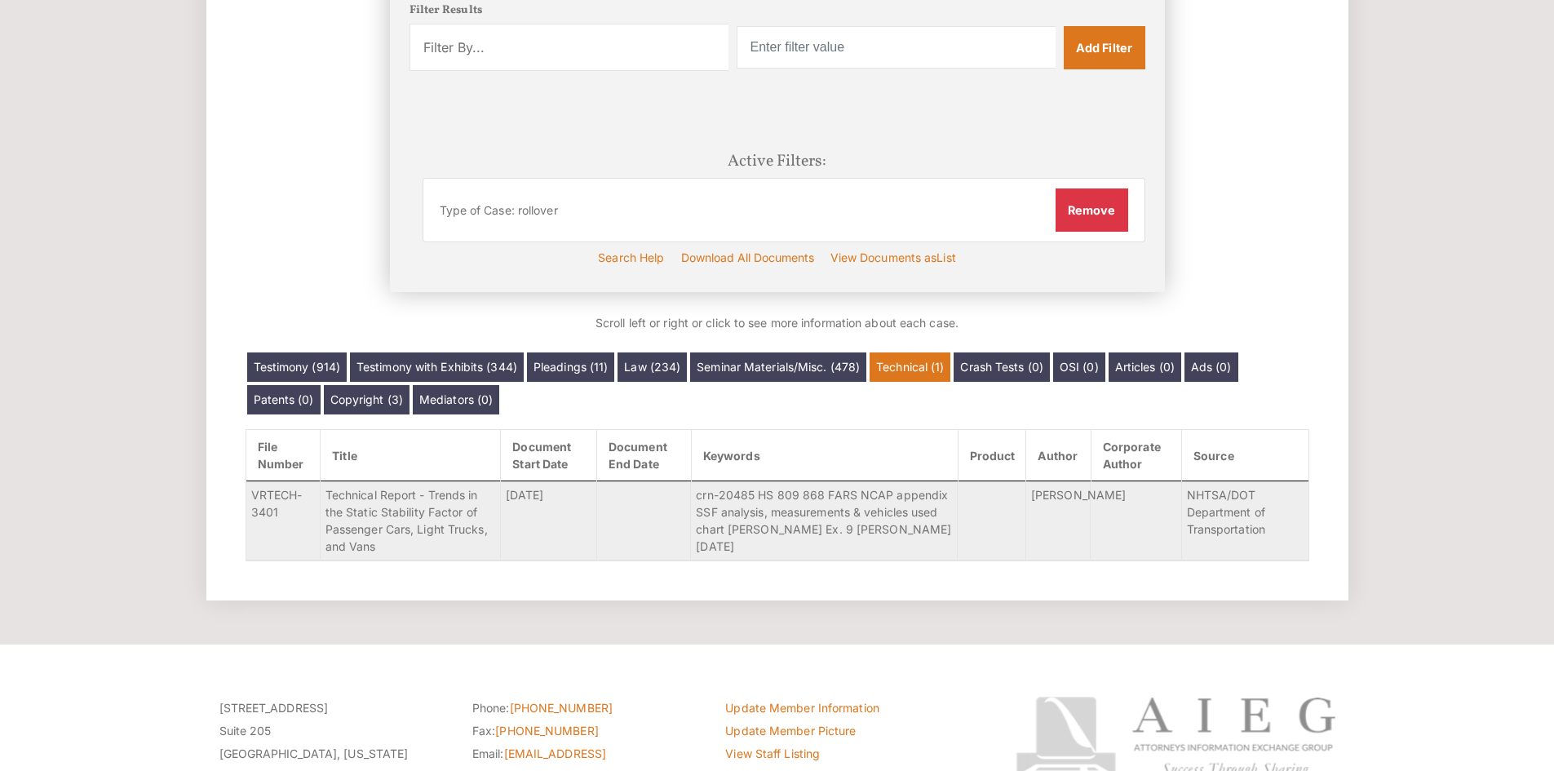
scroll to position [405, 0]
click at [837, 377] on link "Seminar Materials/Misc. (478)" at bounding box center [778, 366] width 176 height 29
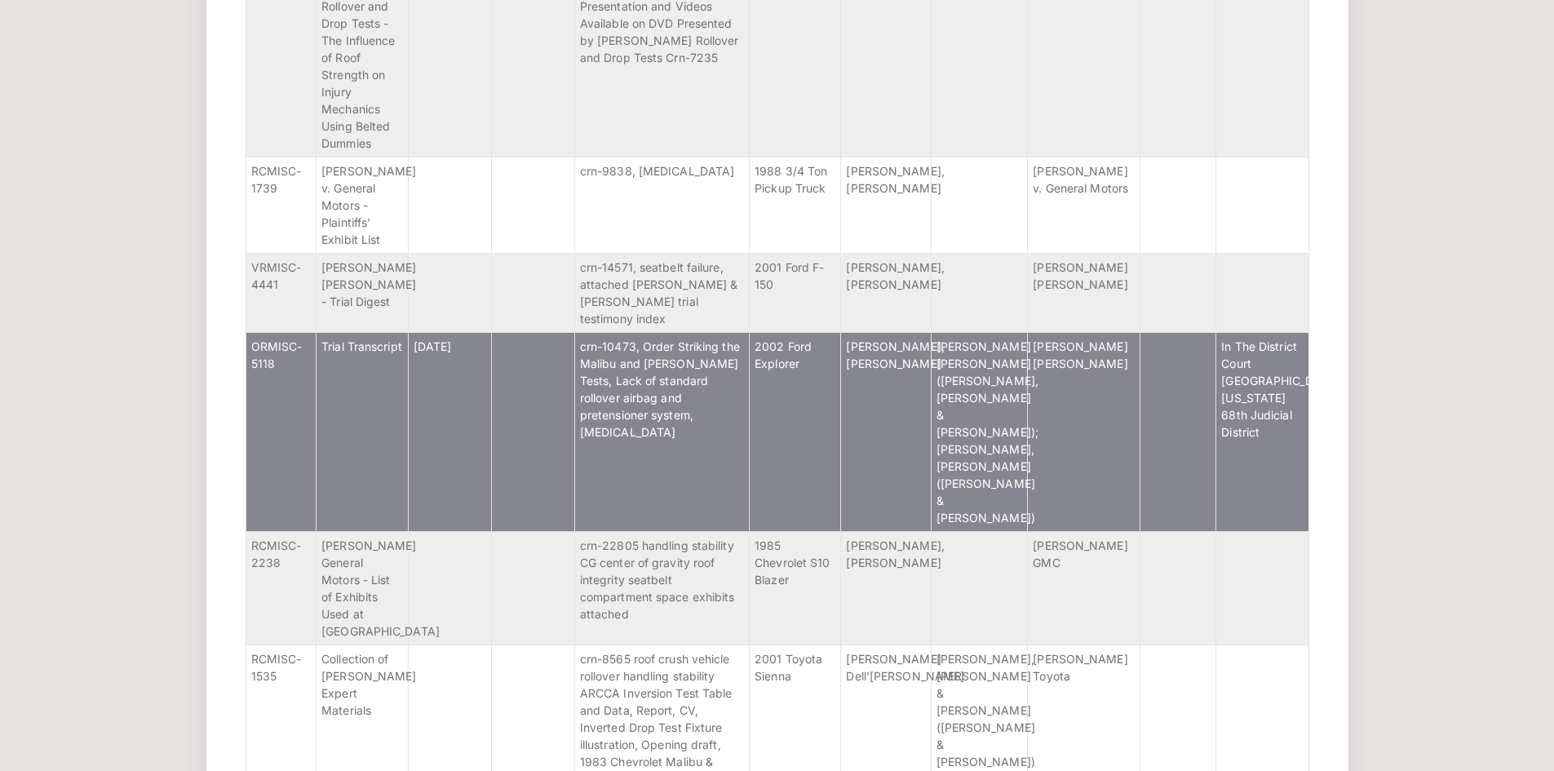
scroll to position [946, 0]
click at [386, 405] on td "Trial Transcript" at bounding box center [362, 429] width 92 height 199
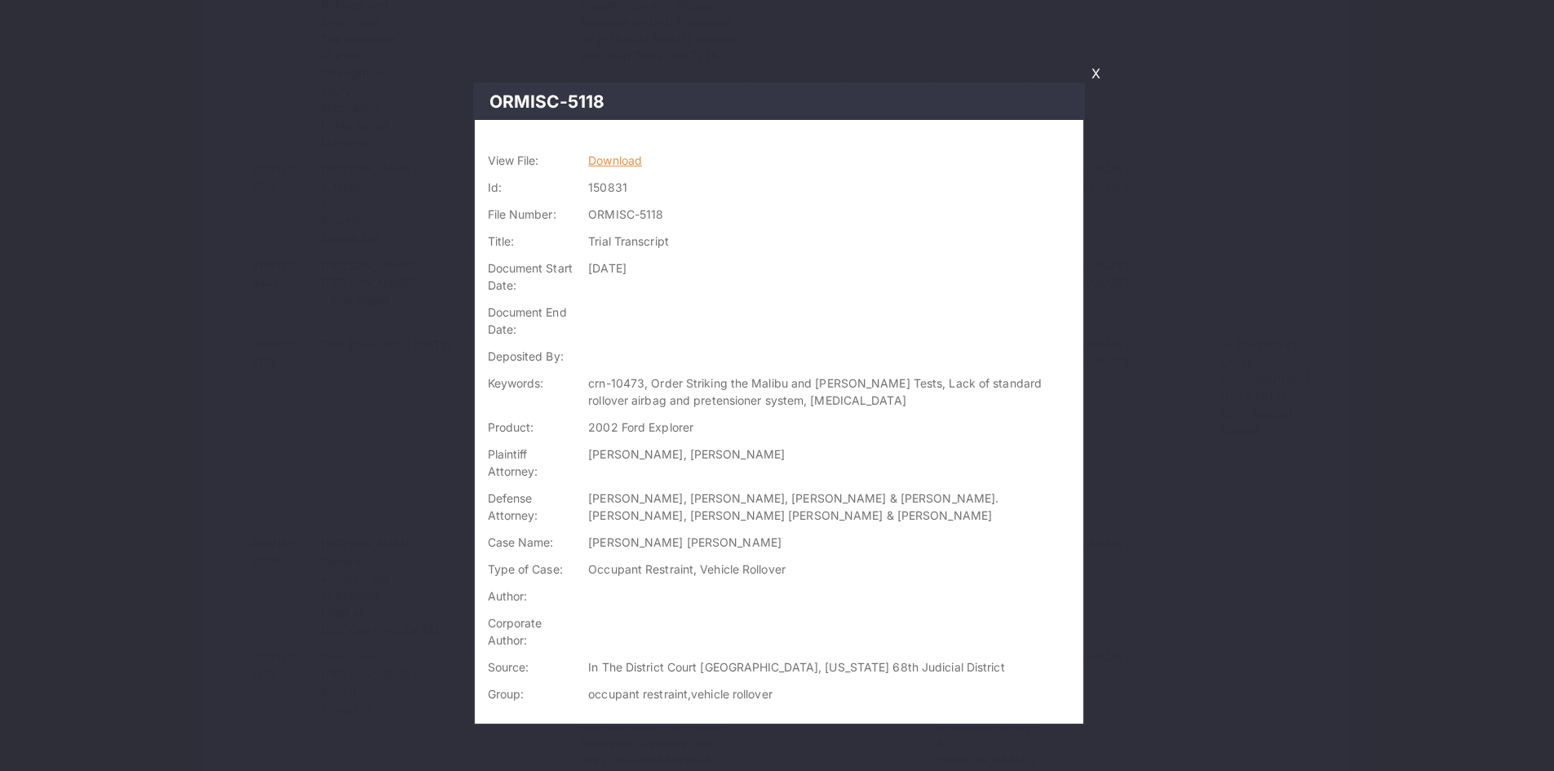
click at [625, 163] on link "Download" at bounding box center [615, 160] width 54 height 14
click at [1096, 72] on link "X" at bounding box center [1096, 74] width 22 height 28
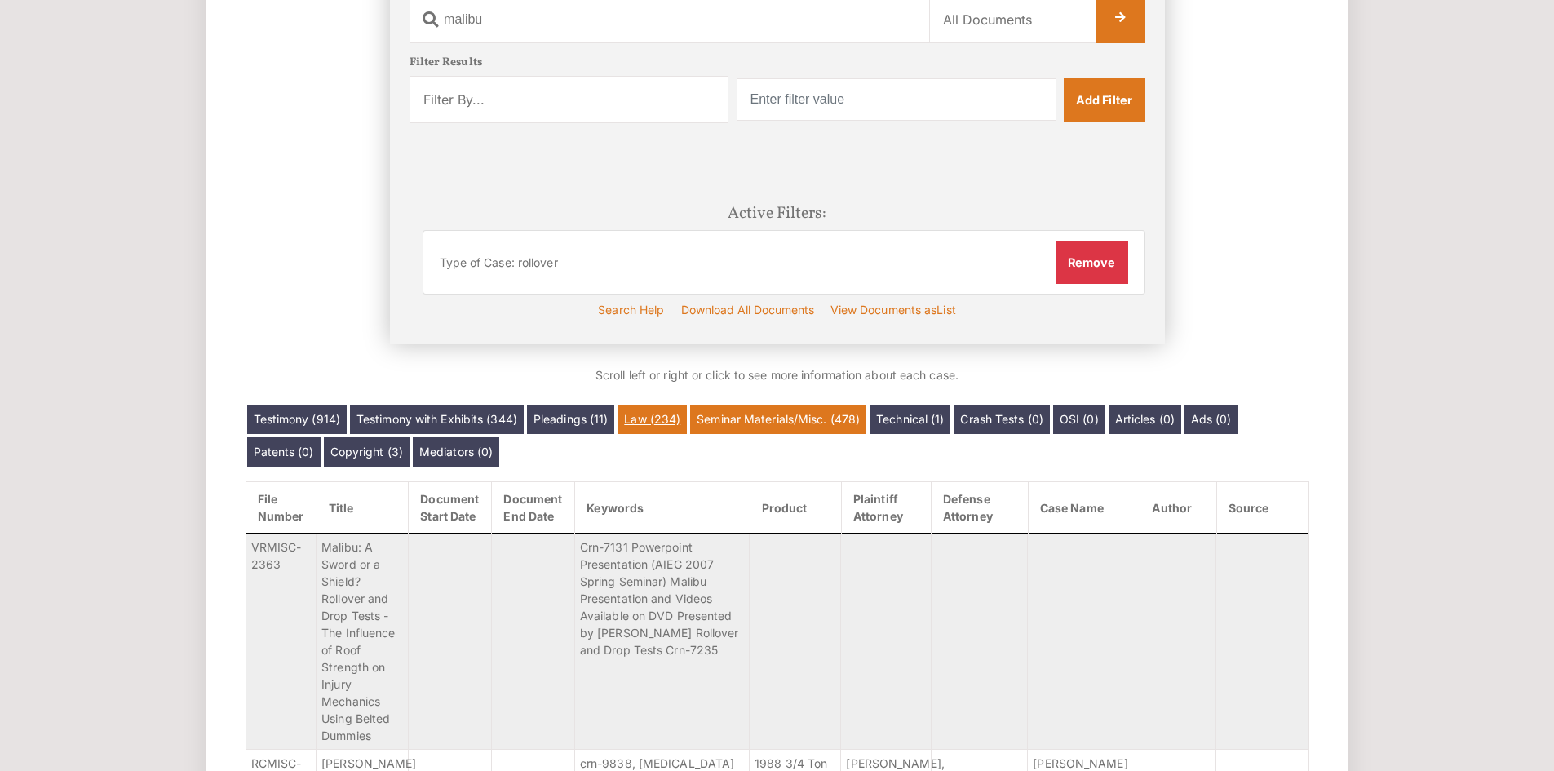
scroll to position [353, 0]
drag, startPoint x: 674, startPoint y: 426, endPoint x: 587, endPoint y: 473, distance: 98.6
click at [674, 426] on link "Law (234)" at bounding box center [651, 418] width 69 height 29
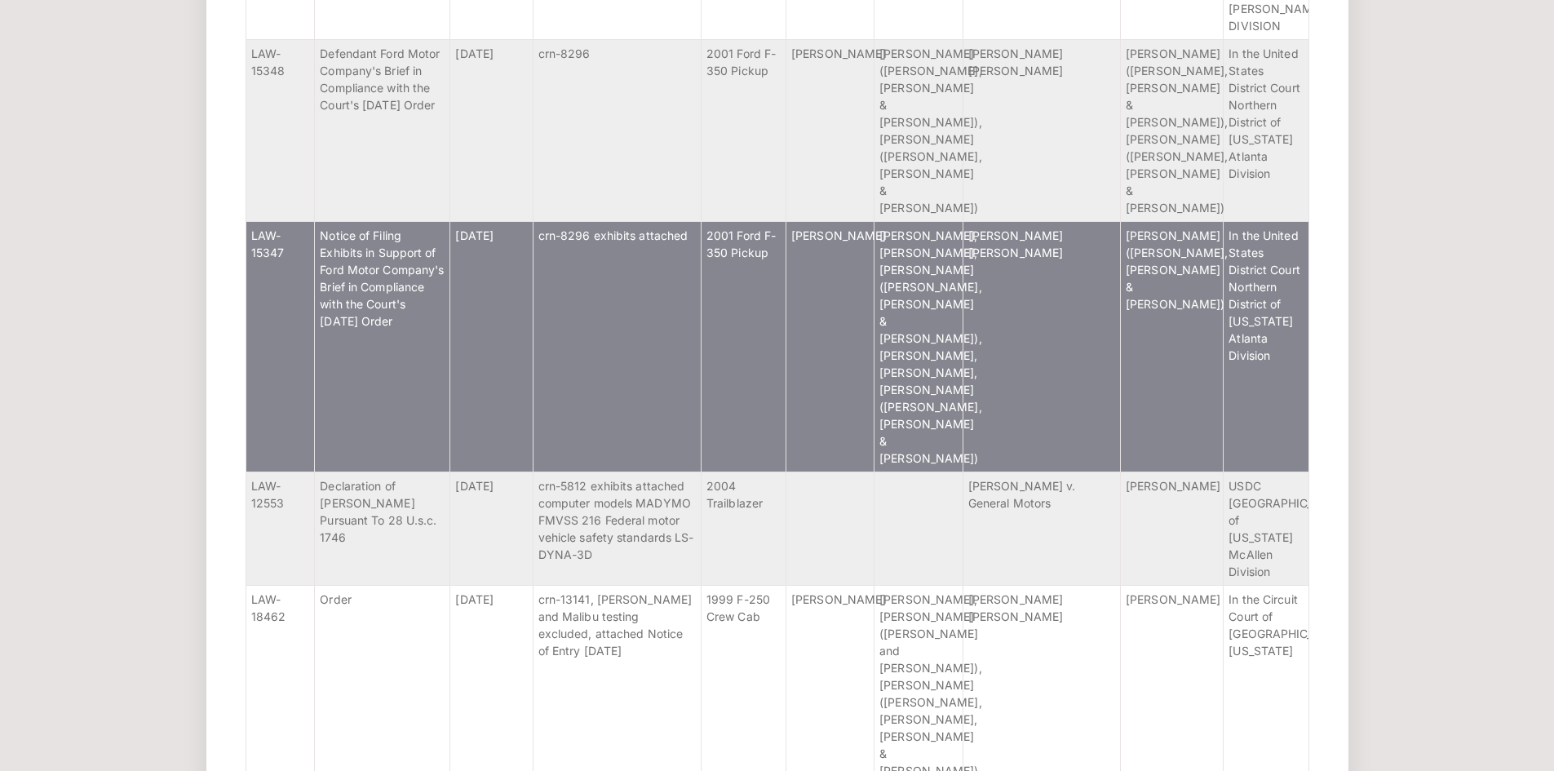
scroll to position [5380, 0]
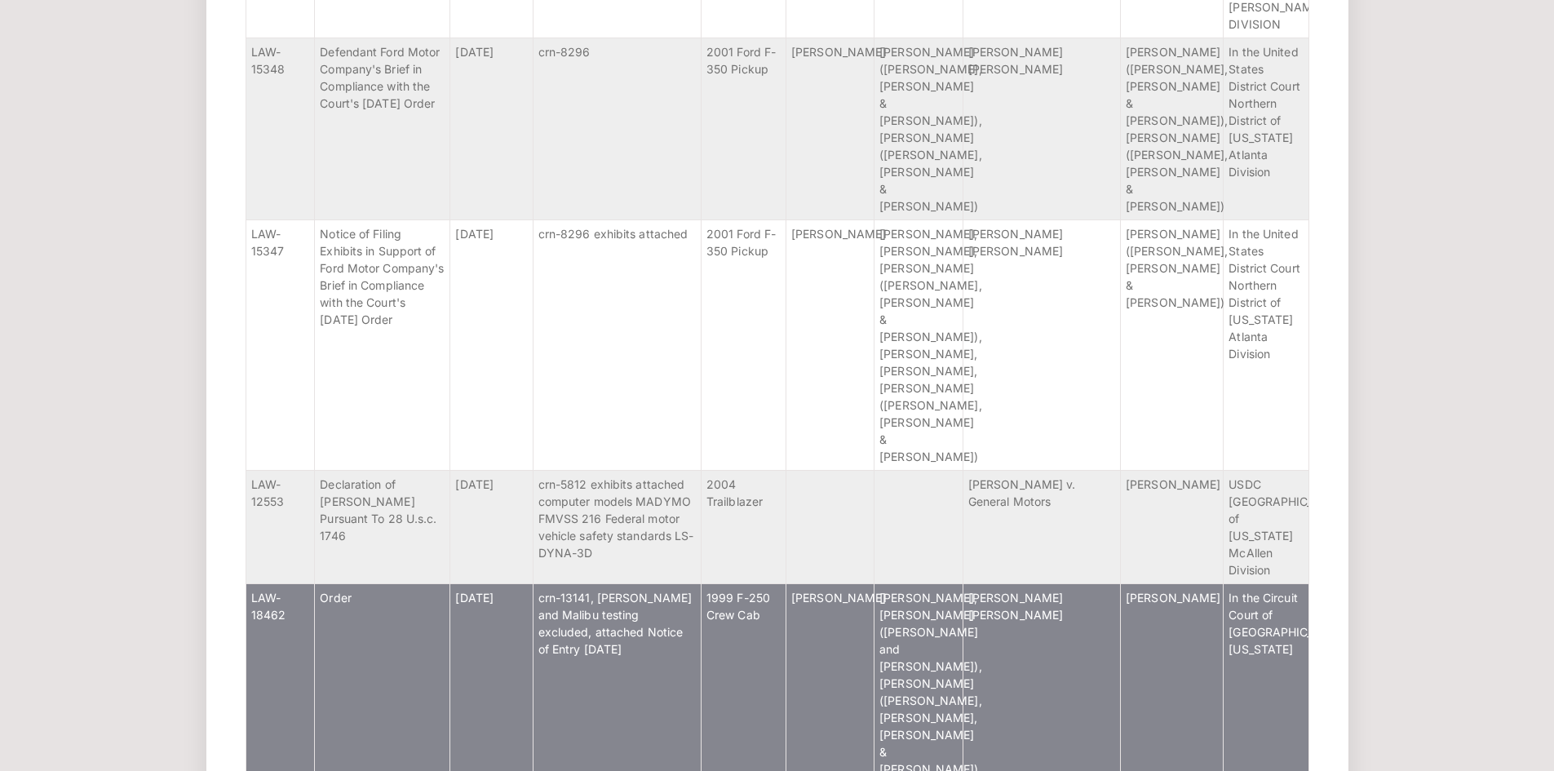
click at [449, 583] on td "Order" at bounding box center [382, 742] width 135 height 319
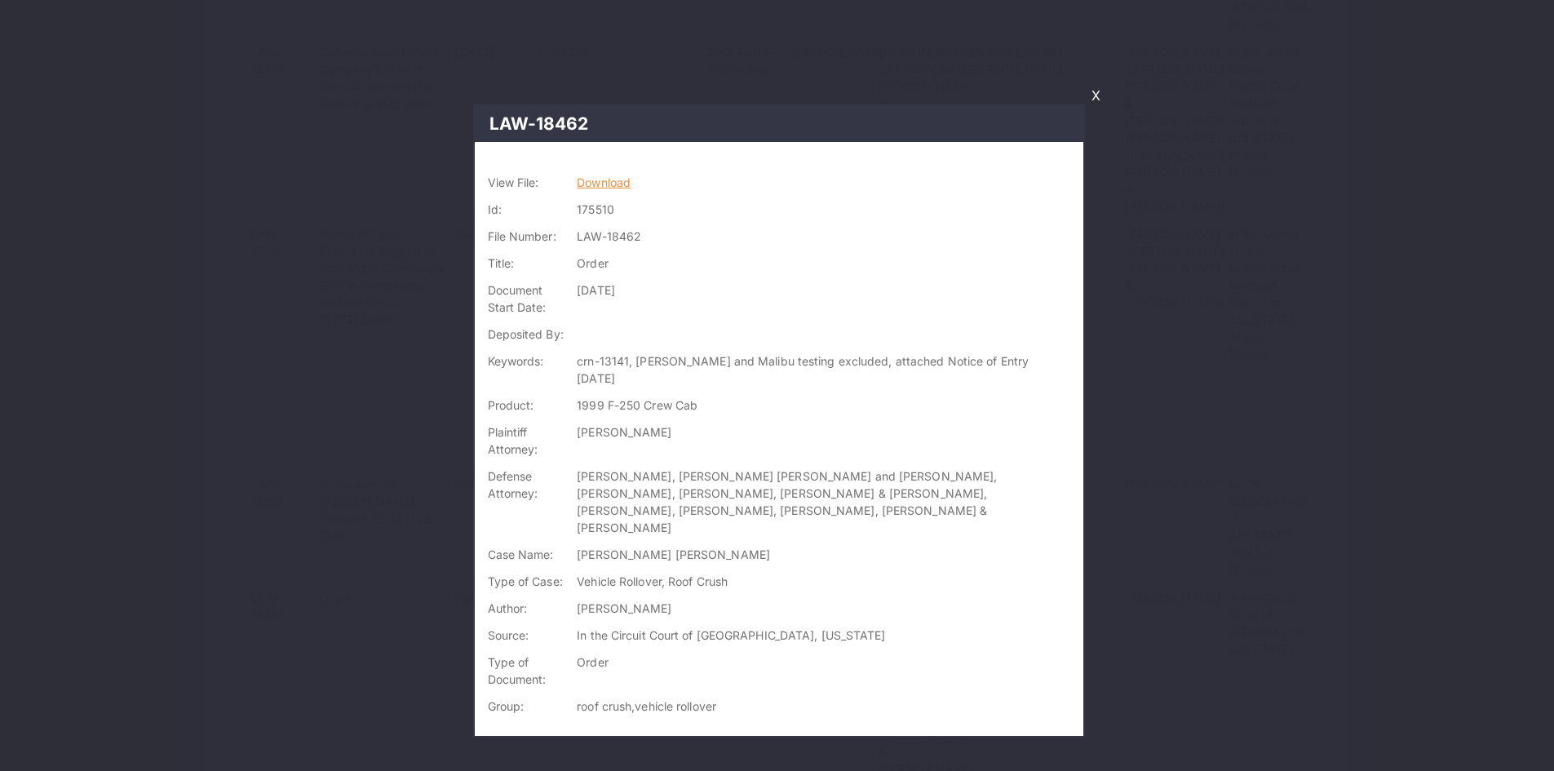
click at [631, 178] on link "Download" at bounding box center [604, 182] width 54 height 14
click at [1108, 79] on div at bounding box center [777, 385] width 1554 height 771
click at [1096, 86] on link "X" at bounding box center [1096, 96] width 22 height 28
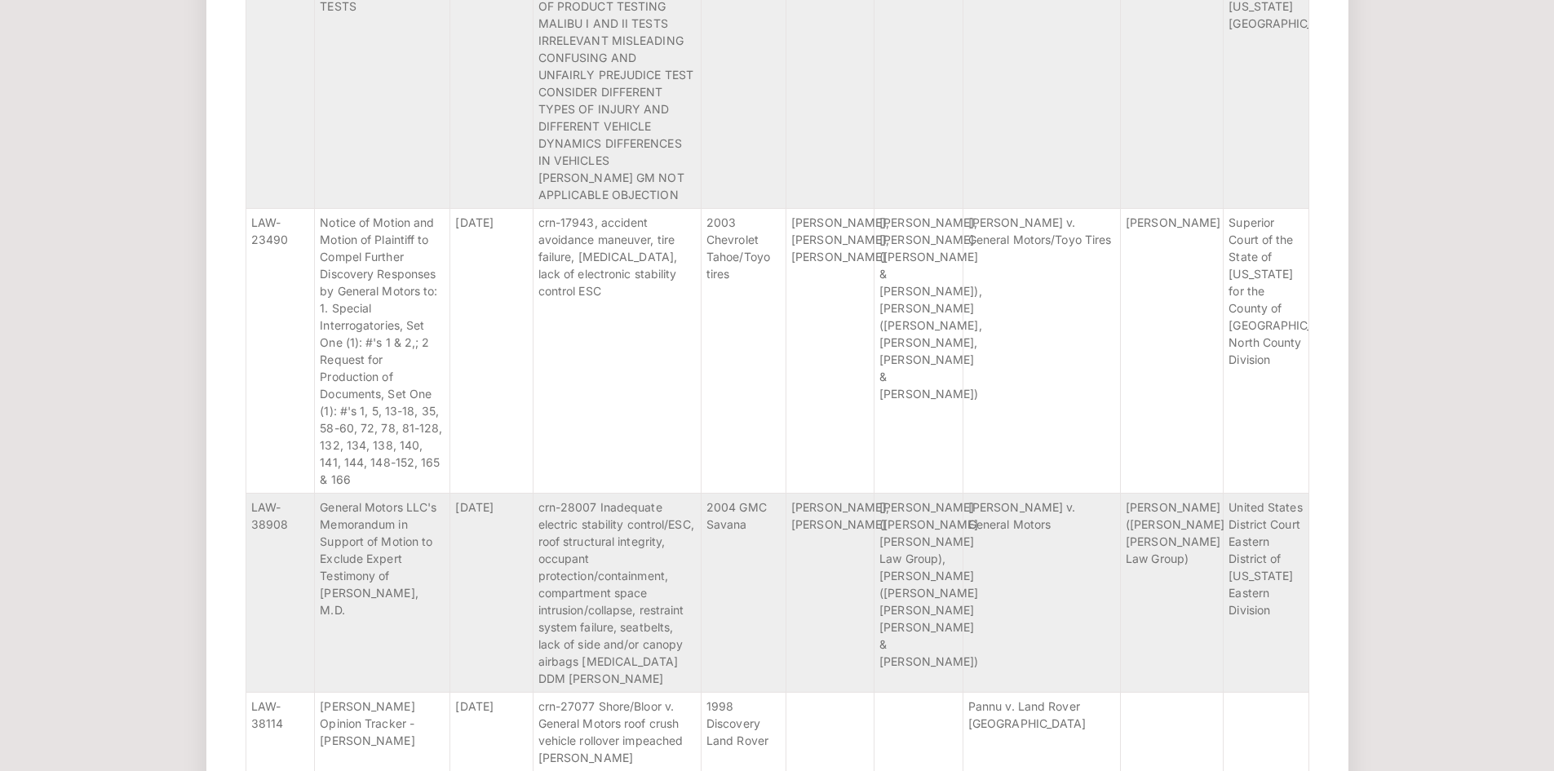
scroll to position [1249, 0]
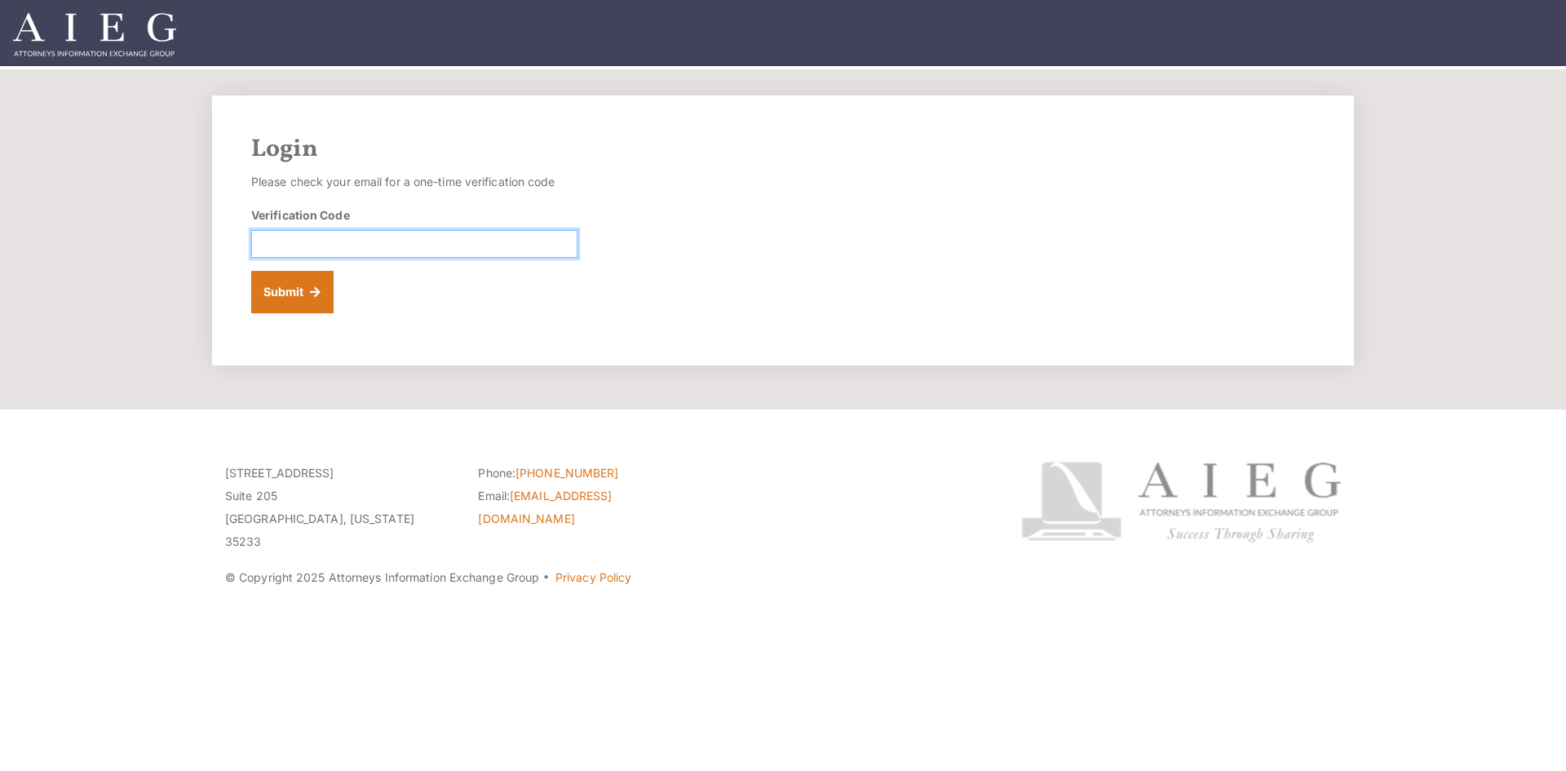
click at [307, 247] on input "Verification Code" at bounding box center [414, 244] width 326 height 28
paste input "852527"
type input "852527"
click at [305, 293] on button "Submit" at bounding box center [292, 292] width 82 height 42
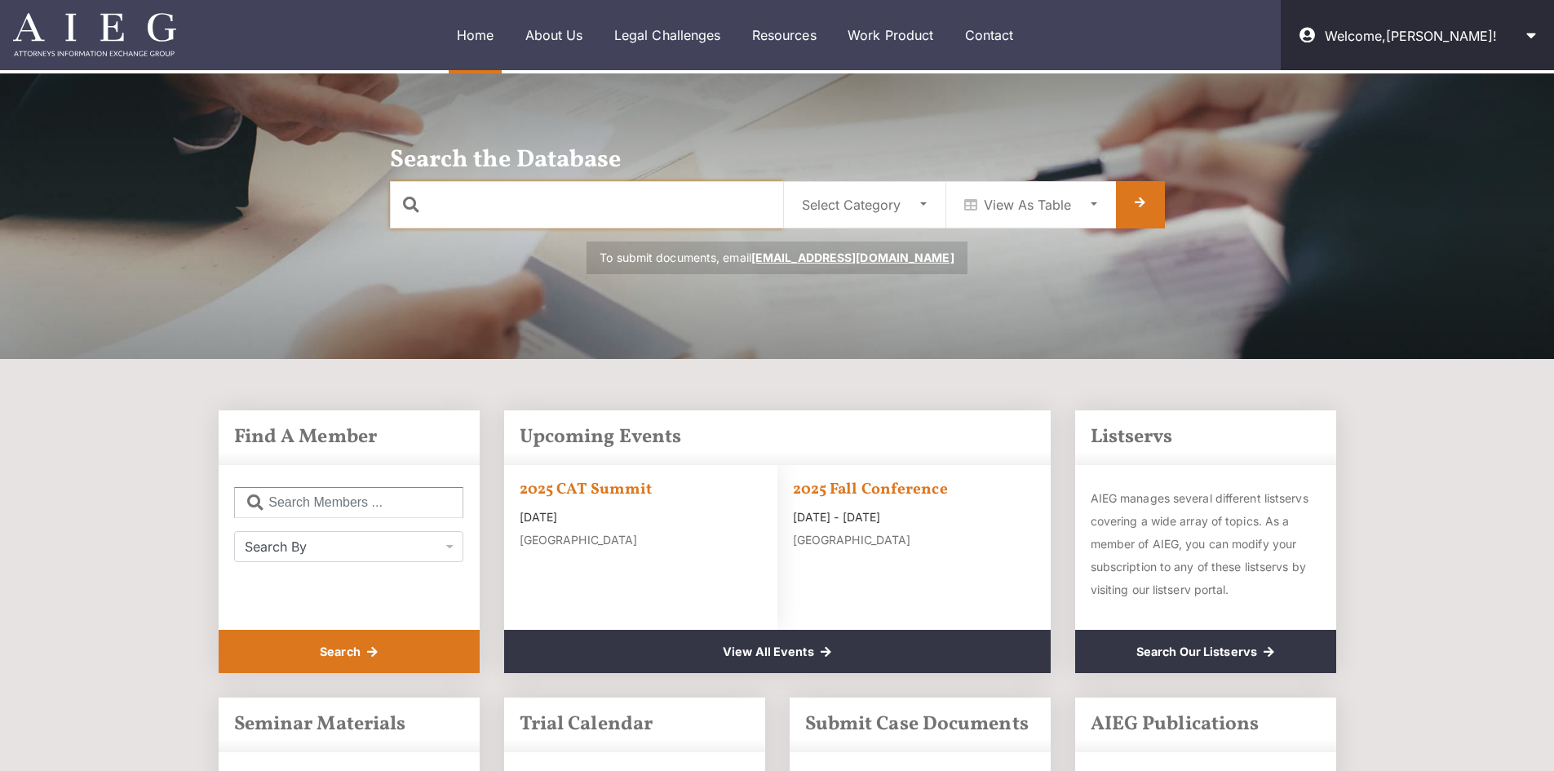
click at [537, 210] on input "text" at bounding box center [586, 204] width 393 height 47
type input "[PERSON_NAME]"
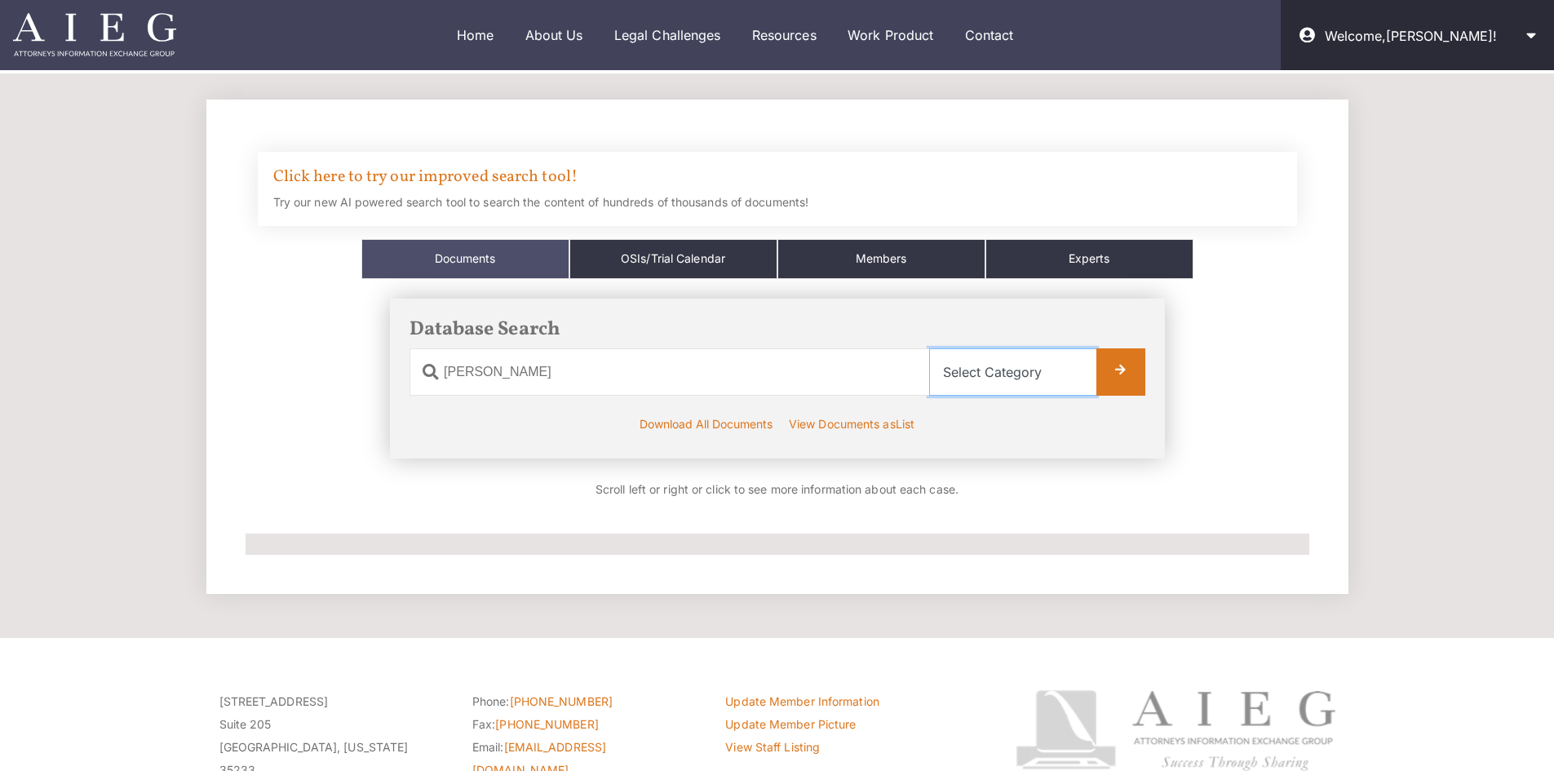
click at [1068, 378] on select "Select Category All Documents Ads Articles Copyright Crash Tests Law Mediators …" at bounding box center [1012, 371] width 167 height 47
select select "all"
click at [929, 348] on select "Select Category All Documents Ads Articles Copyright Crash Tests Law Mediators …" at bounding box center [1012, 371] width 167 height 47
click at [1126, 375] on link at bounding box center [1120, 371] width 49 height 47
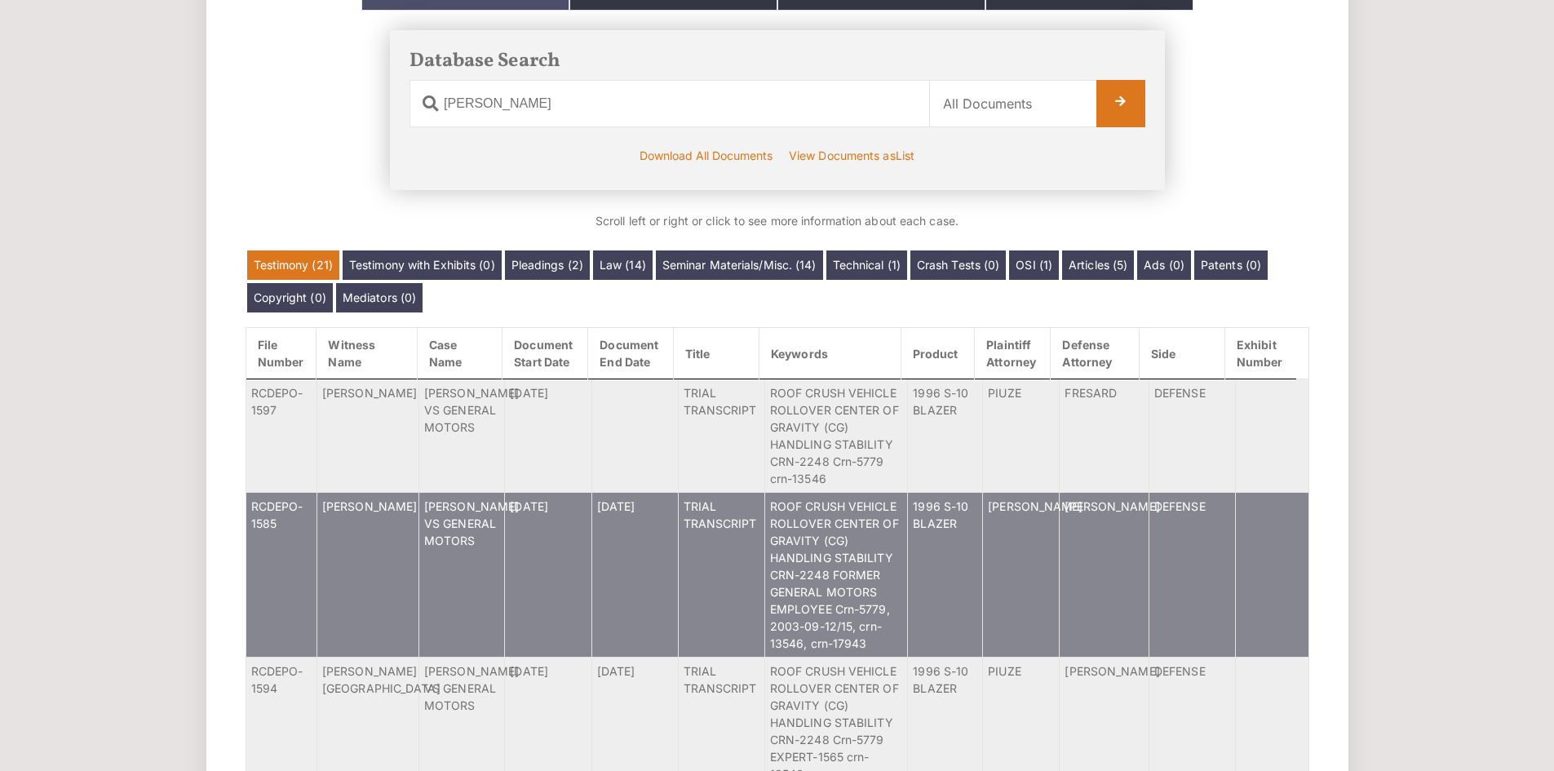
scroll to position [270, 0]
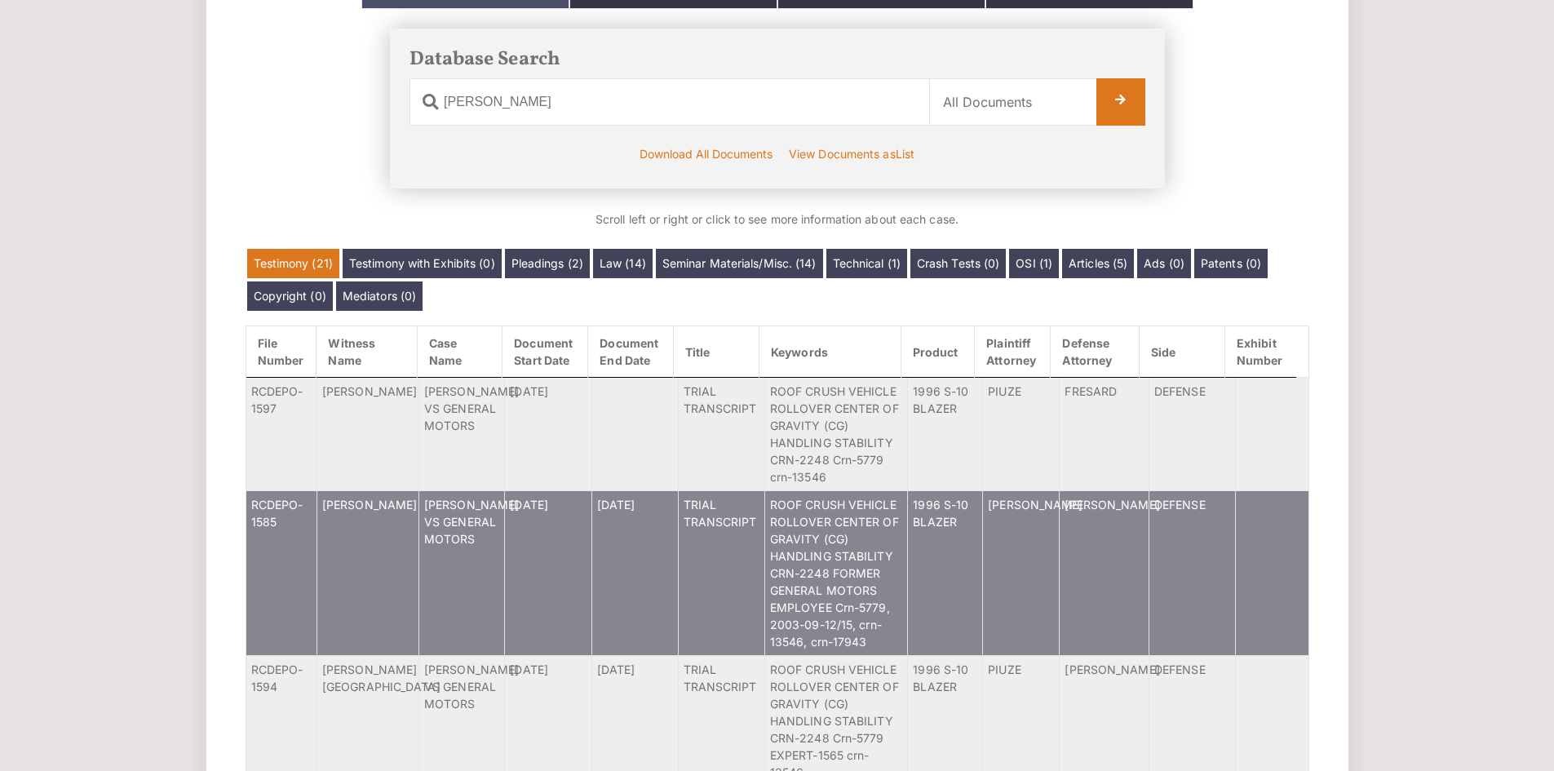
click at [413, 570] on td "[PERSON_NAME]" at bounding box center [367, 572] width 102 height 165
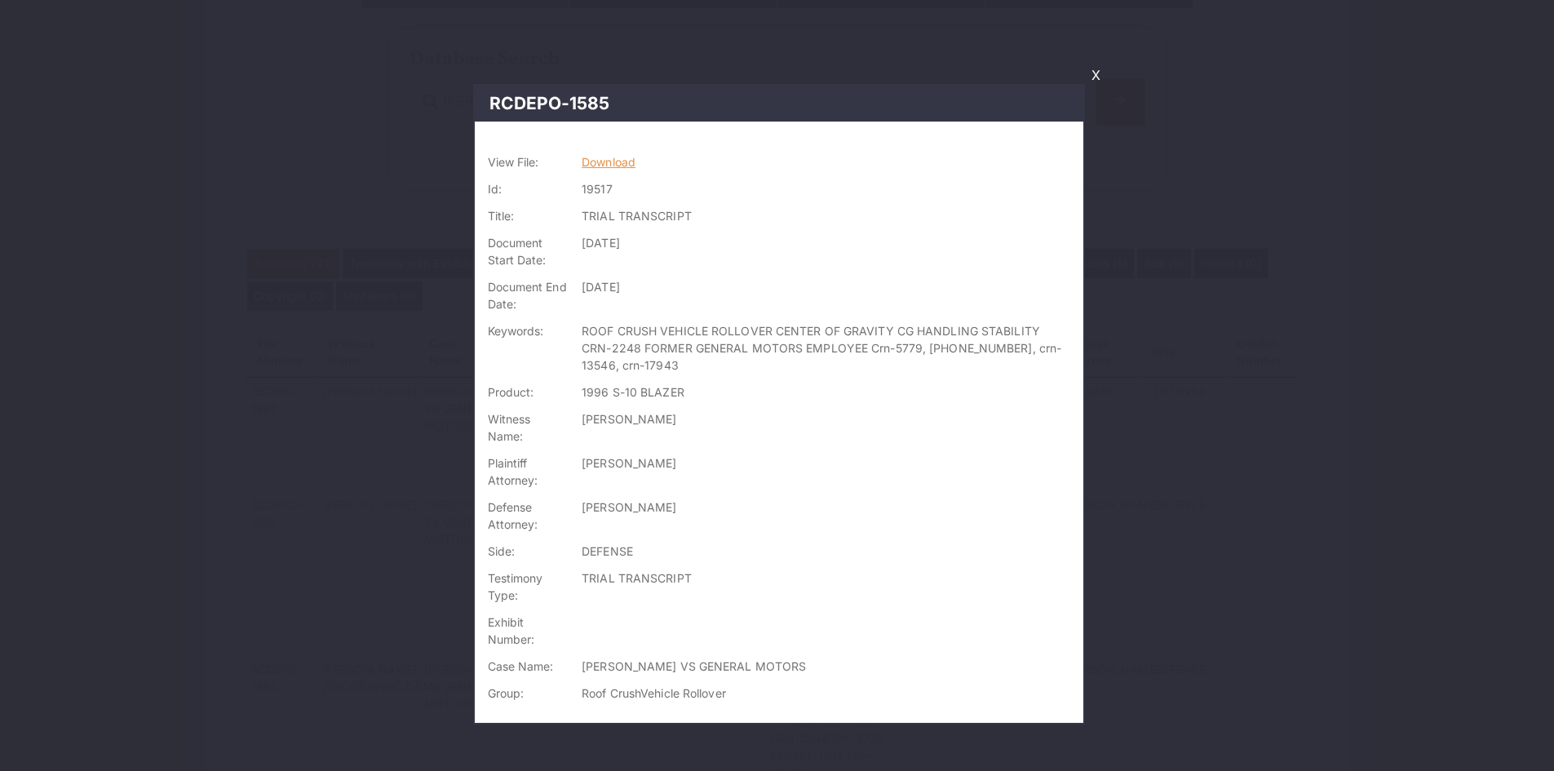
click at [616, 162] on link "Download" at bounding box center [609, 162] width 54 height 14
click at [1093, 75] on link "X" at bounding box center [1096, 75] width 22 height 28
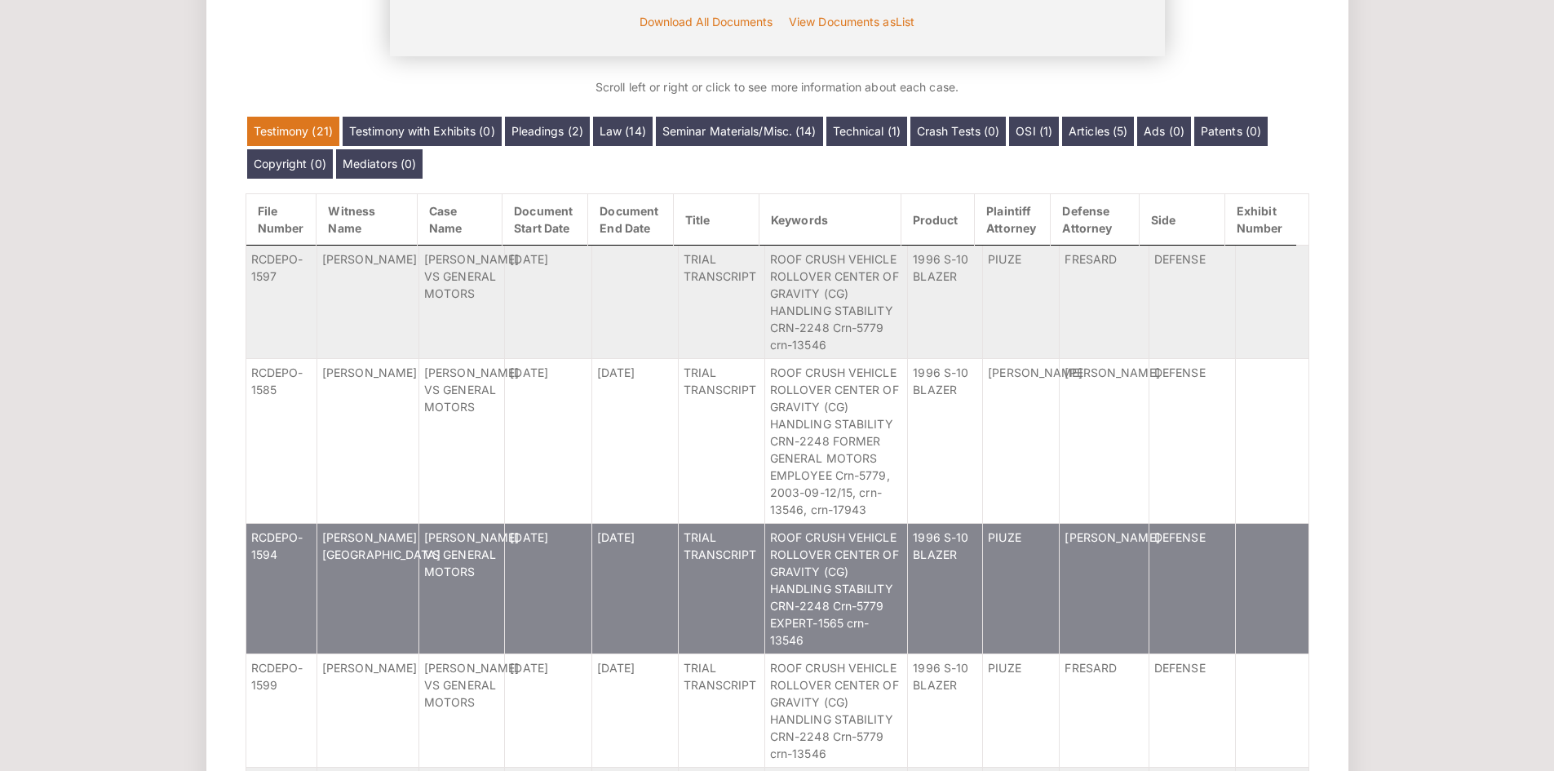
click at [405, 604] on td "[PERSON_NAME][GEOGRAPHIC_DATA]" at bounding box center [367, 588] width 102 height 131
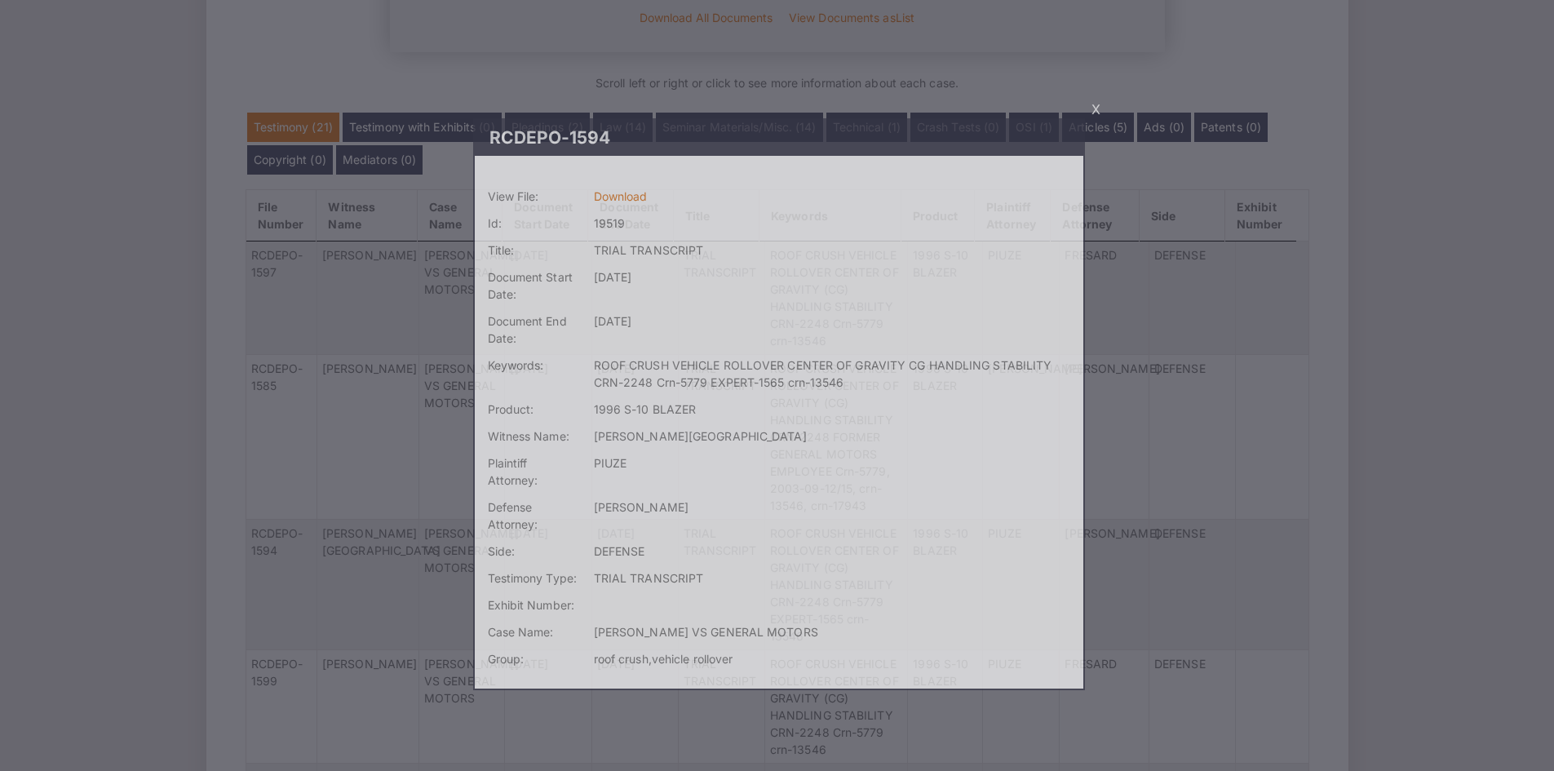
scroll to position [407, 0]
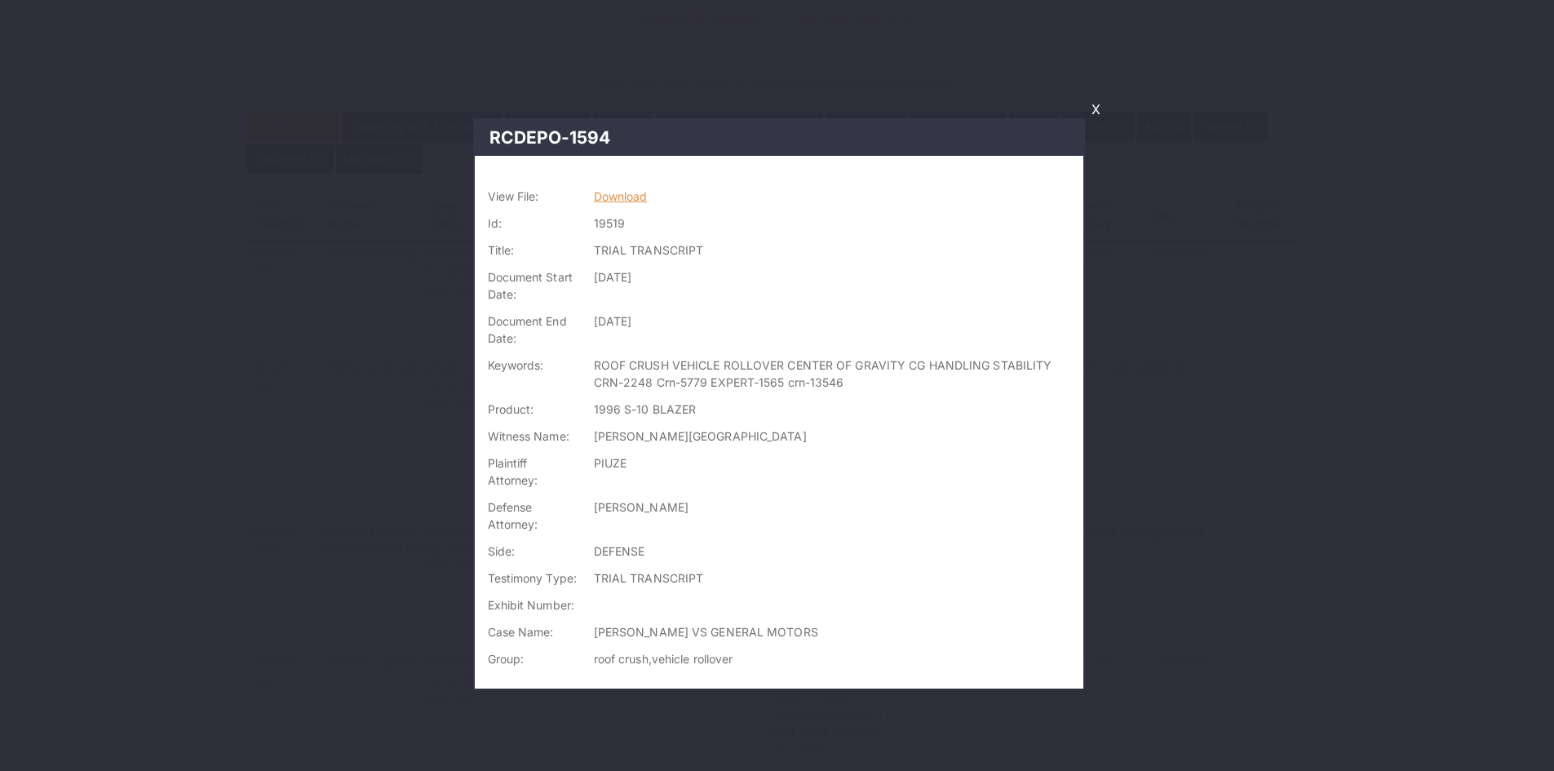
click at [631, 197] on link "Download" at bounding box center [621, 196] width 54 height 14
click at [1100, 107] on link "X" at bounding box center [1096, 109] width 22 height 28
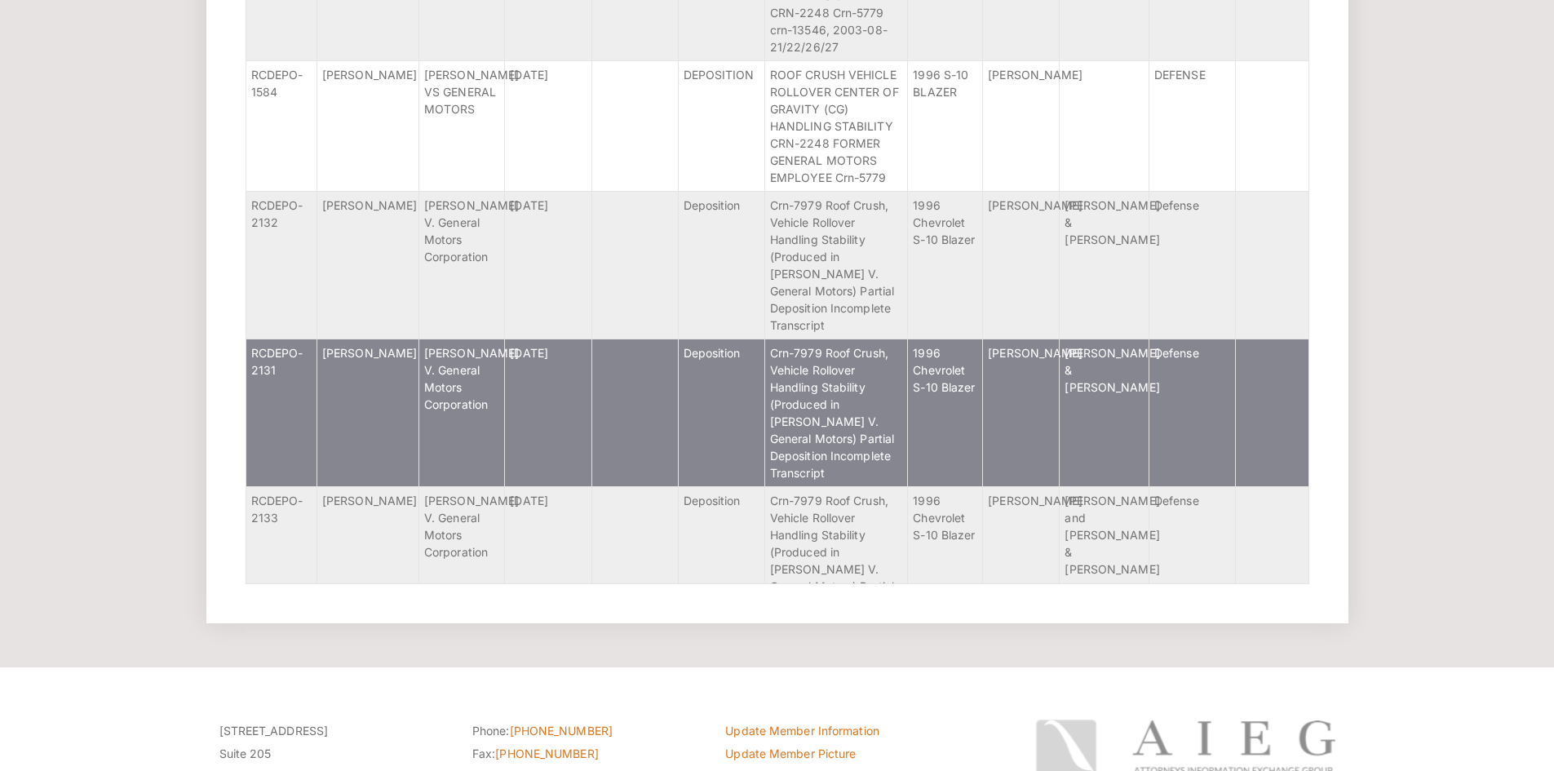
scroll to position [665, 0]
click at [432, 406] on td "[PERSON_NAME] V. General Motors Corporation" at bounding box center [461, 412] width 86 height 148
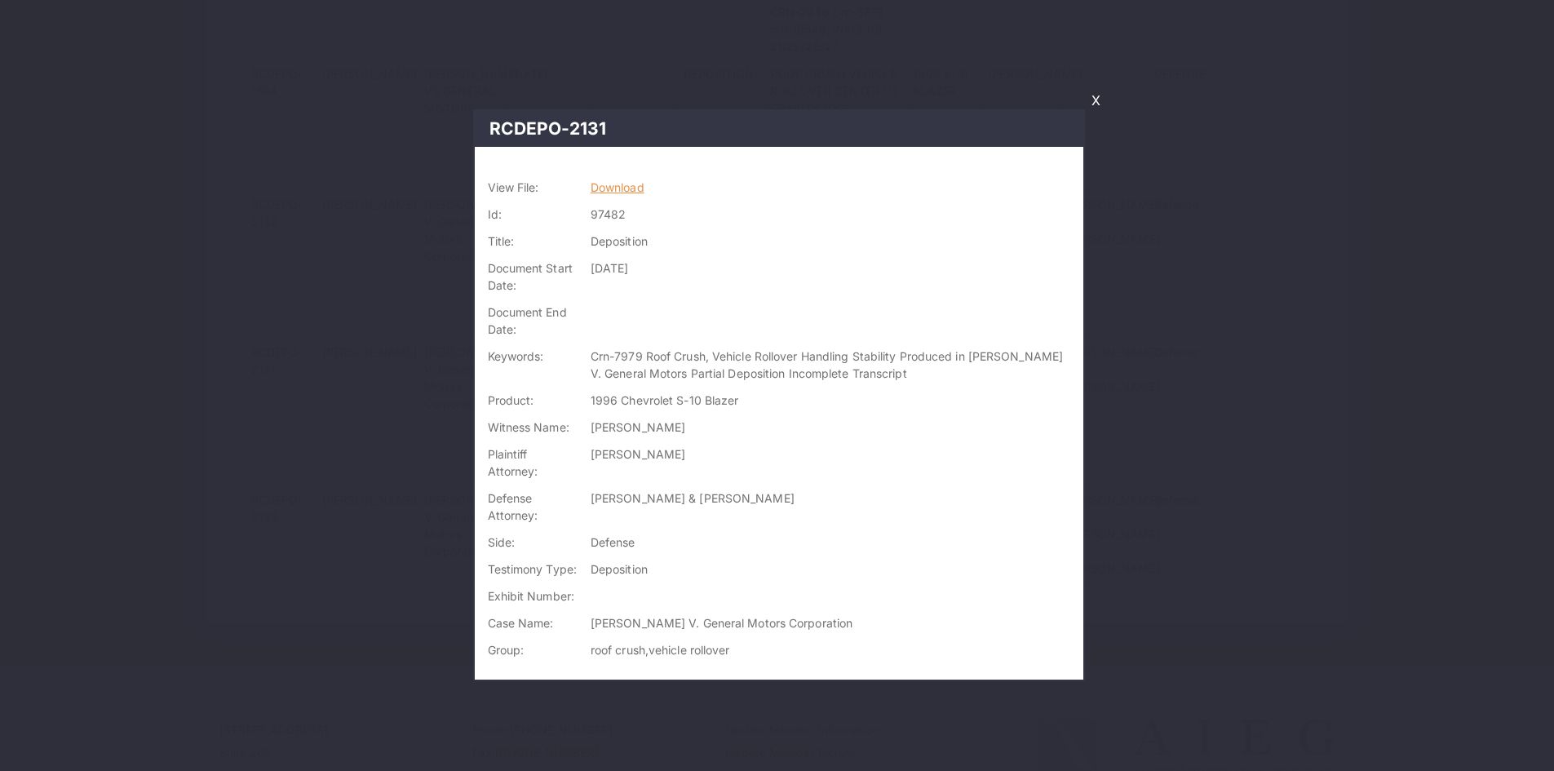
click at [634, 186] on link "Download" at bounding box center [618, 187] width 54 height 14
click at [1097, 105] on link "X" at bounding box center [1096, 100] width 22 height 28
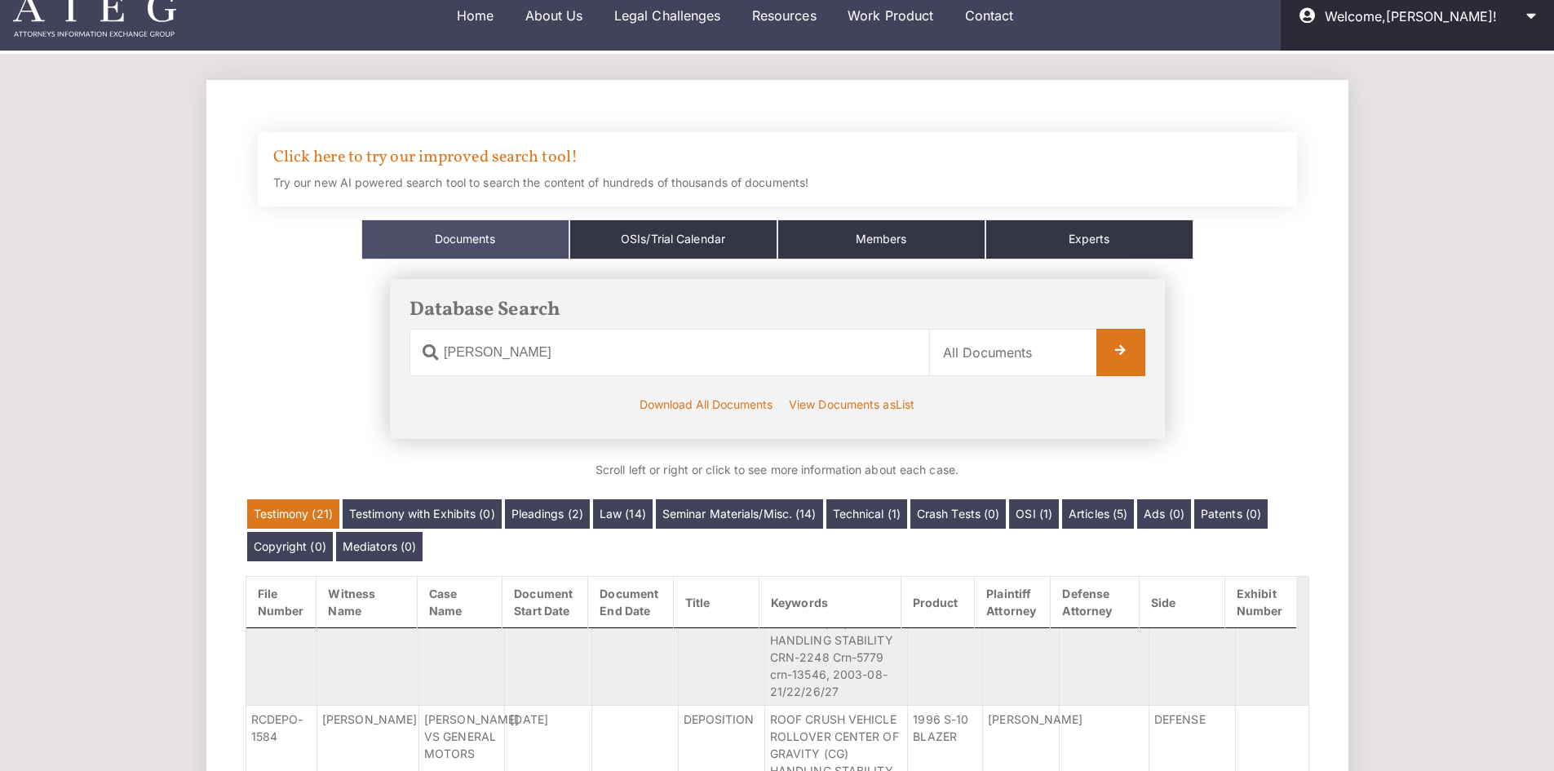
scroll to position [0, 0]
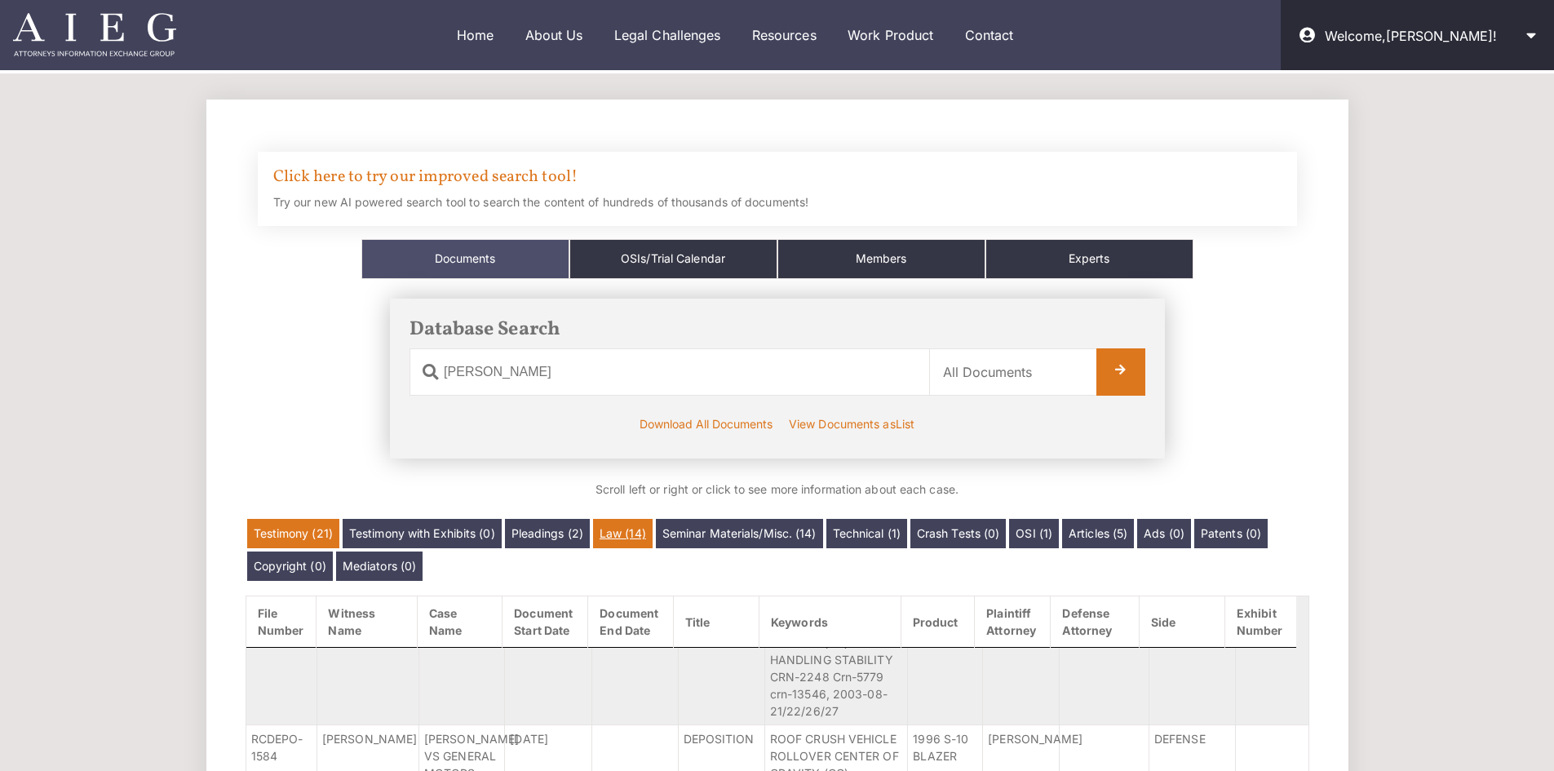
click at [619, 530] on link "Law (14)" at bounding box center [623, 533] width 60 height 29
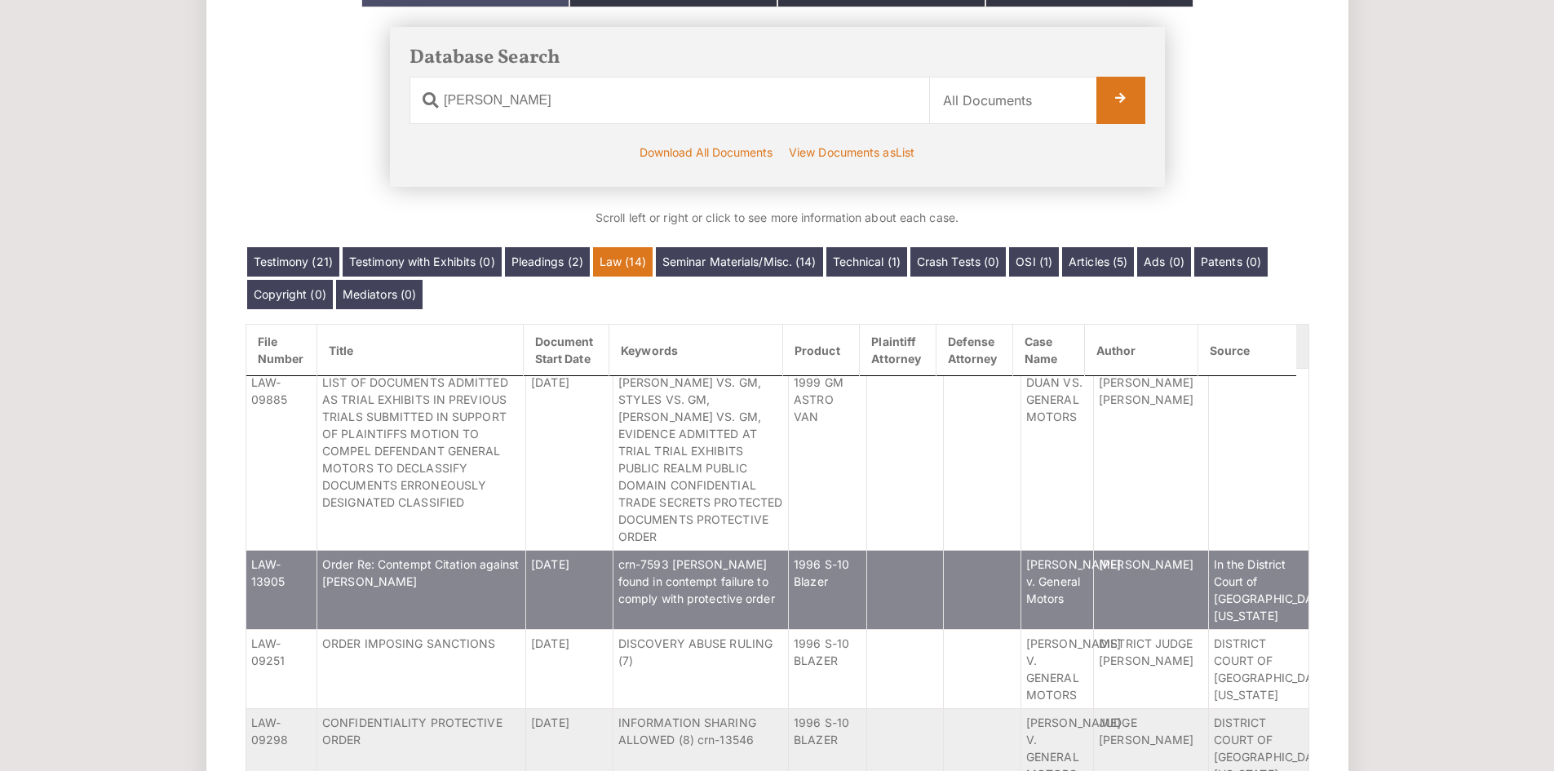
scroll to position [137, 0]
click at [470, 570] on td "Order Re: Contempt Citation against [PERSON_NAME]" at bounding box center [421, 590] width 209 height 79
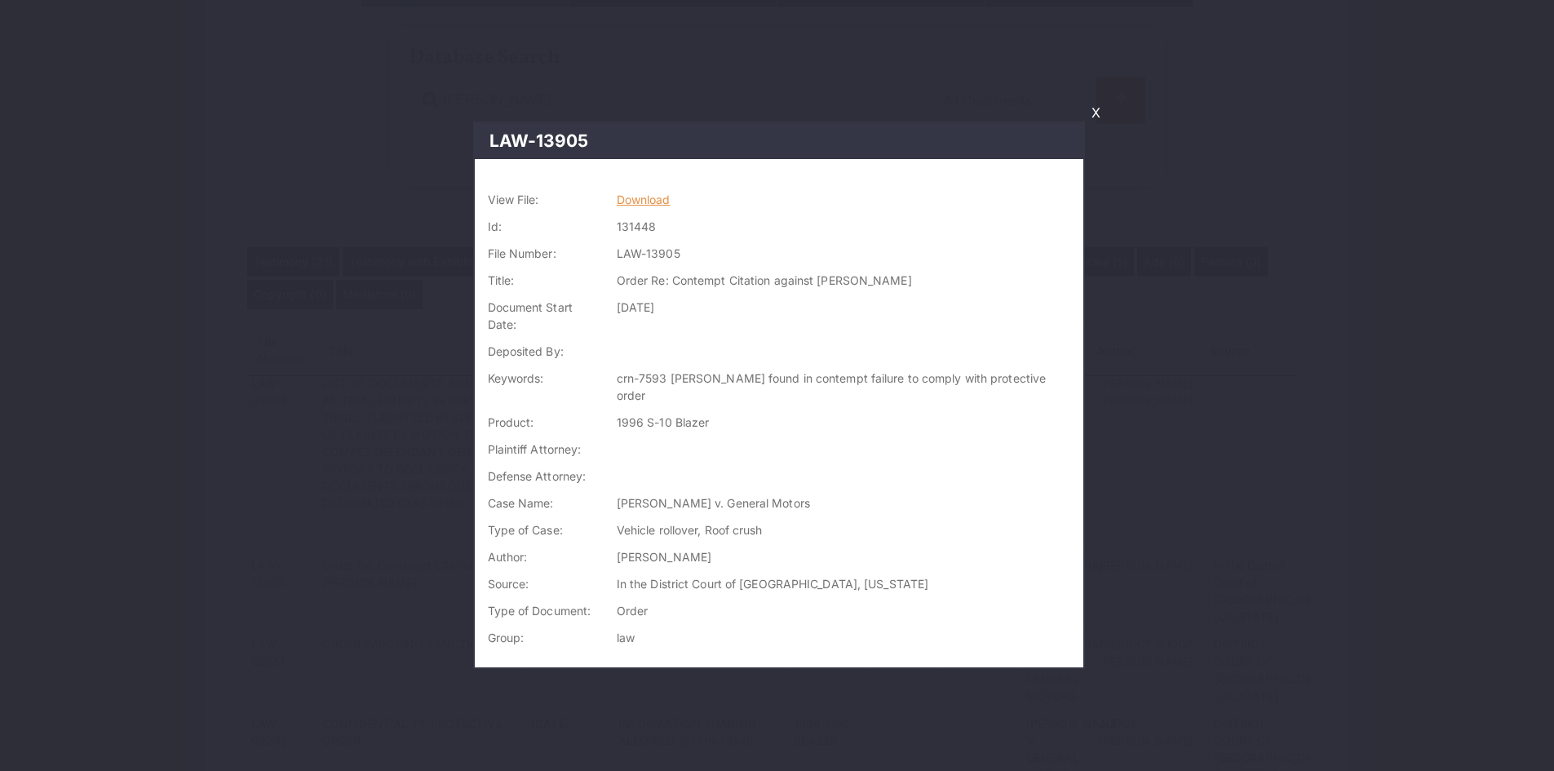
click at [666, 199] on link "Download" at bounding box center [644, 199] width 54 height 14
click at [1092, 113] on link "X" at bounding box center [1096, 113] width 22 height 28
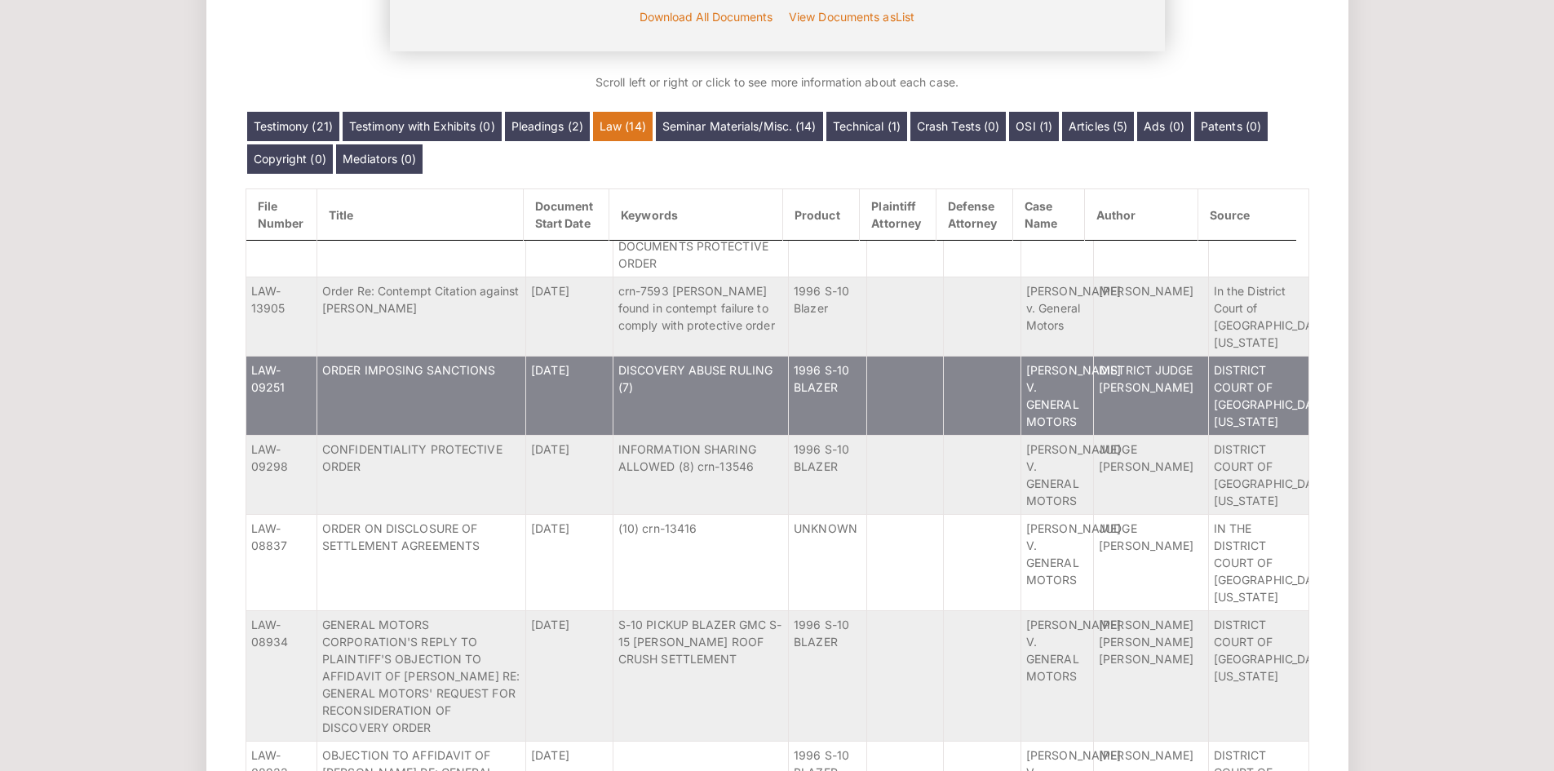
scroll to position [274, 0]
click at [485, 383] on td "ORDER IMPOSING SANCTIONS" at bounding box center [421, 396] width 209 height 79
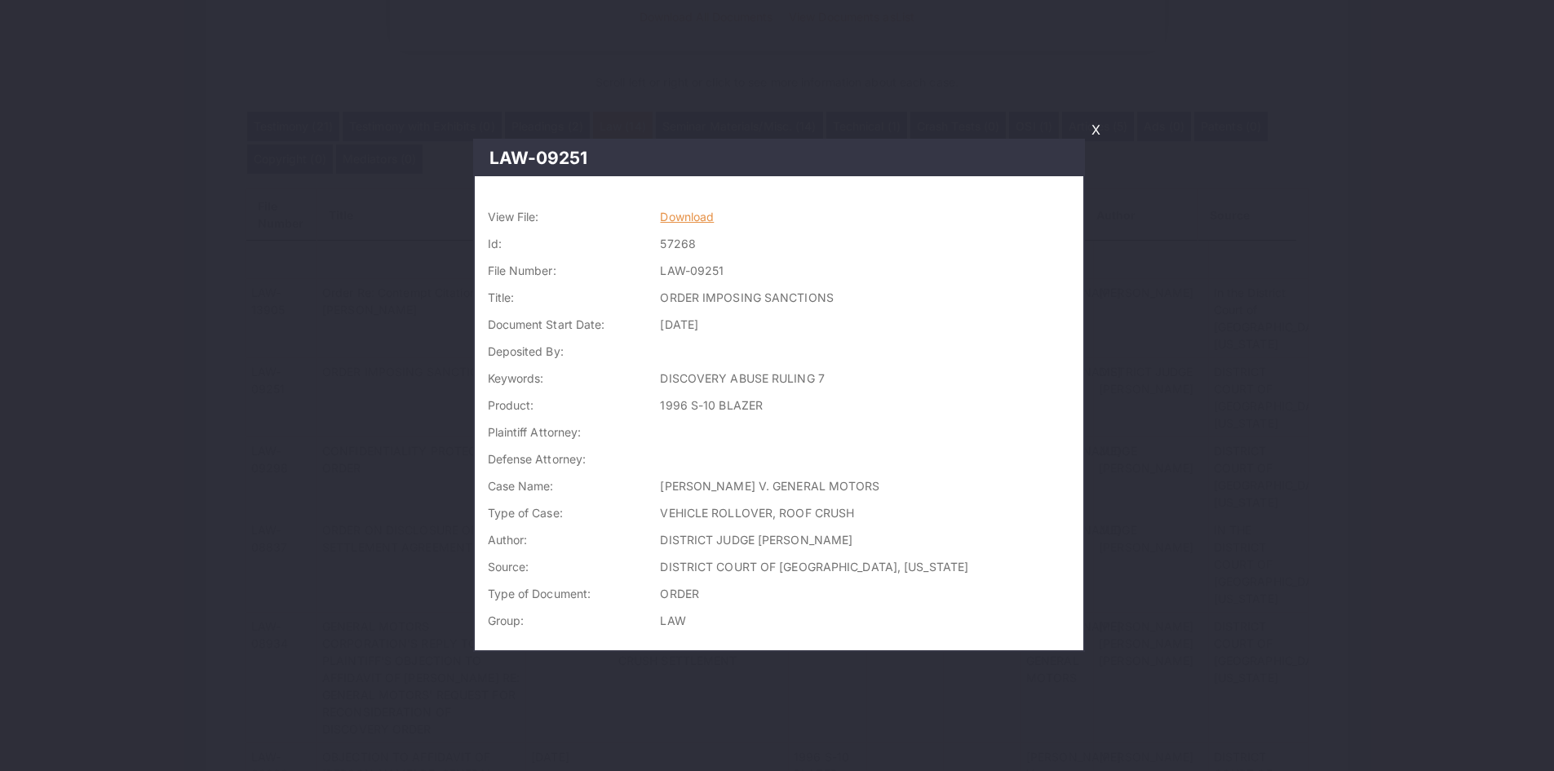
click at [691, 211] on link "Download" at bounding box center [687, 217] width 54 height 14
click at [1093, 136] on link "X" at bounding box center [1096, 130] width 22 height 28
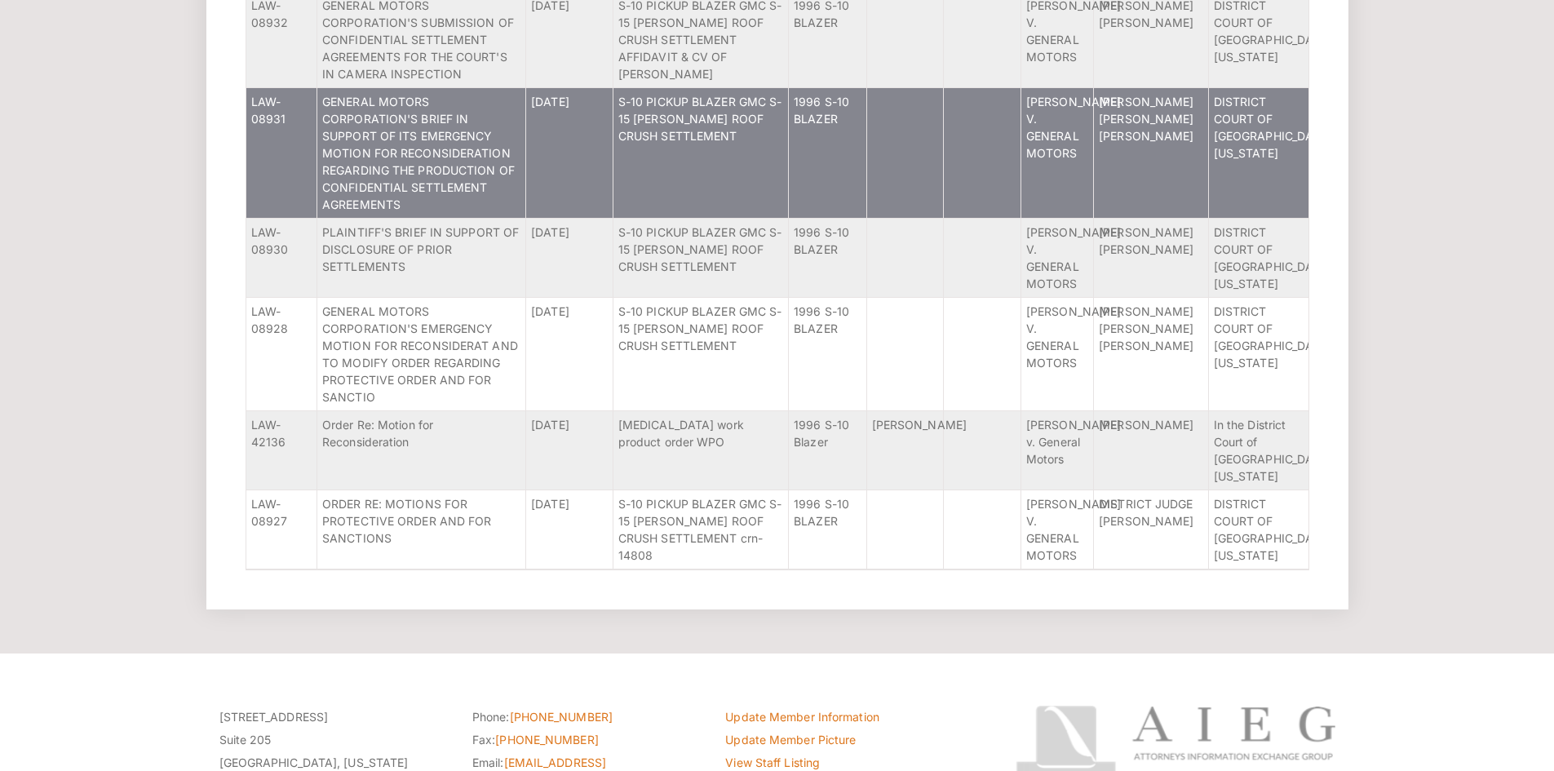
scroll to position [936, 0]
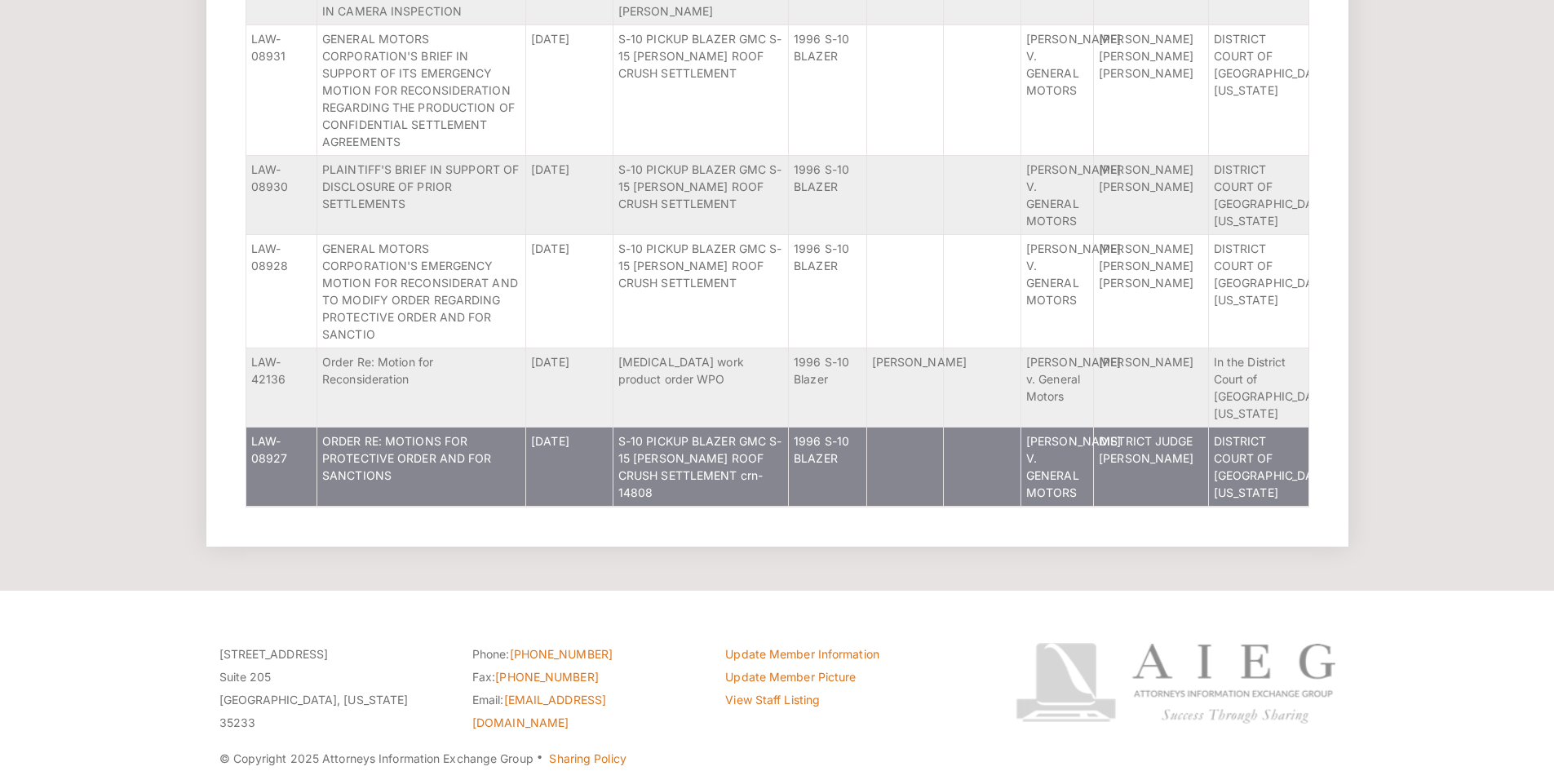
click at [479, 470] on td "ORDER RE: MOTIONS FOR PROTECTIVE ORDER AND FOR SANCTIONS" at bounding box center [421, 466] width 209 height 79
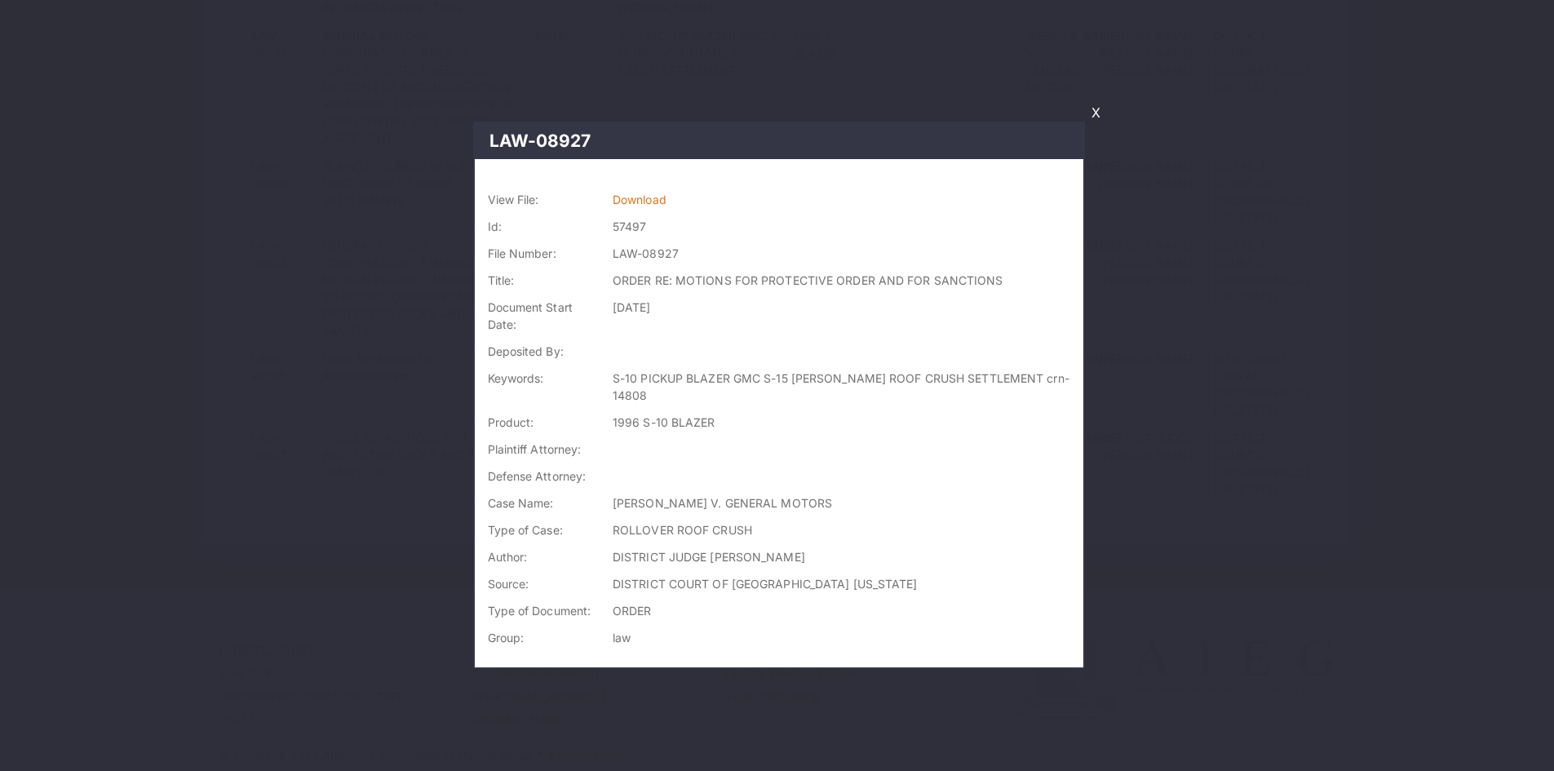
scroll to position [745, 0]
click at [648, 199] on link "Download" at bounding box center [640, 199] width 54 height 14
click at [1100, 113] on link "X" at bounding box center [1096, 113] width 22 height 28
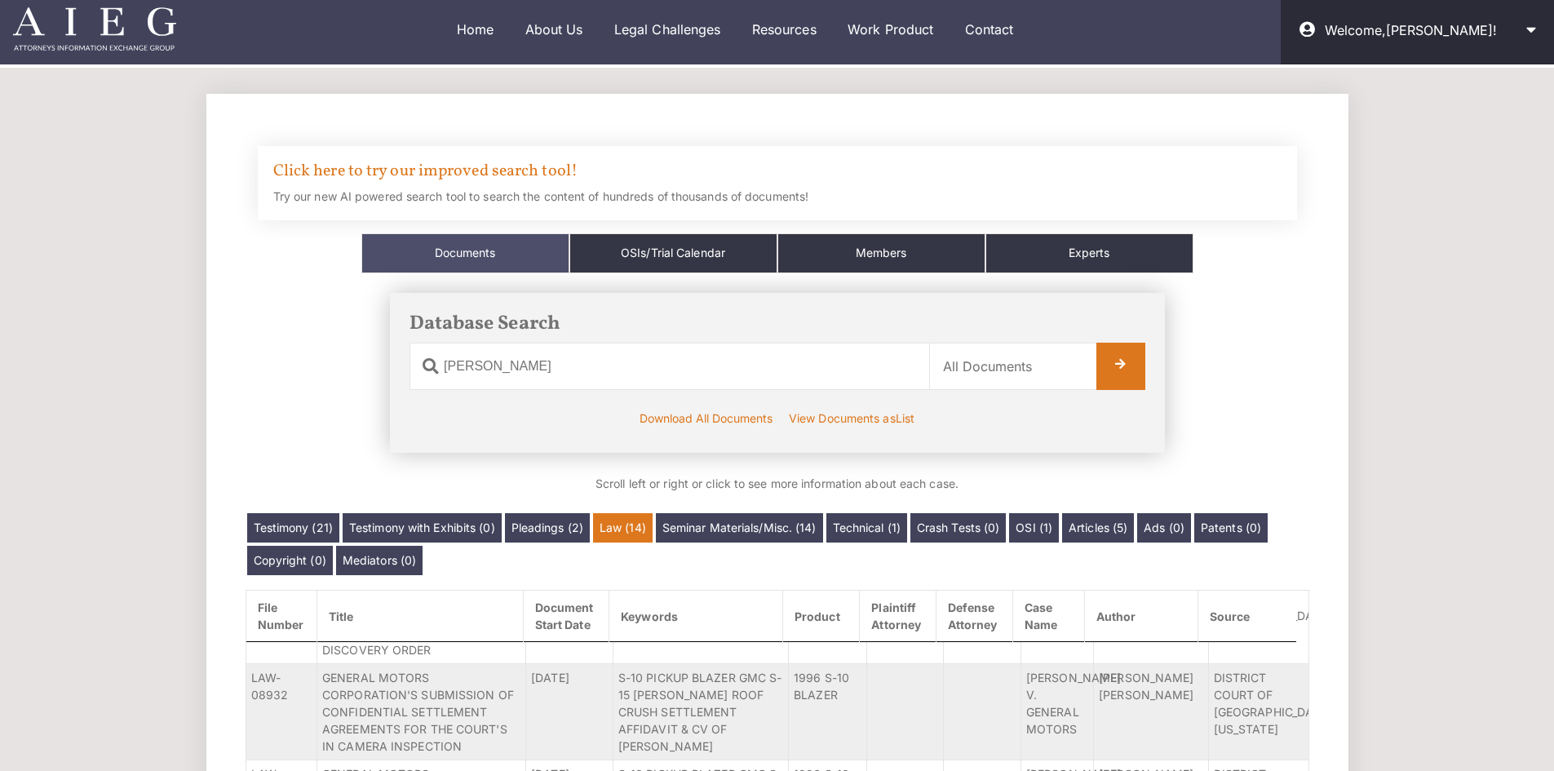
scroll to position [0, 0]
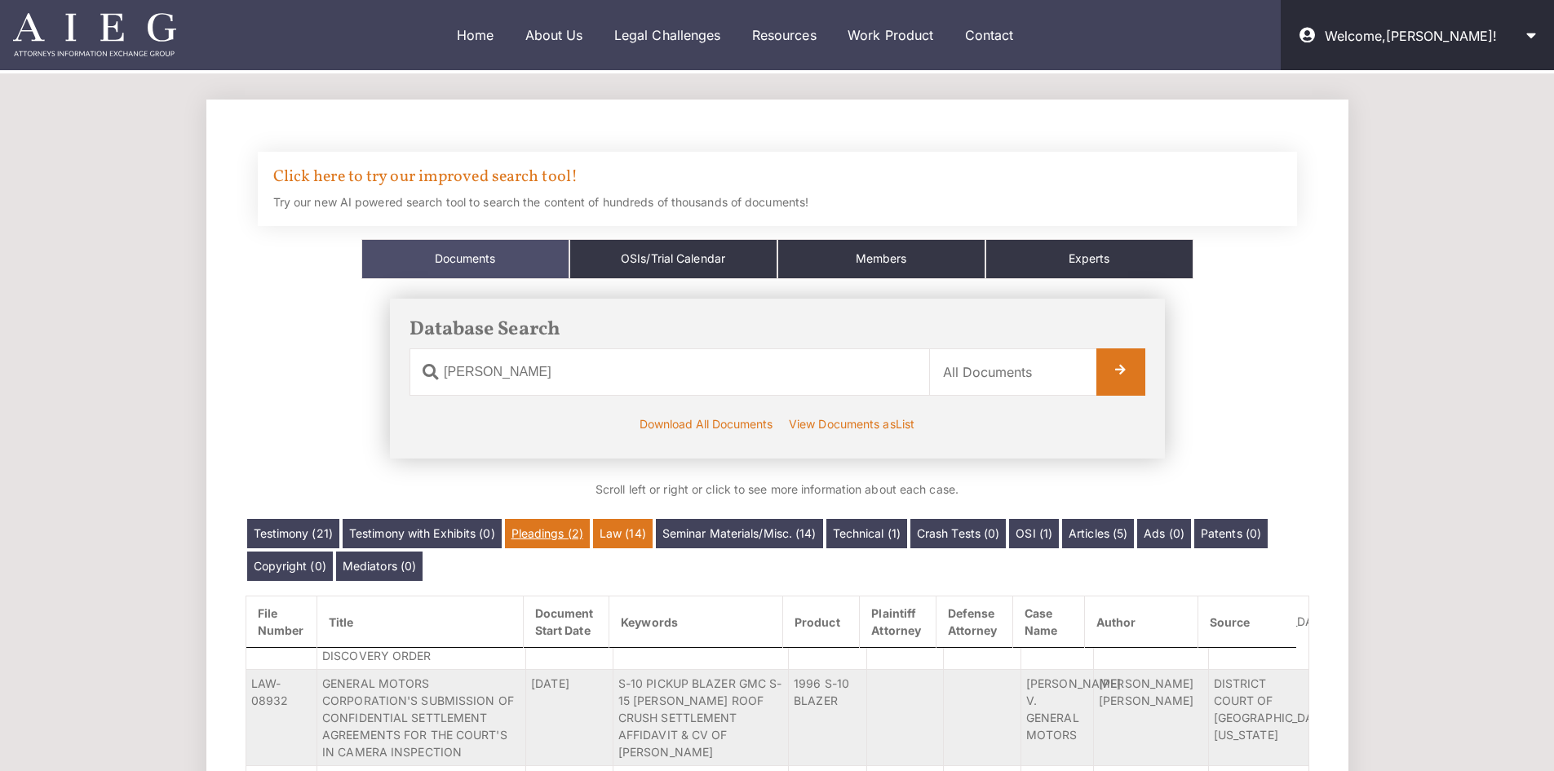
click at [550, 523] on link "Pleadings (2)" at bounding box center [547, 533] width 85 height 29
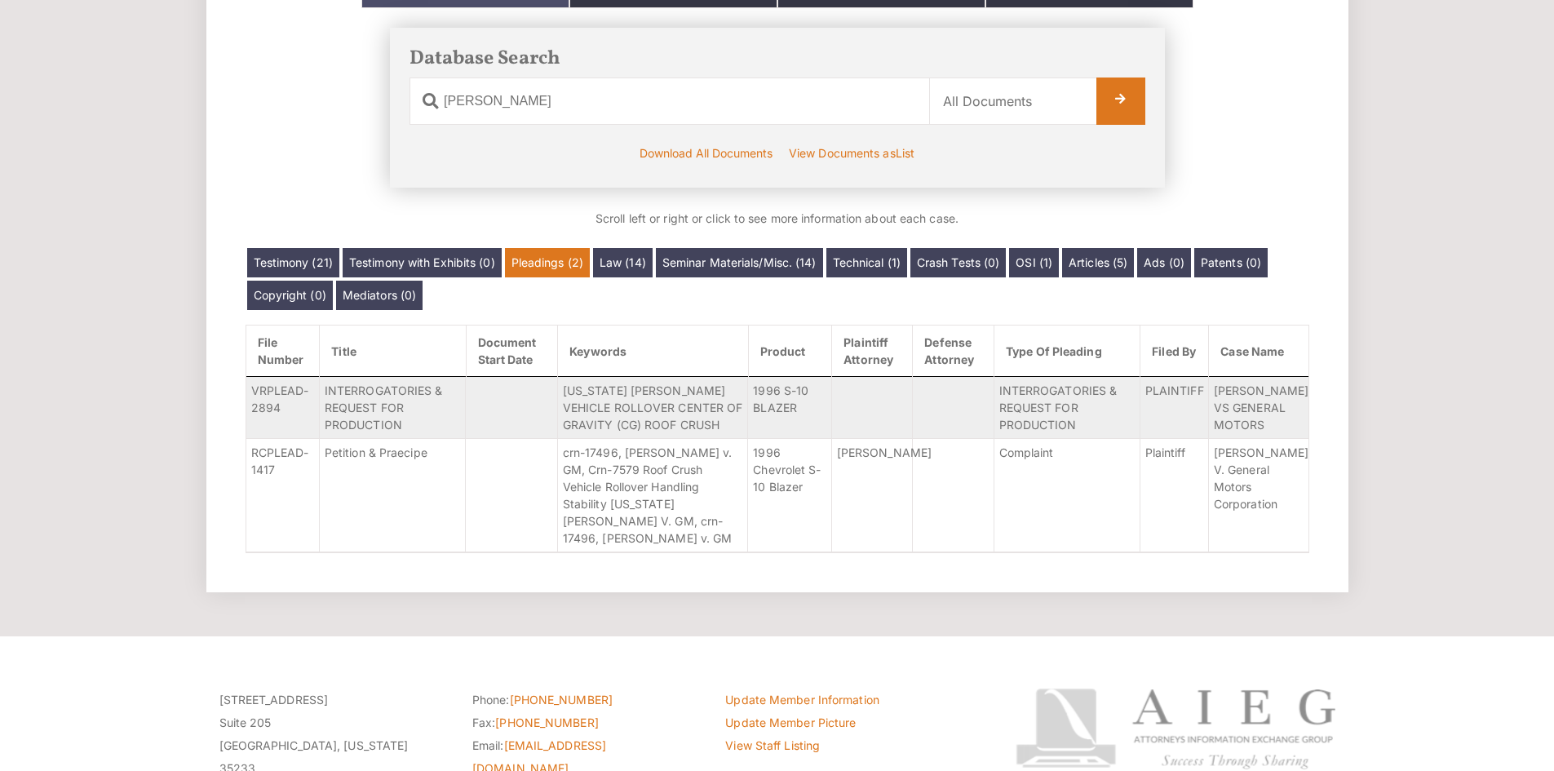
scroll to position [272, 0]
click at [811, 262] on link "Seminar Materials/Misc. (14)" at bounding box center [739, 261] width 167 height 29
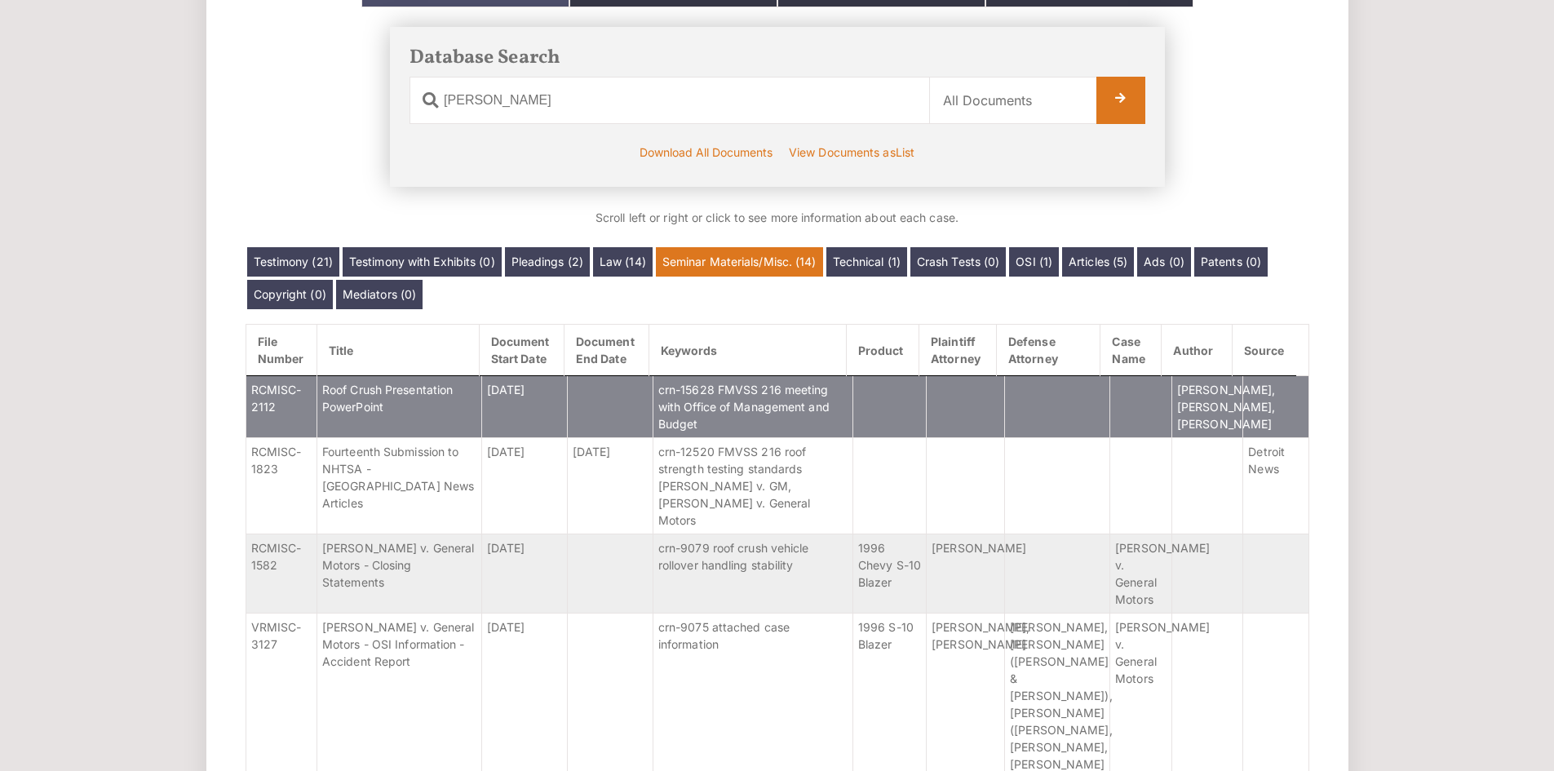
click at [489, 426] on td "[DATE]" at bounding box center [524, 406] width 86 height 62
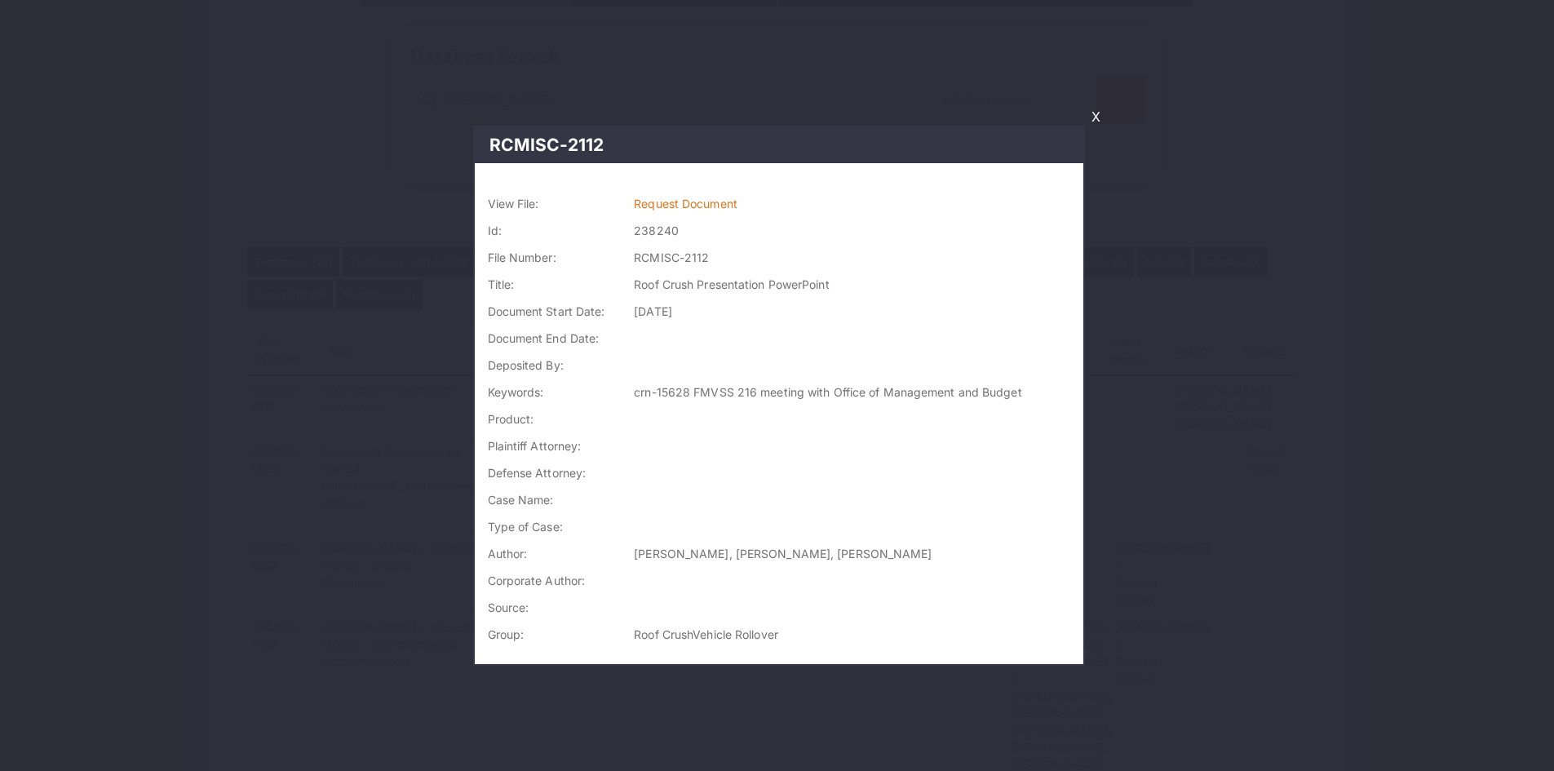
click at [1087, 123] on link "X" at bounding box center [1096, 117] width 22 height 28
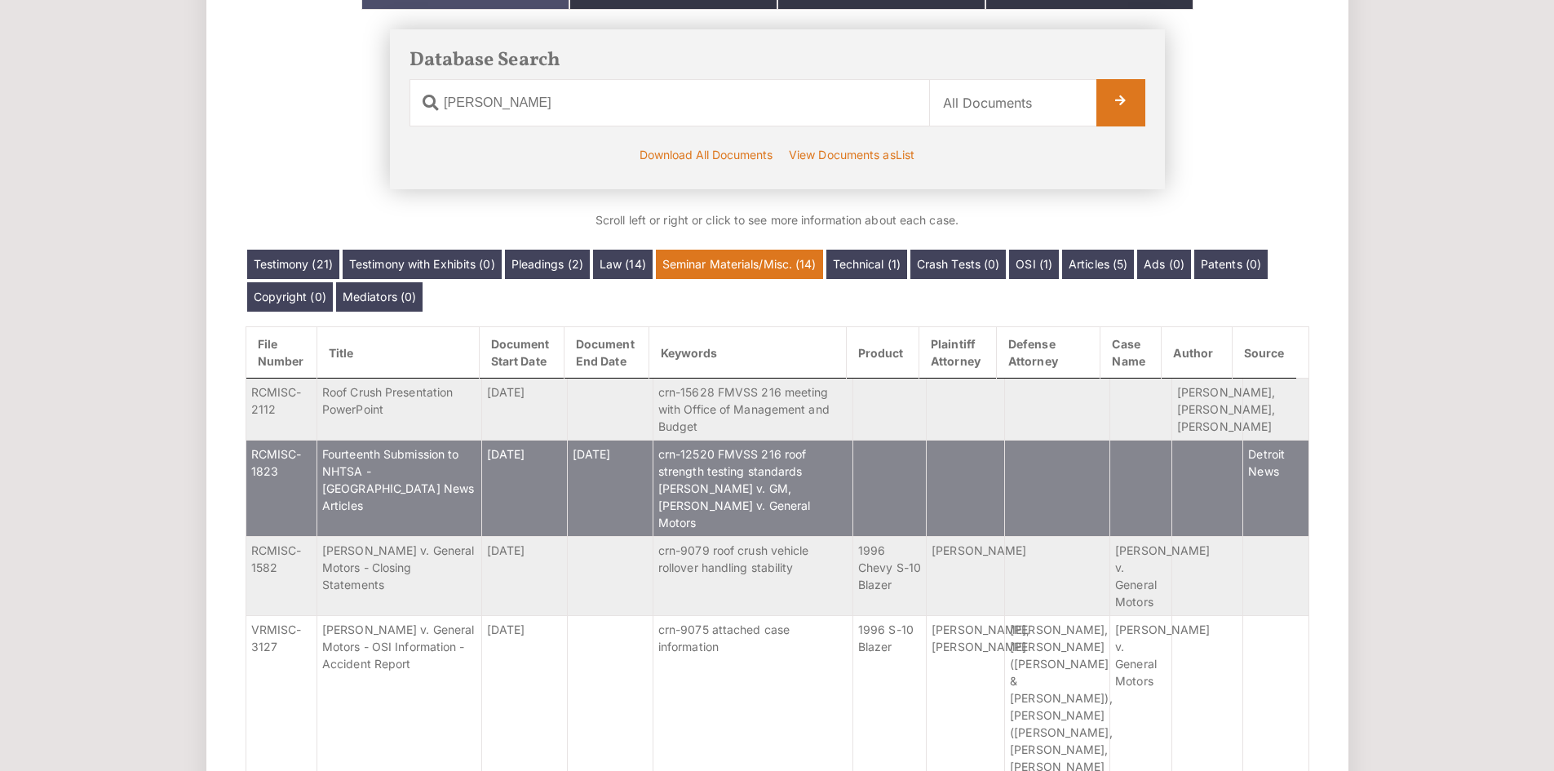
scroll to position [271, 0]
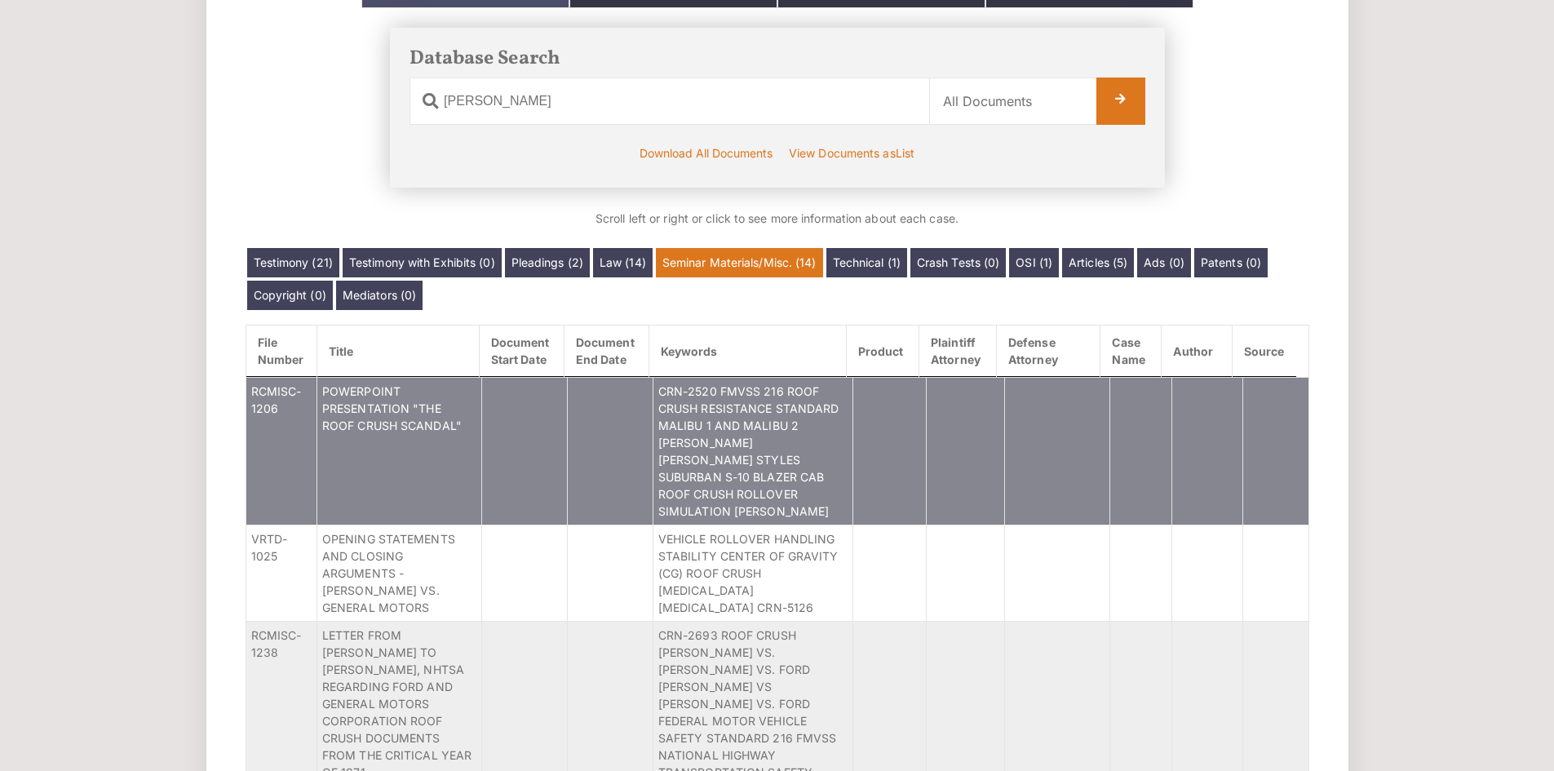
click at [431, 406] on span "POWERPOINT PRESENTATION "THE ROOF CRUSH SCANDAL"" at bounding box center [391, 408] width 139 height 48
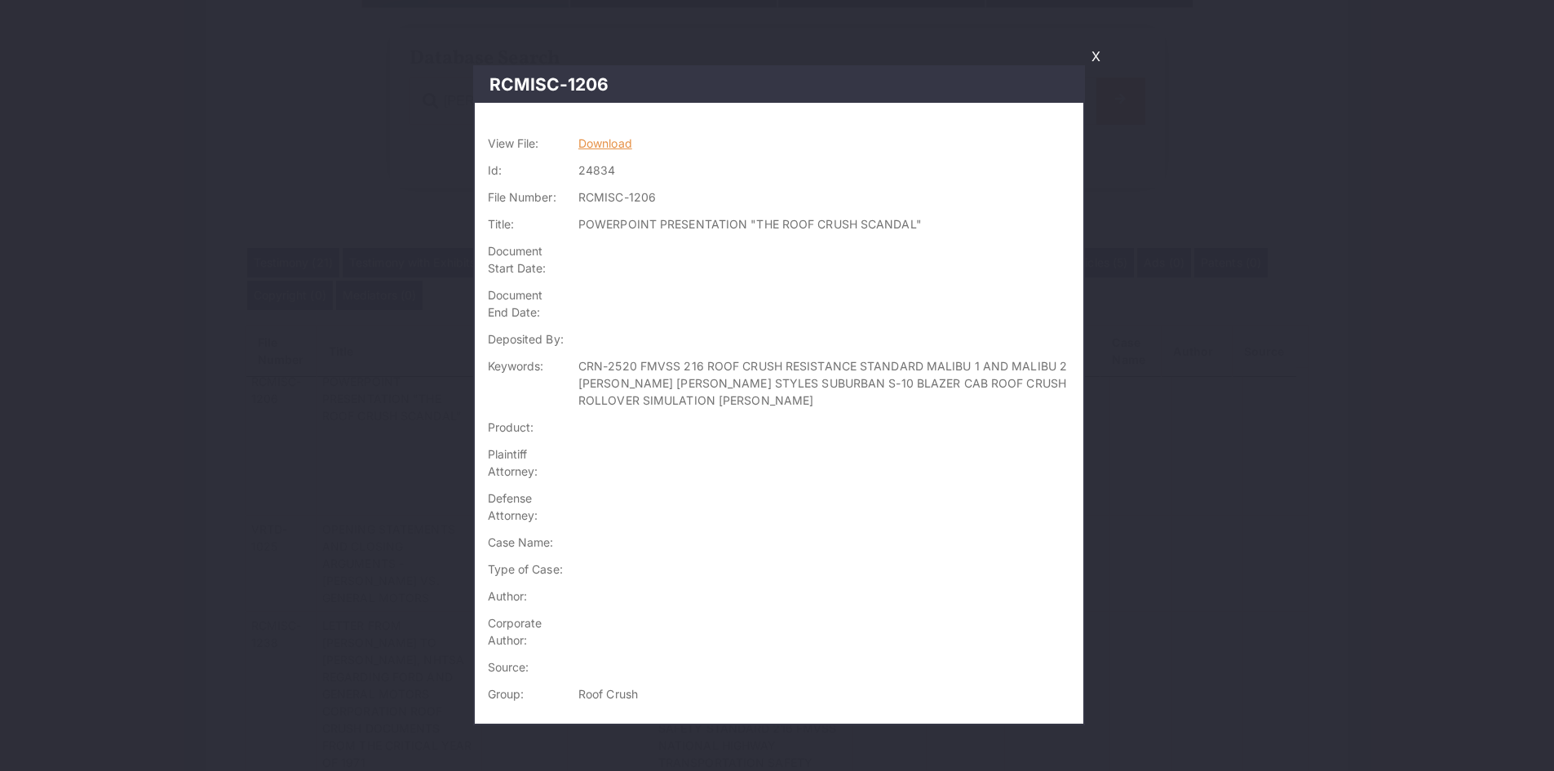
scroll to position [673, 0]
click at [622, 138] on link "Download" at bounding box center [605, 143] width 54 height 14
click at [1097, 57] on link "X" at bounding box center [1096, 56] width 22 height 28
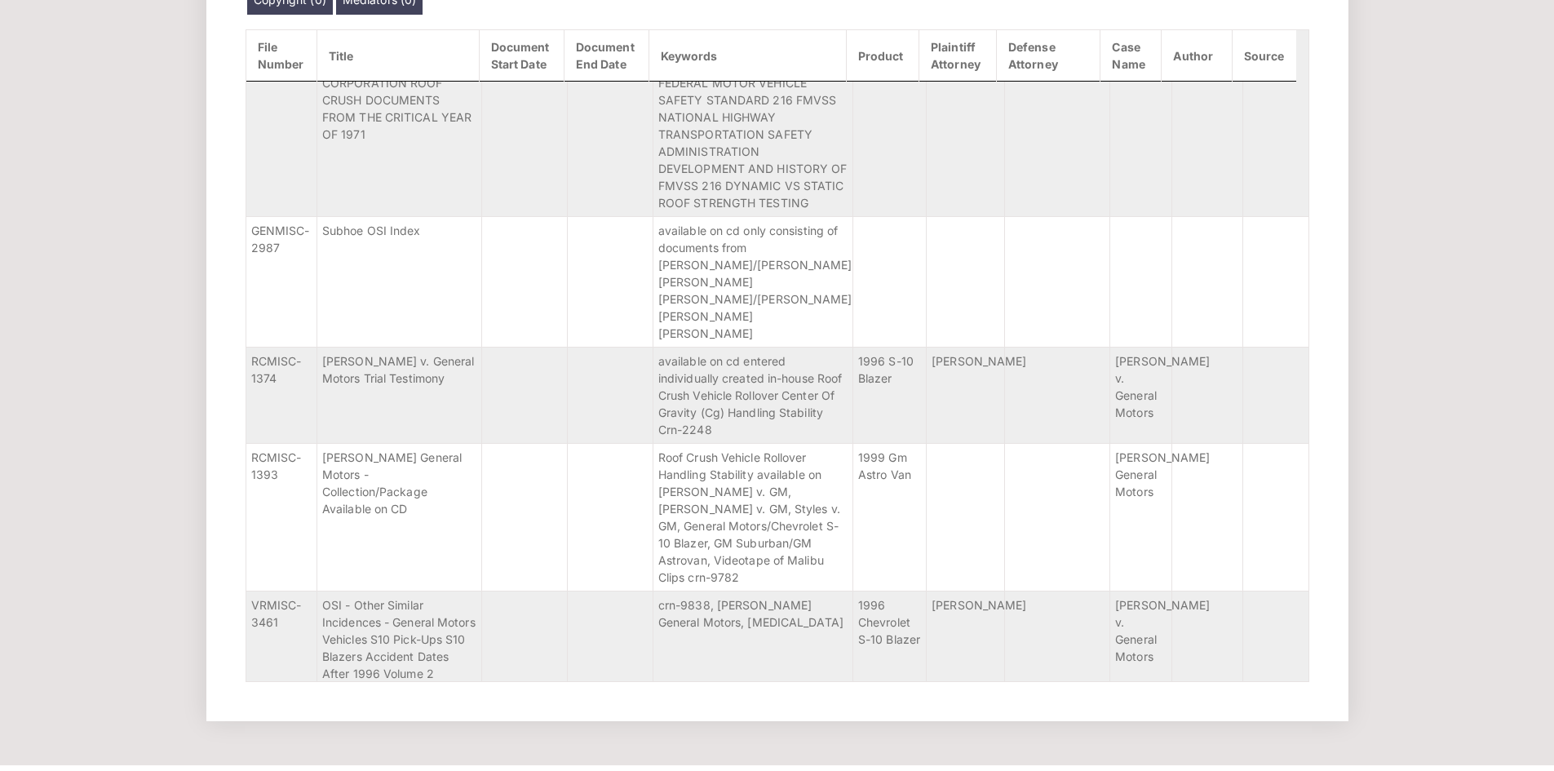
scroll to position [568, 0]
